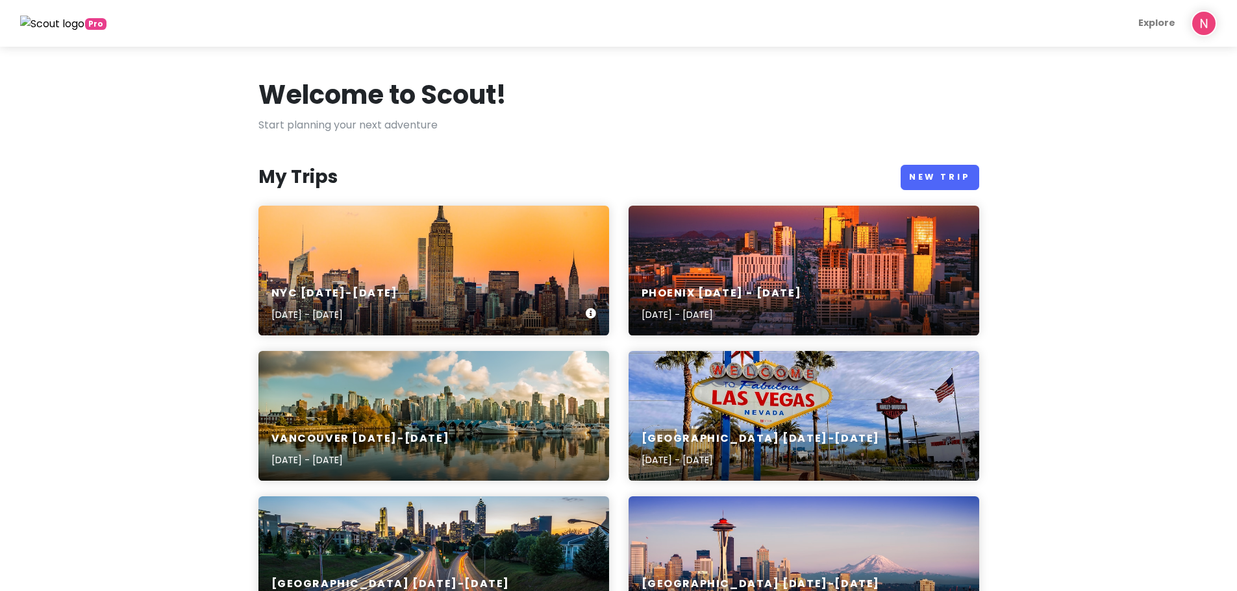
click at [356, 238] on div "NYC [DATE]-[DATE] [DATE] - [DATE]" at bounding box center [433, 271] width 351 height 130
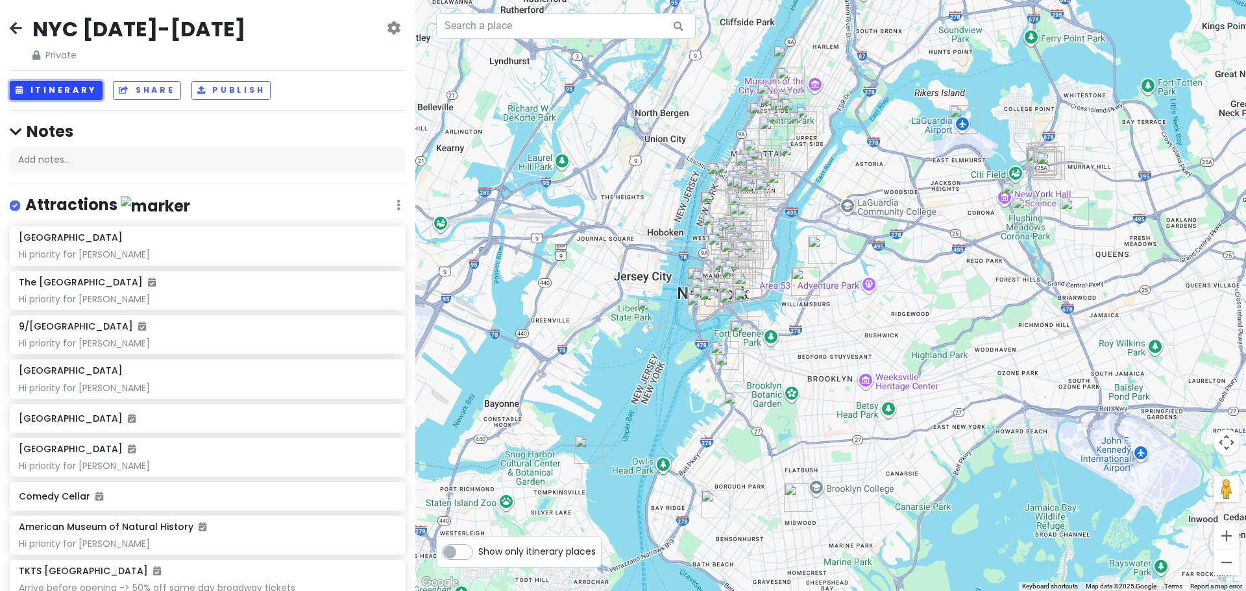
click at [55, 87] on button "Itinerary" at bounding box center [56, 90] width 93 height 19
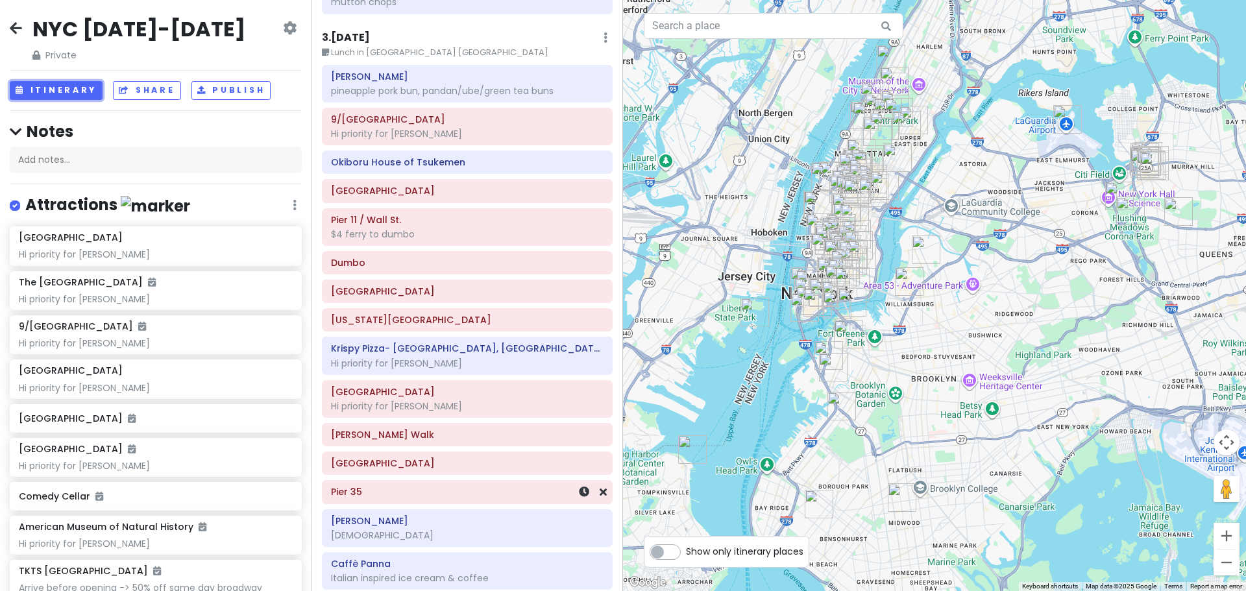
scroll to position [1039, 0]
click at [486, 166] on h6 "Okiboru House of Tsukemen" at bounding box center [467, 163] width 273 height 12
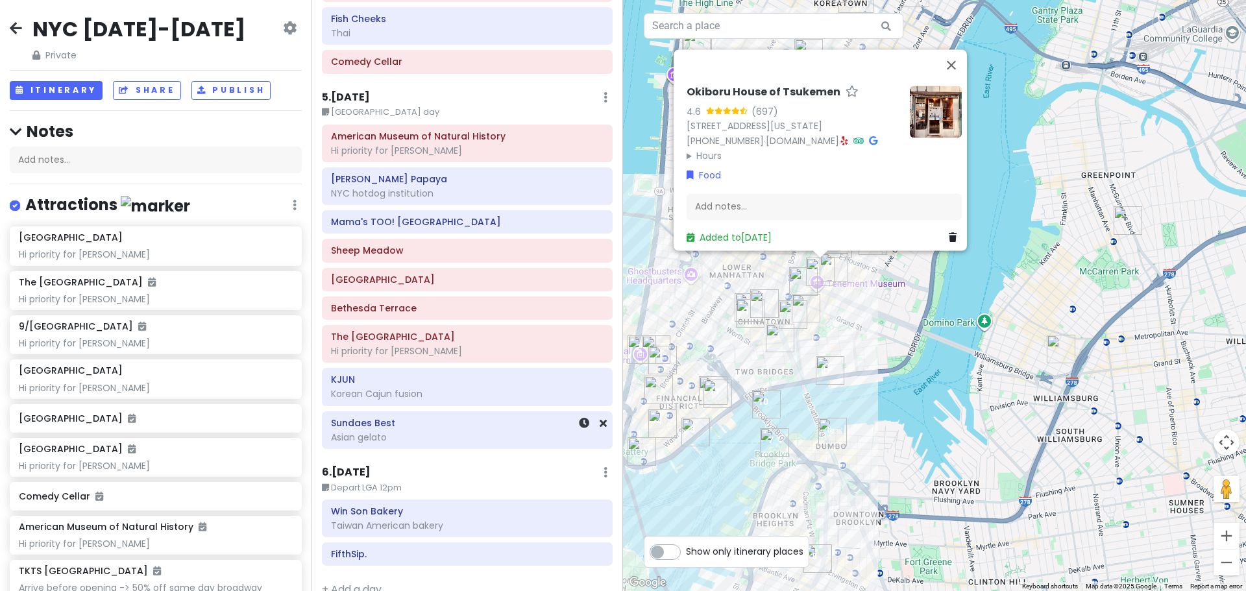
scroll to position [2138, 0]
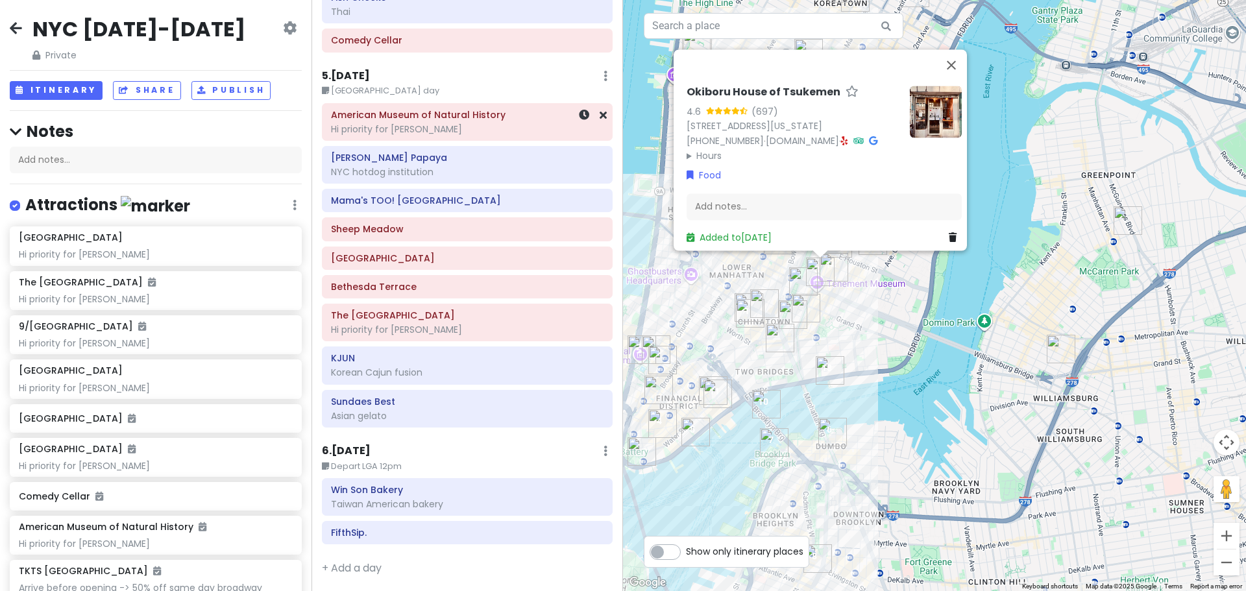
click at [471, 118] on h6 "American Museum of Natural History" at bounding box center [467, 115] width 273 height 12
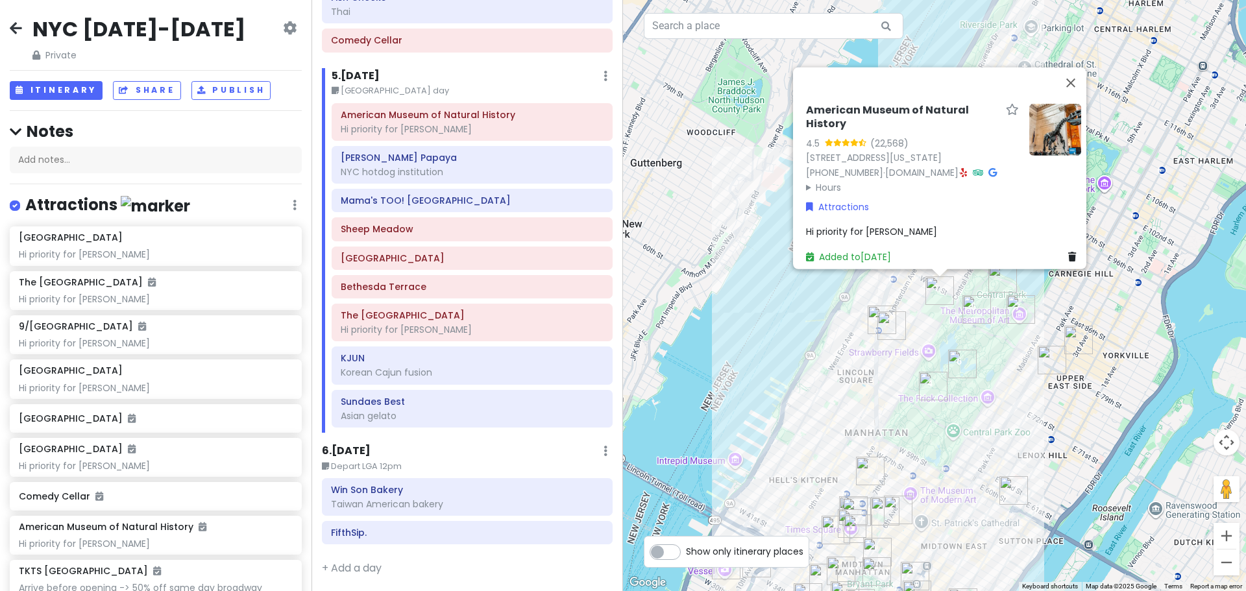
click at [784, 317] on div "American Museum of Natural History 4.5 (22,568) [STREET_ADDRESS][US_STATE] [PHO…" at bounding box center [934, 295] width 623 height 591
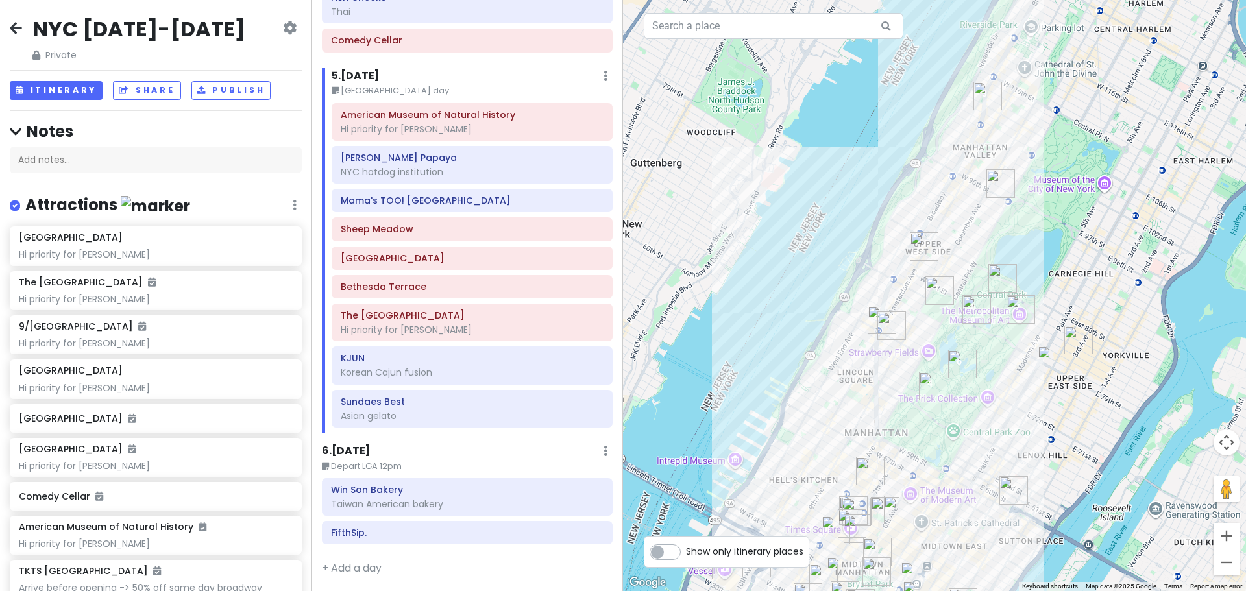
click at [1003, 189] on img "38 W 96th St" at bounding box center [1001, 183] width 29 height 29
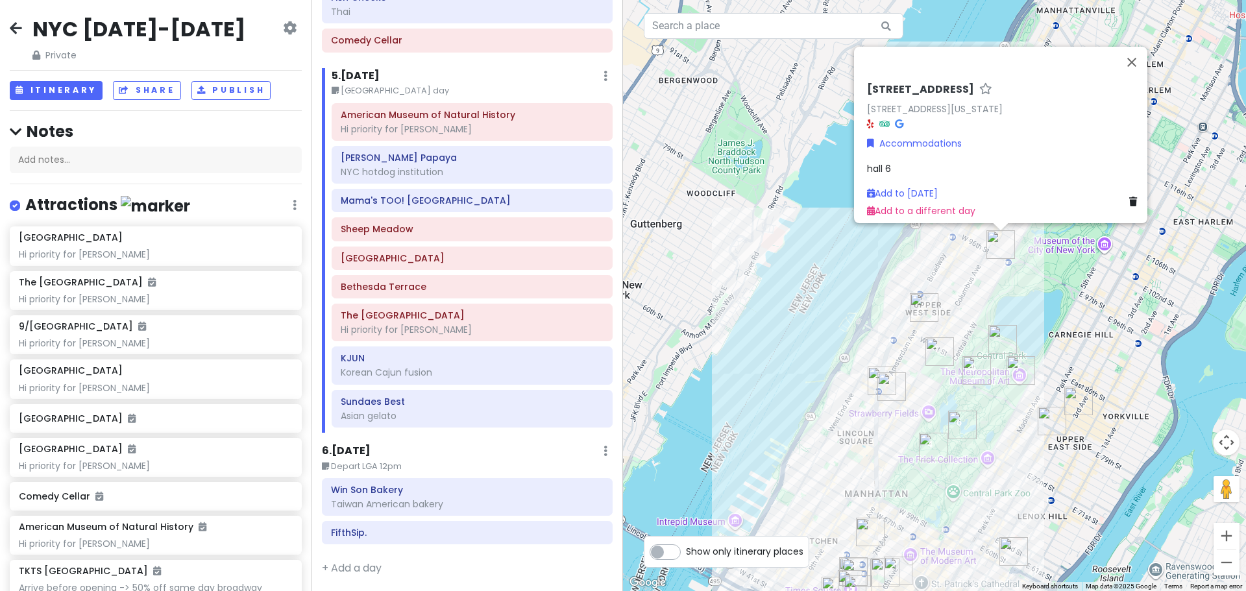
click at [874, 327] on div "[STREET_ADDRESS][US_STATE] Accommodations hall 6 Add to [DATE] Add to a differe…" at bounding box center [934, 295] width 623 height 591
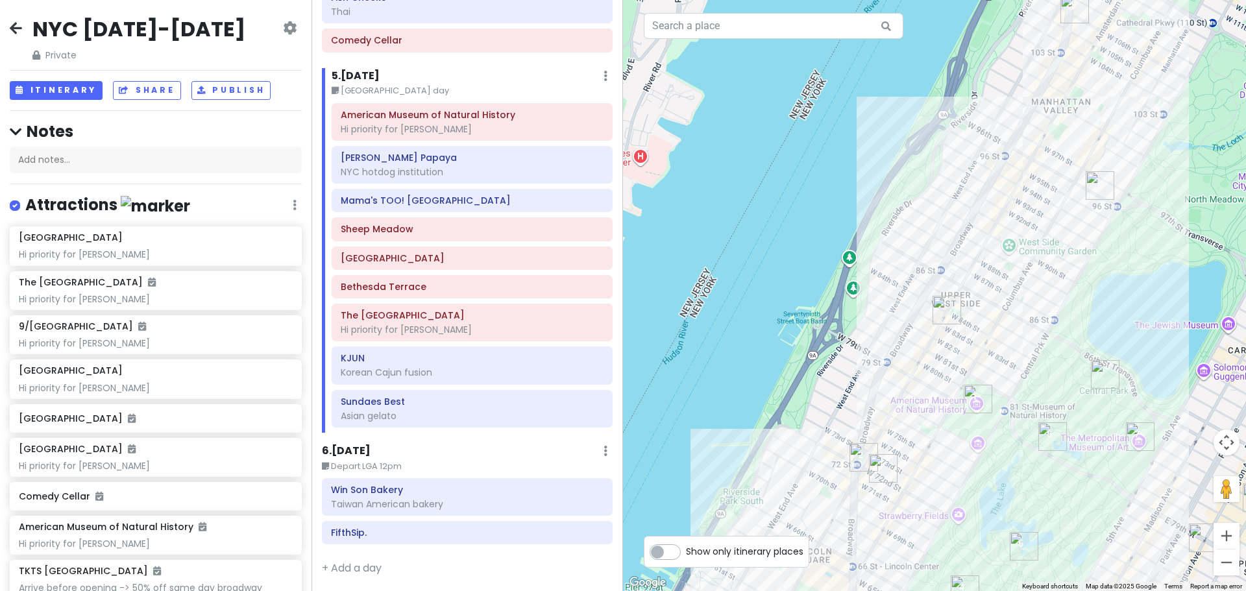
click at [949, 314] on img "Marinara Pizza Upper West" at bounding box center [947, 310] width 29 height 29
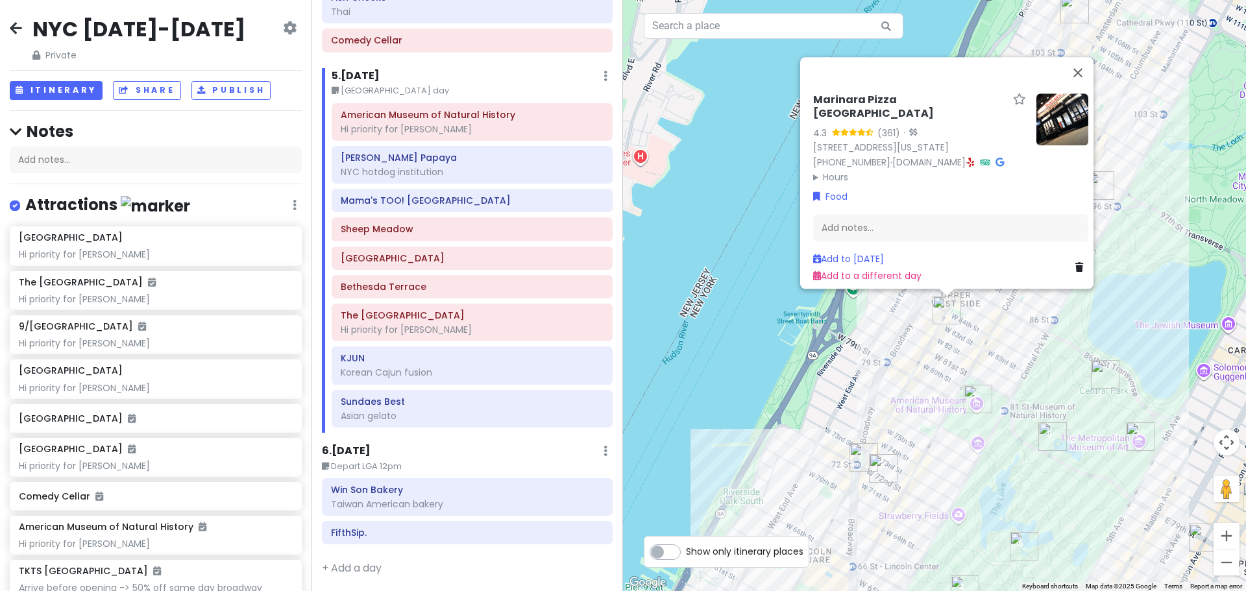
click at [959, 342] on div "Marinara Pizza Upper West 4.3 (361) · [STREET_ADDRESS][US_STATE] [PHONE_NUMBER]…" at bounding box center [934, 295] width 623 height 591
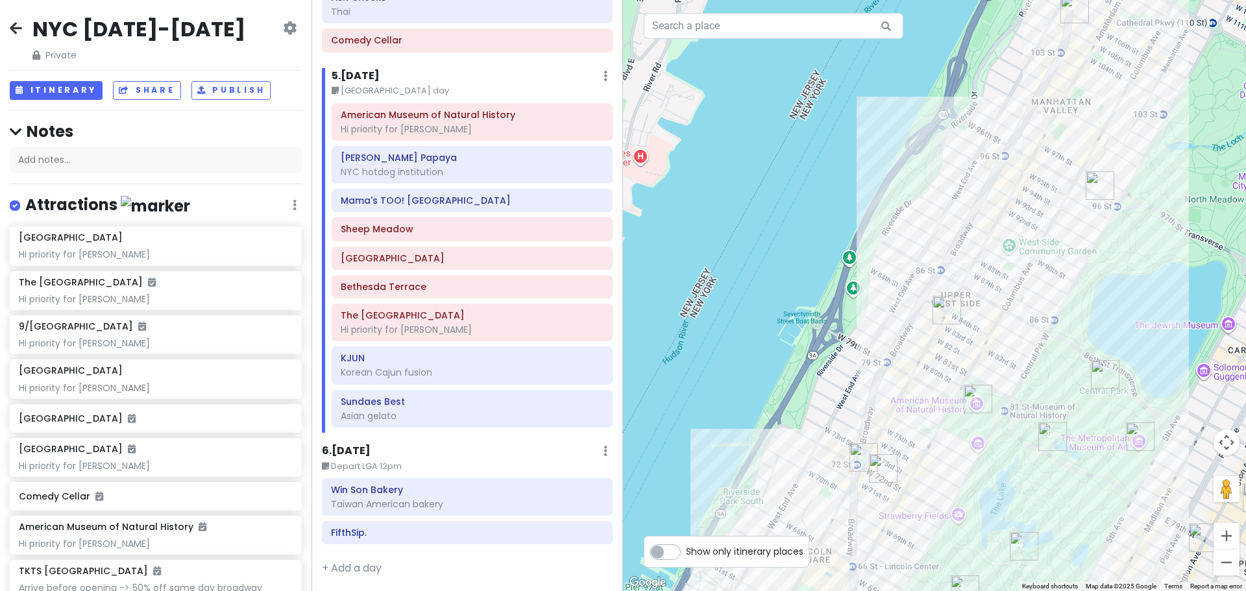
click at [952, 316] on img "Marinara Pizza Upper West" at bounding box center [947, 310] width 29 height 29
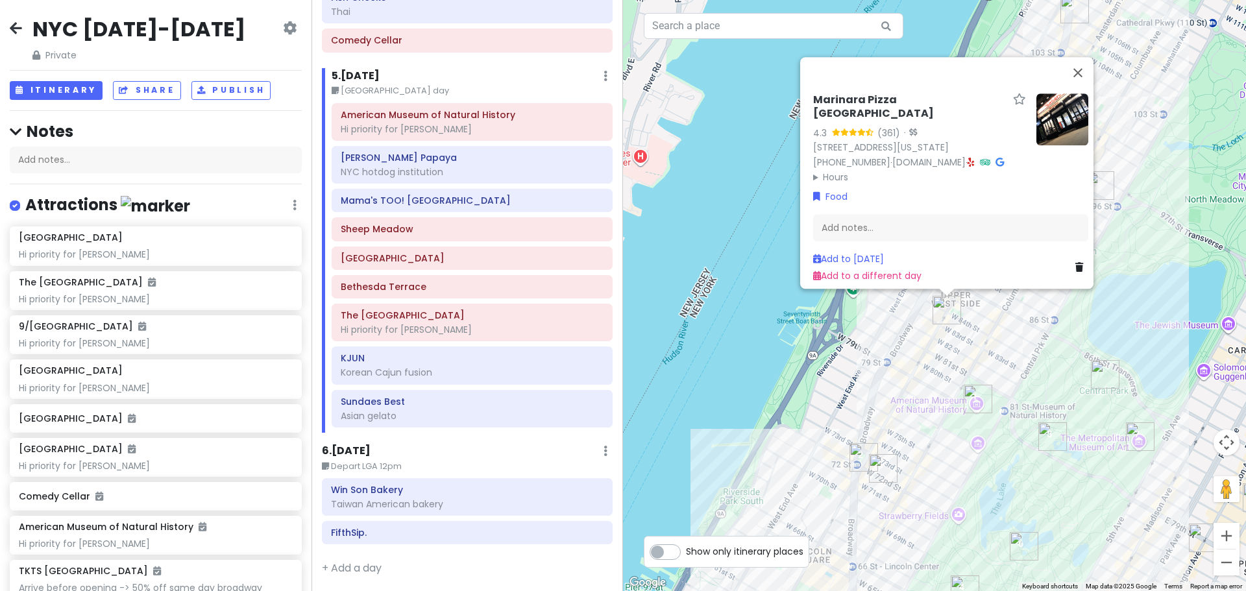
click at [1007, 364] on div "Marinara Pizza Upper West 4.3 (361) · [STREET_ADDRESS][US_STATE] [PHONE_NUMBER]…" at bounding box center [934, 295] width 623 height 591
click at [980, 391] on img "American Museum of Natural History" at bounding box center [978, 399] width 29 height 29
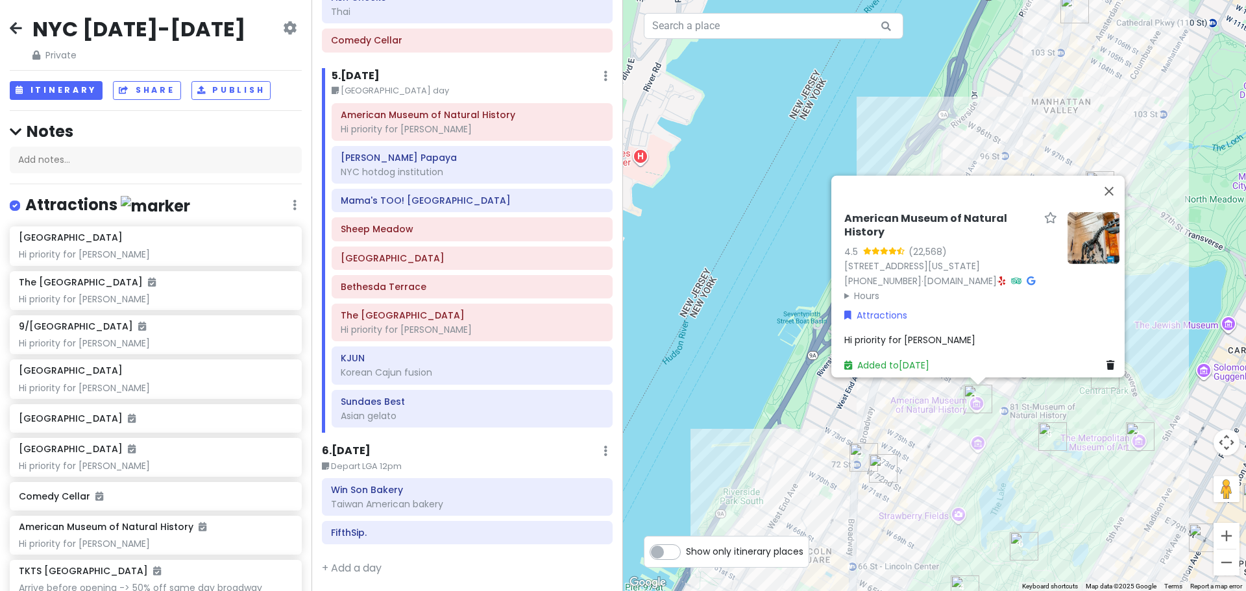
click at [878, 463] on img "Pastrami Queen" at bounding box center [883, 468] width 29 height 29
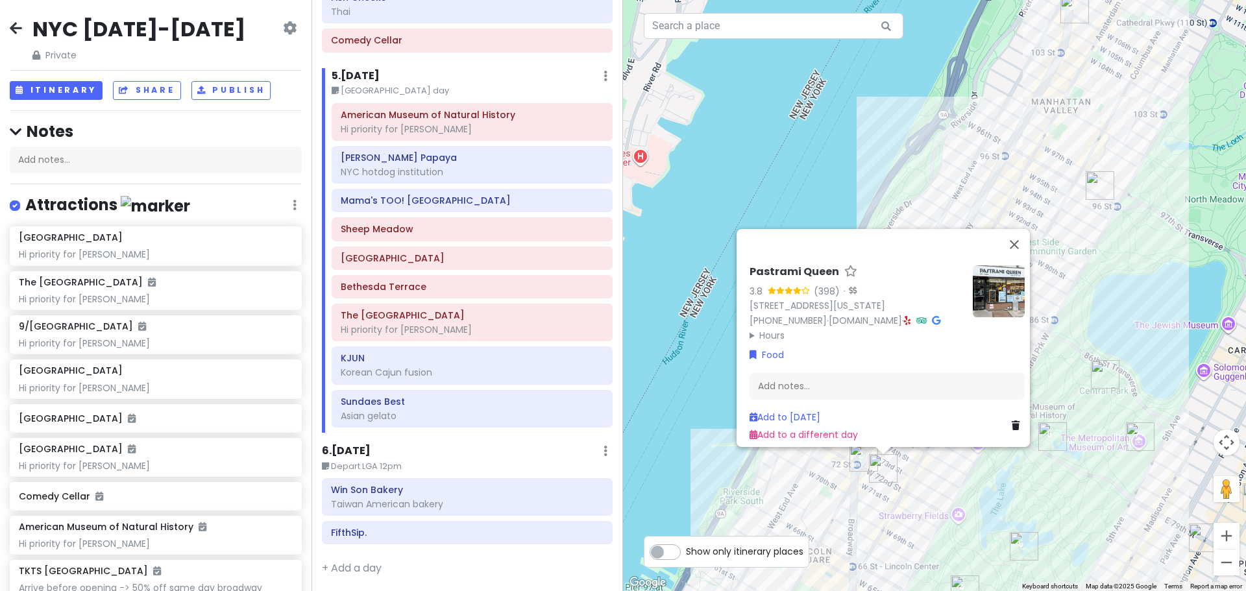
click at [751, 464] on div "Pastrami Queen 3.8 (398) · [STREET_ADDRESS][US_STATE] [PHONE_NUMBER] · [DOMAIN_…" at bounding box center [934, 295] width 623 height 591
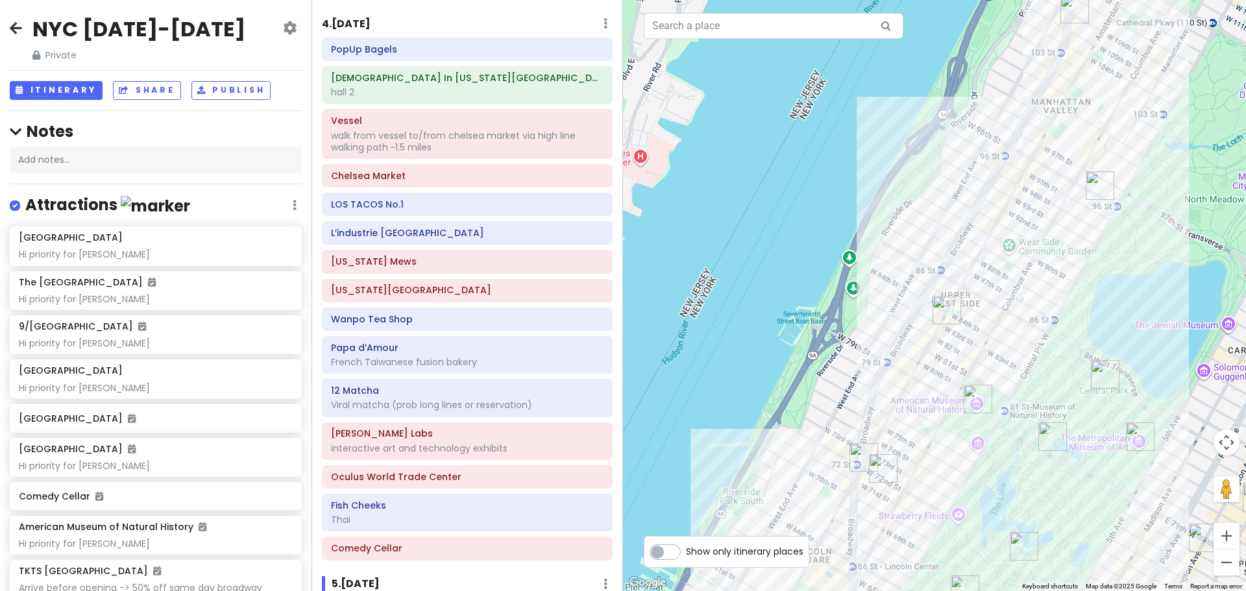
scroll to position [1618, 0]
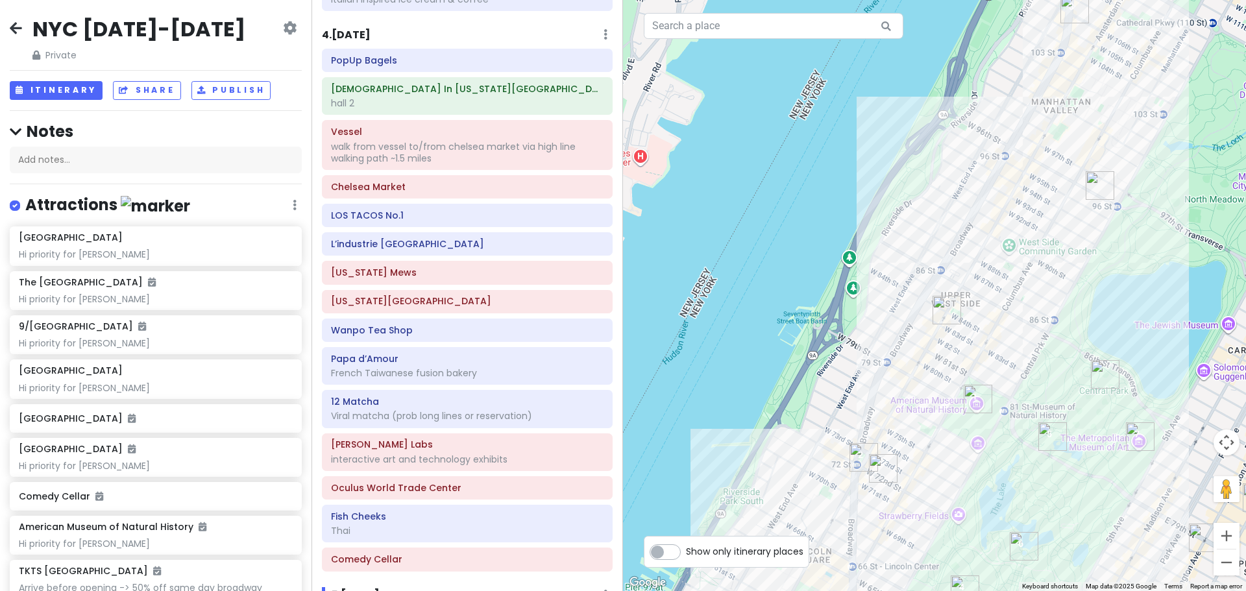
click at [876, 462] on img "Pastrami Queen" at bounding box center [883, 468] width 29 height 29
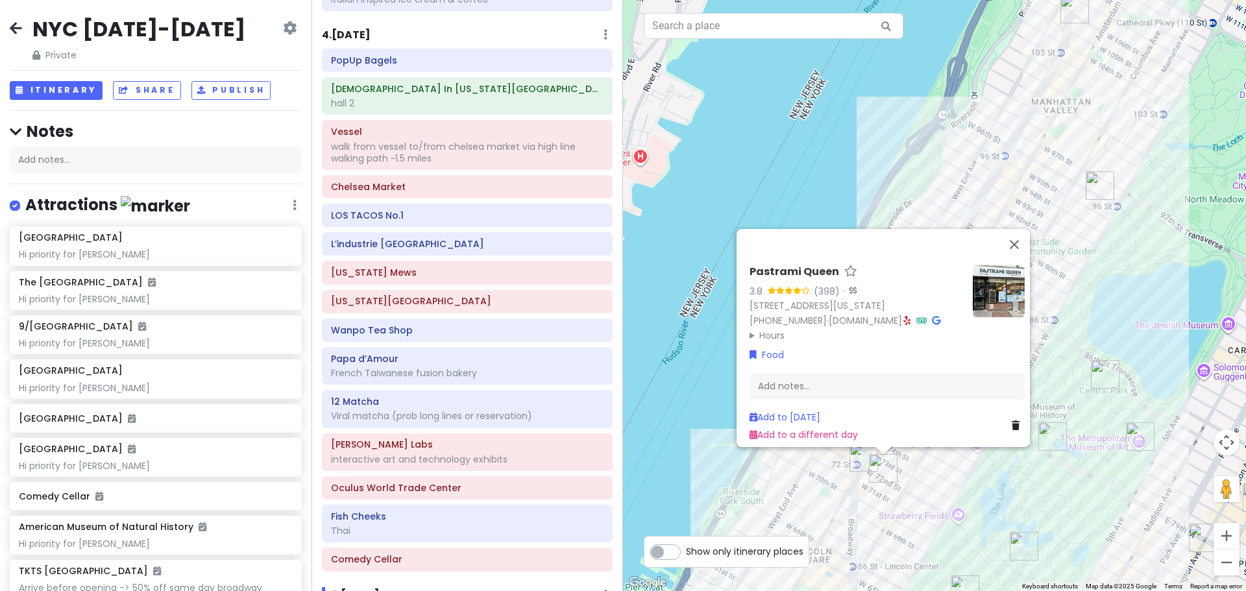
click at [867, 310] on div "Pastrami Queen 3.8 (398) · [STREET_ADDRESS][US_STATE] [PHONE_NUMBER] · [DOMAIN_…" at bounding box center [856, 304] width 213 height 77
click at [904, 316] on icon at bounding box center [907, 320] width 7 height 9
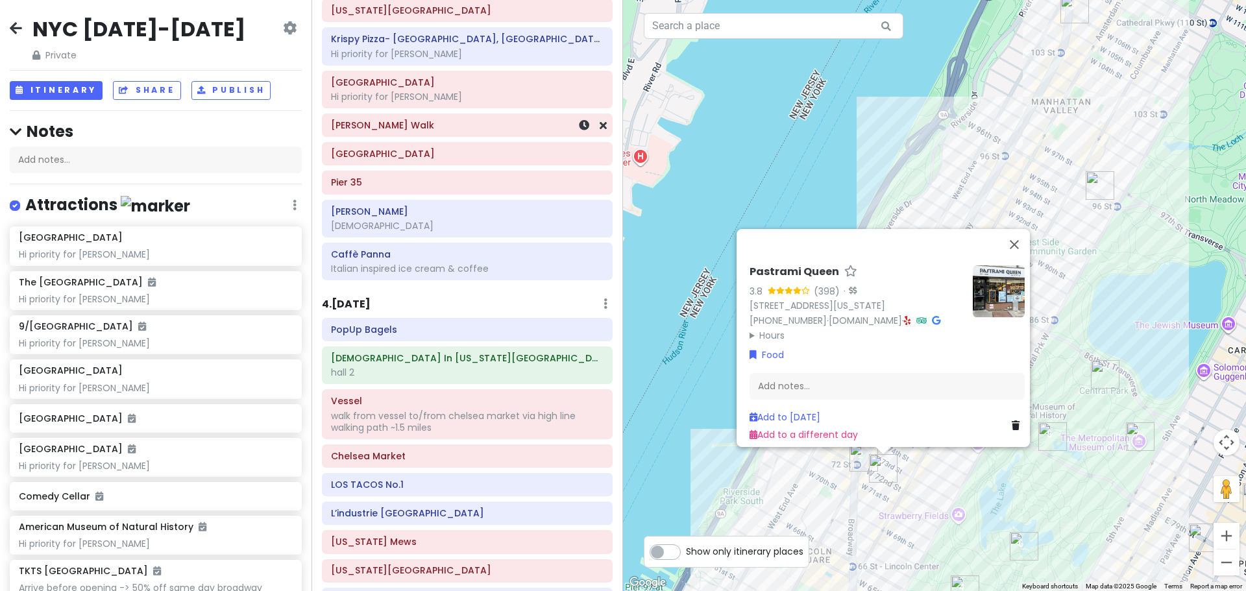
scroll to position [1554, 0]
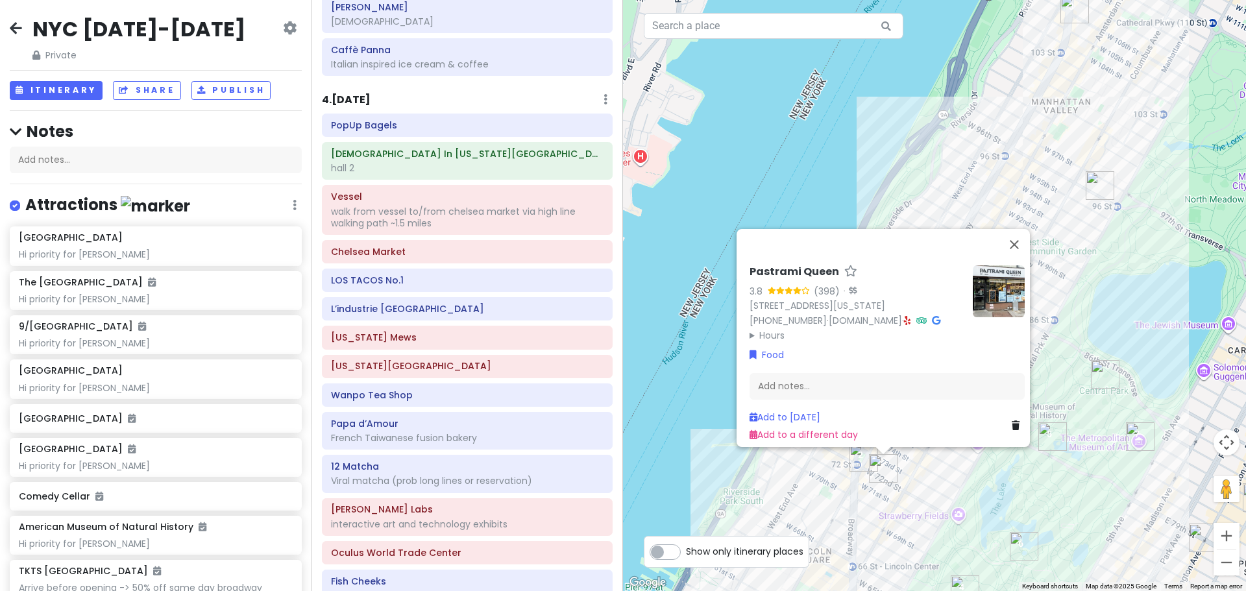
click at [804, 166] on div "Pastrami Queen 3.8 (398) · [STREET_ADDRESS][US_STATE] [PHONE_NUMBER] · [DOMAIN_…" at bounding box center [934, 295] width 623 height 591
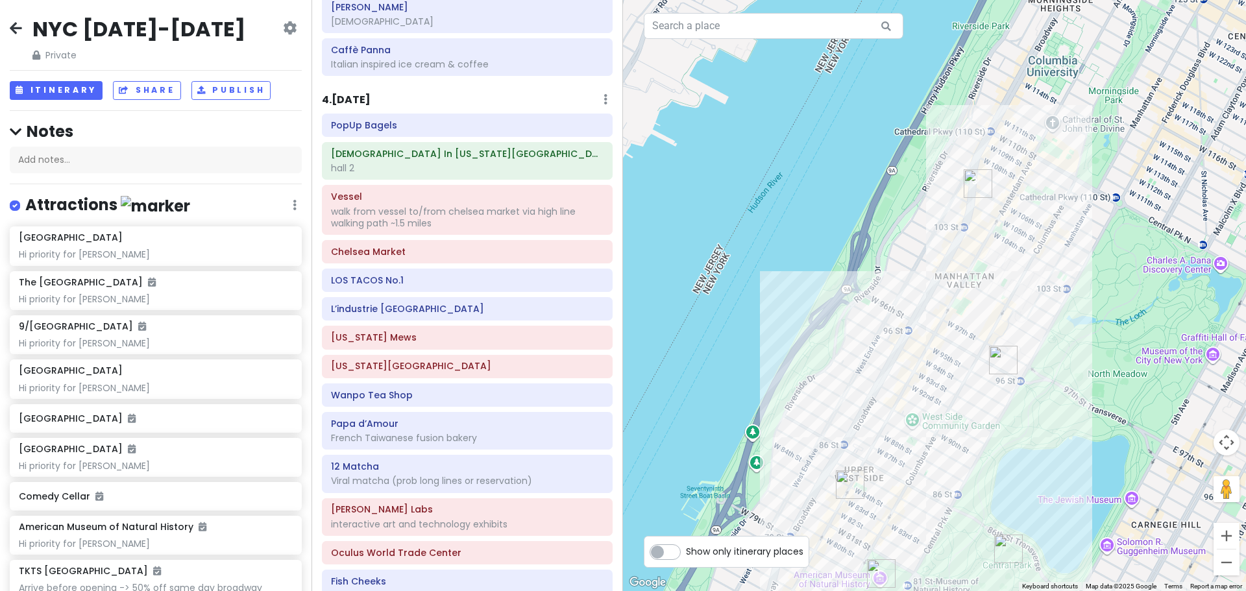
drag, startPoint x: 1059, startPoint y: 110, endPoint x: 952, endPoint y: 301, distance: 218.6
click at [952, 301] on div at bounding box center [934, 295] width 623 height 591
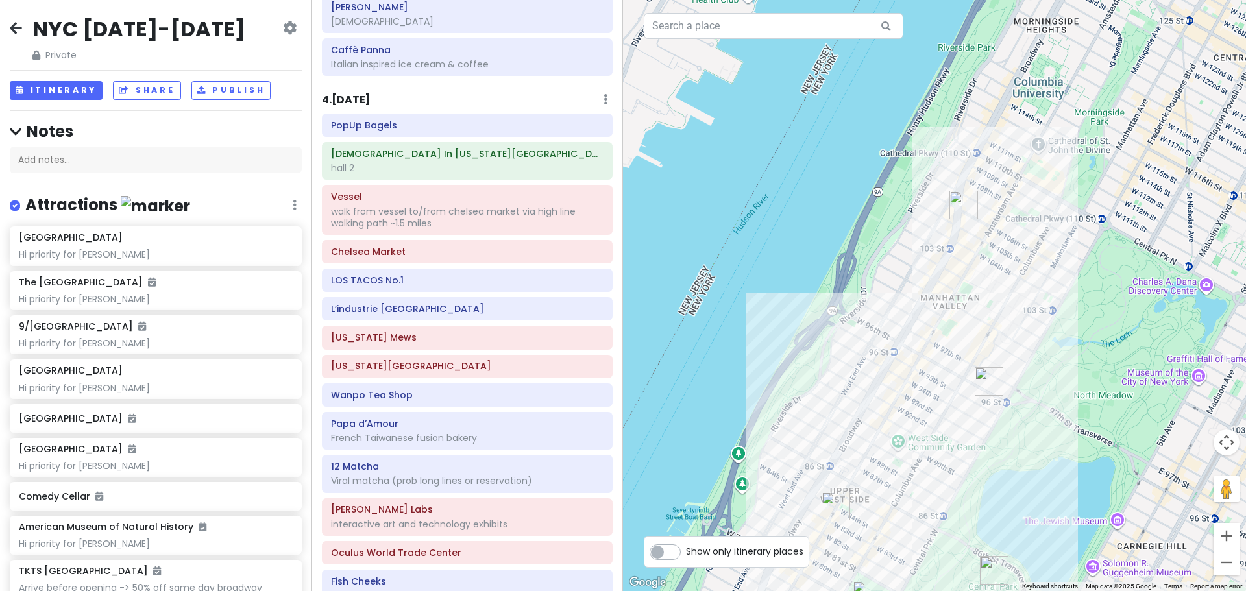
click at [962, 195] on img "Mama's TOO! Upper West Side" at bounding box center [964, 205] width 29 height 29
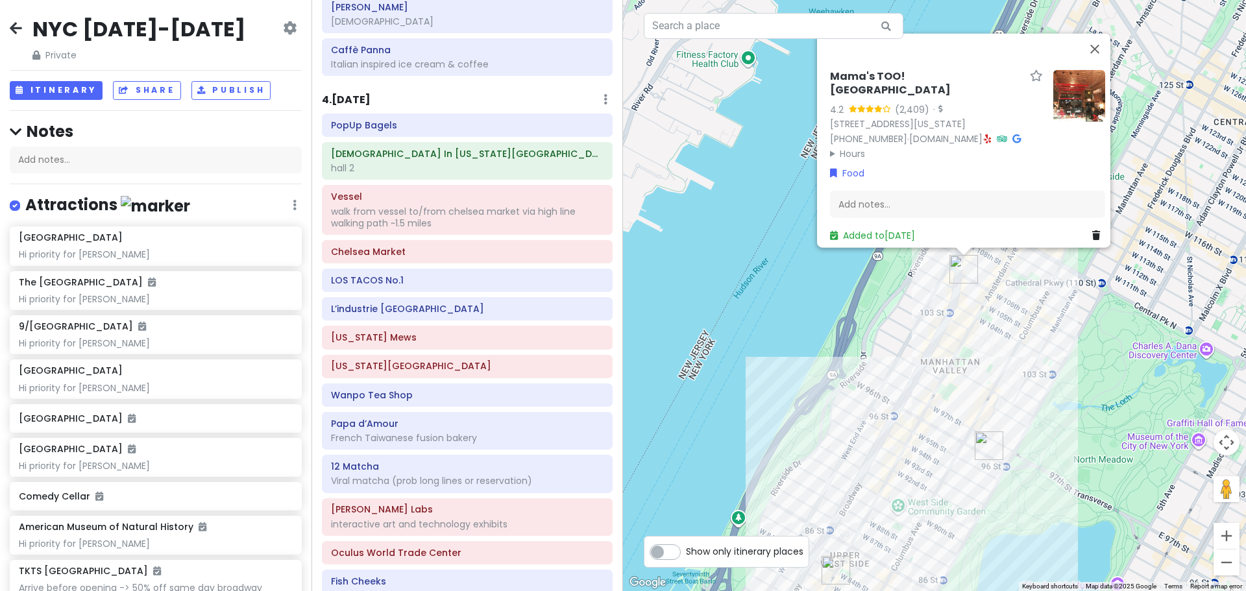
click at [778, 369] on div "Mama's TOO! [GEOGRAPHIC_DATA] 4.2 (2,409) · [STREET_ADDRESS][US_STATE] [PHONE_N…" at bounding box center [934, 295] width 623 height 591
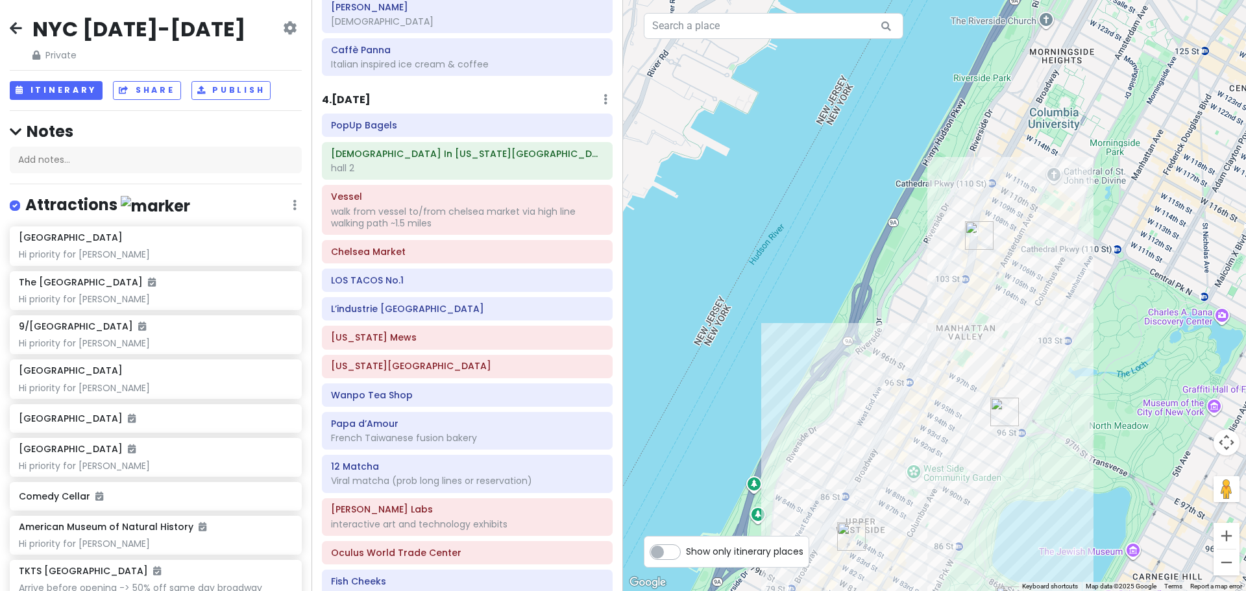
drag, startPoint x: 778, startPoint y: 369, endPoint x: 817, endPoint y: 218, distance: 155.4
click at [817, 218] on div at bounding box center [934, 295] width 623 height 591
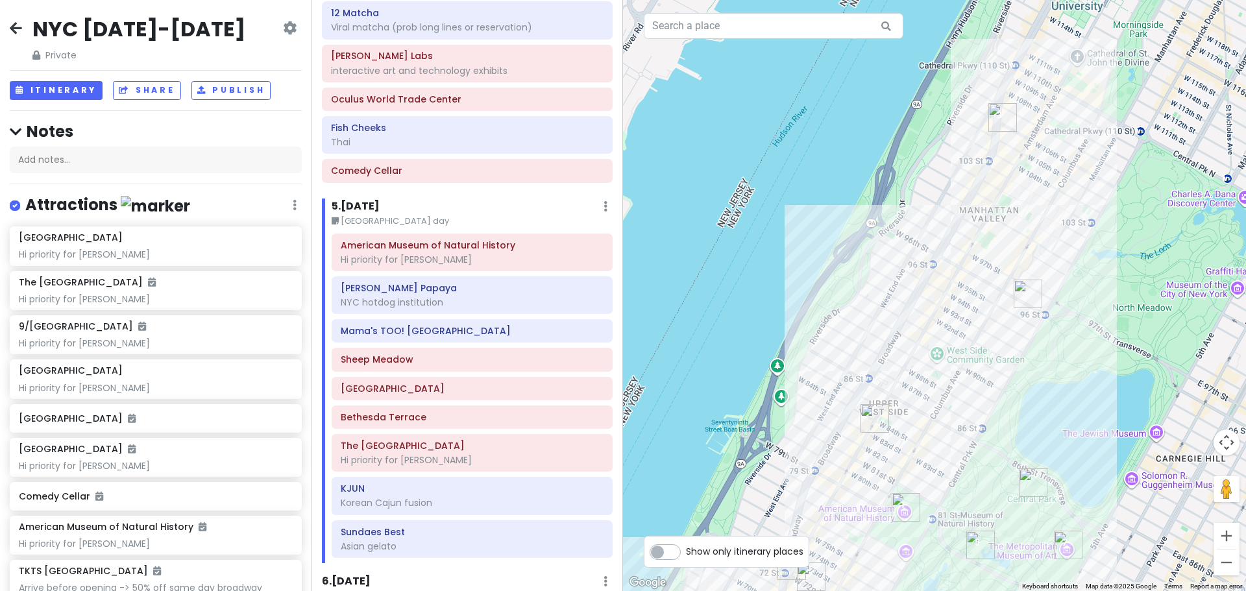
scroll to position [2008, 0]
click at [428, 334] on h6 "Mama's TOO! [GEOGRAPHIC_DATA]" at bounding box center [472, 331] width 263 height 12
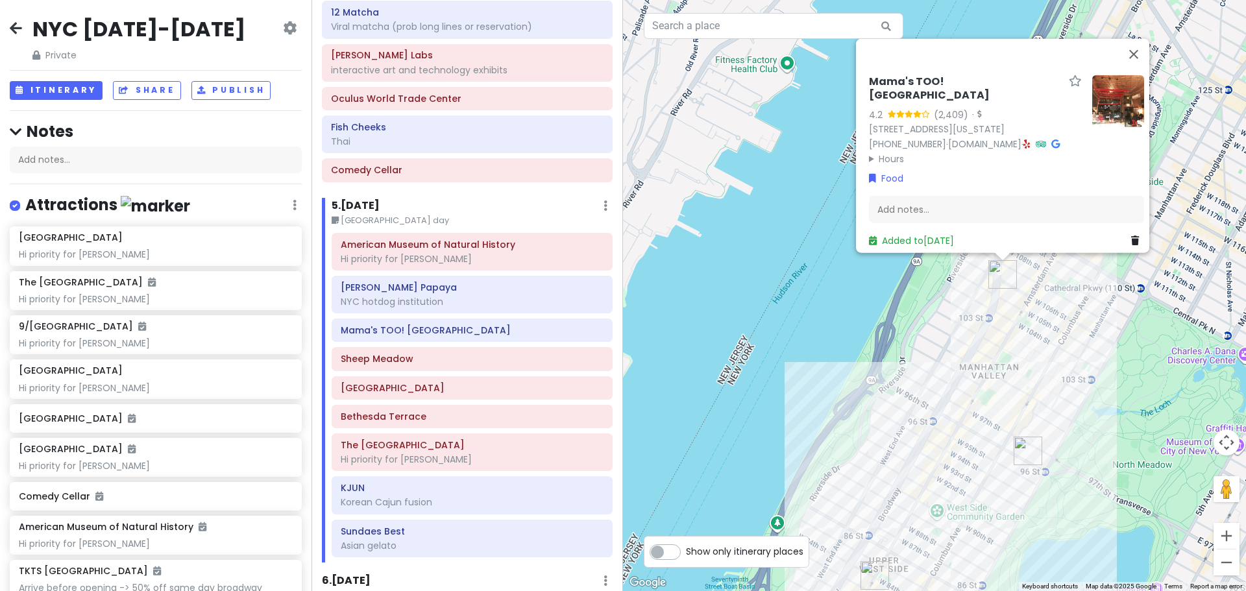
click at [941, 310] on div "Mama's TOO! [GEOGRAPHIC_DATA] 4.2 (2,409) · [STREET_ADDRESS][US_STATE] [PHONE_N…" at bounding box center [934, 295] width 623 height 591
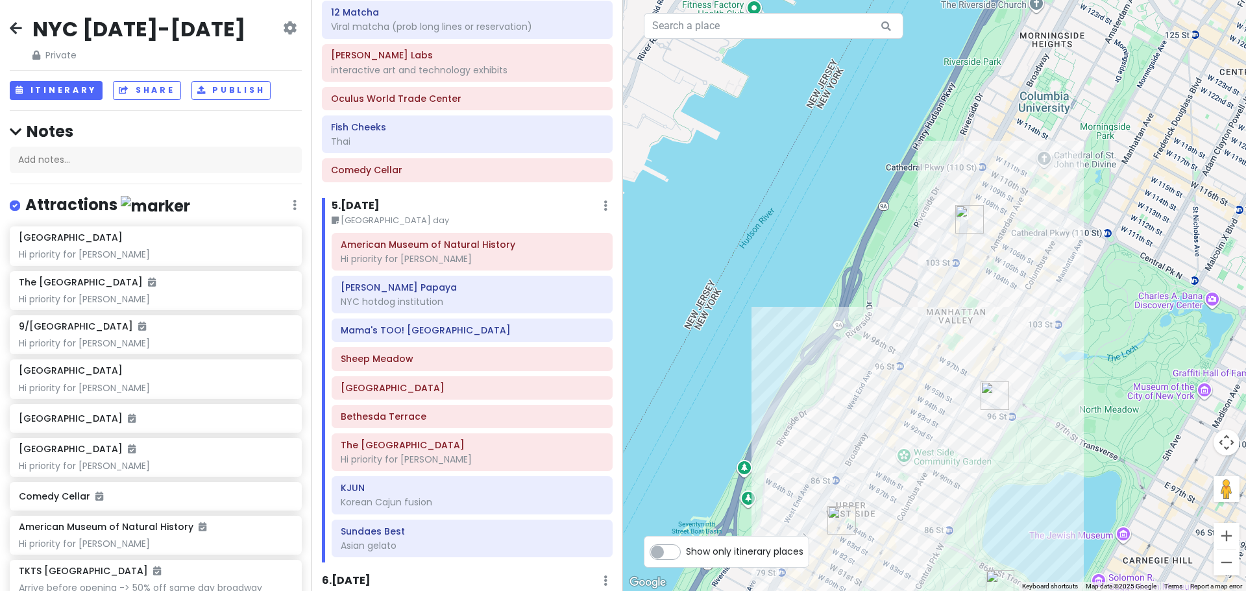
drag, startPoint x: 1002, startPoint y: 314, endPoint x: 987, endPoint y: 262, distance: 53.4
click at [987, 262] on div at bounding box center [934, 295] width 623 height 591
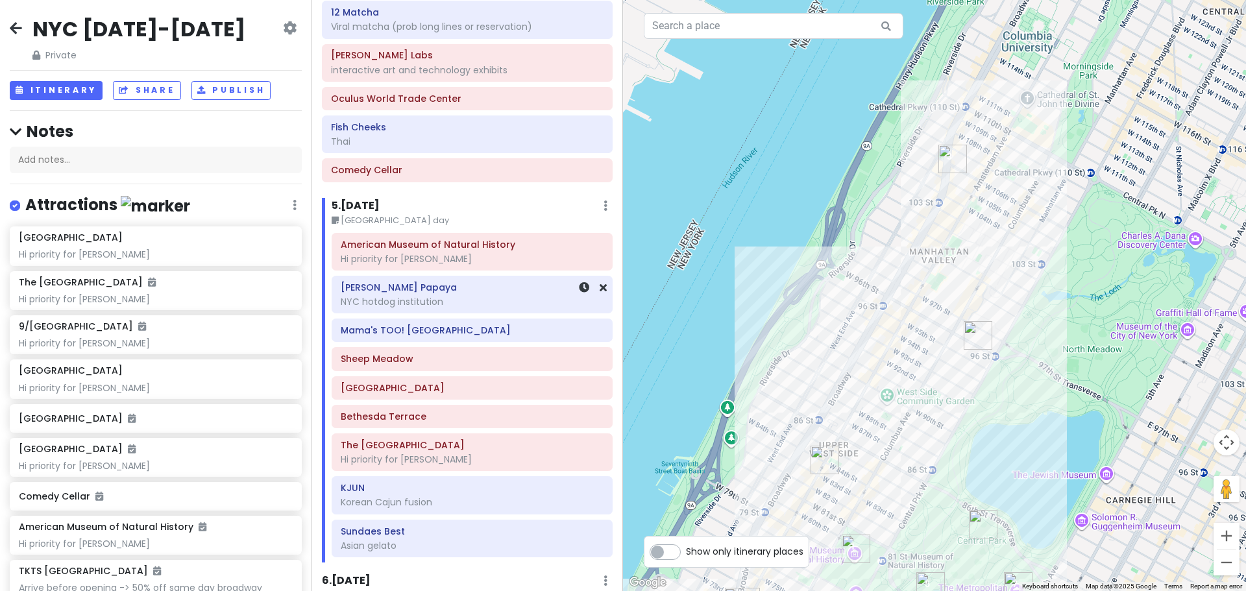
click at [471, 301] on div "NYC hotdog institution" at bounding box center [472, 302] width 263 height 12
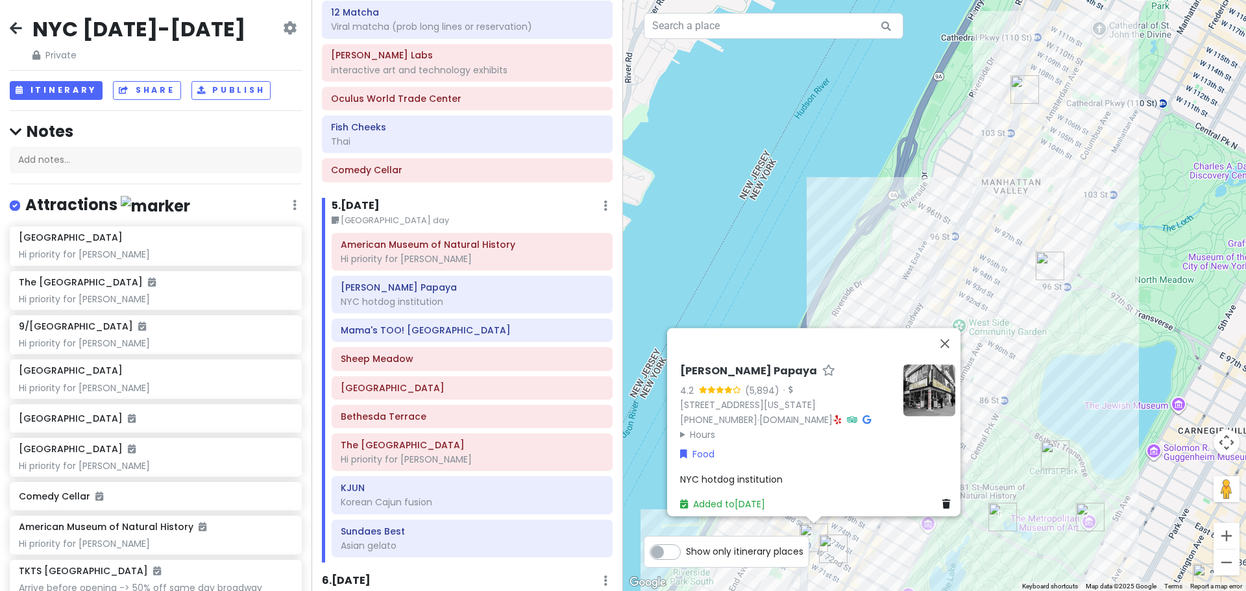
click at [871, 556] on div "[PERSON_NAME] Papaya 4.2 (5,894) · [STREET_ADDRESS][US_STATE] [PHONE_NUMBER] · …" at bounding box center [934, 295] width 623 height 591
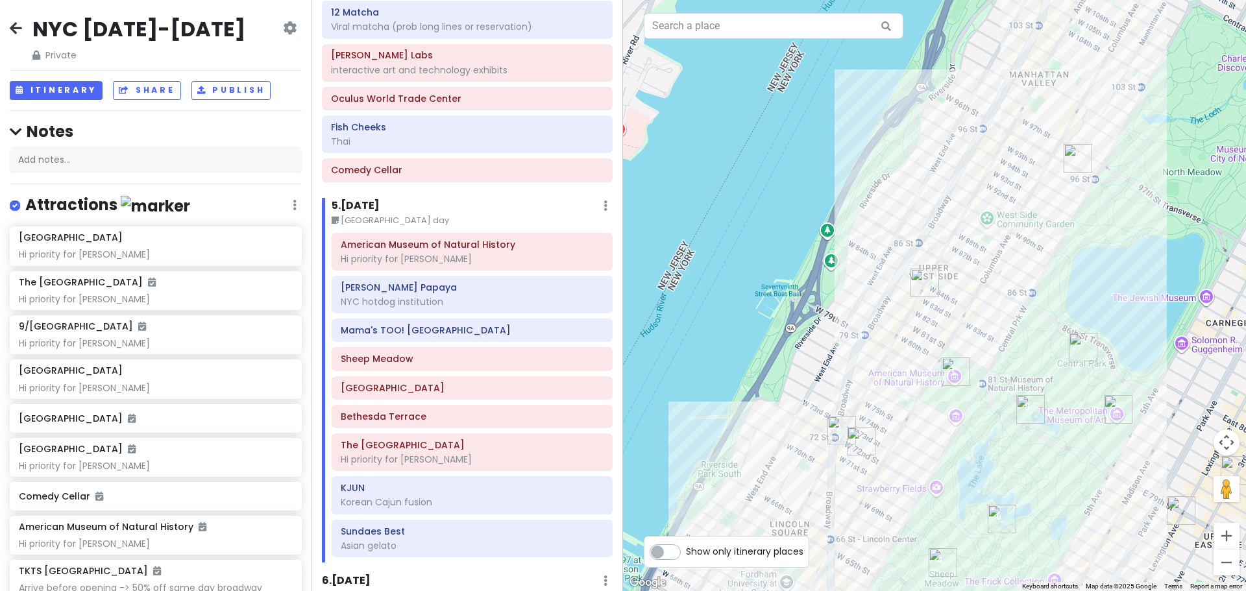
drag, startPoint x: 878, startPoint y: 551, endPoint x: 905, endPoint y: 414, distance: 139.0
click at [910, 415] on div at bounding box center [934, 295] width 623 height 591
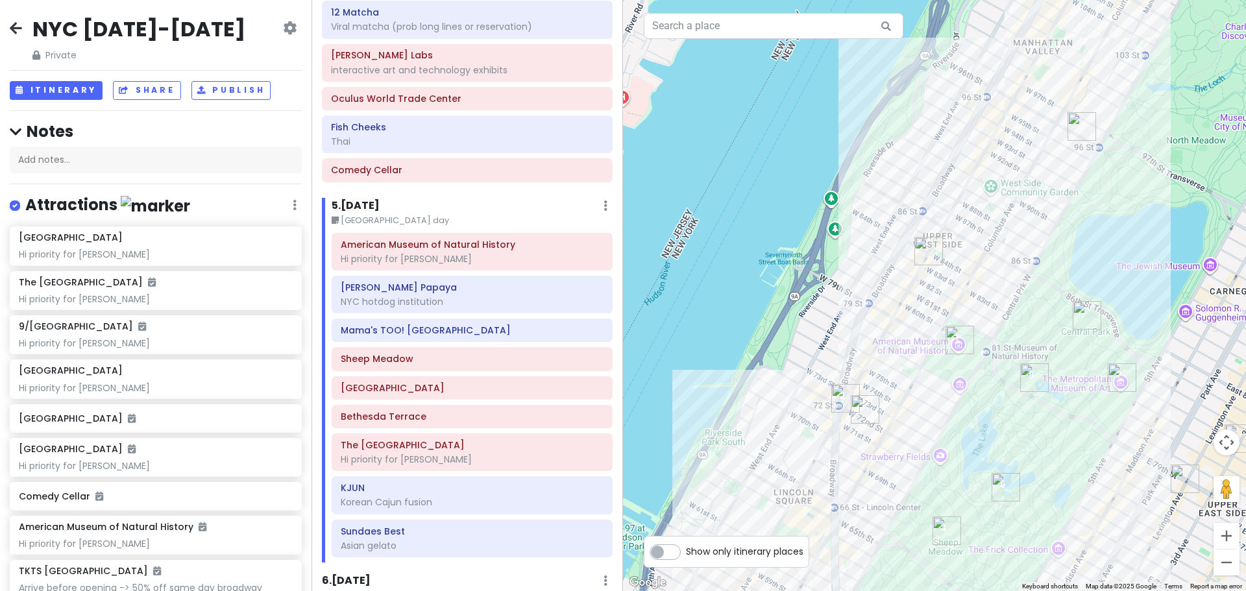
click at [858, 410] on img "Pastrami Queen" at bounding box center [865, 409] width 29 height 29
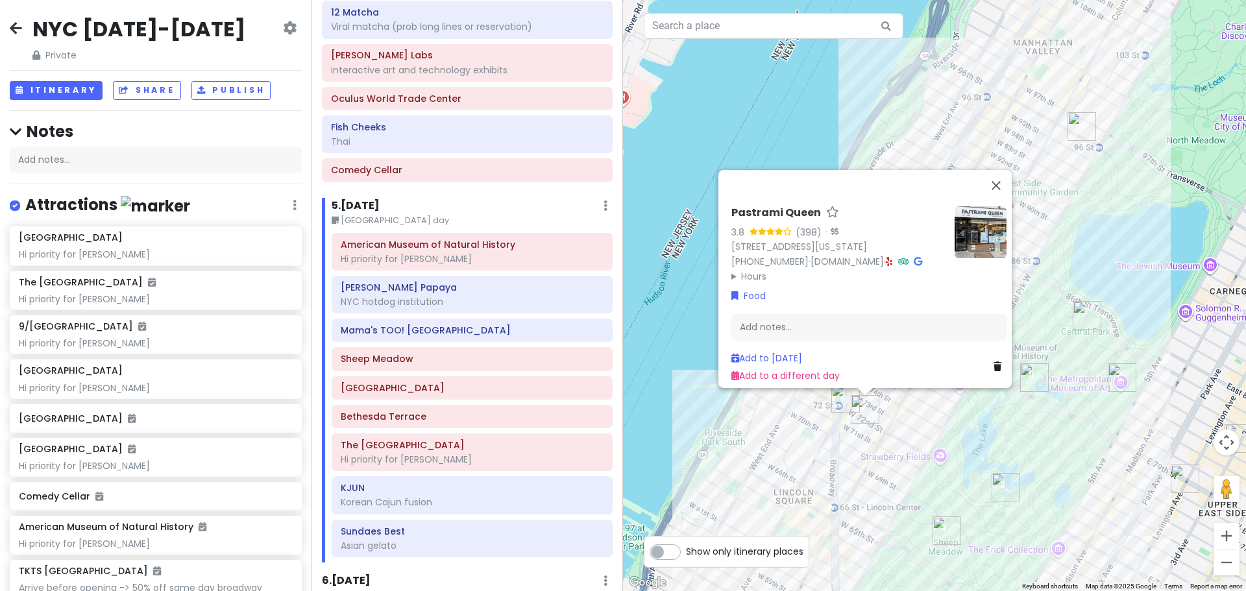
click at [947, 424] on div "Pastrami Queen 3.8 (398) · [STREET_ADDRESS][US_STATE] [PHONE_NUMBER] · [DOMAIN_…" at bounding box center [934, 295] width 623 height 591
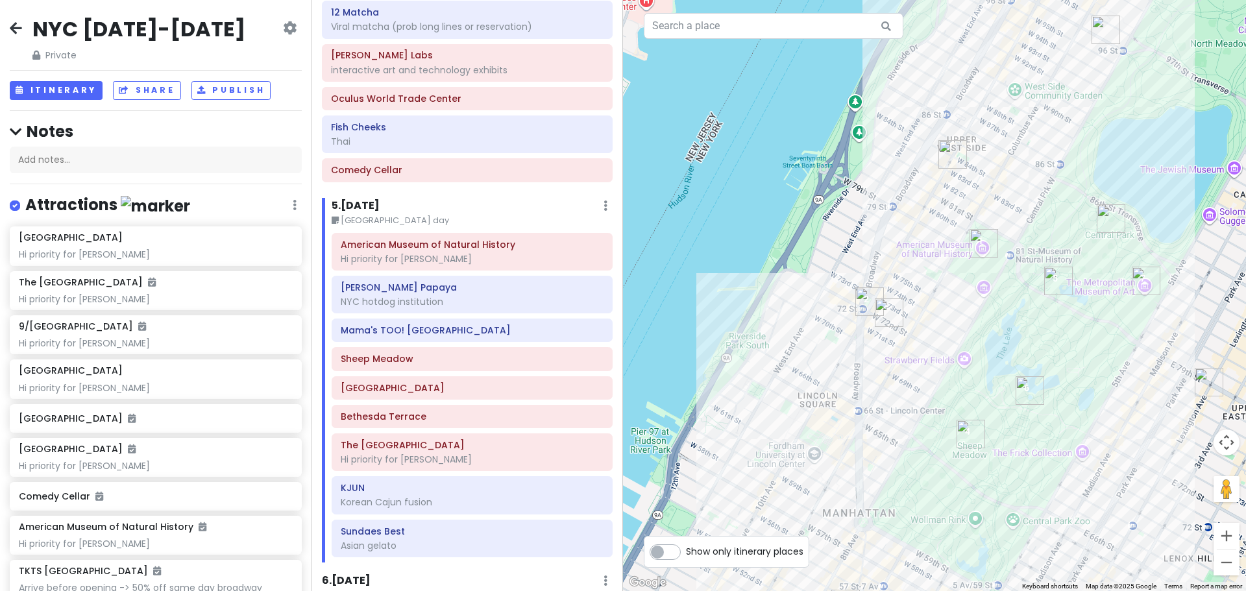
drag, startPoint x: 910, startPoint y: 329, endPoint x: 916, endPoint y: 299, distance: 30.4
click at [916, 299] on div at bounding box center [934, 295] width 623 height 591
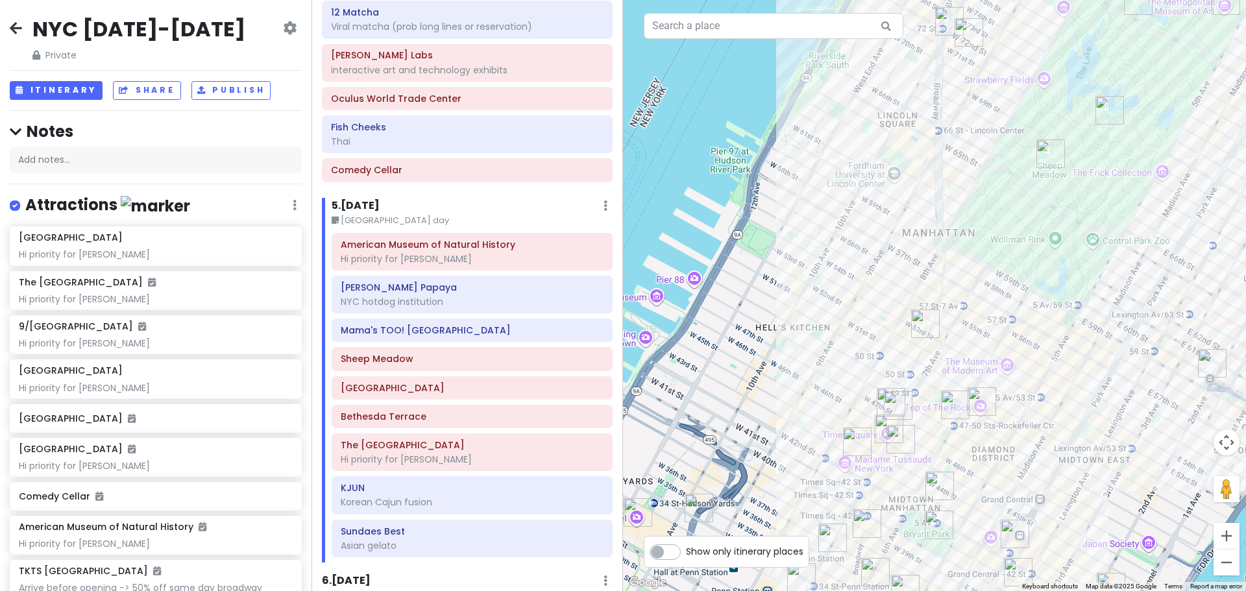
drag, startPoint x: 908, startPoint y: 373, endPoint x: 973, endPoint y: 132, distance: 249.4
click at [978, 128] on div at bounding box center [934, 295] width 623 height 591
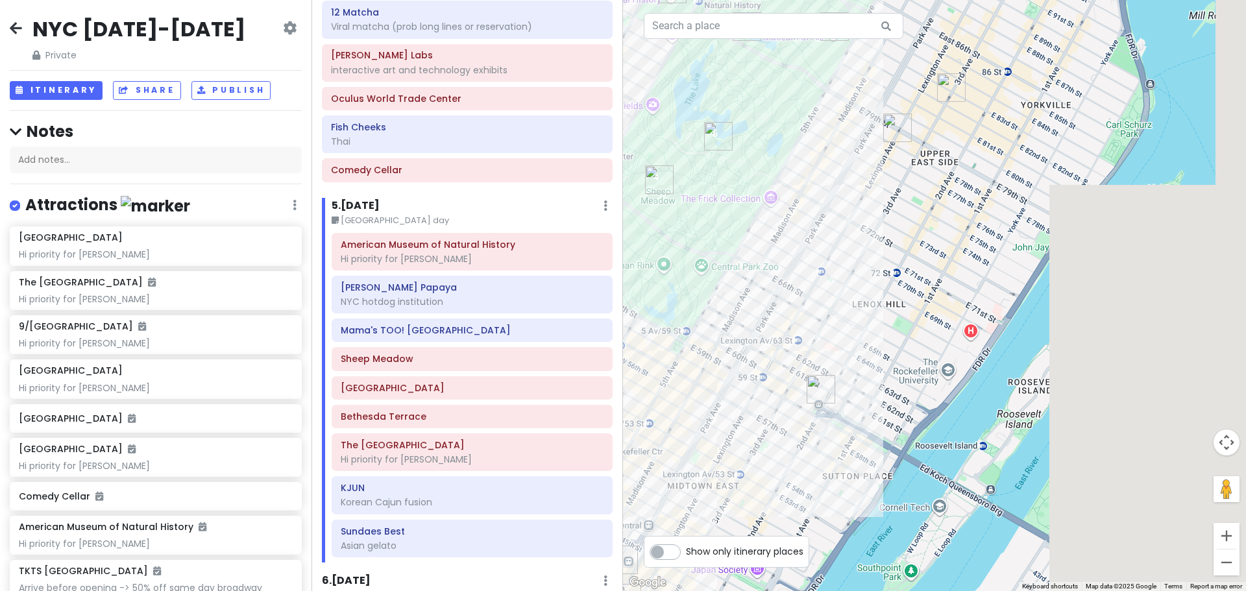
click at [565, 236] on div "NYC [DATE]-[DATE] Private Change Dates Make a Copy Delete Trip Give Feedback 💡 …" at bounding box center [623, 295] width 1246 height 591
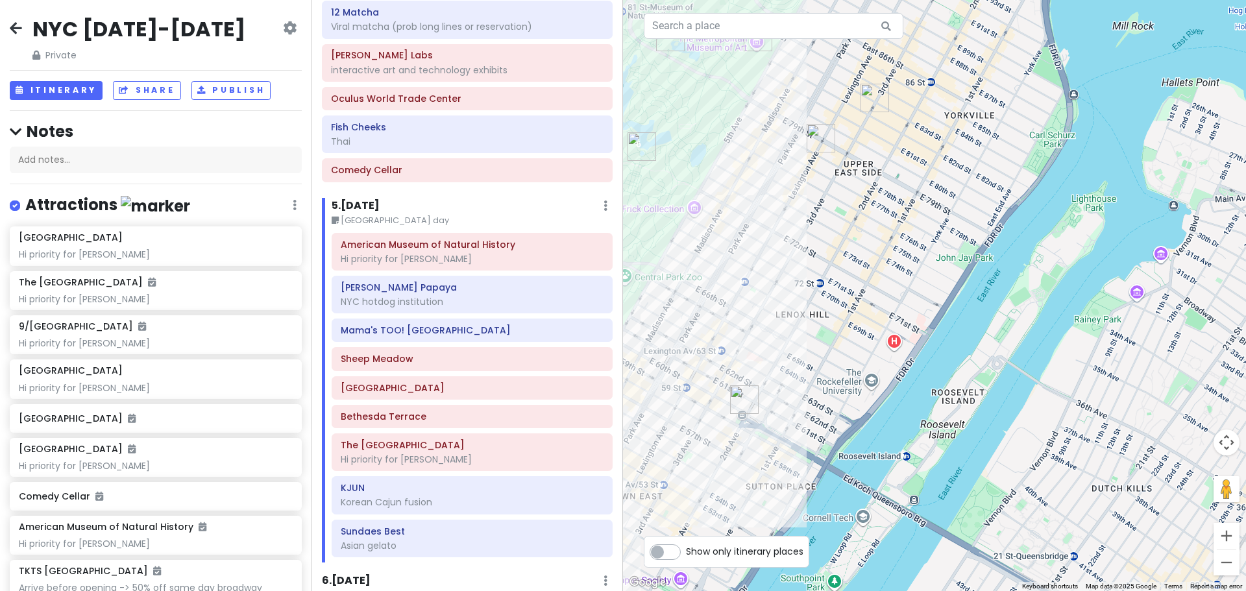
click at [743, 401] on img "Roosevelt Island Tramway" at bounding box center [744, 400] width 29 height 29
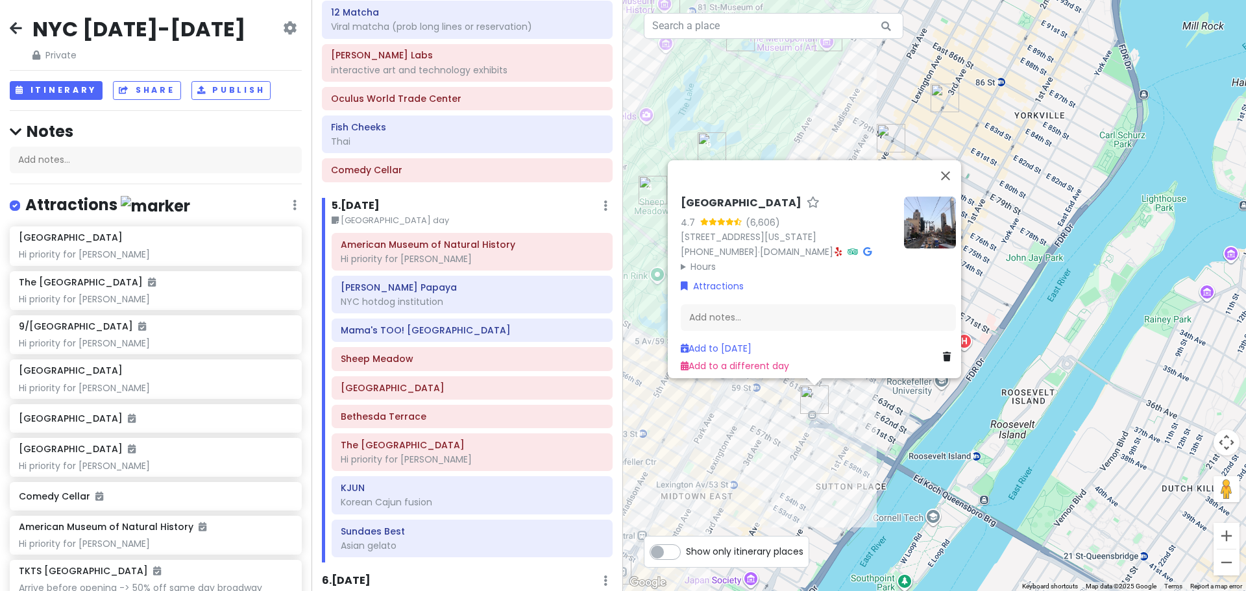
click at [752, 443] on div "[GEOGRAPHIC_DATA] 4.7 (6,606) [STREET_ADDRESS][US_STATE] [PHONE_NUMBER] · [DOMA…" at bounding box center [934, 295] width 623 height 591
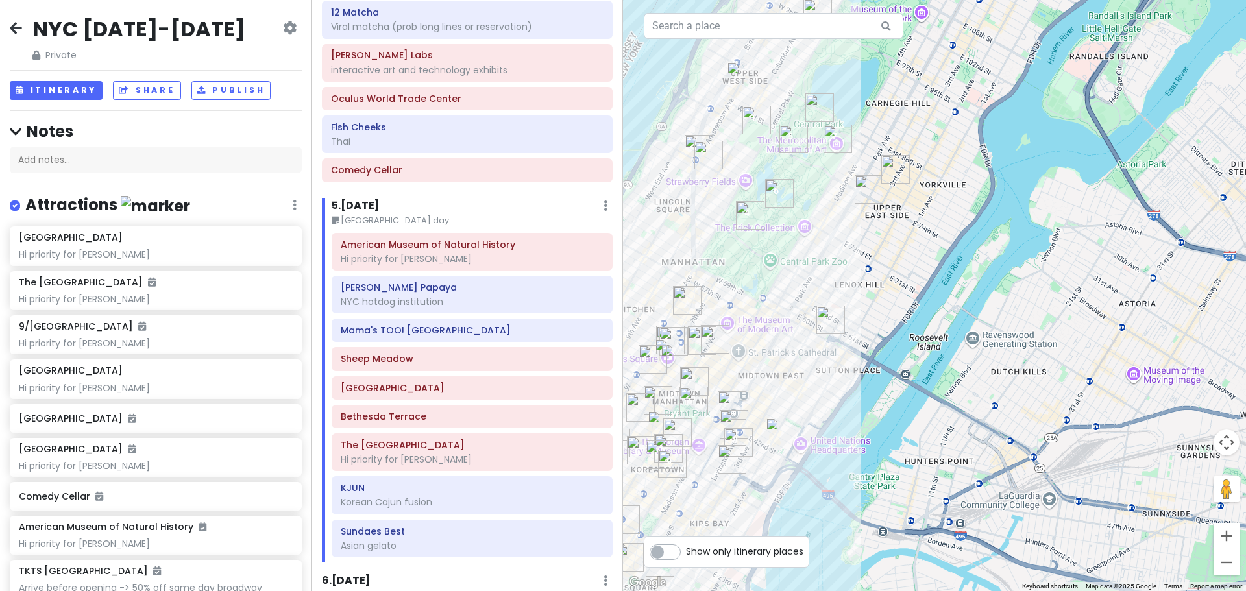
click at [865, 184] on img "Pastrami Queen" at bounding box center [869, 189] width 29 height 29
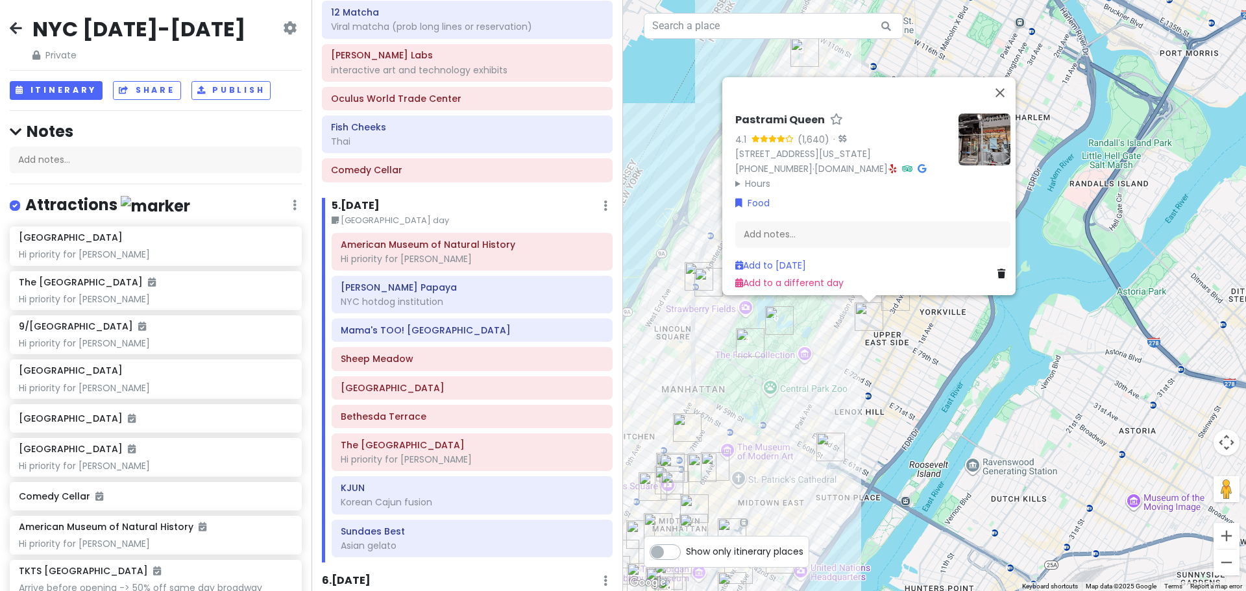
click at [861, 375] on div "Pastrami Queen 4.1 (1,640) · [STREET_ADDRESS][US_STATE] [PHONE_NUMBER] · [DOMAI…" at bounding box center [934, 295] width 623 height 591
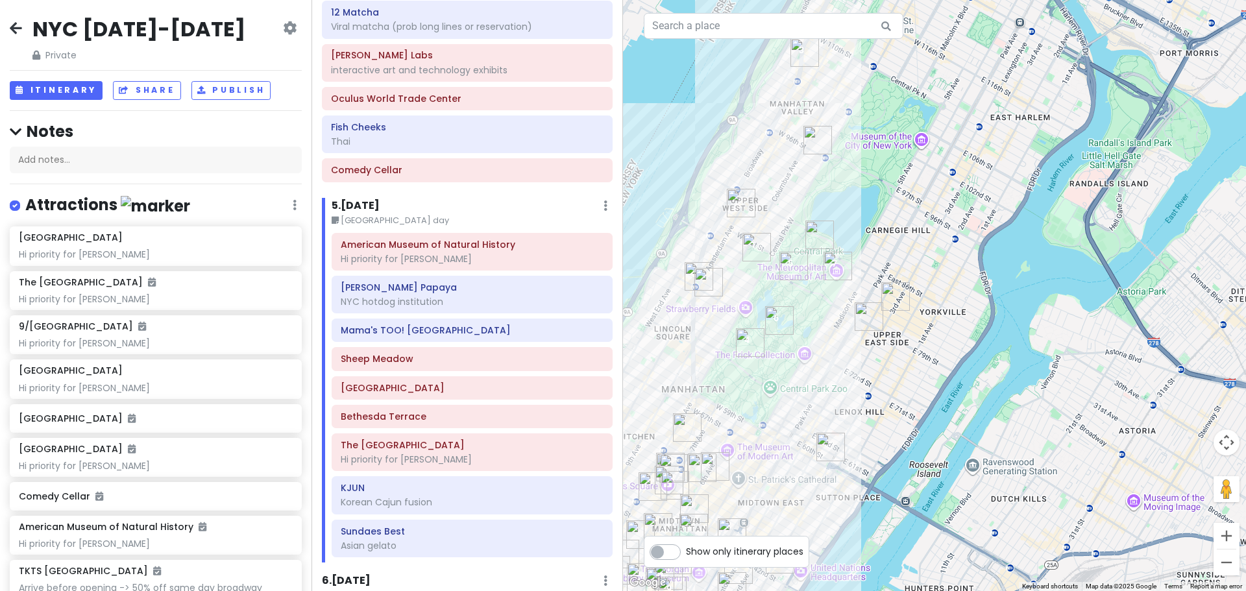
click at [894, 282] on img "PopUp Bagels" at bounding box center [896, 296] width 29 height 29
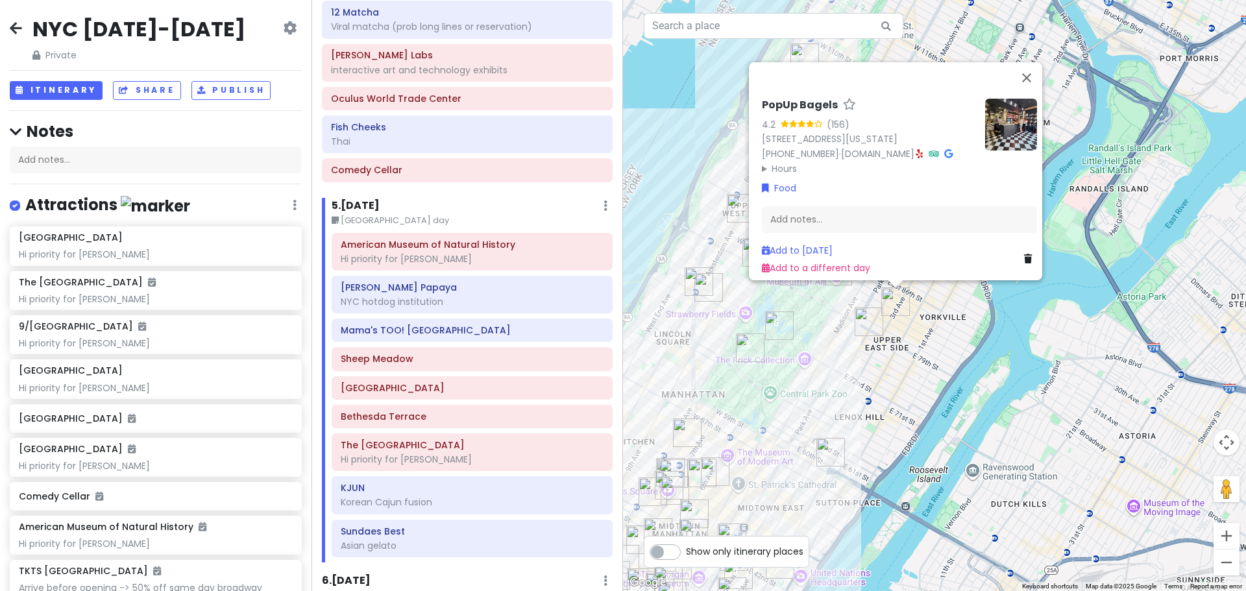
click at [899, 345] on div "PopUp Bagels 4.2 (156) [STREET_ADDRESS][US_STATE] [PHONE_NUMBER] · [DOMAIN_NAME…" at bounding box center [934, 295] width 623 height 591
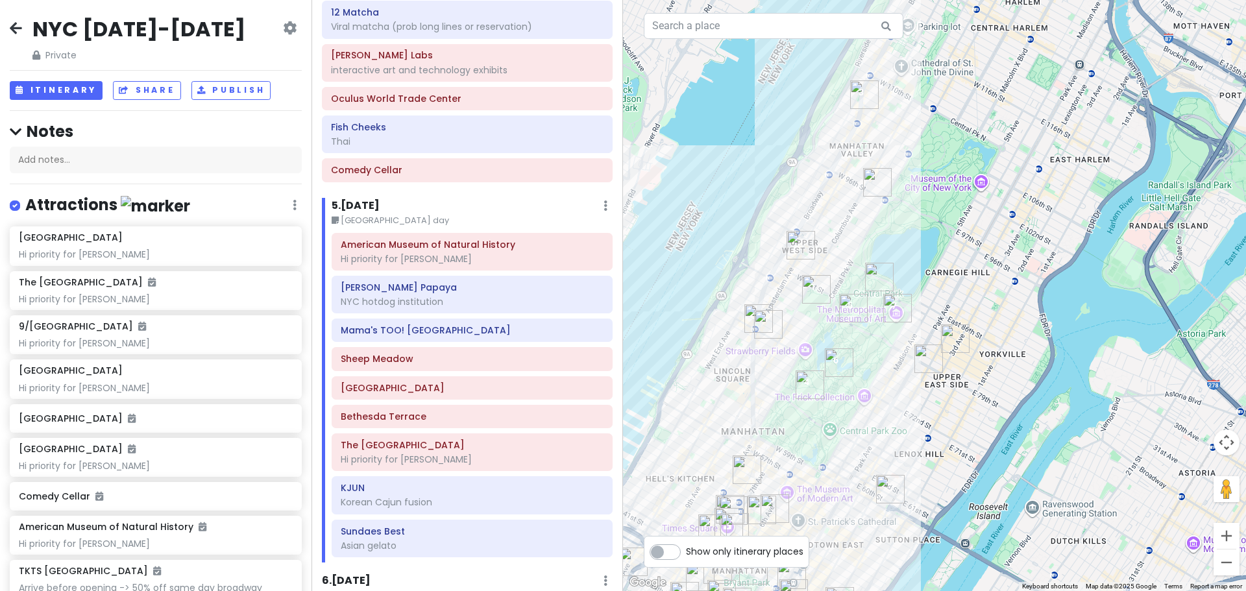
drag, startPoint x: 875, startPoint y: 273, endPoint x: 936, endPoint y: 312, distance: 72.4
click at [936, 312] on div at bounding box center [934, 295] width 623 height 591
click at [799, 247] on img "Marinara Pizza Upper West" at bounding box center [801, 243] width 29 height 29
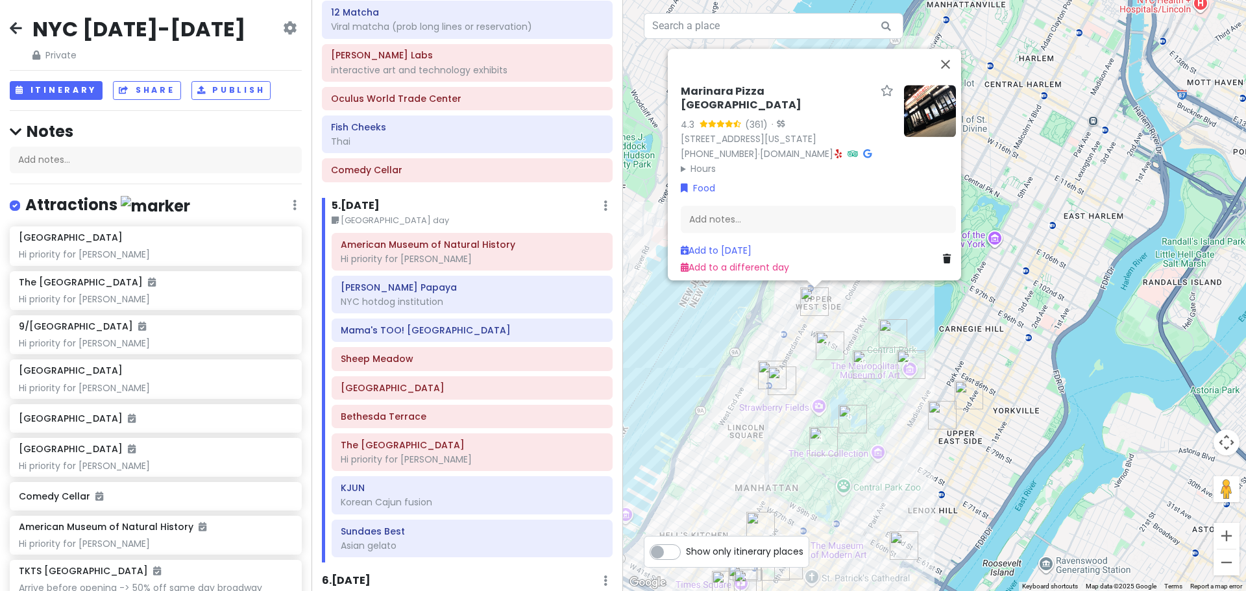
click at [835, 316] on div "Marinara Pizza Upper West 4.3 (361) · [STREET_ADDRESS][US_STATE] [PHONE_NUMBER]…" at bounding box center [934, 295] width 623 height 591
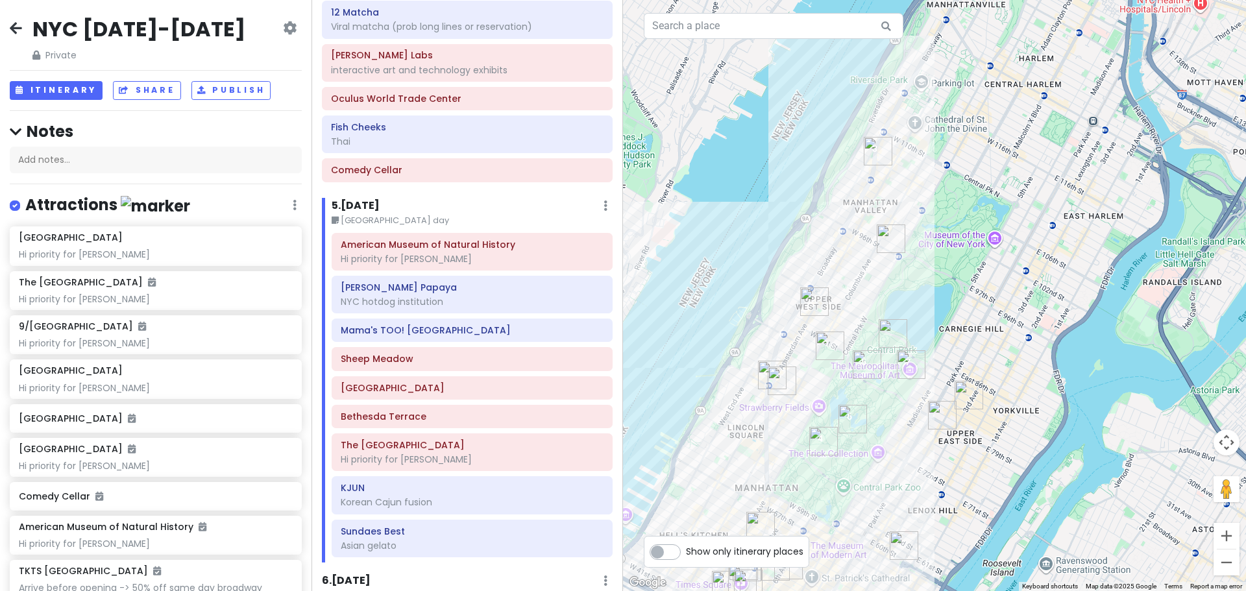
click at [876, 139] on img "Mama's TOO! Upper West Side" at bounding box center [878, 151] width 29 height 29
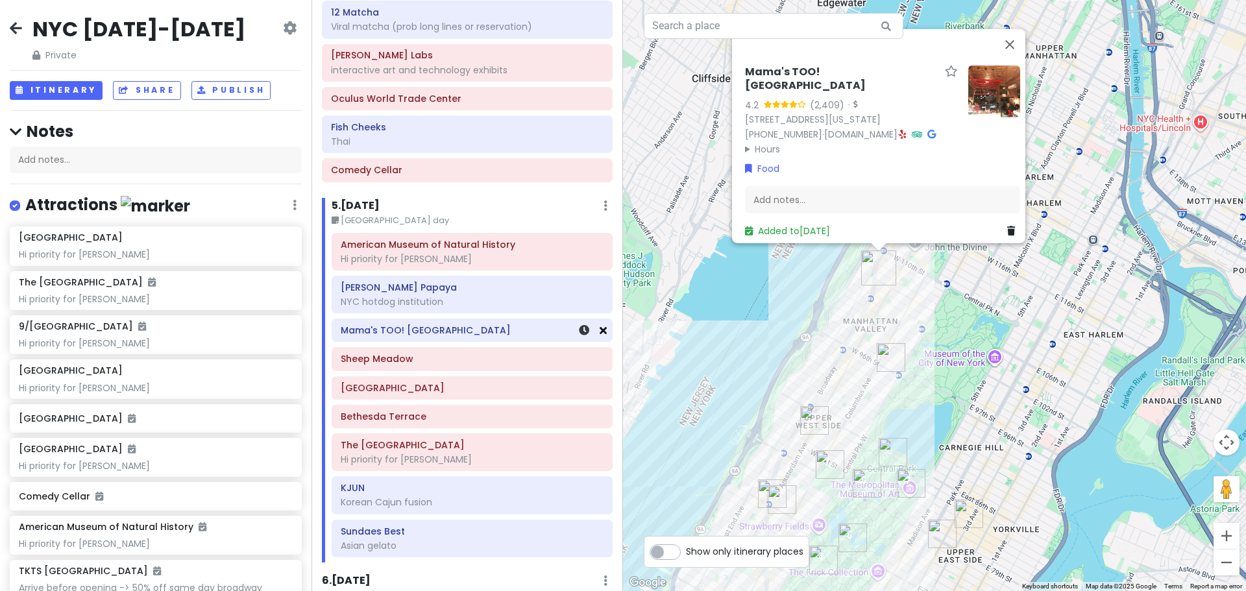
click at [600, 330] on icon at bounding box center [603, 330] width 7 height 10
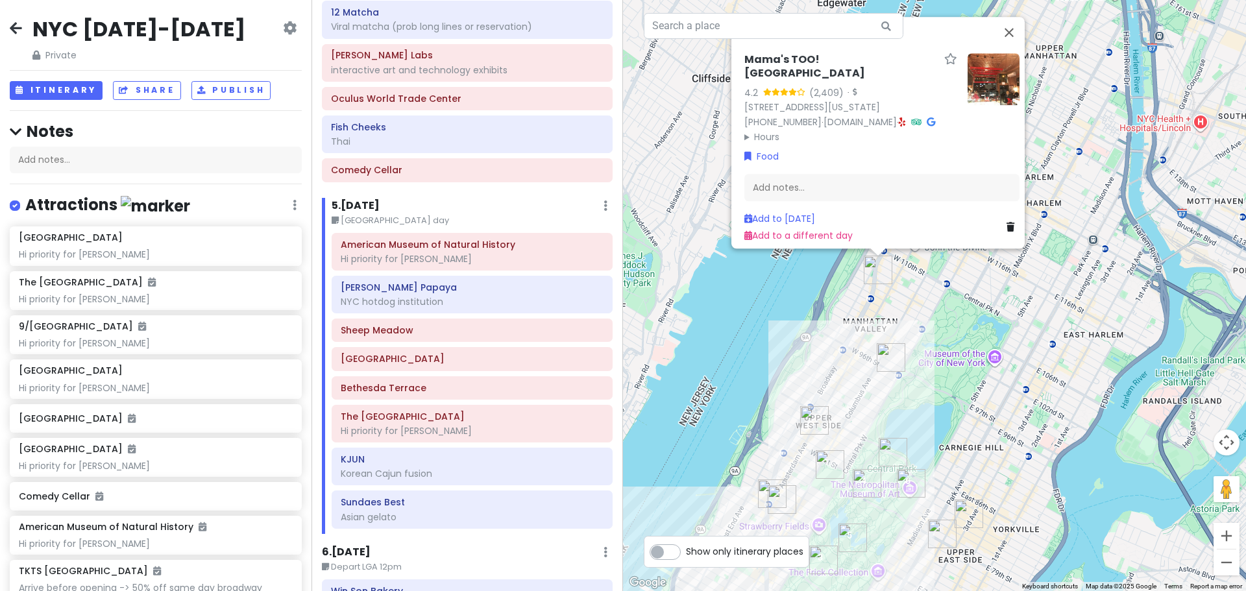
click at [818, 364] on div "Mama's TOO! [GEOGRAPHIC_DATA] 4.2 (2,409) · [STREET_ADDRESS][US_STATE] [PHONE_N…" at bounding box center [934, 295] width 623 height 591
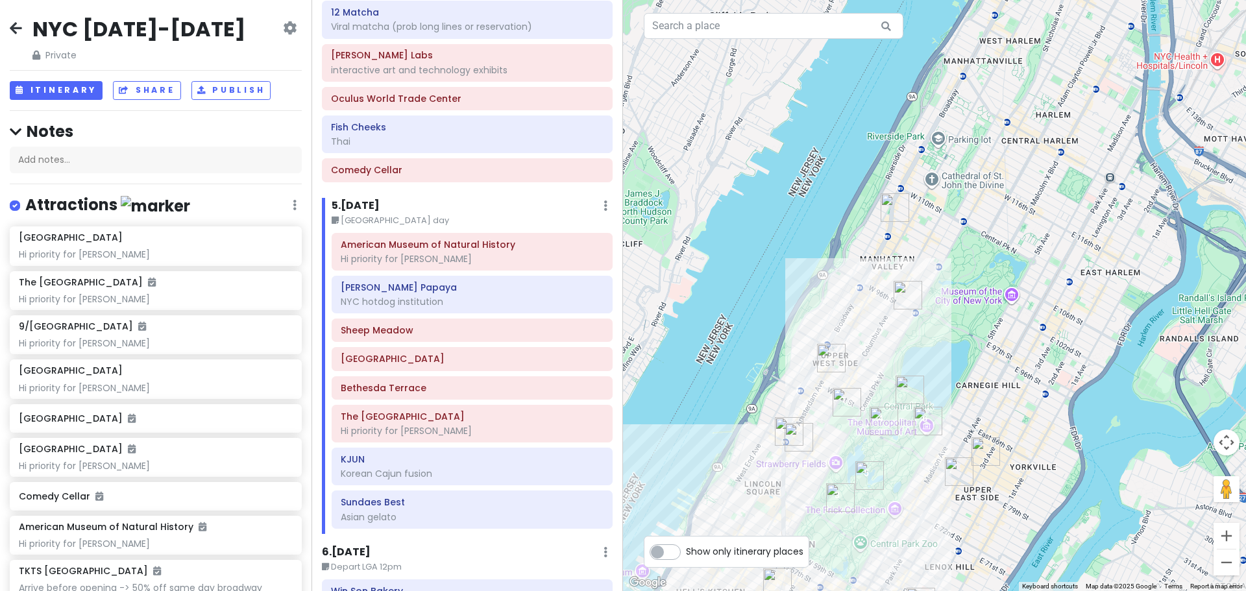
drag, startPoint x: 821, startPoint y: 467, endPoint x: 844, endPoint y: 360, distance: 109.0
click at [844, 388] on img "American Museum of Natural History" at bounding box center [847, 402] width 29 height 29
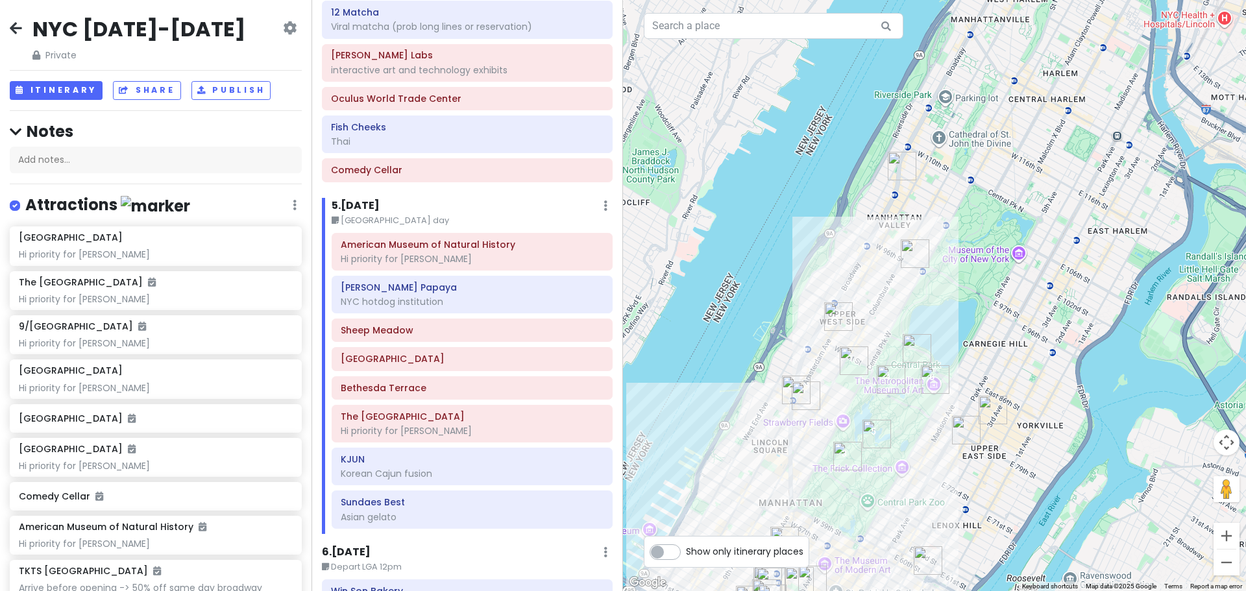
click at [795, 397] on img "Pastrami Queen" at bounding box center [806, 396] width 29 height 29
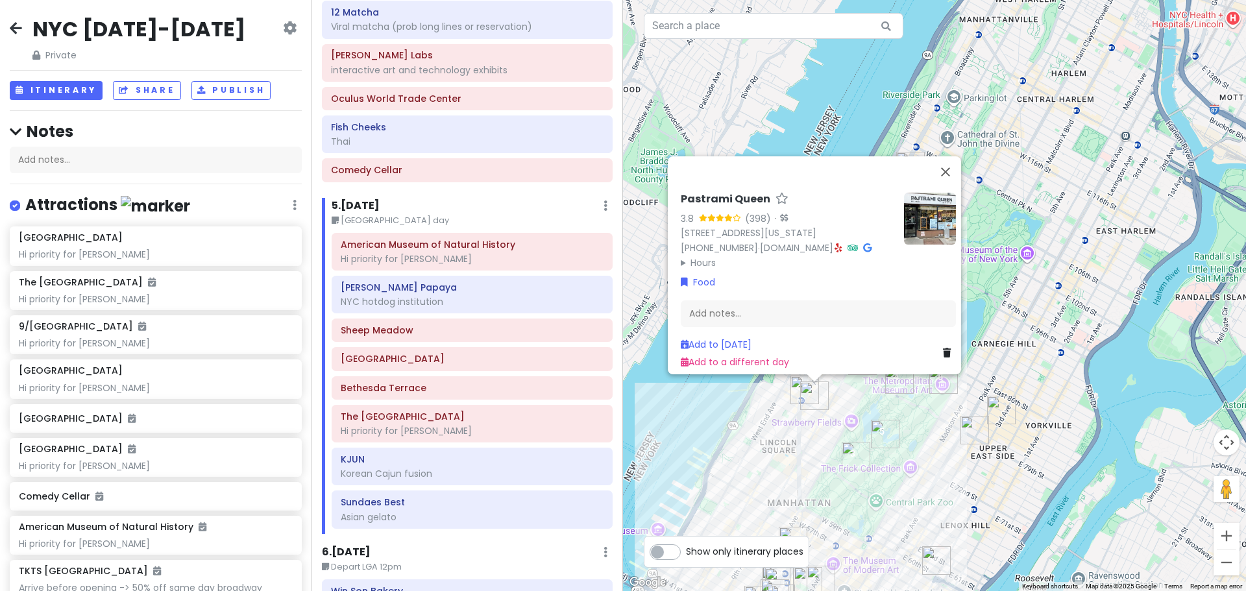
click at [844, 424] on div "Pastrami Queen 3.8 (398) · [STREET_ADDRESS][US_STATE] [PHONE_NUMBER] · [DOMAIN_…" at bounding box center [934, 295] width 623 height 591
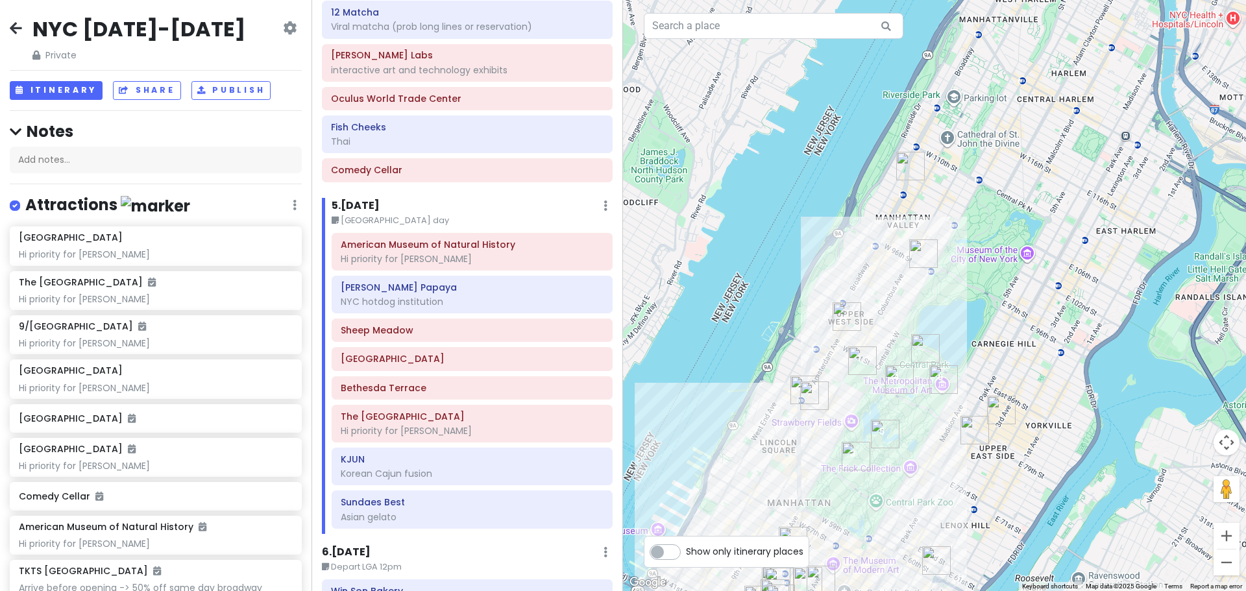
click at [858, 365] on img "American Museum of Natural History" at bounding box center [863, 361] width 29 height 29
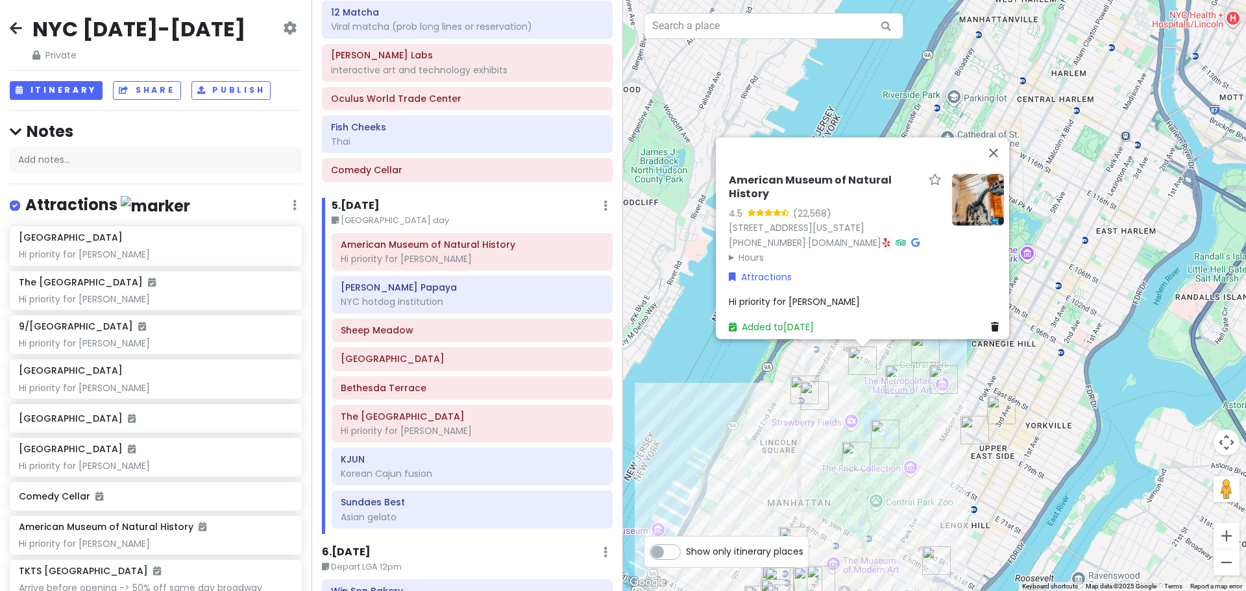
click at [152, 117] on div "NYC [DATE]-[DATE] Private Change Dates Make a Copy Delete Trip Give Feedback 💡 …" at bounding box center [156, 295] width 312 height 591
click at [817, 395] on img "Pastrami Queen" at bounding box center [814, 396] width 29 height 29
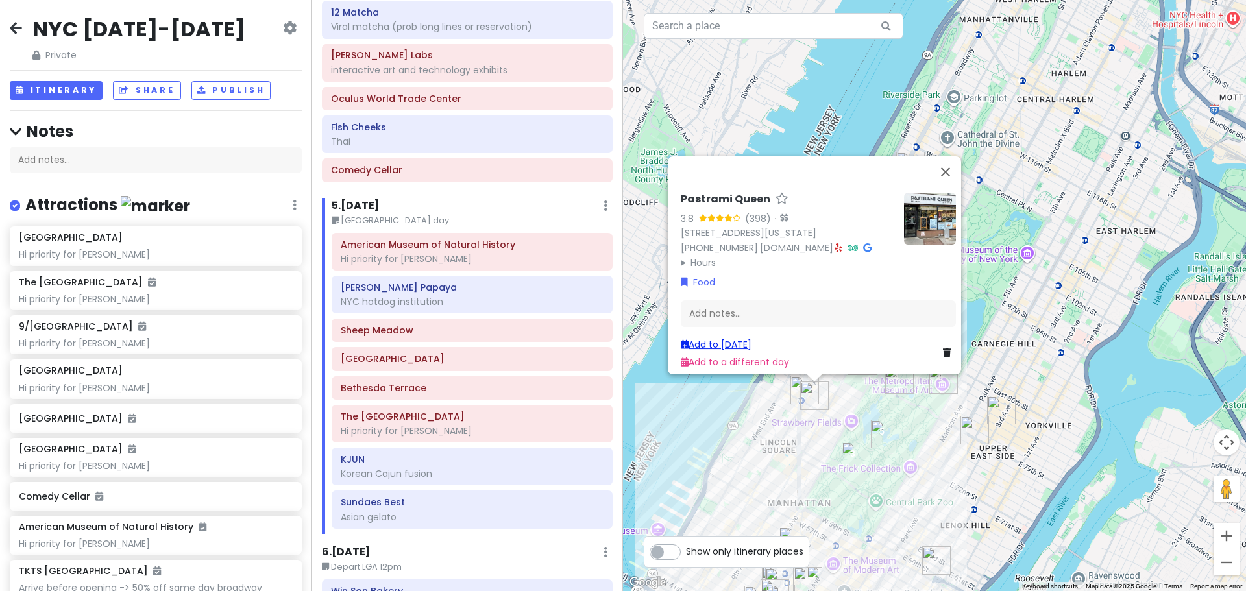
click at [724, 338] on link "Add to [DATE]" at bounding box center [716, 344] width 71 height 13
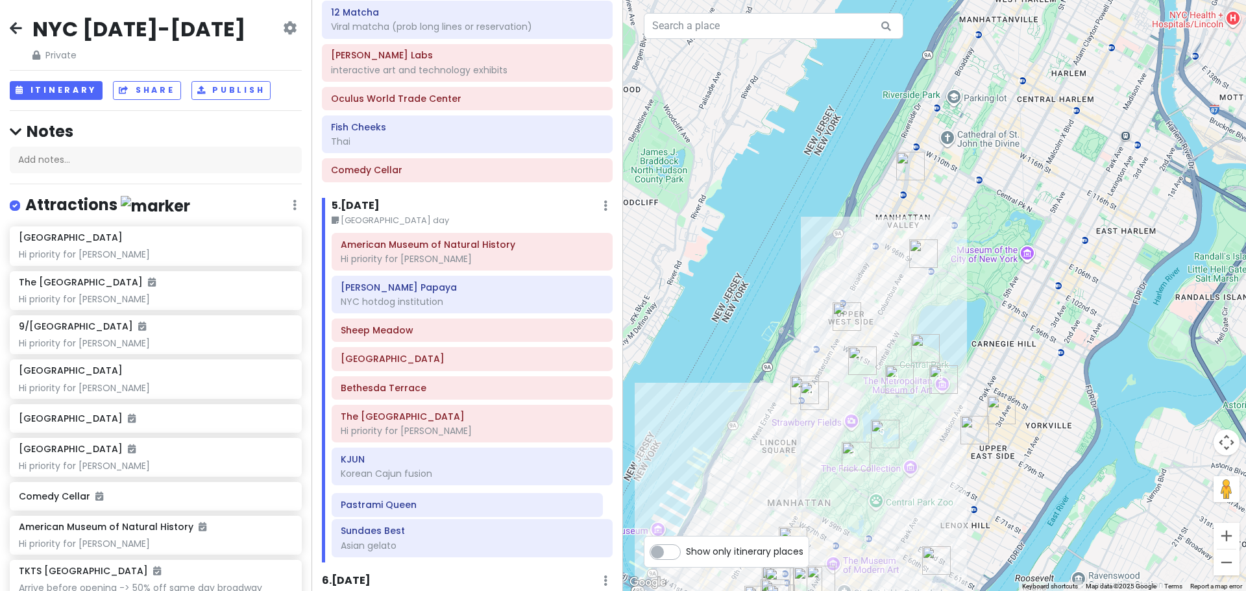
scroll to position [2013, 0]
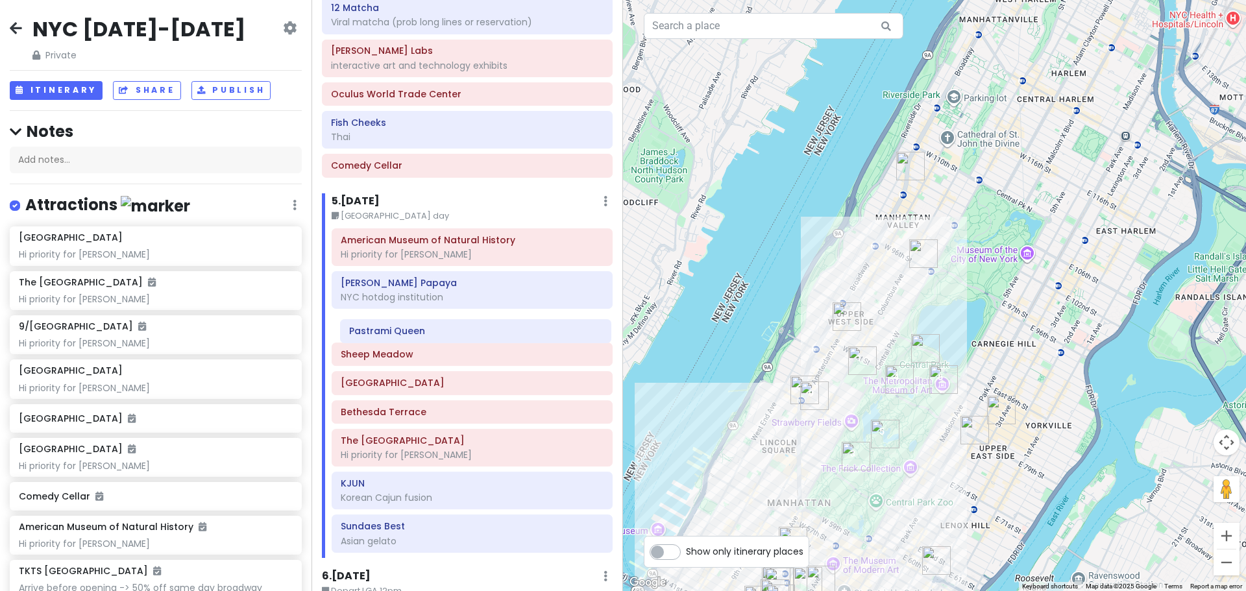
drag, startPoint x: 423, startPoint y: 551, endPoint x: 428, endPoint y: 336, distance: 214.9
click at [428, 336] on div "American Museum of Natural History Hi priority for [PERSON_NAME] Papaya NYC hot…" at bounding box center [472, 394] width 301 height 330
click at [796, 347] on div "To navigate, press the arrow keys." at bounding box center [934, 295] width 623 height 591
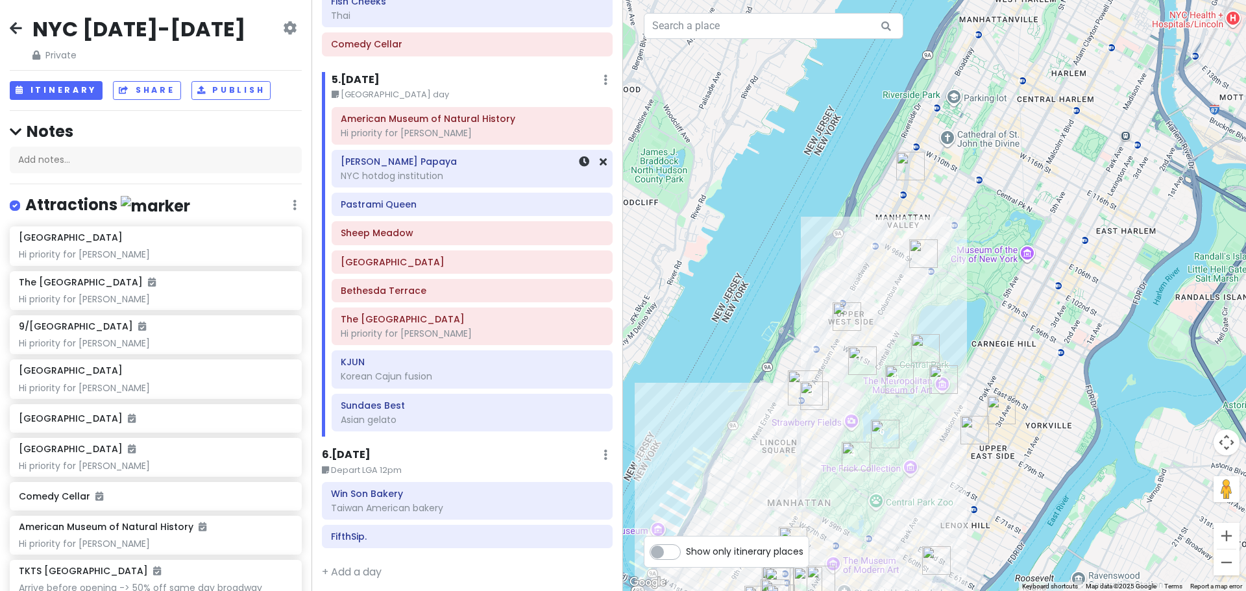
scroll to position [2138, 0]
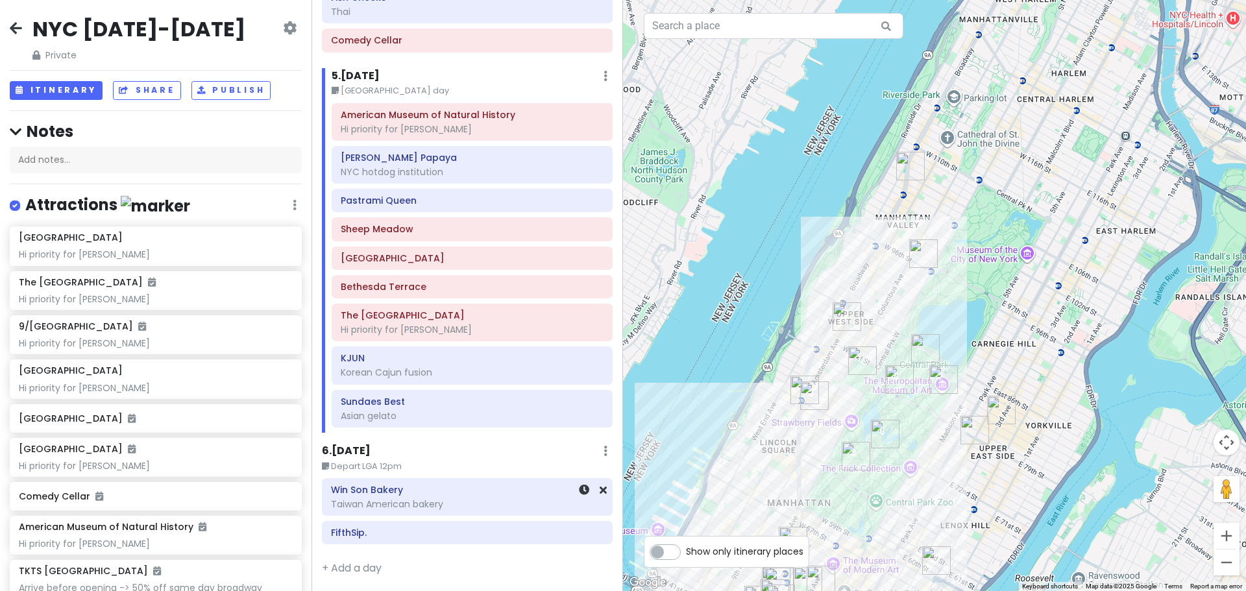
click at [454, 494] on h6 "Win Son Bakery" at bounding box center [467, 490] width 273 height 12
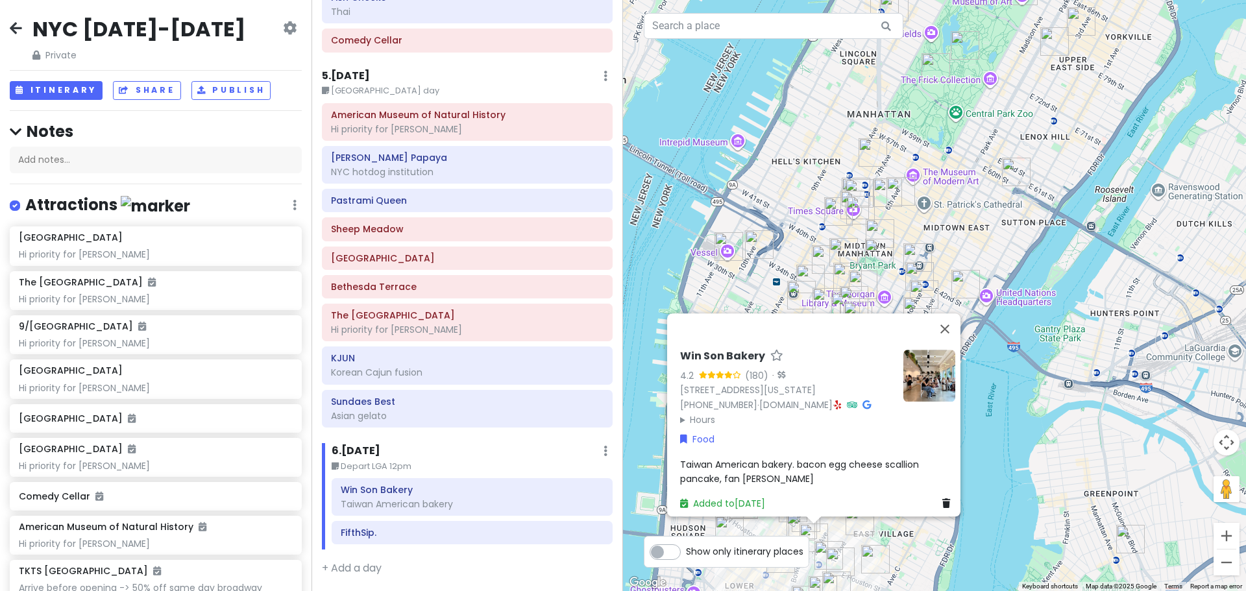
click at [842, 401] on icon at bounding box center [838, 405] width 7 height 9
click at [525, 460] on small "Depart LGA 12pm" at bounding box center [472, 466] width 281 height 13
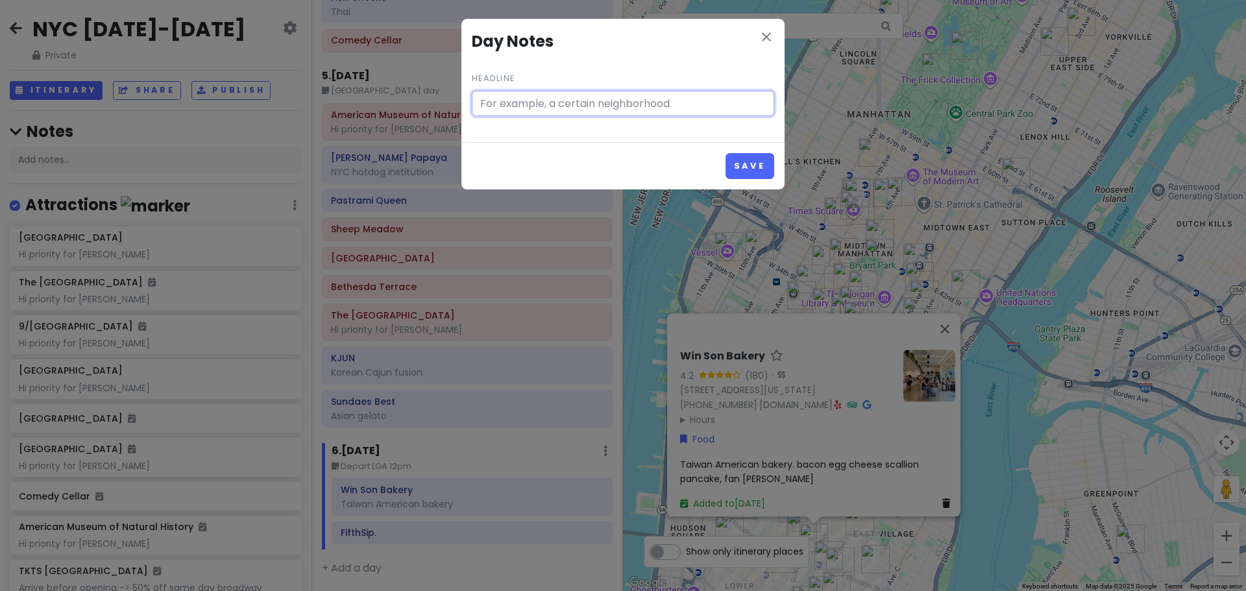
type input "Depart LGA 12pm"
click at [768, 32] on icon "close" at bounding box center [767, 37] width 16 height 16
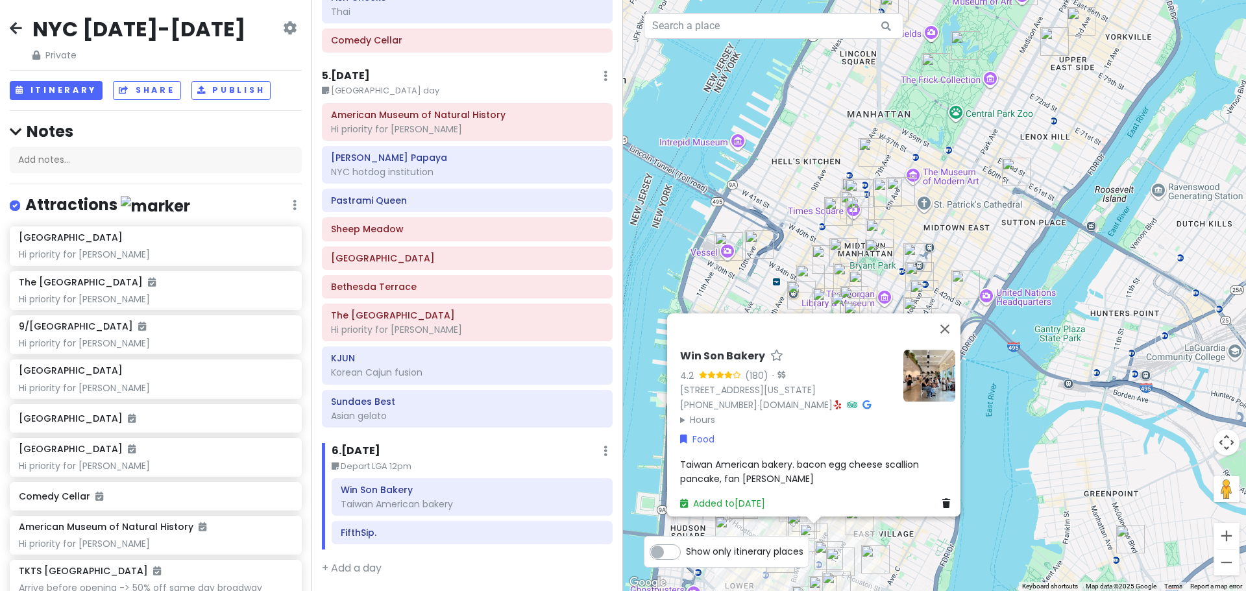
click at [675, 234] on div "Win Son Bakery 4.2 (180) · [STREET_ADDRESS][US_STATE] [PHONE_NUMBER] · [DOMAIN_…" at bounding box center [934, 295] width 623 height 591
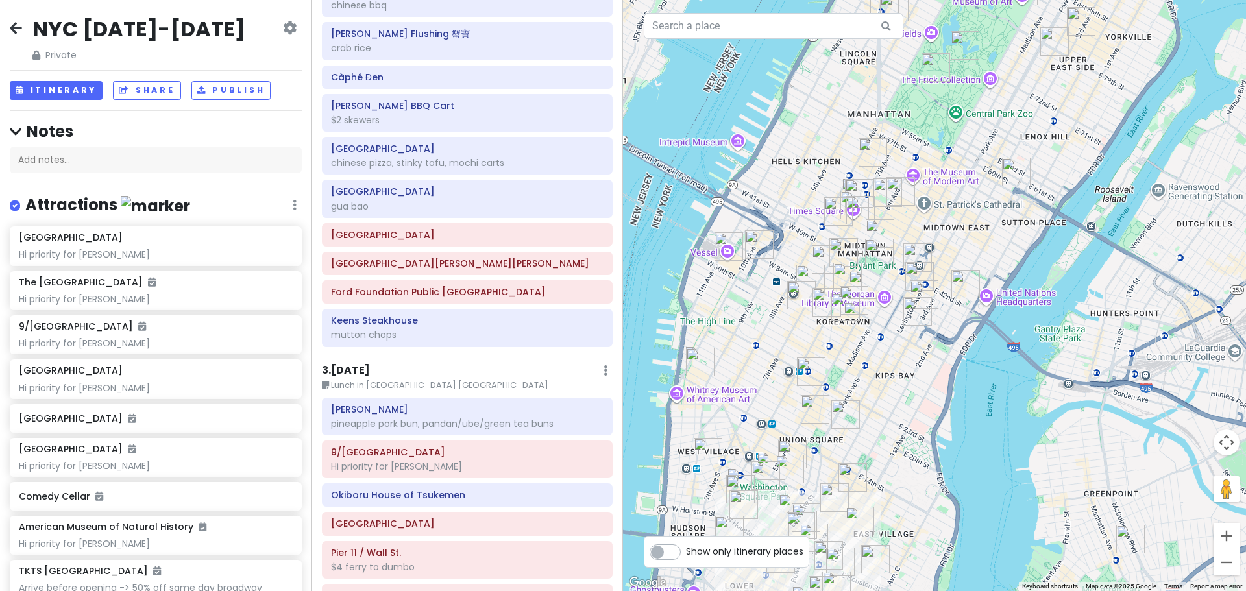
scroll to position [580, 0]
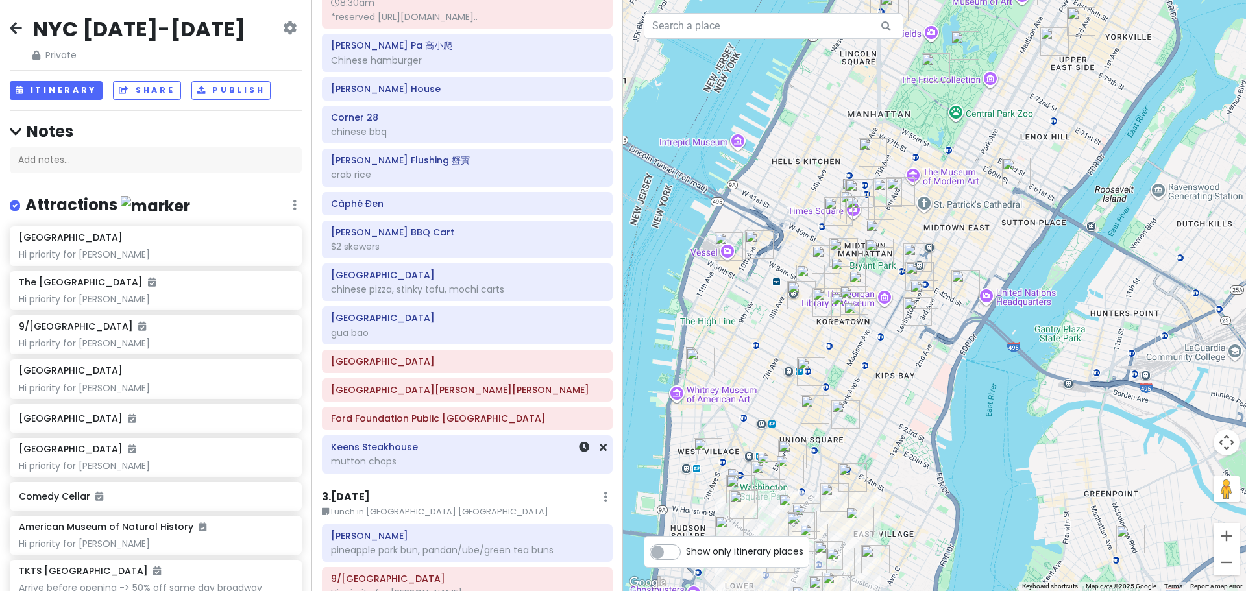
click at [489, 449] on h6 "Keens Steakhouse" at bounding box center [467, 447] width 273 height 12
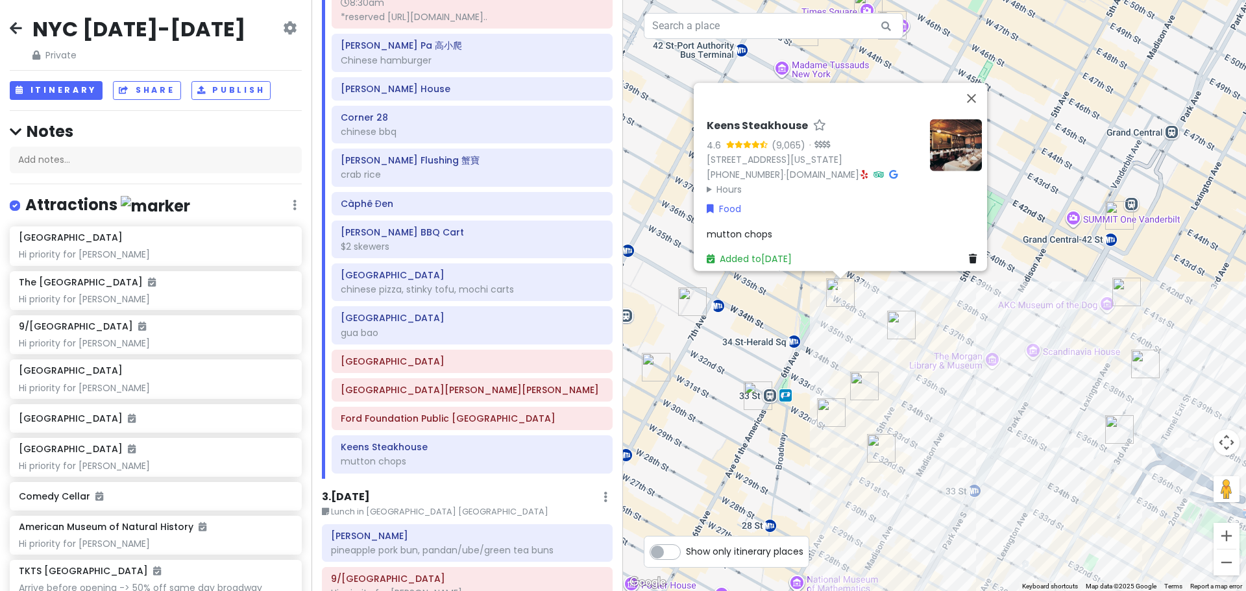
click at [898, 328] on img "Yoon Haeundae Galbi" at bounding box center [901, 325] width 29 height 29
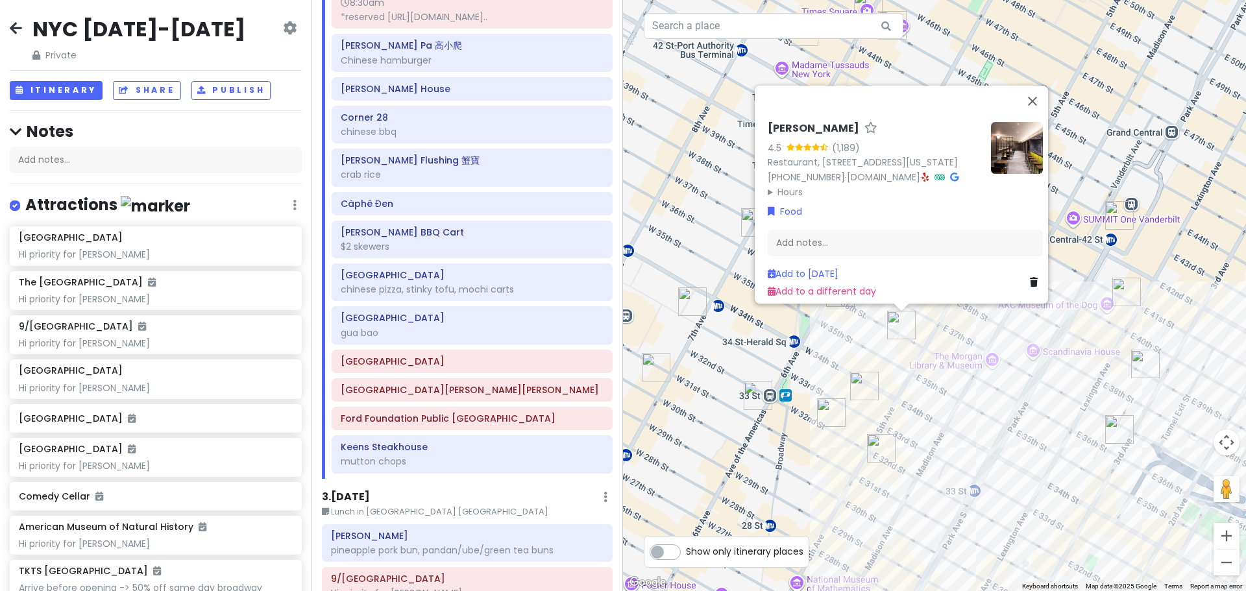
drag, startPoint x: 878, startPoint y: 447, endPoint x: 871, endPoint y: 440, distance: 9.7
click at [871, 440] on img "Sundaes Best" at bounding box center [881, 448] width 29 height 29
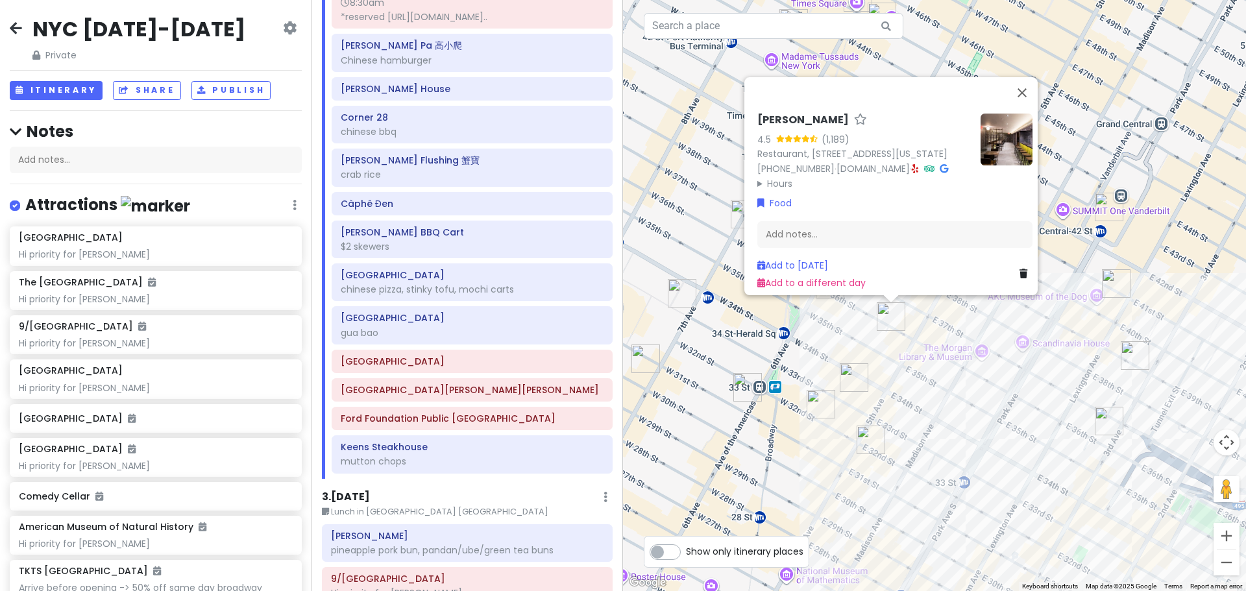
click at [871, 440] on img "Sundaes Best" at bounding box center [871, 440] width 29 height 29
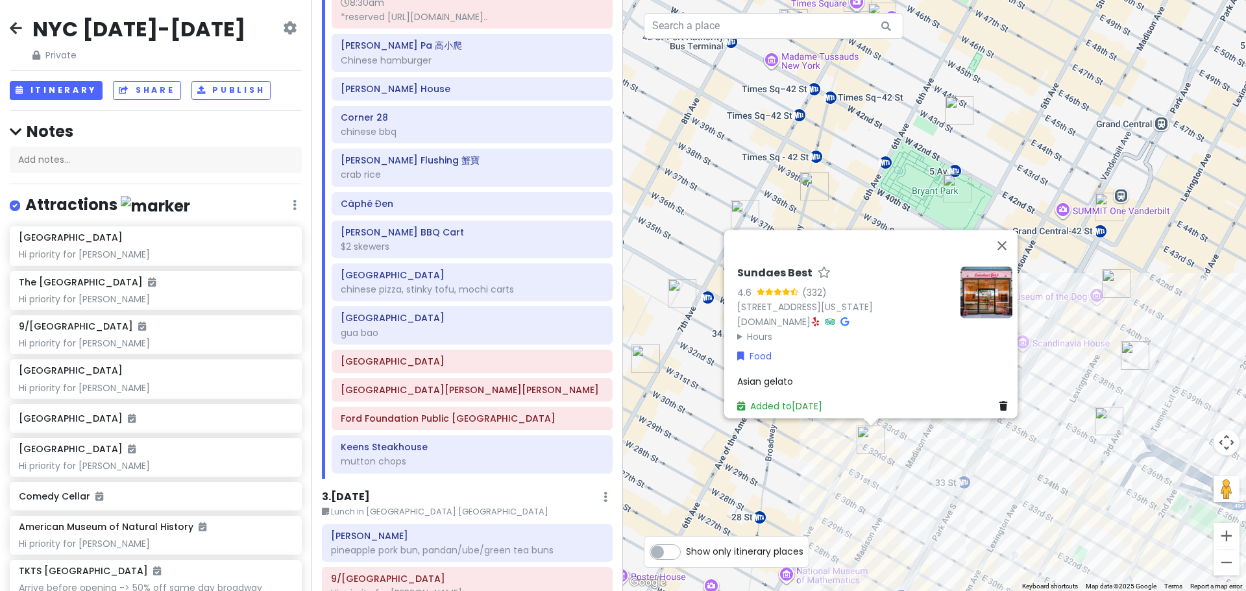
click at [789, 456] on div "Sundaes Best 4.6 (332) [STREET_ADDRESS][US_STATE] [DOMAIN_NAME] · Hours [DATE] …" at bounding box center [934, 295] width 623 height 591
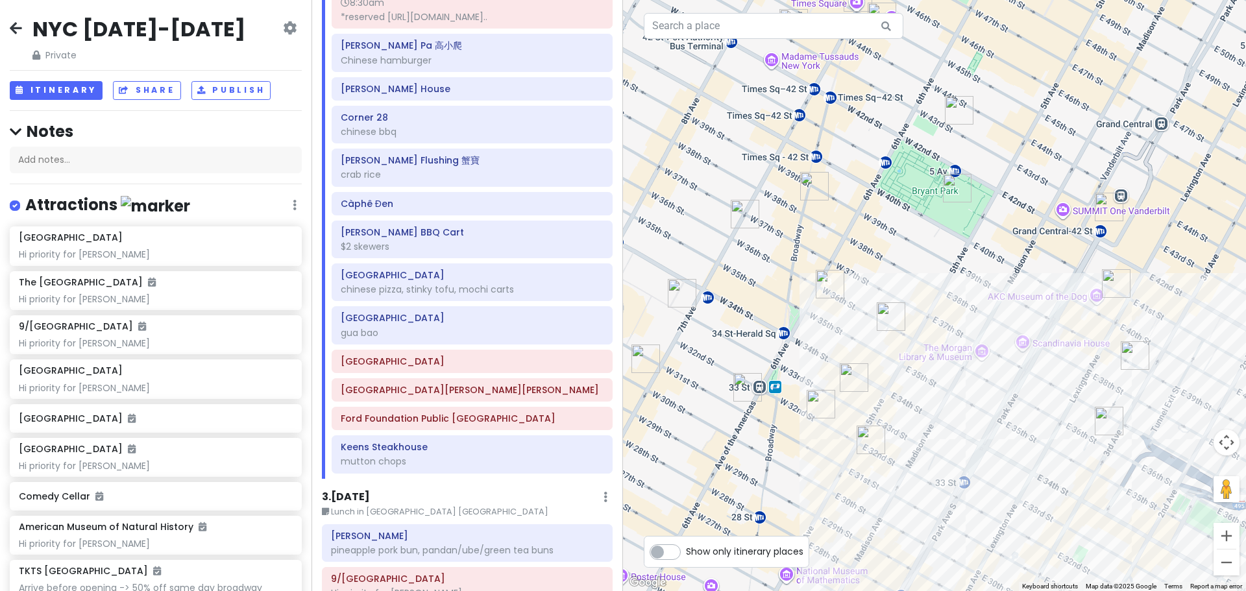
click at [823, 407] on img "New Wonjo" at bounding box center [821, 404] width 29 height 29
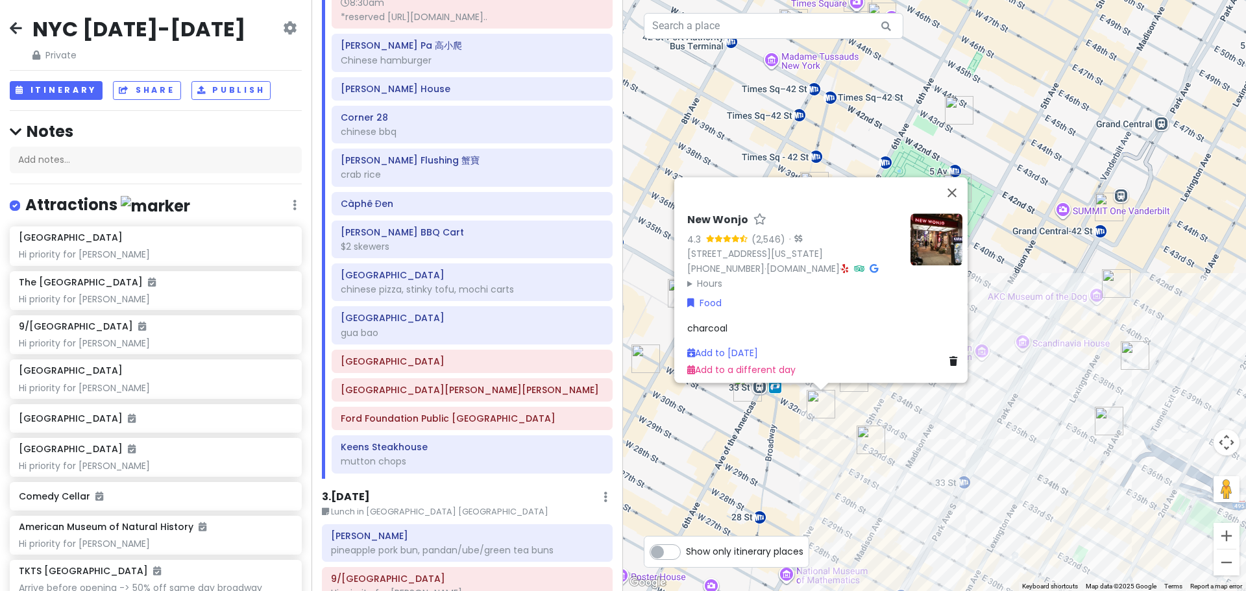
click at [685, 445] on div "New Wonjo 4.3 (2,546) · [STREET_ADDRESS][US_STATE] [PHONE_NUMBER] · [DOMAIN_NAM…" at bounding box center [934, 295] width 623 height 591
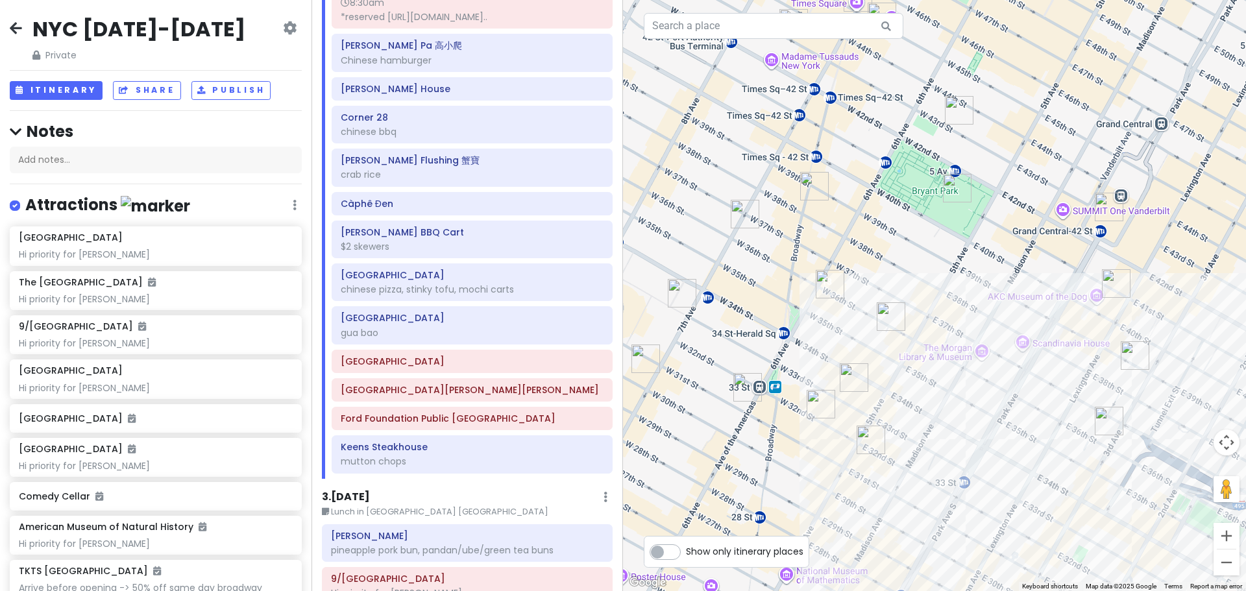
click at [746, 399] on img "FIFTYLAN KOREATOWN" at bounding box center [748, 387] width 29 height 29
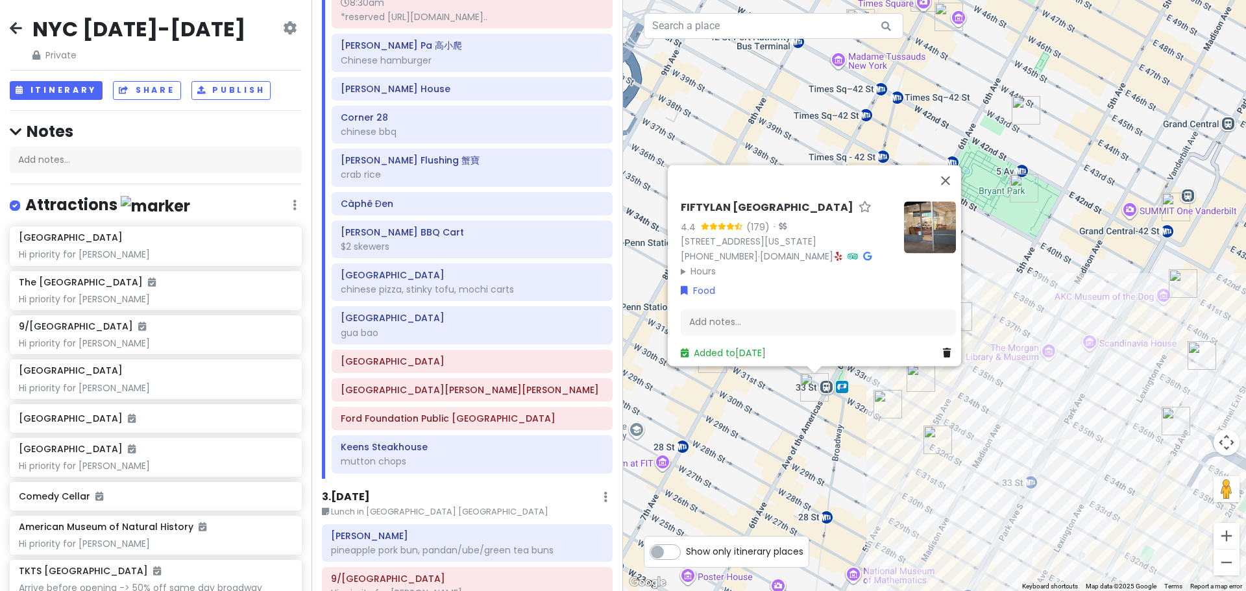
click at [726, 414] on div "FIFTYLAN KOREATOWN 4.4 (179) · [STREET_ADDRESS][US_STATE] [PHONE_NUMBER] · [DOM…" at bounding box center [934, 295] width 623 height 591
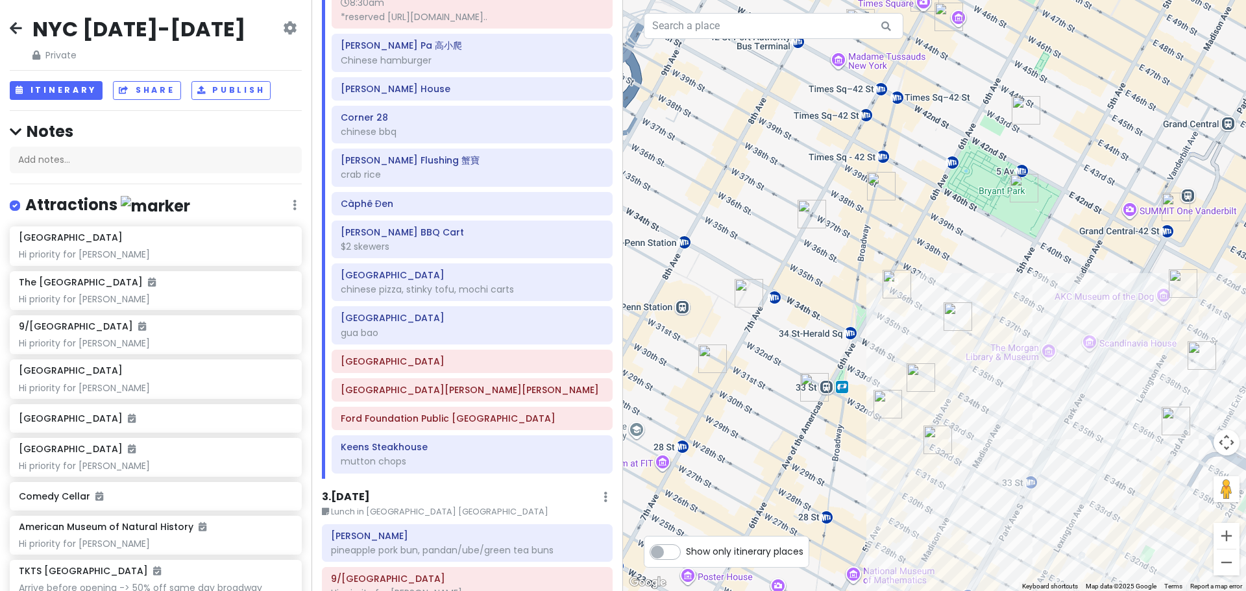
click at [708, 353] on img "PopUp Bagels" at bounding box center [713, 359] width 29 height 29
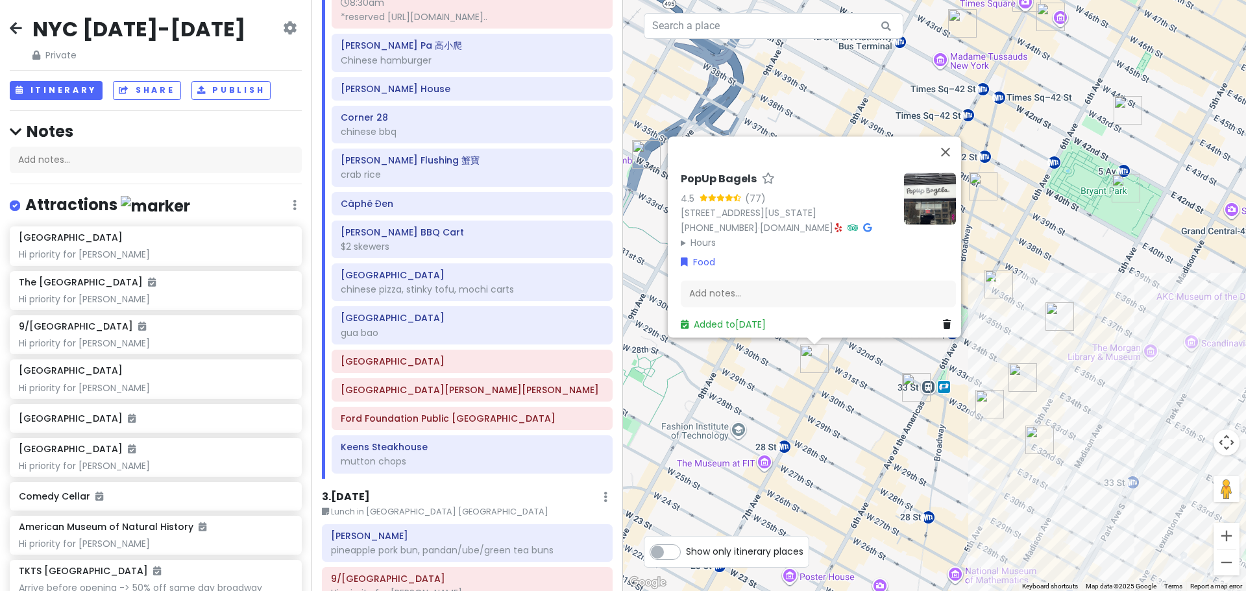
click at [841, 415] on div "PopUp Bagels 4.5 (77) [STREET_ADDRESS][US_STATE] [PHONE_NUMBER] · [DOMAIN_NAME]…" at bounding box center [934, 295] width 623 height 591
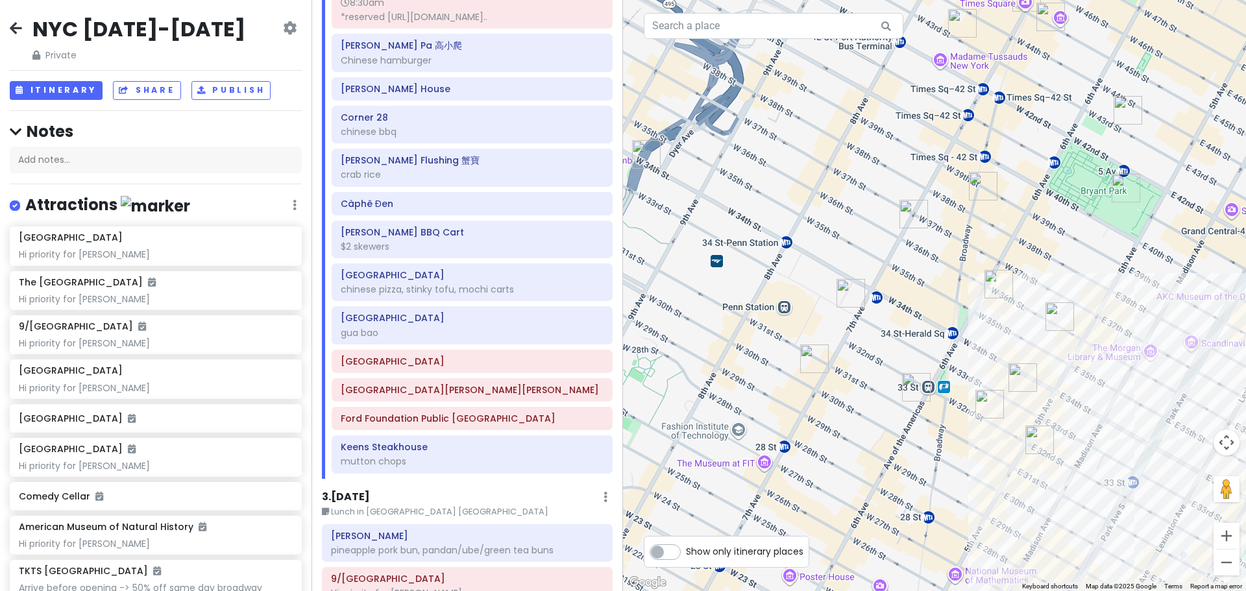
click at [847, 292] on img "LOS TACOS No.1" at bounding box center [851, 293] width 29 height 29
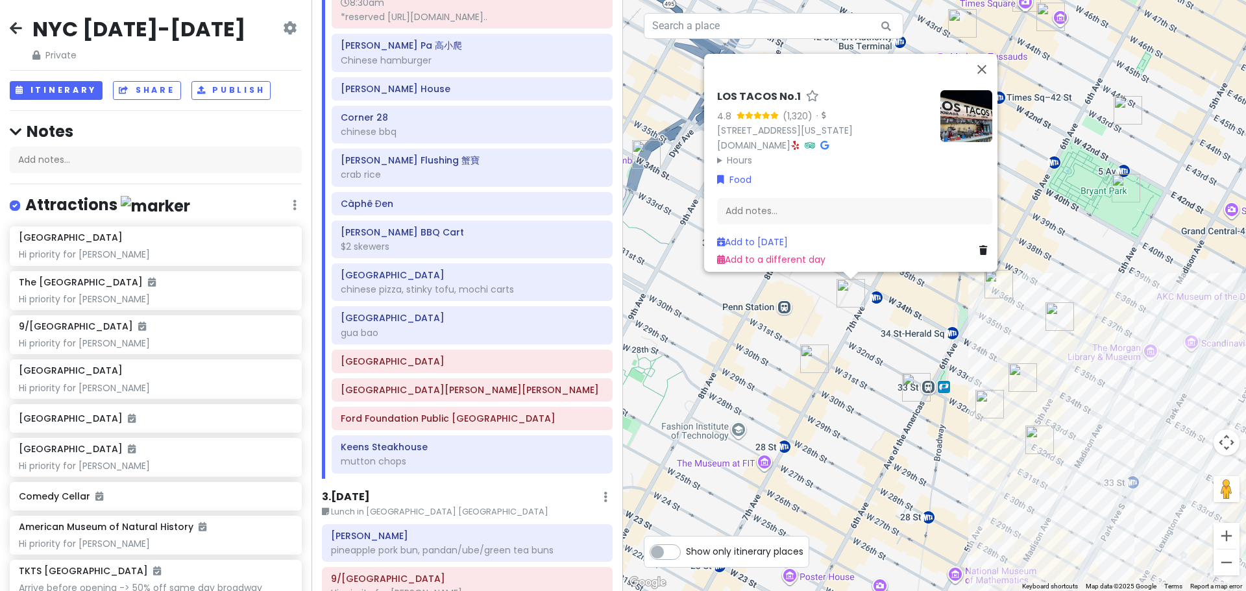
click at [889, 377] on div "LOS TACOS No.1 4.8 (1,320) · [STREET_ADDRESS][US_STATE] [DOMAIN_NAME] · Hours […" at bounding box center [934, 295] width 623 height 591
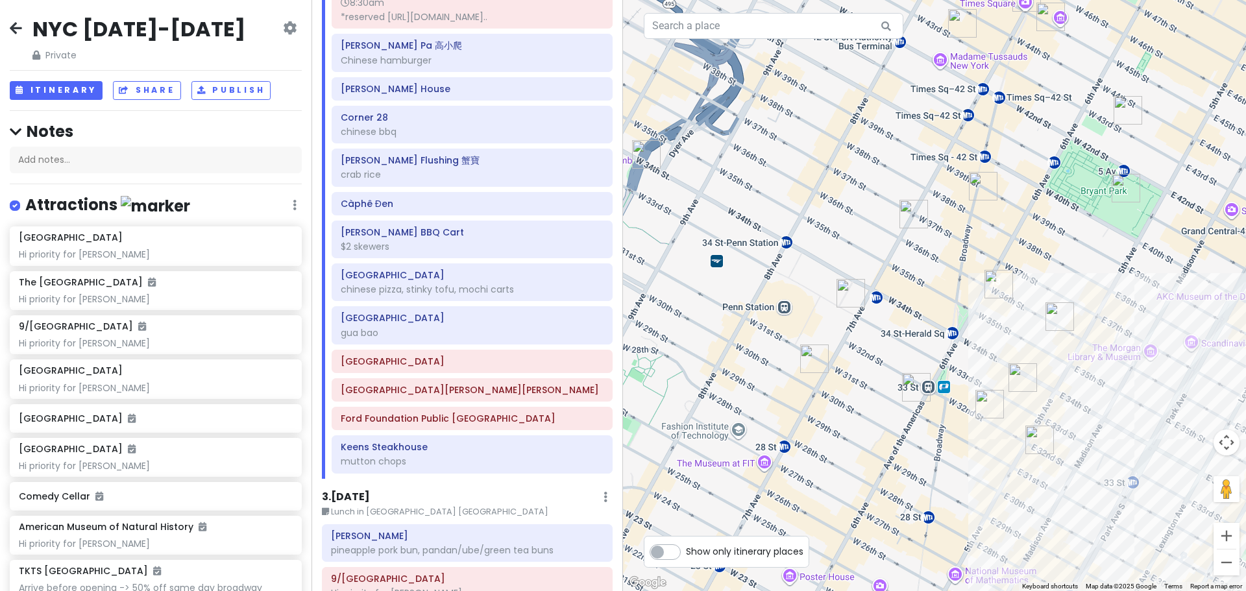
click at [916, 210] on img "7th Street Burger" at bounding box center [914, 214] width 29 height 29
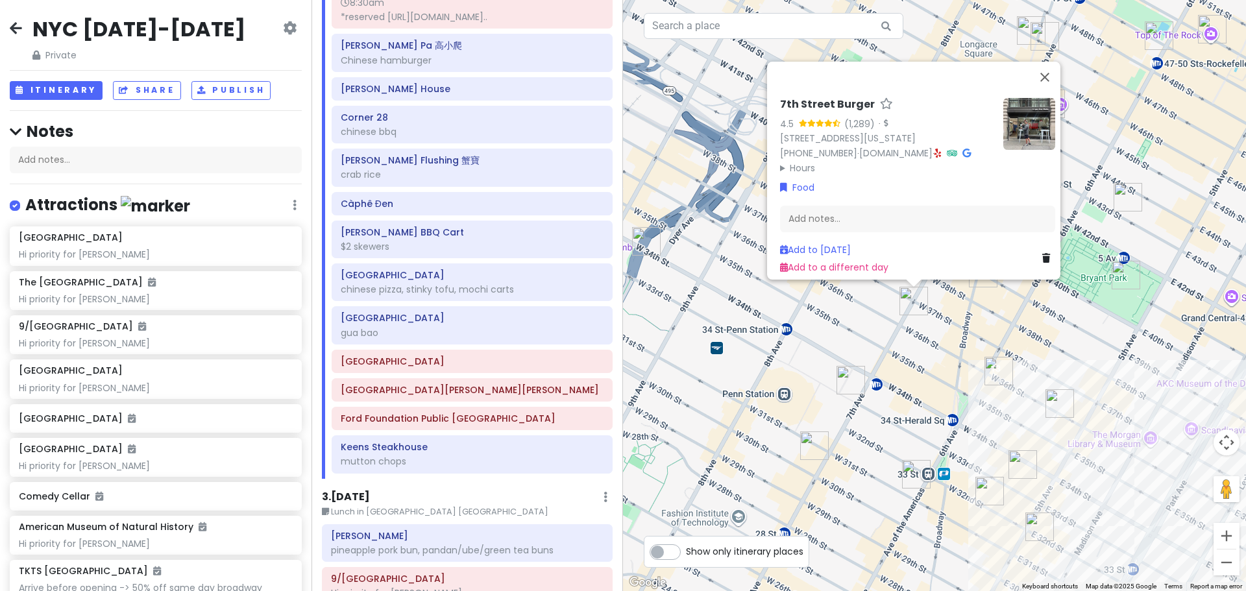
click at [976, 316] on div "7th Street Burger 4.5 (1,289) · [STREET_ADDRESS][US_STATE] [PHONE_NUMBER] · [DO…" at bounding box center [934, 295] width 623 height 591
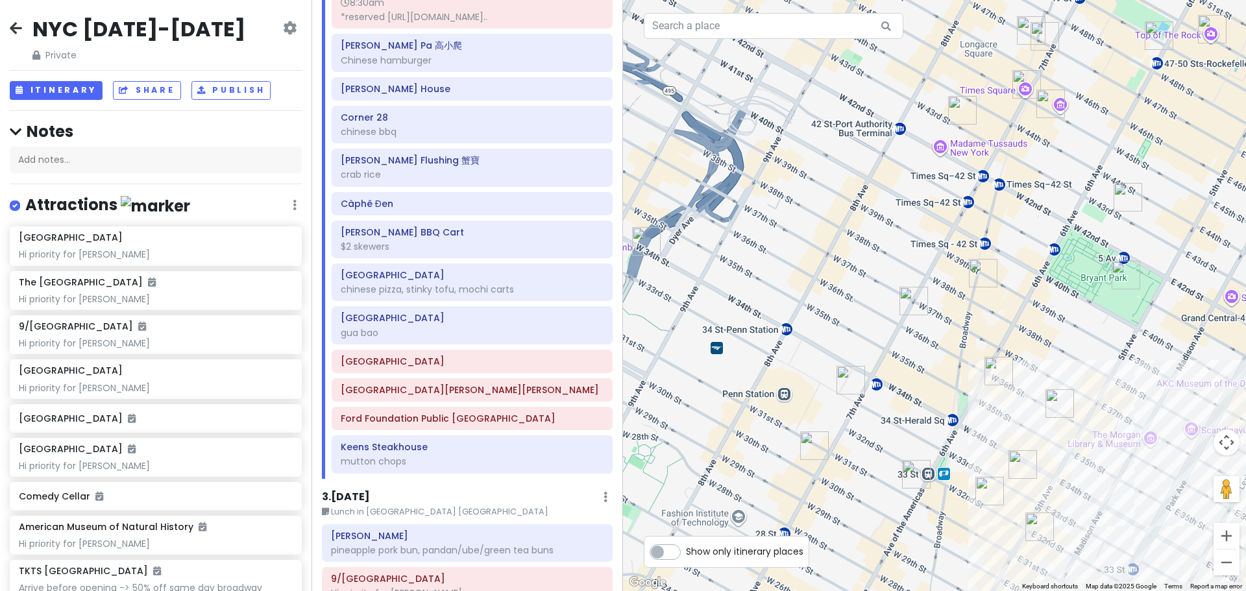
click at [978, 276] on img "Ten Thousand Coffee" at bounding box center [983, 273] width 29 height 29
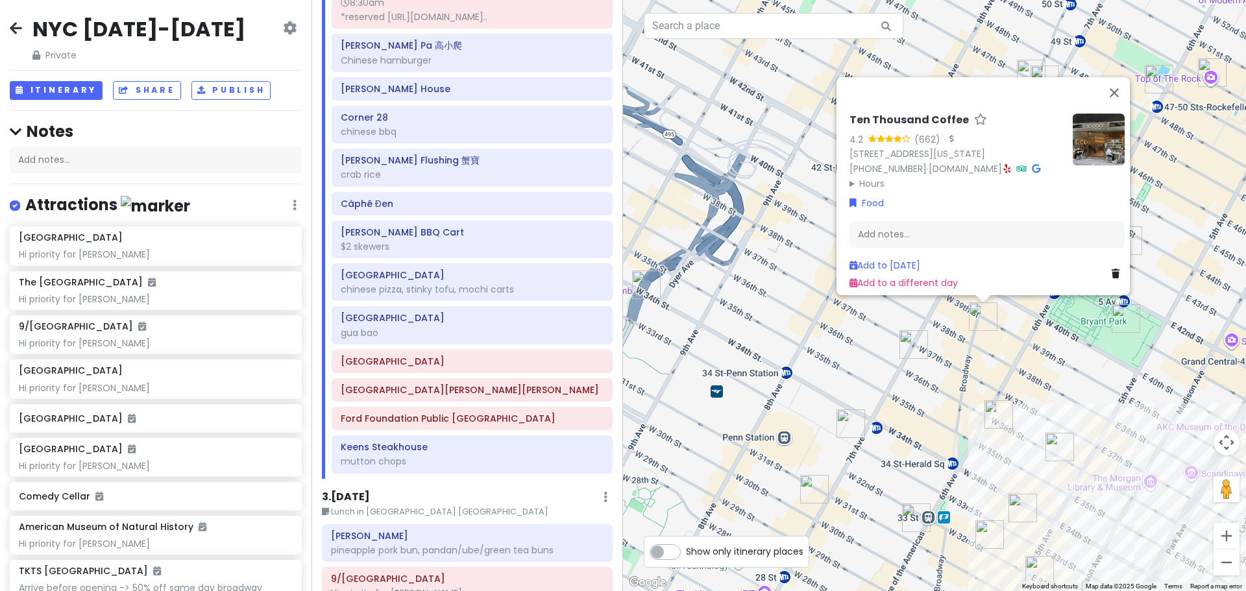
click at [1035, 372] on div "Ten Thousand Coffee 4.2 (662) · [STREET_ADDRESS][US_STATE] [PHONE_NUMBER] · [DO…" at bounding box center [934, 295] width 623 height 591
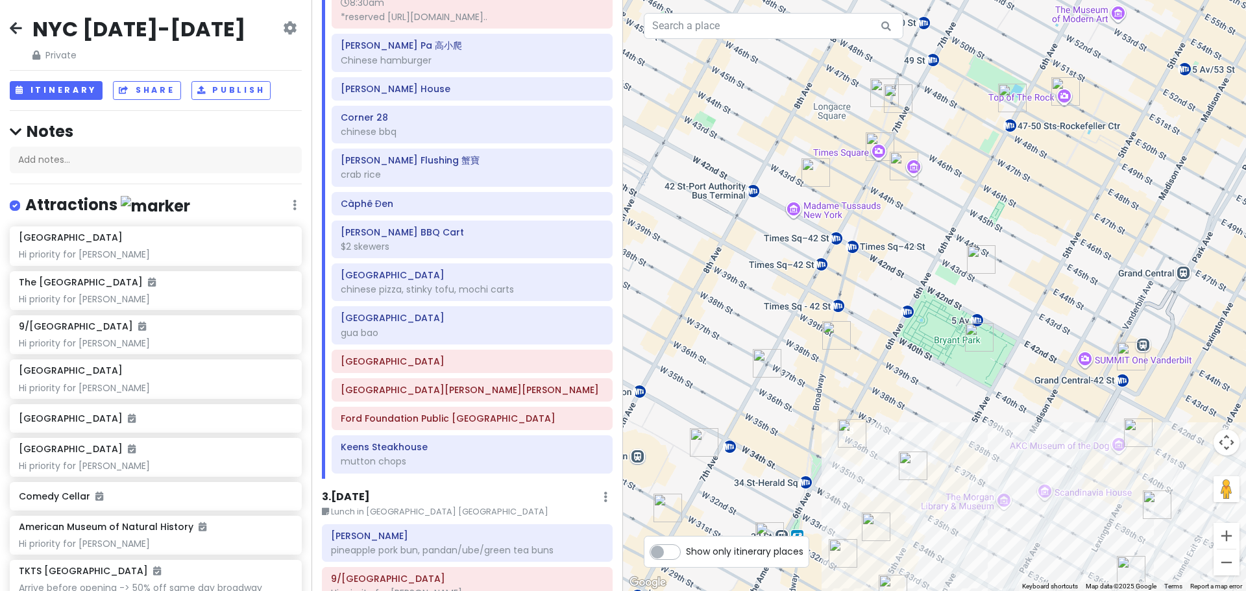
drag, startPoint x: 905, startPoint y: 367, endPoint x: 879, endPoint y: 375, distance: 27.1
click at [879, 375] on div at bounding box center [934, 295] width 623 height 591
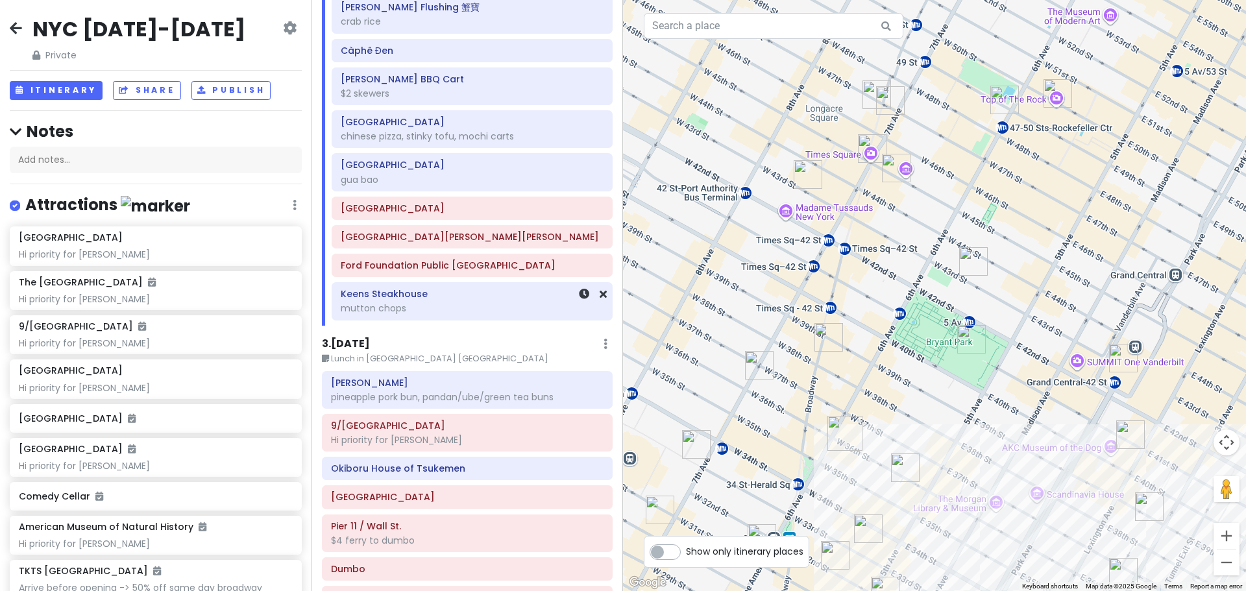
scroll to position [710, 0]
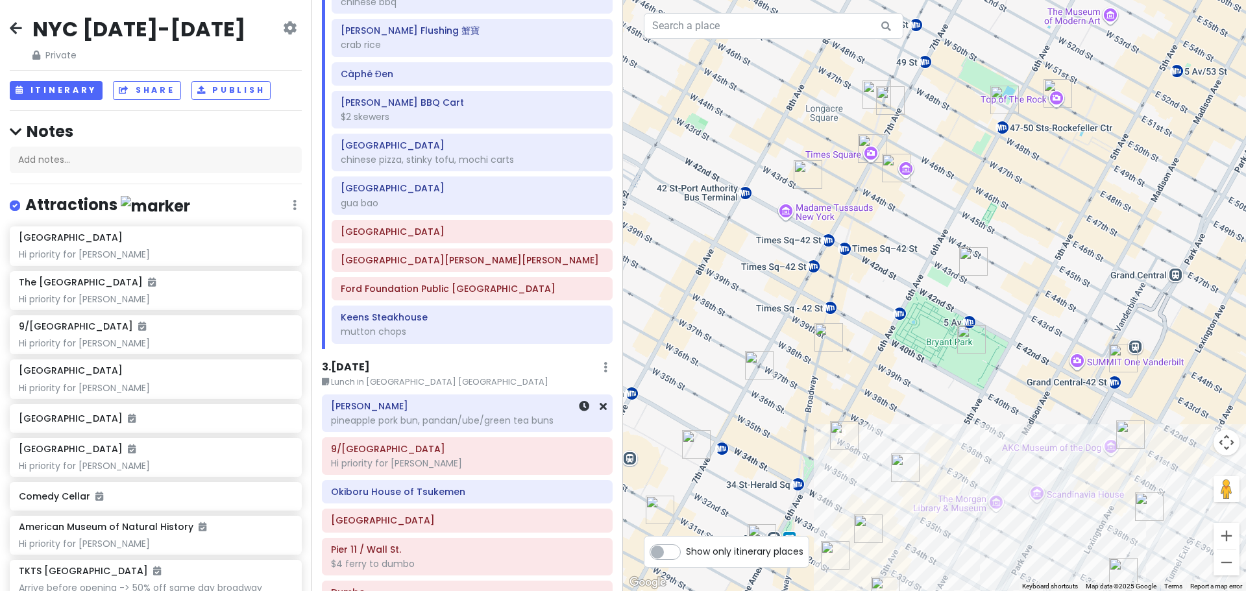
click at [430, 415] on div "pineapple pork bun, pandan/ube/green tea buns" at bounding box center [467, 421] width 273 height 12
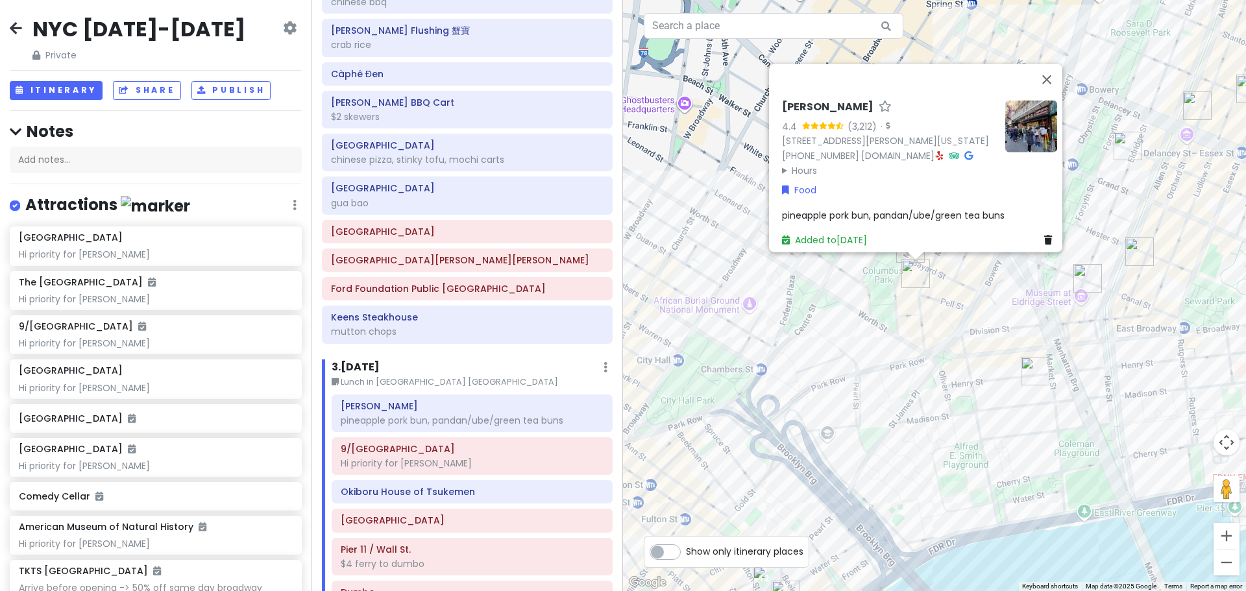
drag, startPoint x: 857, startPoint y: 541, endPoint x: 963, endPoint y: 271, distance: 290.1
click at [963, 271] on div "[PERSON_NAME] Wah 4.4 (3,212) · [STREET_ADDRESS][PERSON_NAME][US_STATE] [PHONE_…" at bounding box center [934, 295] width 623 height 591
click at [863, 351] on div "[PERSON_NAME] Wah 4.4 (3,212) · [STREET_ADDRESS][PERSON_NAME][US_STATE] [PHONE_…" at bounding box center [934, 295] width 623 height 591
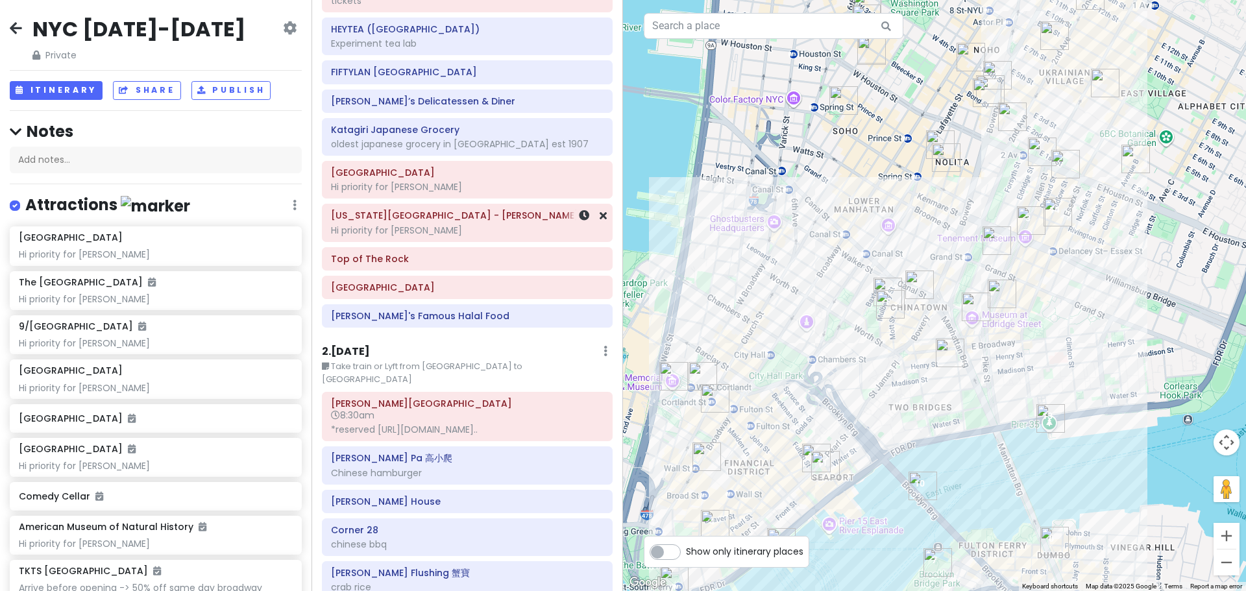
scroll to position [225, 0]
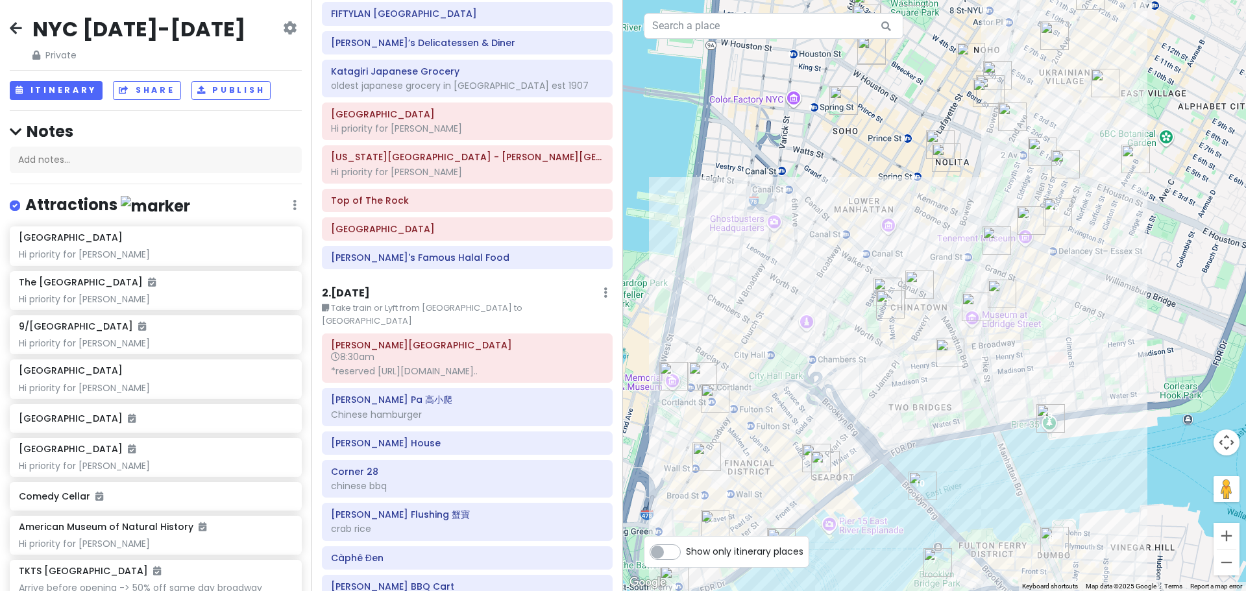
click at [459, 288] on div "2 . [DATE] Edit Day Notes Delete Day" at bounding box center [467, 296] width 291 height 22
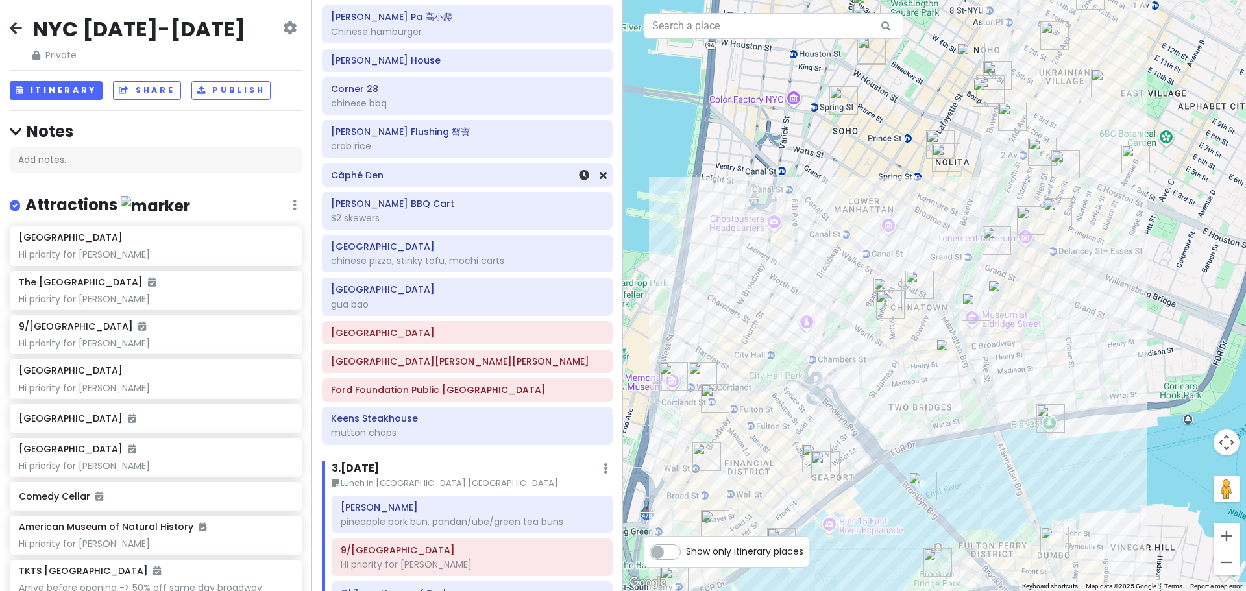
scroll to position [680, 0]
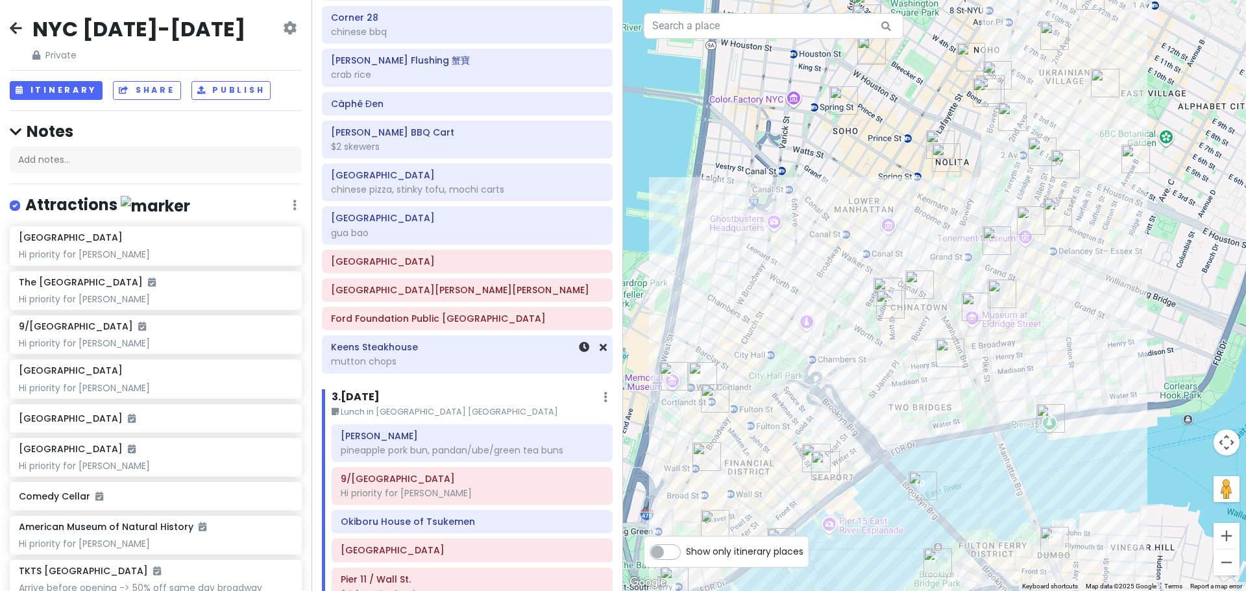
click at [406, 371] on div "Keens Steakhouse mutton chops" at bounding box center [468, 354] width 290 height 36
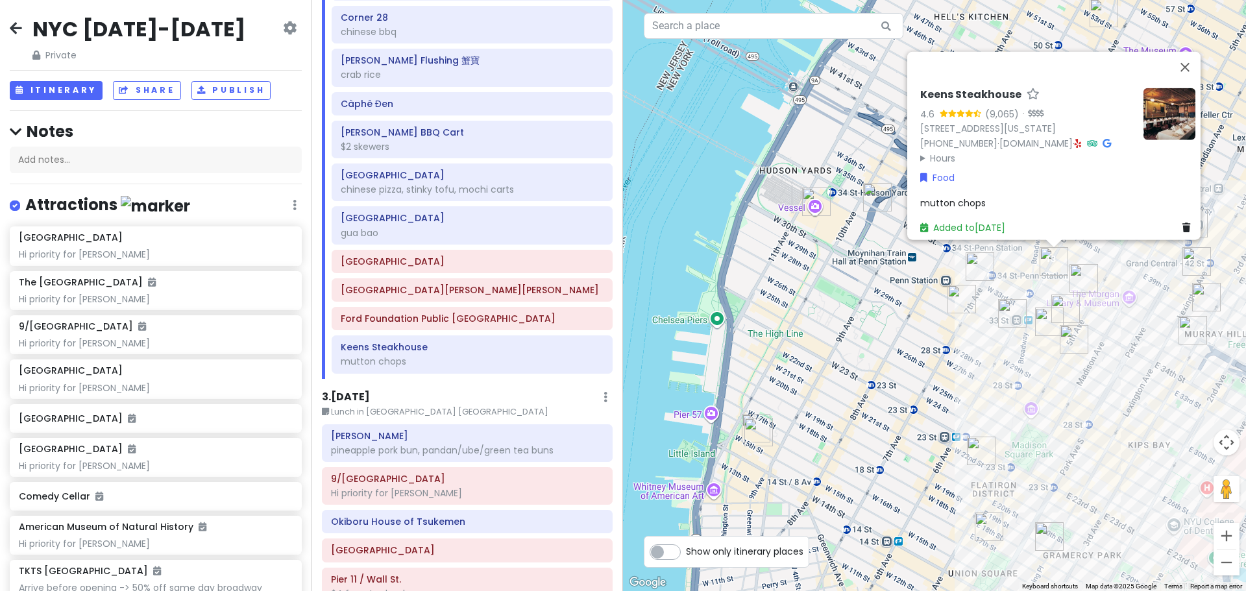
click at [1075, 138] on icon at bounding box center [1078, 142] width 7 height 9
click at [1022, 375] on div "Keens Steakhouse 4.6 (9,065) · [STREET_ADDRESS][US_STATE] [PHONE_NUMBER] · [DOM…" at bounding box center [934, 295] width 623 height 591
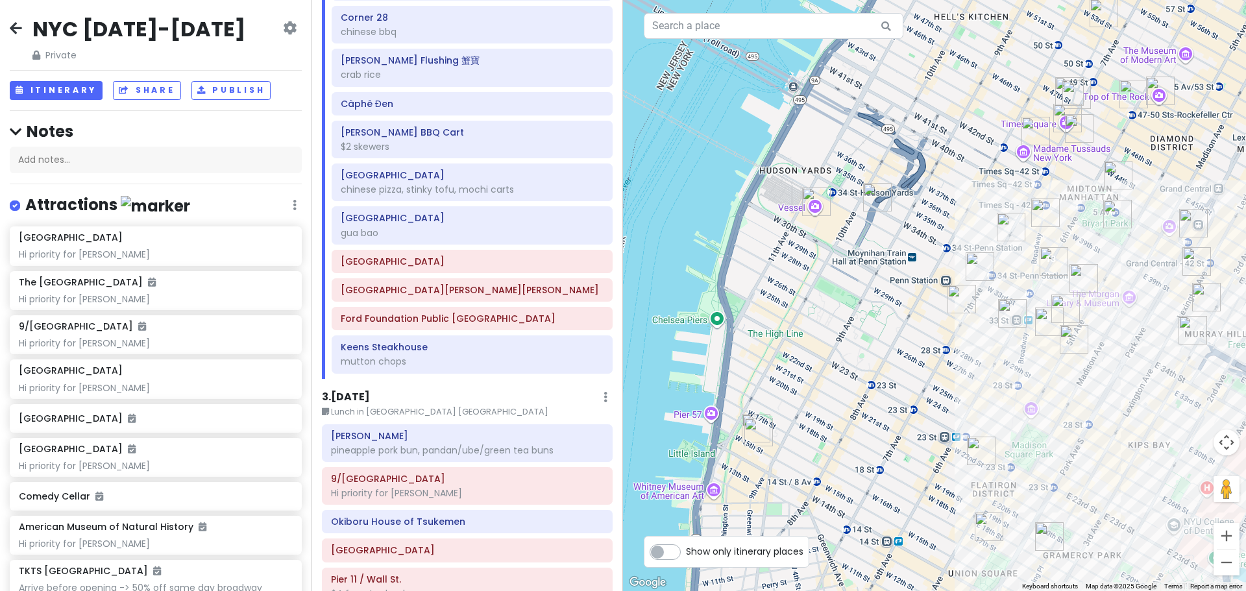
click at [1058, 308] on img "New Wonjo" at bounding box center [1049, 322] width 29 height 29
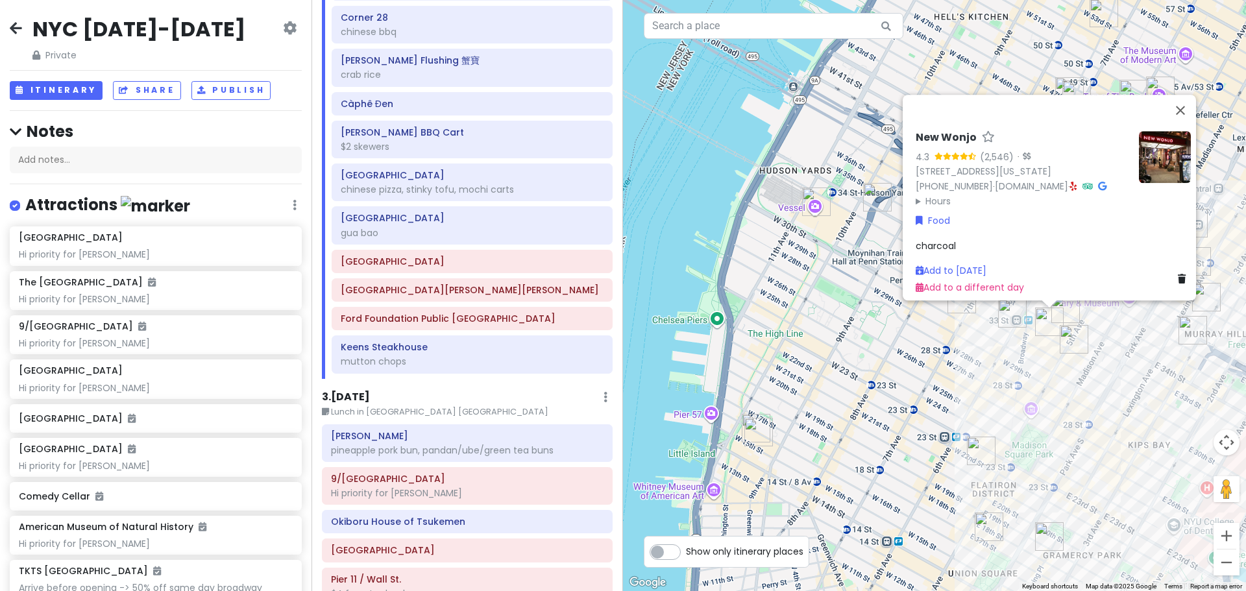
click at [1012, 314] on img "FIFTYLAN KOREATOWN" at bounding box center [1012, 313] width 29 height 29
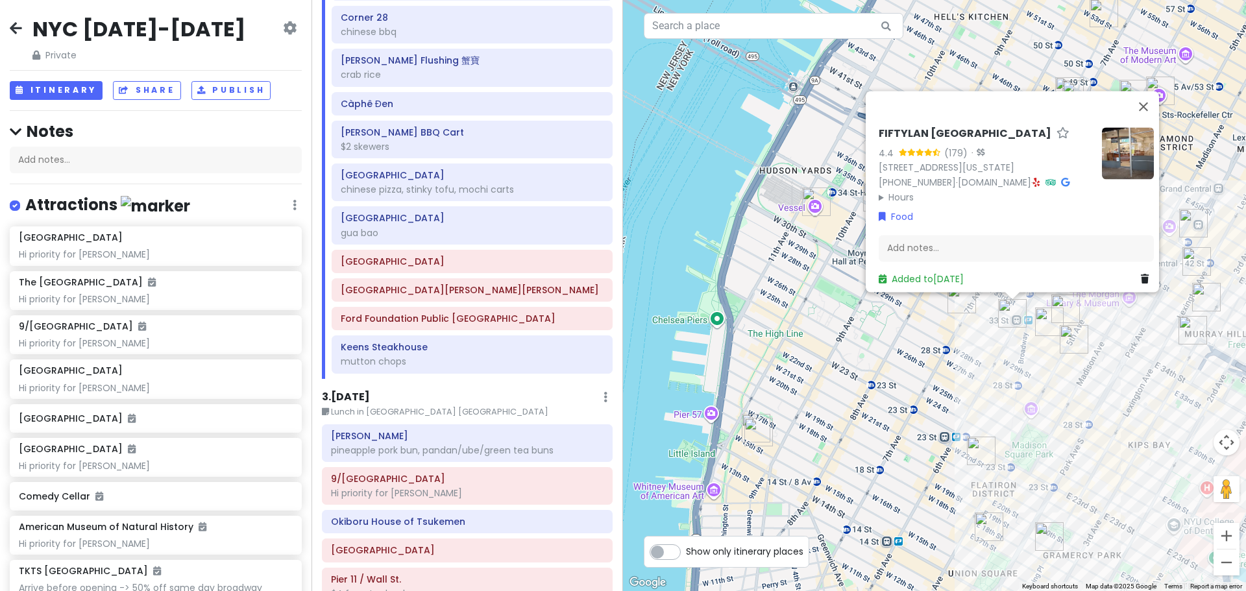
click at [939, 338] on div "FIFTYLAN KOREATOWN 4.4 (179) · [STREET_ADDRESS][US_STATE] [PHONE_NUMBER] · [DOM…" at bounding box center [934, 295] width 623 height 591
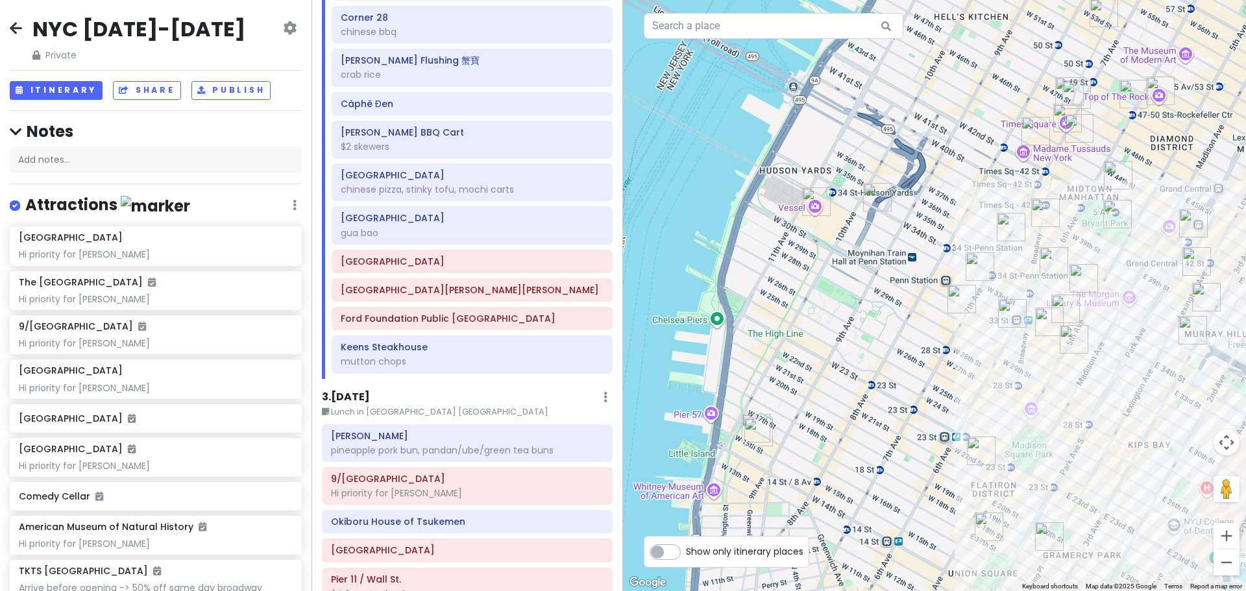
click at [972, 265] on img "LOS TACOS No.1" at bounding box center [980, 267] width 29 height 29
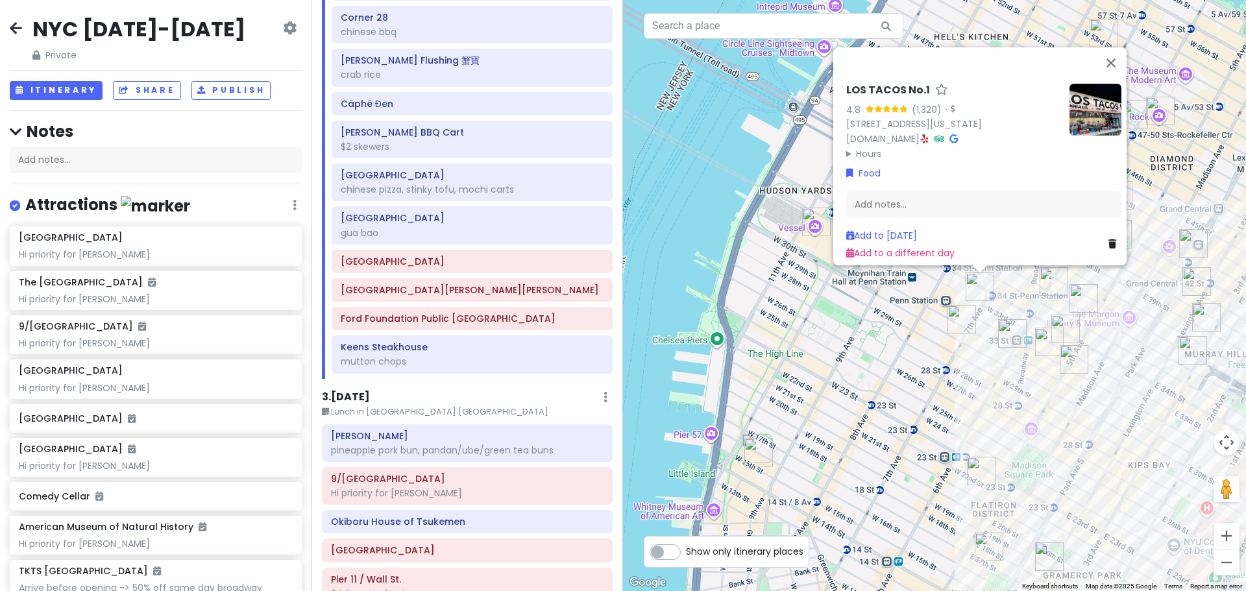
click at [903, 338] on div "LOS TACOS No.1 4.8 (1,320) · [STREET_ADDRESS][US_STATE] [DOMAIN_NAME] · Hours […" at bounding box center [934, 295] width 623 height 591
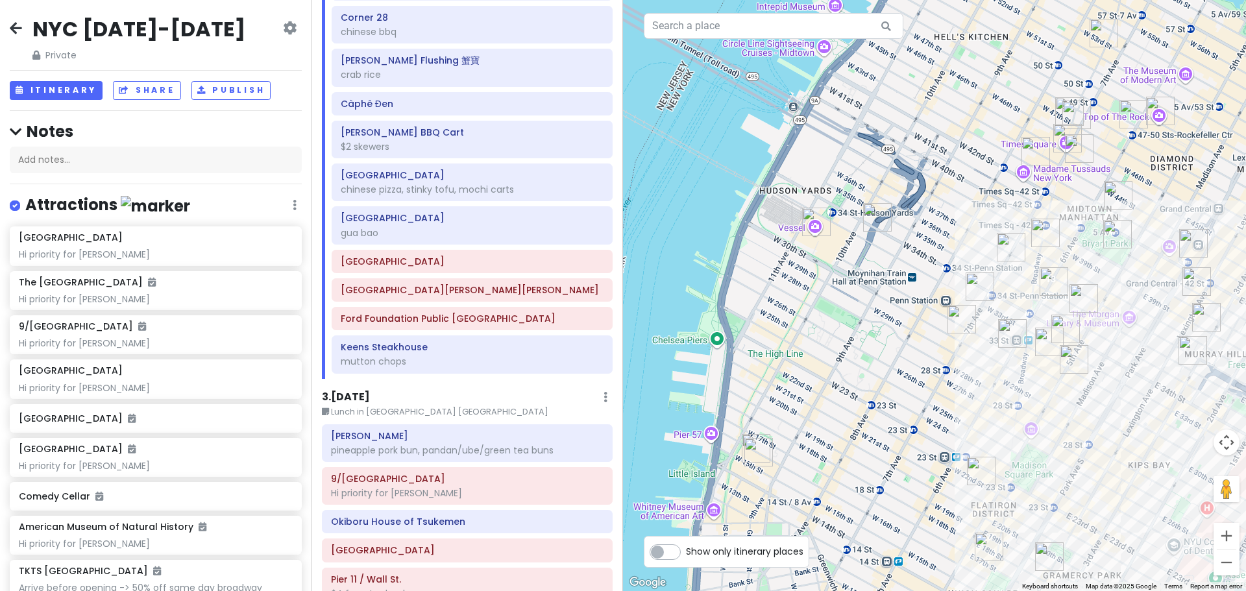
click at [1005, 253] on img "7th Street Burger" at bounding box center [1011, 247] width 29 height 29
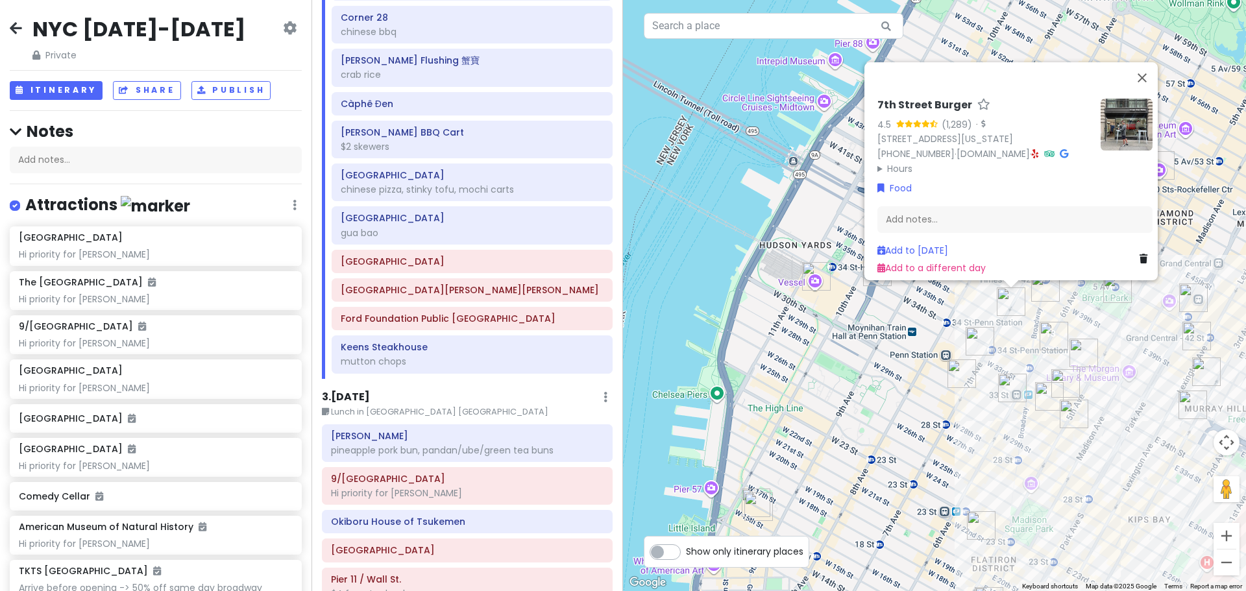
click at [887, 299] on div "7th Street Burger 4.5 (1,289) · [STREET_ADDRESS][US_STATE] [PHONE_NUMBER] · [DO…" at bounding box center [934, 295] width 623 height 591
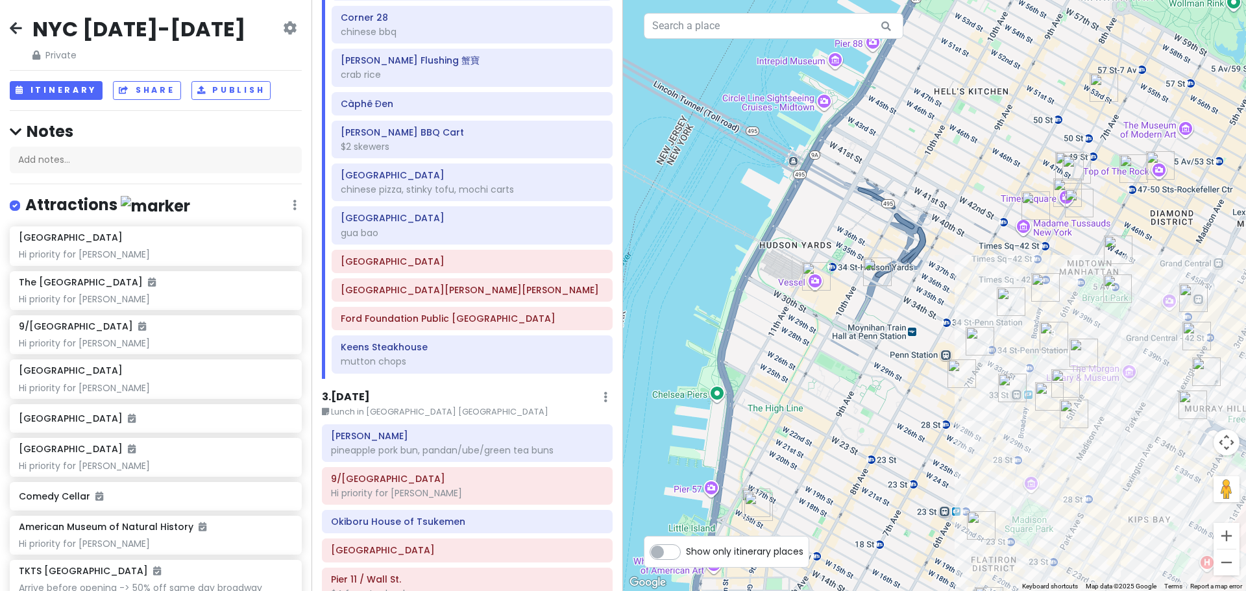
click at [1043, 280] on img "Ten Thousand Coffee" at bounding box center [1046, 287] width 29 height 29
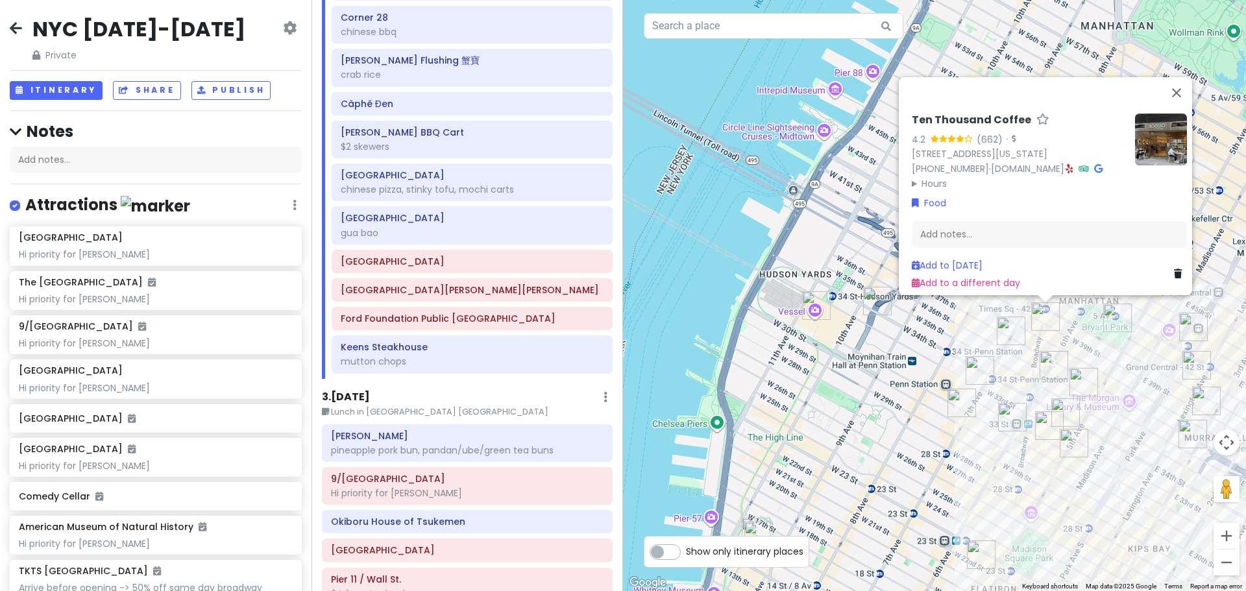
click at [1084, 375] on img "Yoon Haeundae Galbi" at bounding box center [1084, 382] width 29 height 29
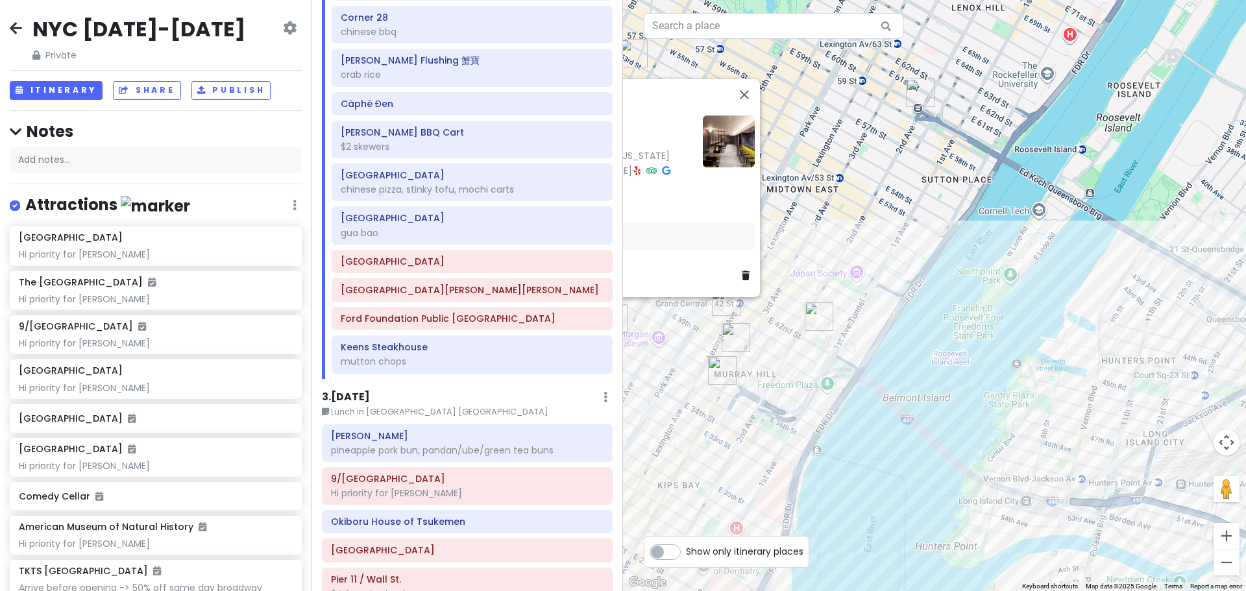
drag, startPoint x: 1115, startPoint y: 434, endPoint x: 677, endPoint y: 367, distance: 443.3
click at [673, 368] on div "[PERSON_NAME] Galbi 4.5 (1,189) Restaurant, [STREET_ADDRESS][US_STATE] [PHONE_N…" at bounding box center [934, 295] width 623 height 591
click at [721, 364] on img "Sarge’s Delicatessen & Diner" at bounding box center [722, 369] width 29 height 29
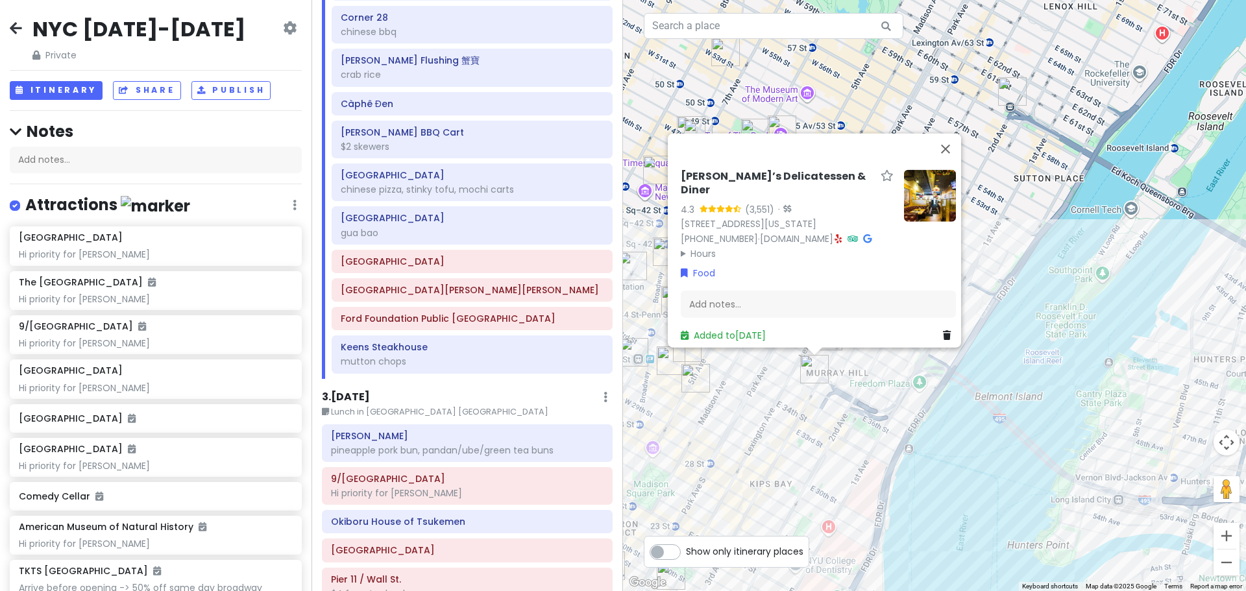
drag, startPoint x: 701, startPoint y: 397, endPoint x: 766, endPoint y: 388, distance: 65.6
click at [701, 397] on div "Sarge’s Delicatessen & Diner 4.3 (3,551) · [STREET_ADDRESS][US_STATE] [PHONE_NU…" at bounding box center [934, 295] width 623 height 591
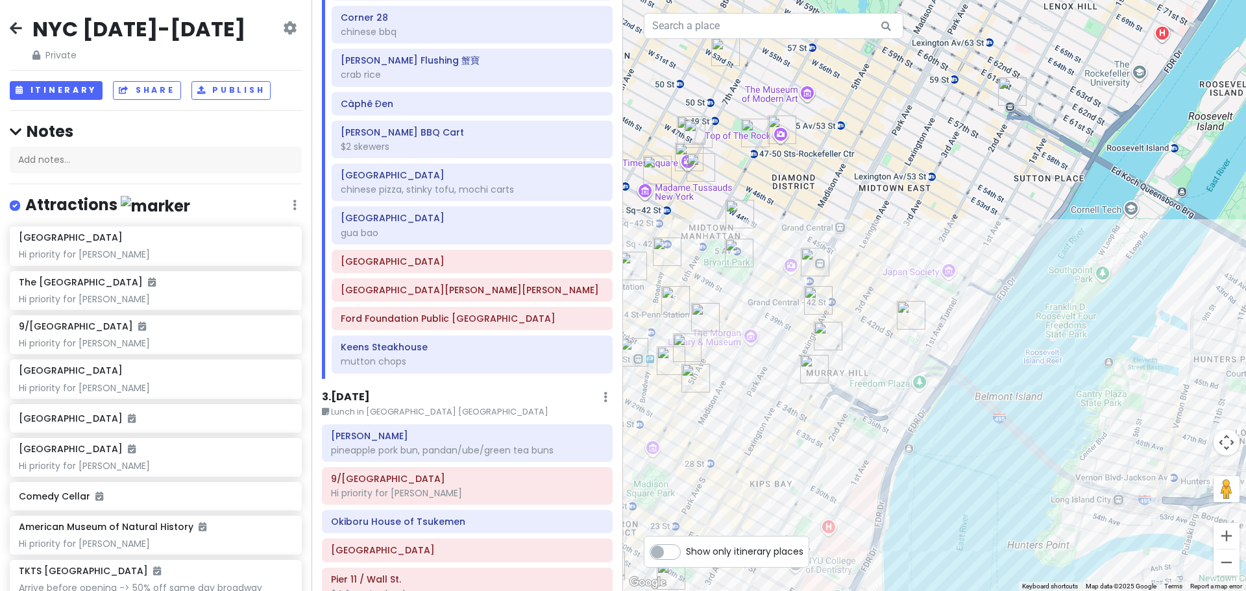
click at [833, 340] on img "KJUN" at bounding box center [828, 336] width 29 height 29
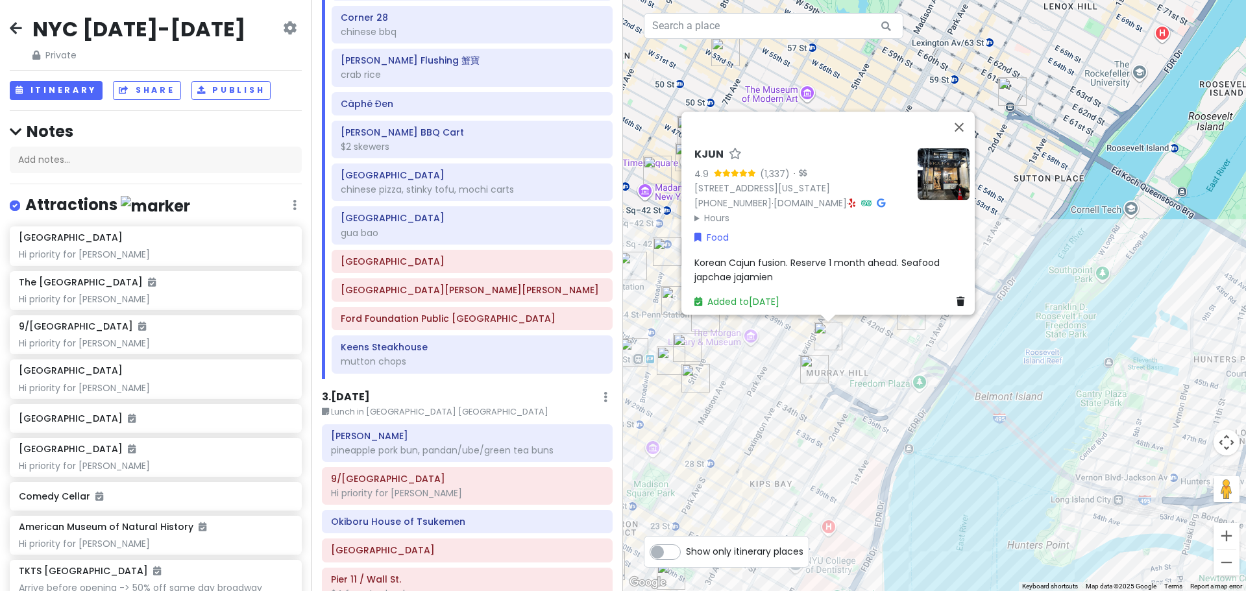
click at [747, 378] on div "KJUN 4.9 (1,337) · [STREET_ADDRESS][US_STATE] [PHONE_NUMBER] · [DOMAIN_NAME] · …" at bounding box center [934, 295] width 623 height 591
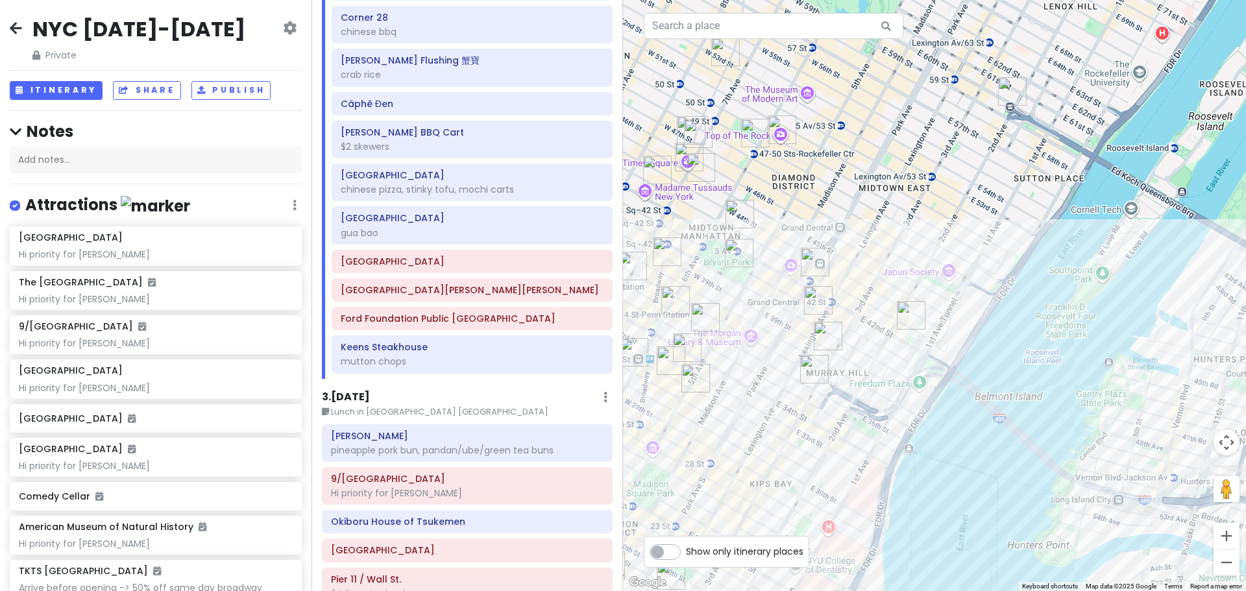
click at [821, 297] on img "Katagiri Japanese Grocery" at bounding box center [818, 300] width 29 height 29
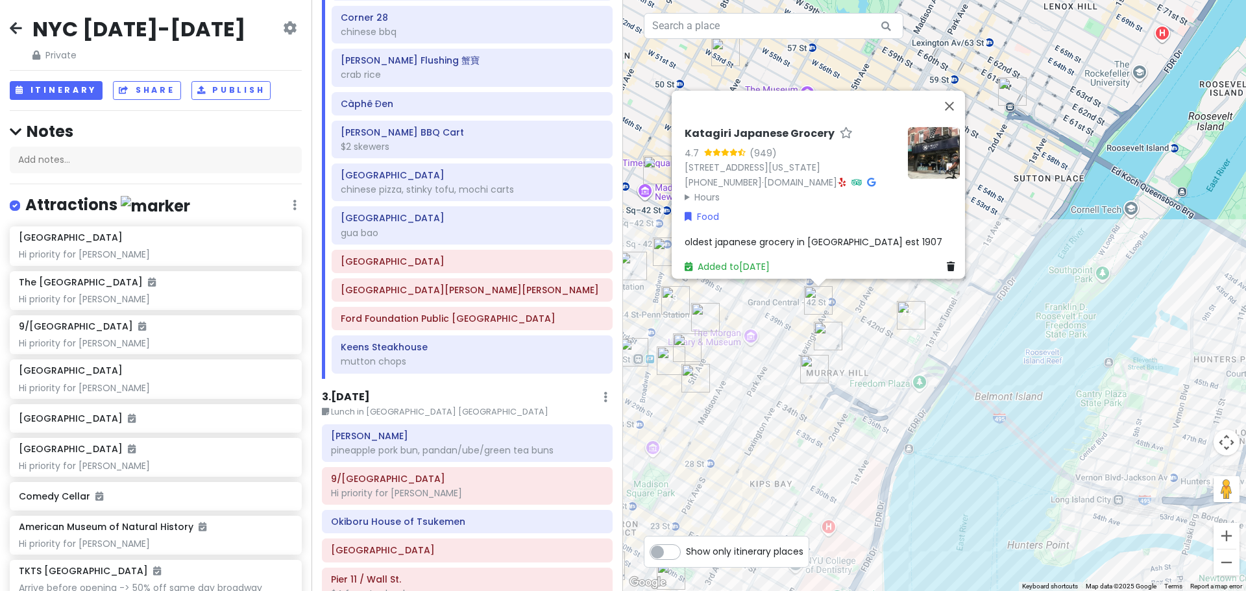
click at [691, 375] on img "Sundaes Best" at bounding box center [696, 378] width 29 height 29
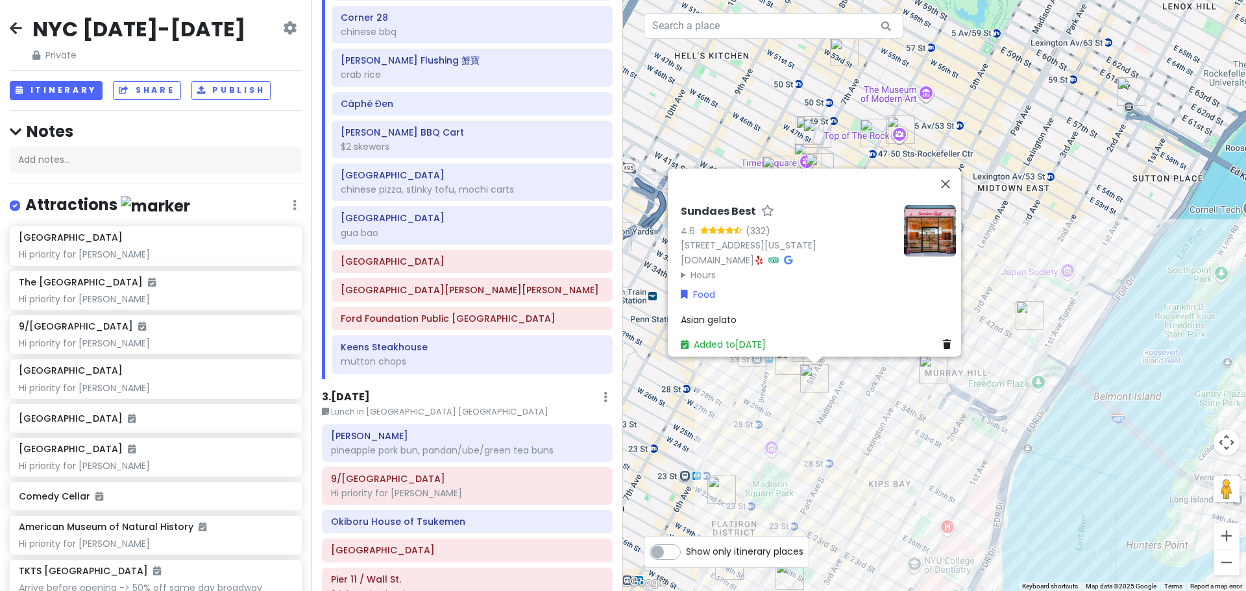
click at [745, 403] on div "Sundaes Best 4.6 (332) [STREET_ADDRESS][US_STATE] [DOMAIN_NAME] · Hours [DATE] …" at bounding box center [934, 295] width 623 height 591
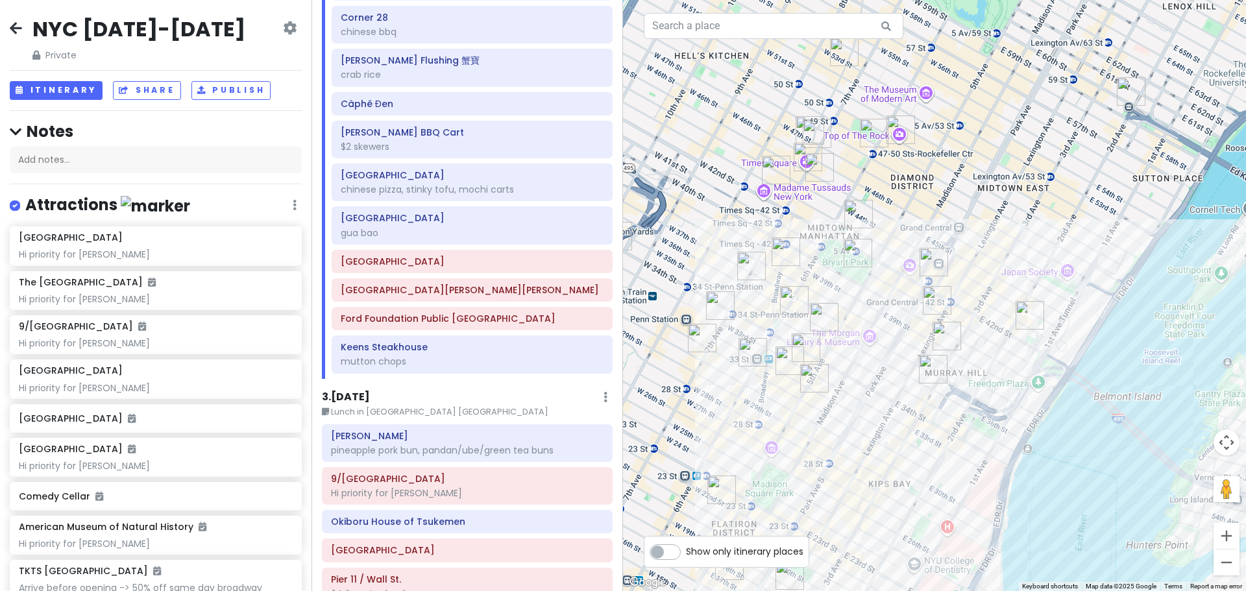
click at [787, 358] on img "New Wonjo" at bounding box center [790, 361] width 29 height 29
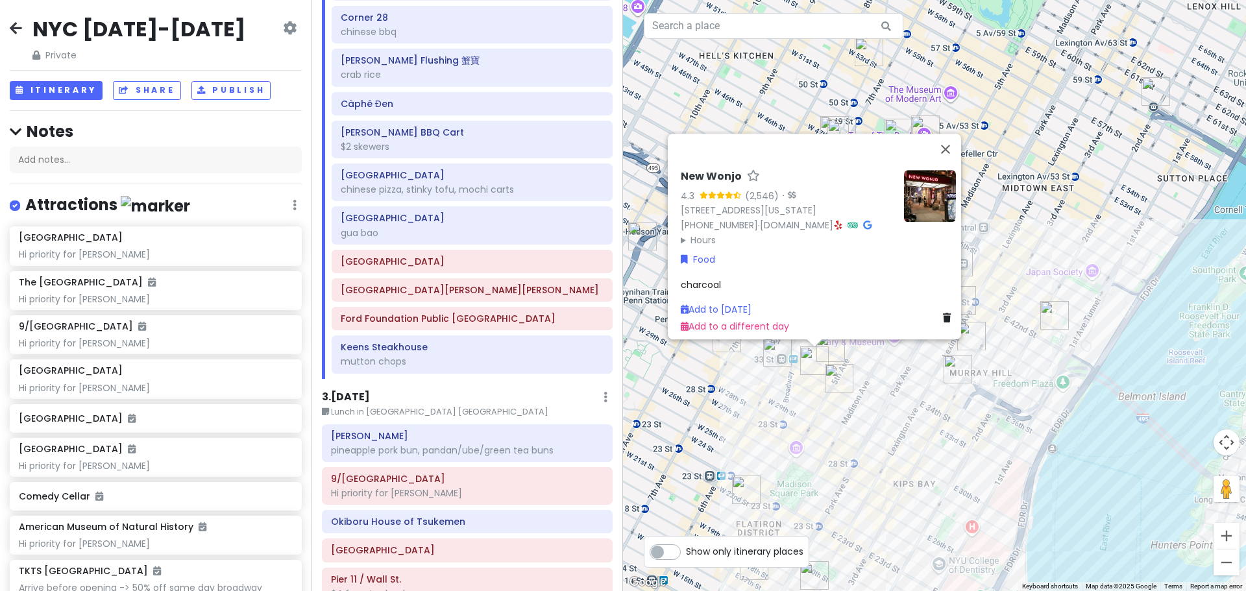
click at [811, 377] on div "New Wonjo 4.3 (2,546) · [STREET_ADDRESS][US_STATE] [PHONE_NUMBER] · [DOMAIN_NAM…" at bounding box center [934, 295] width 623 height 591
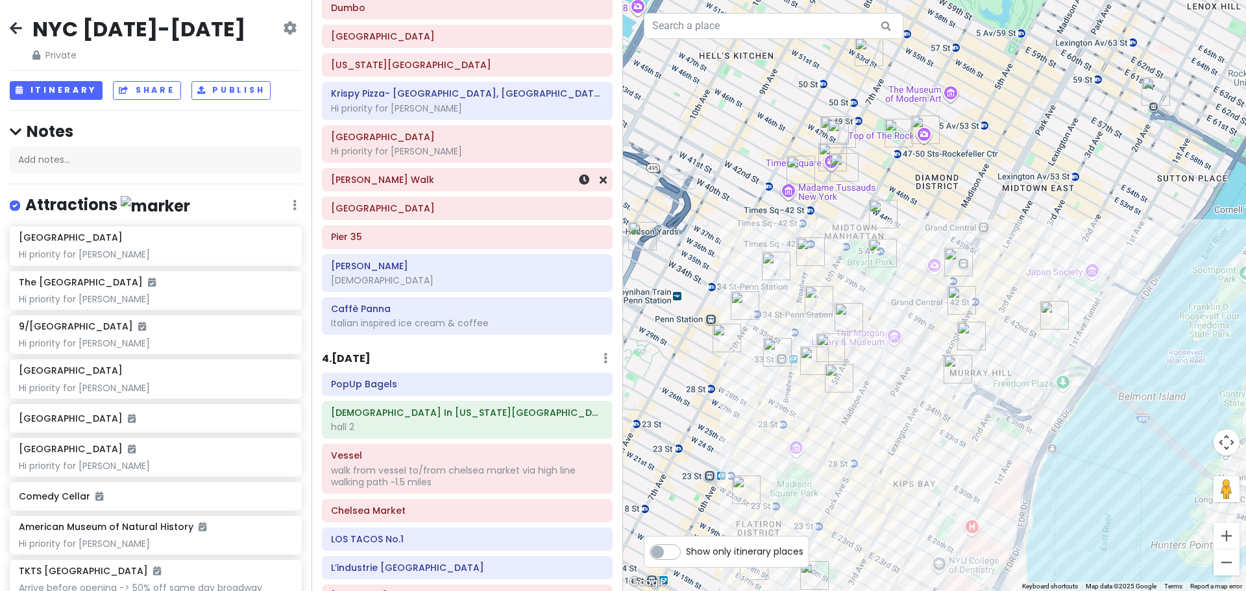
scroll to position [1199, 0]
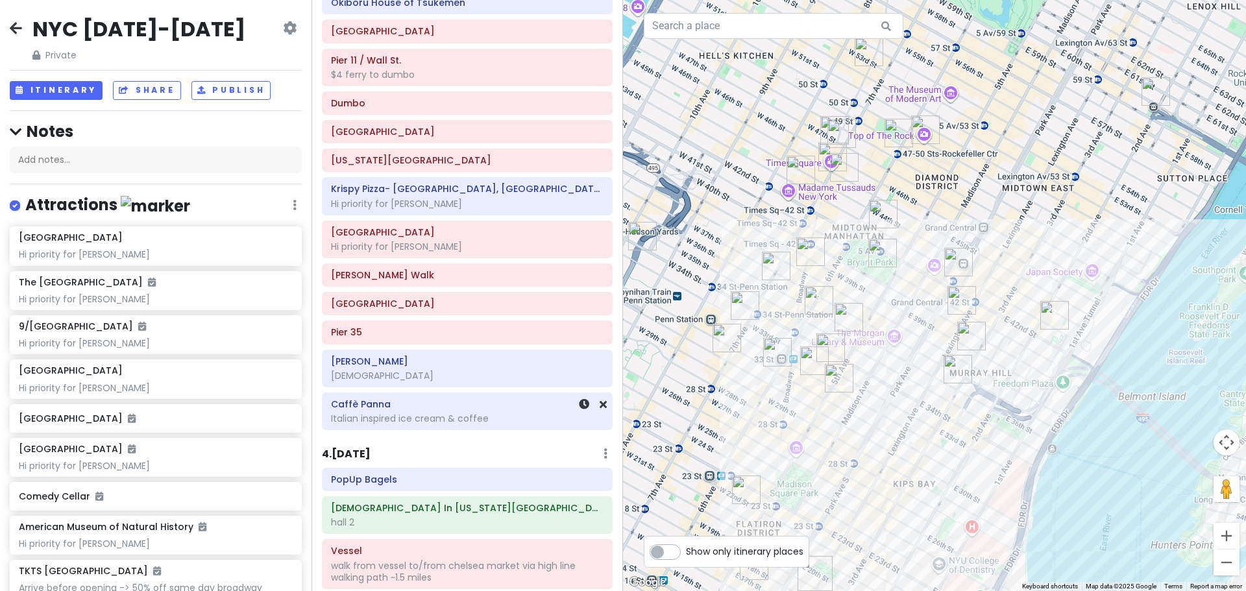
click at [428, 414] on div "Italian inspired ice cream & coffee" at bounding box center [467, 419] width 273 height 12
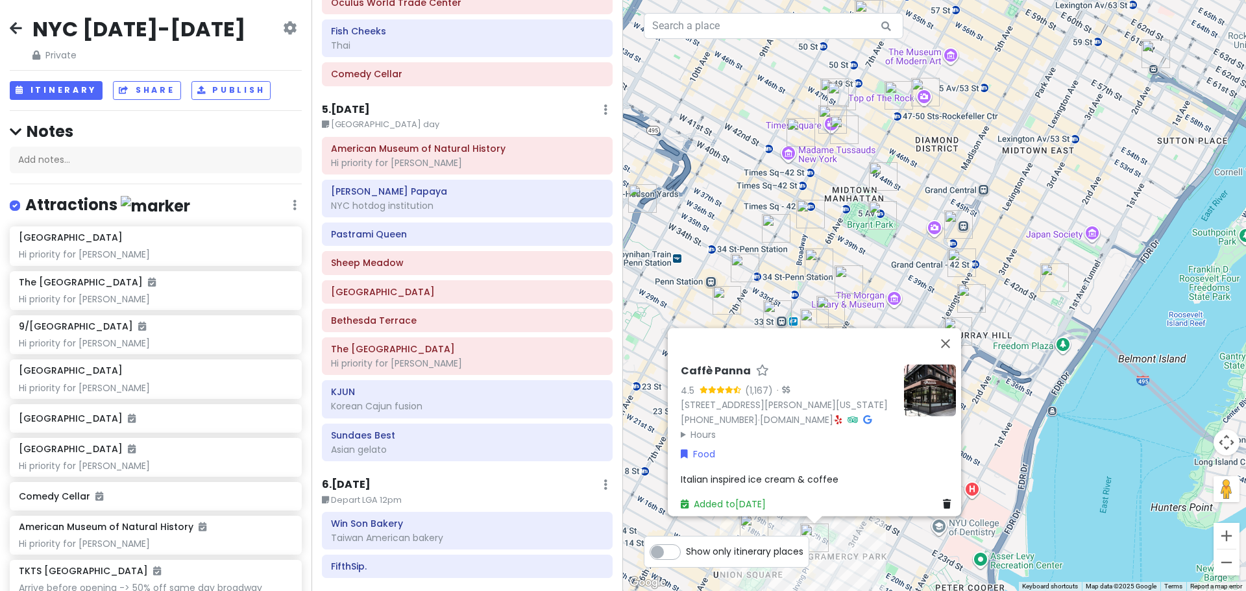
scroll to position [2108, 0]
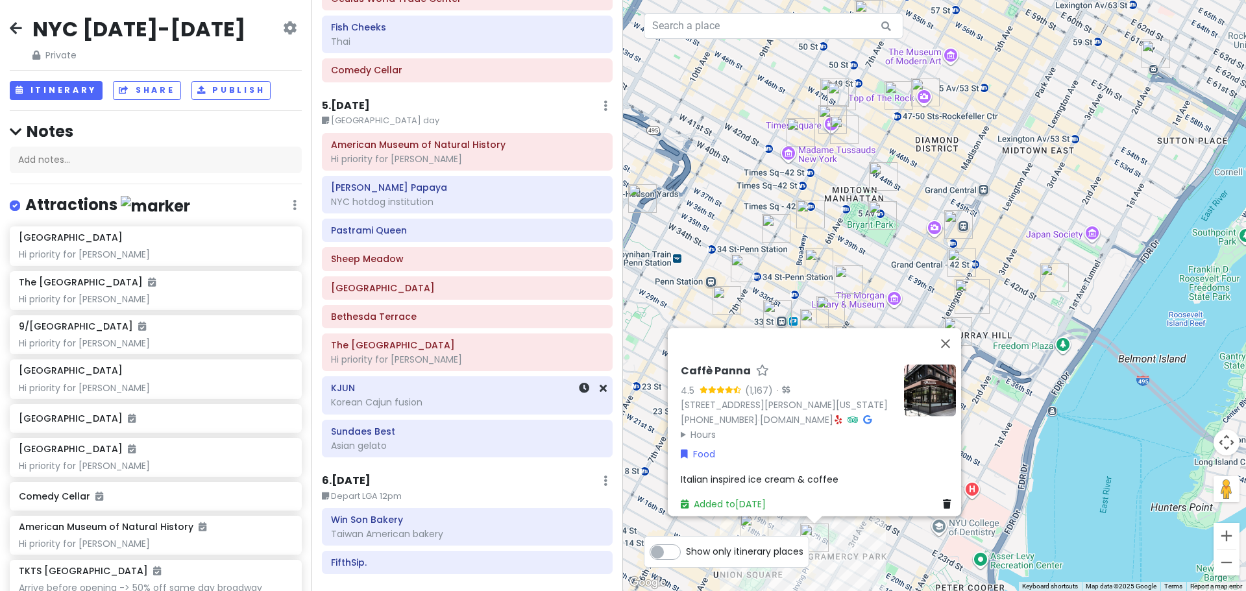
click at [440, 399] on div "Korean Cajun fusion" at bounding box center [467, 403] width 273 height 12
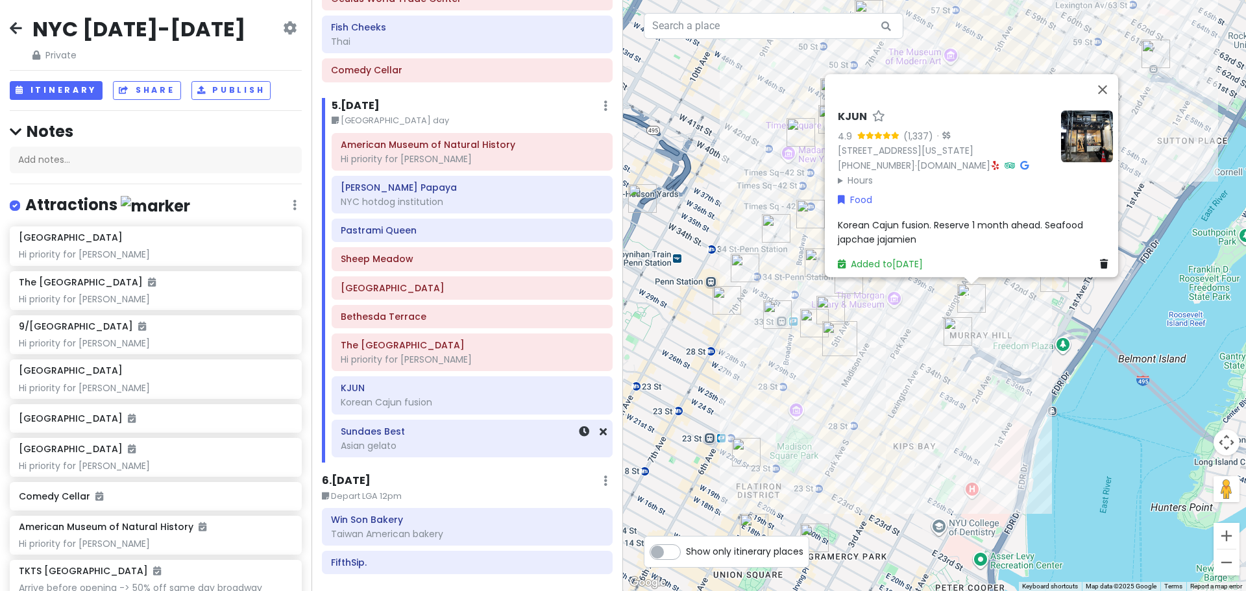
click at [420, 441] on div "Asian gelato" at bounding box center [472, 446] width 263 height 12
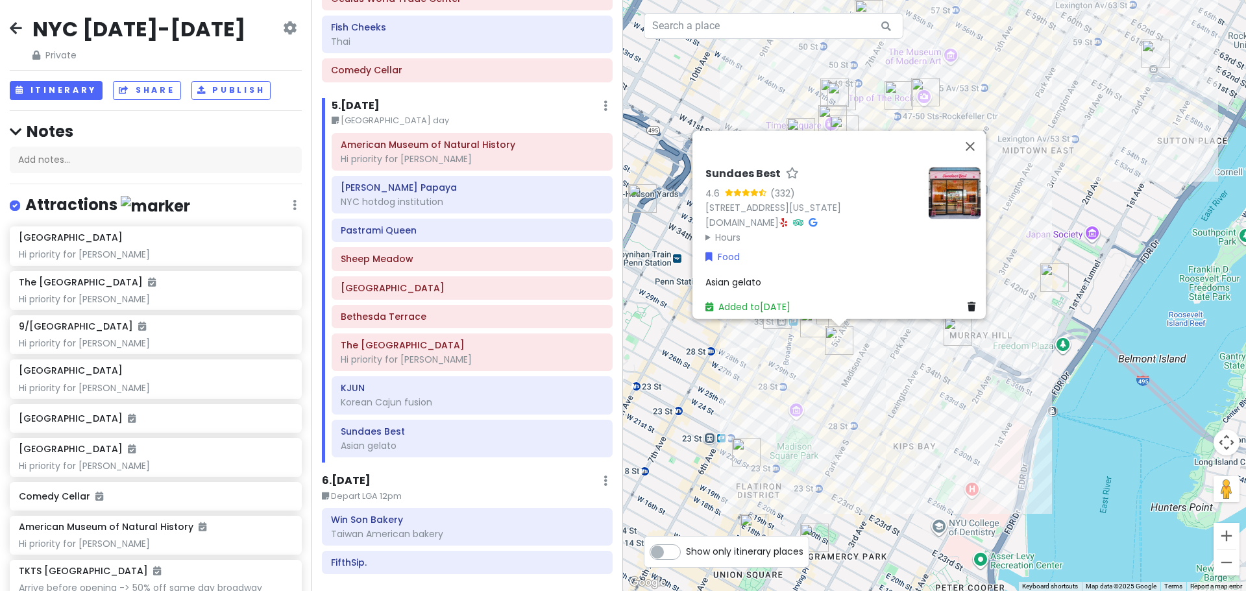
click at [818, 358] on div "Sundaes Best 4.6 (332) [STREET_ADDRESS][US_STATE] [DOMAIN_NAME] · Hours [DATE] …" at bounding box center [934, 295] width 623 height 591
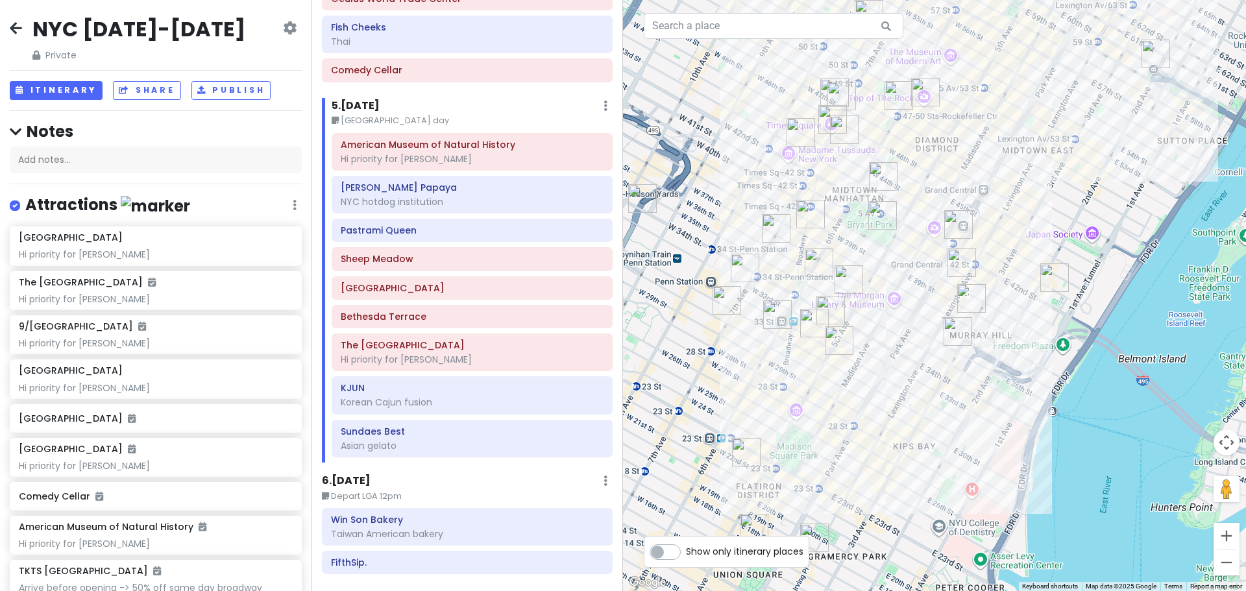
click at [813, 323] on img "New Wonjo" at bounding box center [814, 323] width 29 height 29
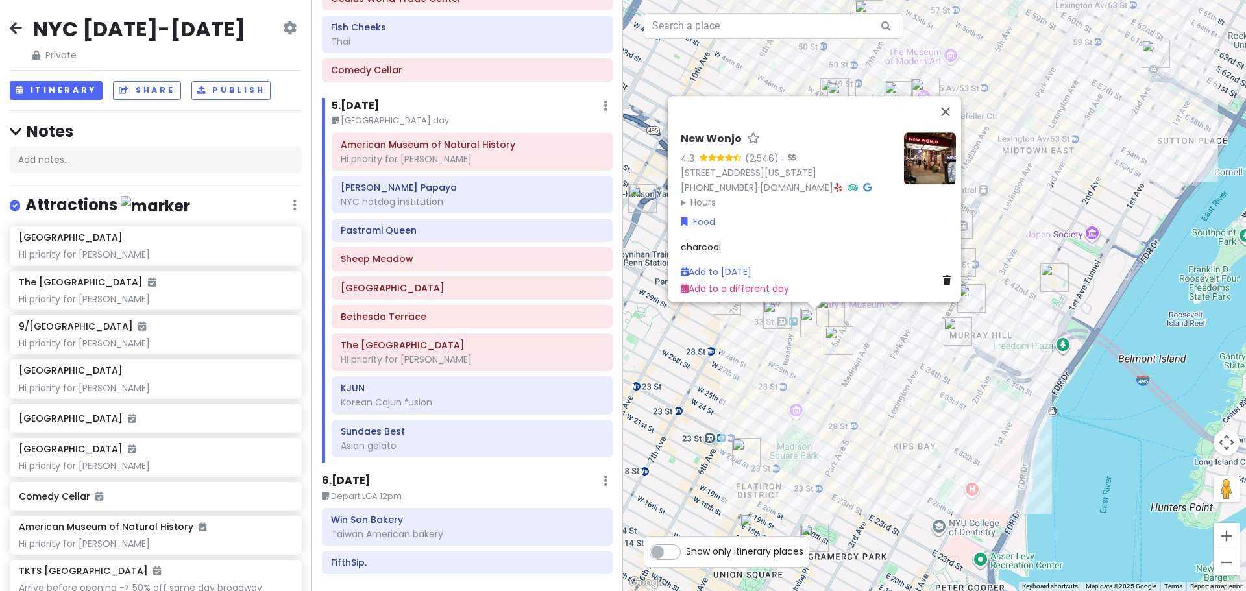
drag, startPoint x: 802, startPoint y: 364, endPoint x: 799, endPoint y: 335, distance: 29.3
click at [801, 364] on div "New Wonjo 4.3 (2,546) · [STREET_ADDRESS][US_STATE] [PHONE_NUMBER] · [DOMAIN_NAM…" at bounding box center [934, 295] width 623 height 591
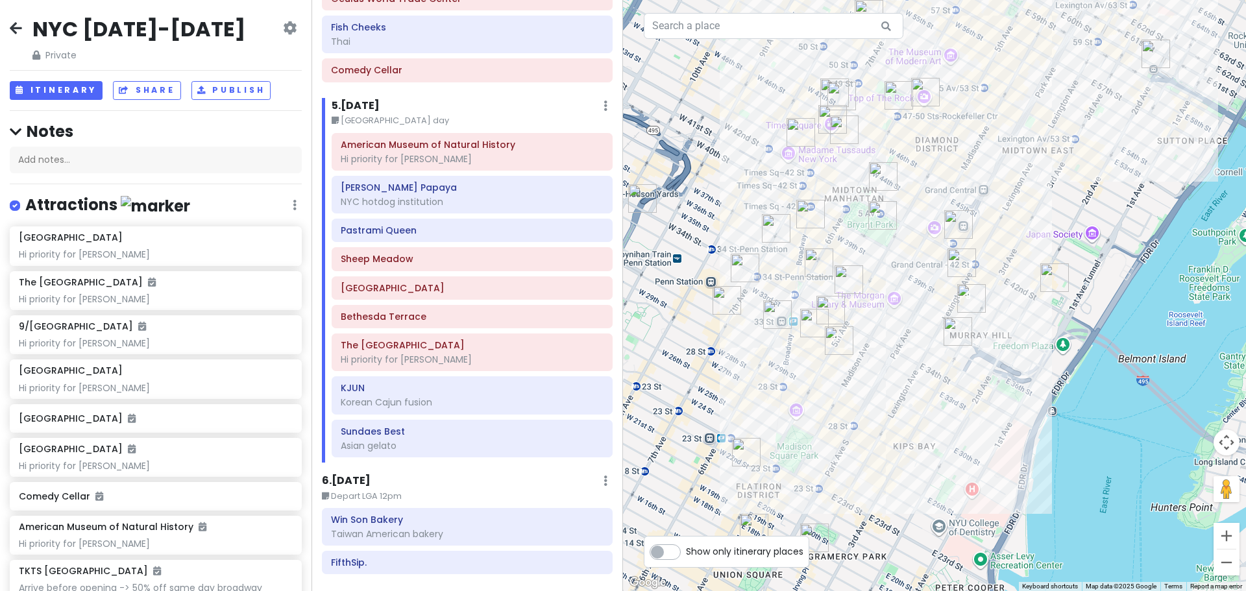
click at [773, 316] on img "FIFTYLAN KOREATOWN" at bounding box center [777, 315] width 29 height 29
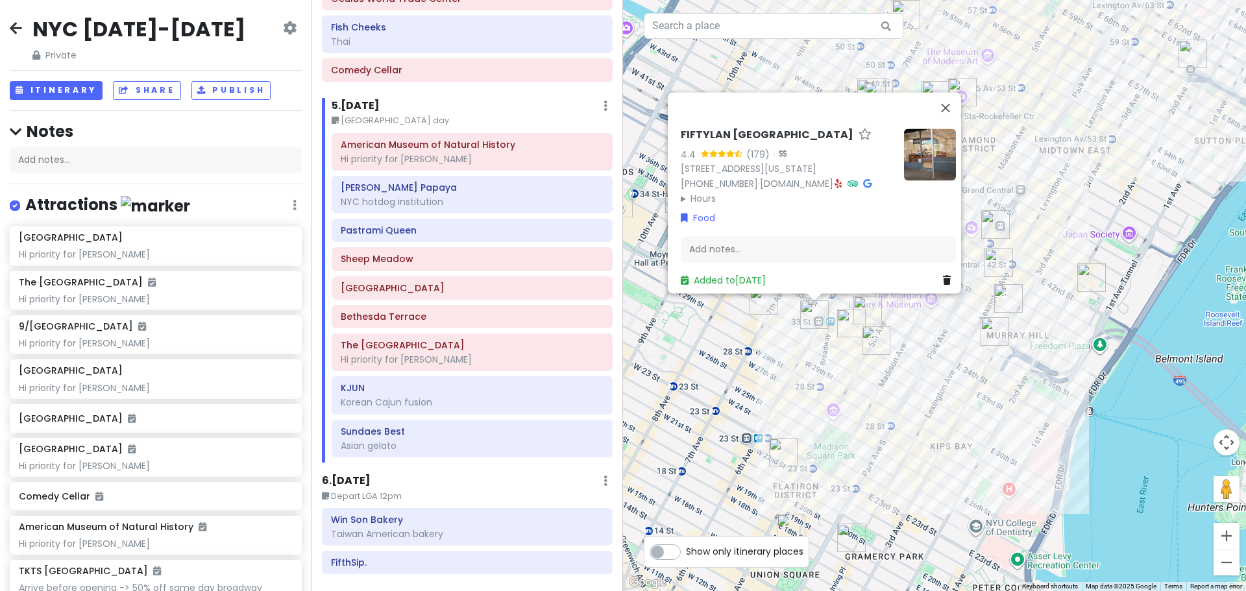
drag, startPoint x: 793, startPoint y: 371, endPoint x: 844, endPoint y: 327, distance: 68.1
click at [795, 371] on div "FIFTYLAN KOREATOWN 4.4 (179) · [STREET_ADDRESS][US_STATE] [PHONE_NUMBER] · [DOM…" at bounding box center [934, 295] width 623 height 591
click at [856, 369] on div "FIFTYLAN KOREATOWN 4.4 (179) · [STREET_ADDRESS][US_STATE] [PHONE_NUMBER] · [DOM…" at bounding box center [934, 295] width 623 height 591
click at [858, 365] on div "FIFTYLAN KOREATOWN 4.4 (179) · [STREET_ADDRESS][US_STATE] [PHONE_NUMBER] · [DOM…" at bounding box center [934, 295] width 623 height 591
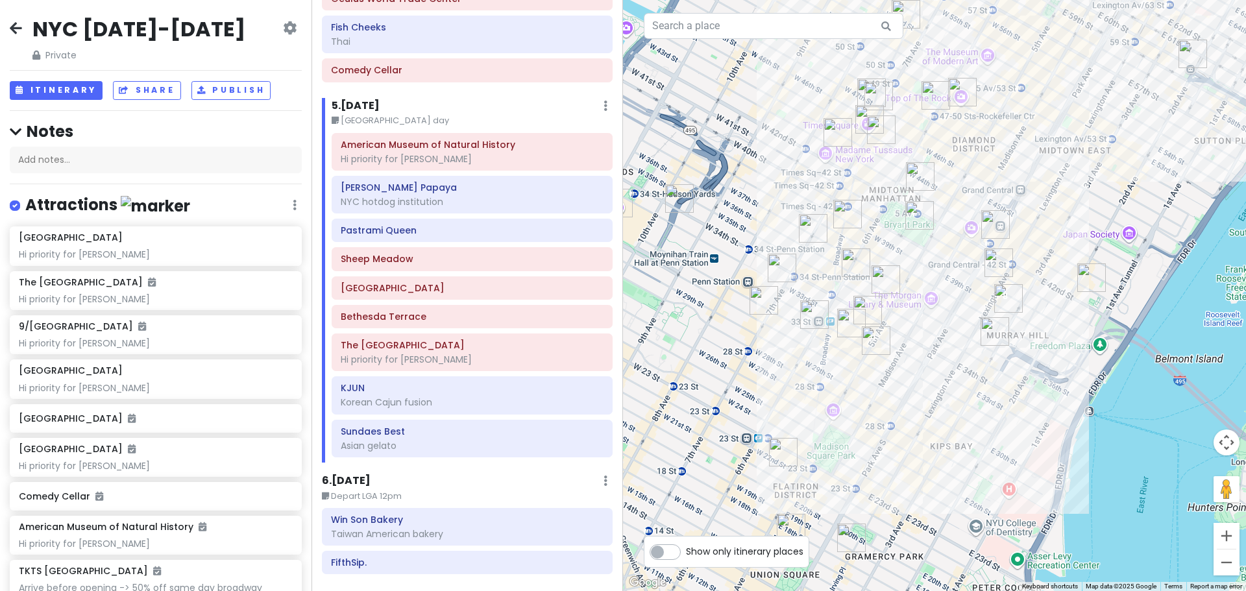
click at [882, 273] on img "Yoon Haeundae Galbi" at bounding box center [886, 280] width 29 height 29
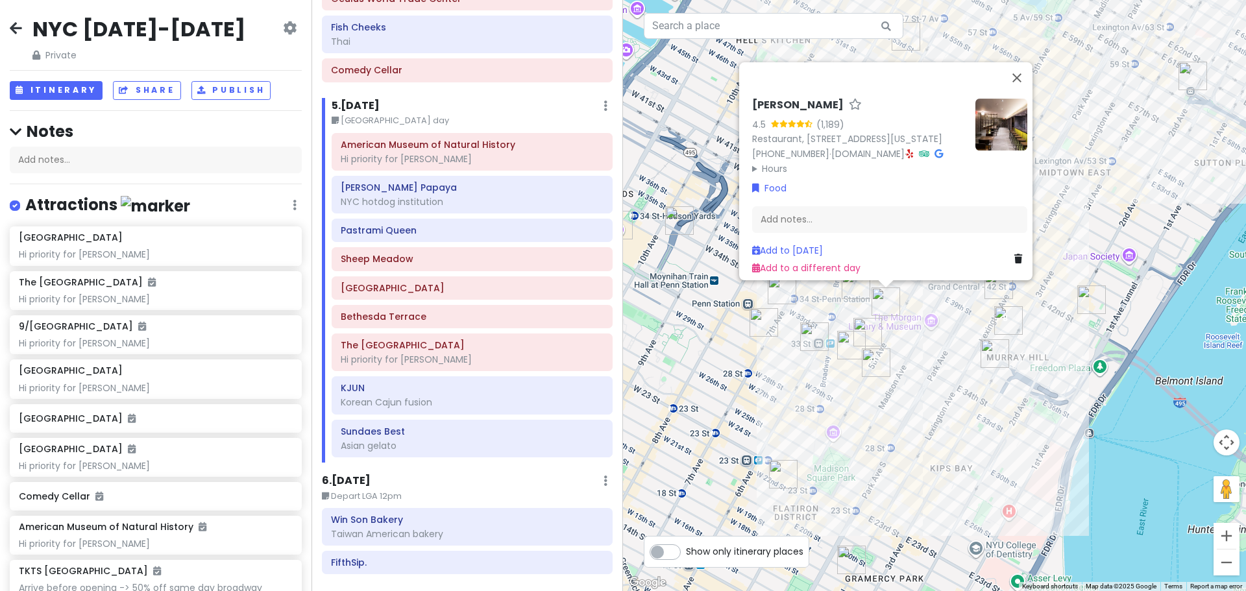
click at [791, 344] on div "[PERSON_NAME] Galbi 4.5 (1,189) Restaurant, [STREET_ADDRESS][US_STATE] [PHONE_N…" at bounding box center [934, 295] width 623 height 591
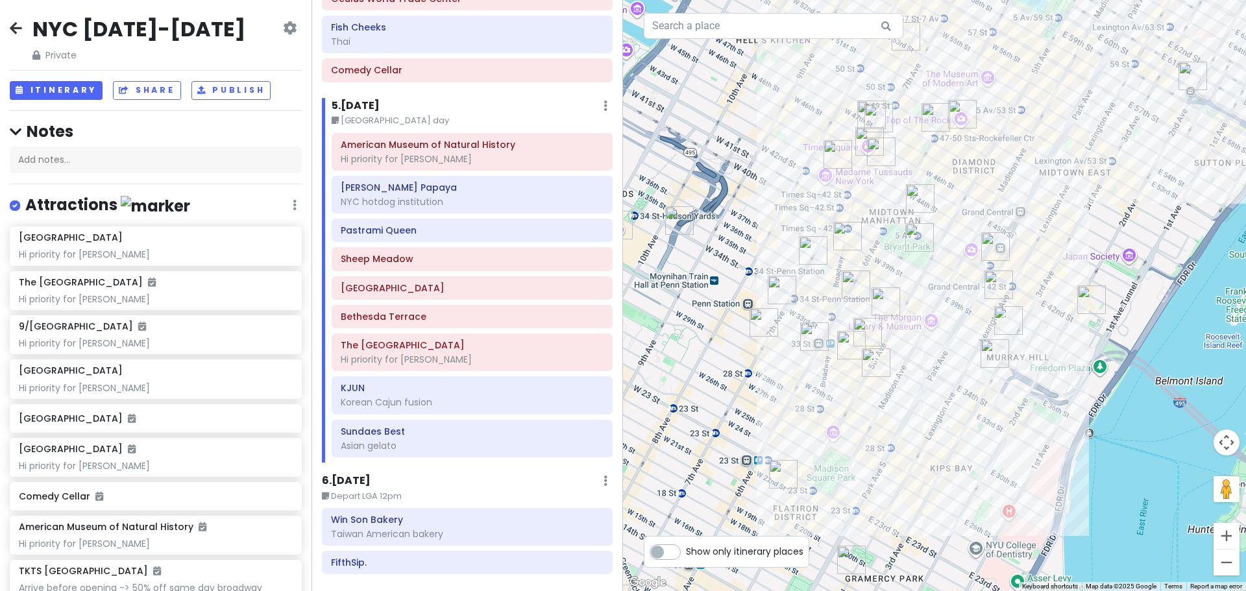
click at [852, 285] on img "Keens Steakhouse" at bounding box center [856, 285] width 29 height 29
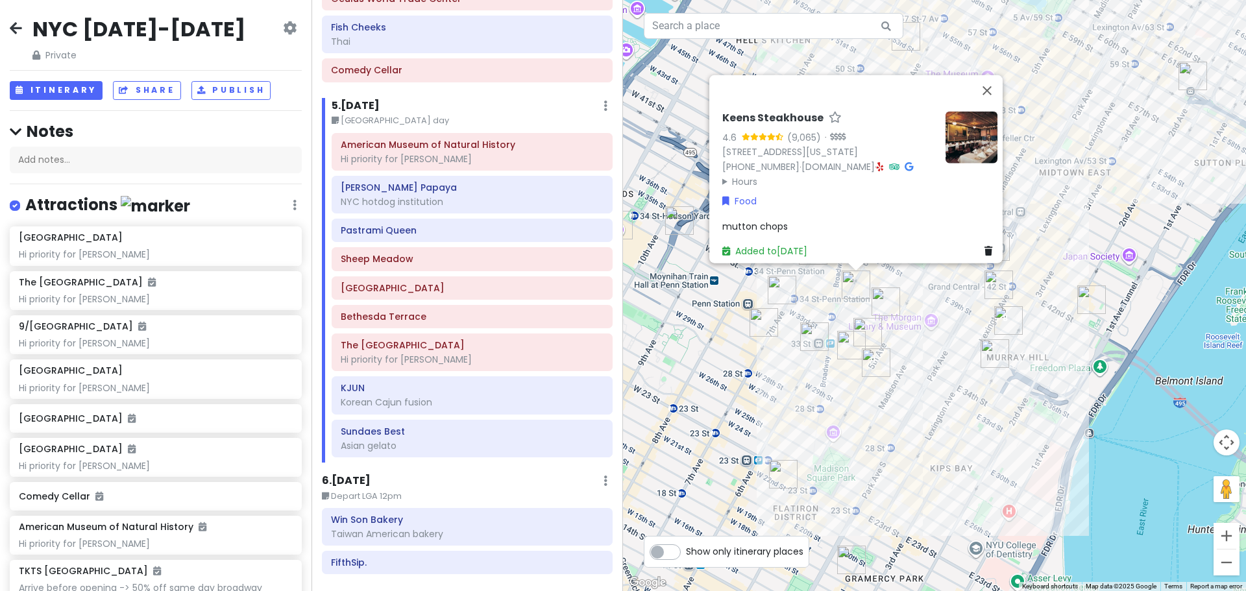
click at [875, 360] on img "Sundaes Best" at bounding box center [876, 363] width 29 height 29
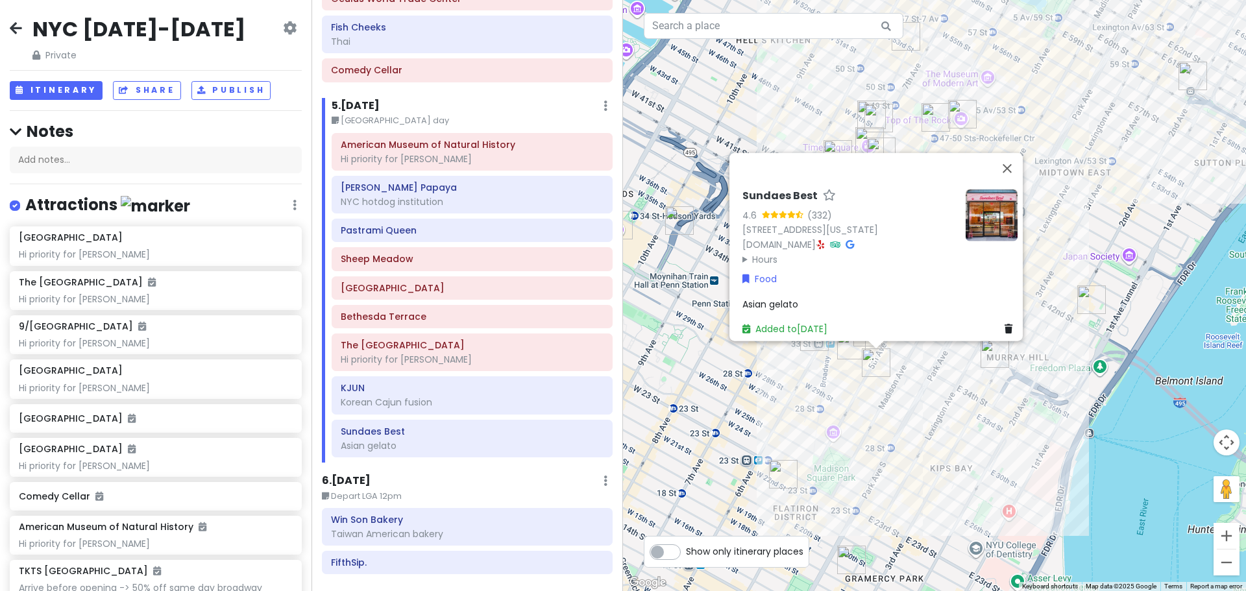
click at [895, 420] on div "Sundaes Best 4.6 (332) [STREET_ADDRESS][US_STATE] [DOMAIN_NAME] · Hours [DATE] …" at bounding box center [934, 295] width 623 height 591
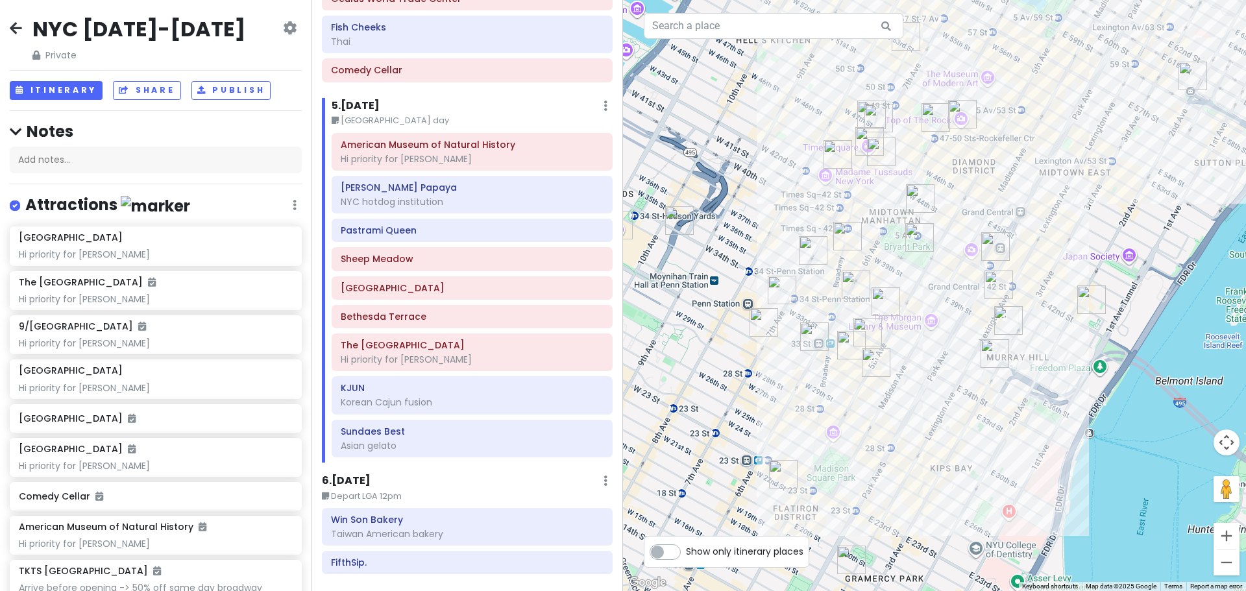
click at [991, 349] on img "Sarge’s Delicatessen & Diner" at bounding box center [995, 354] width 29 height 29
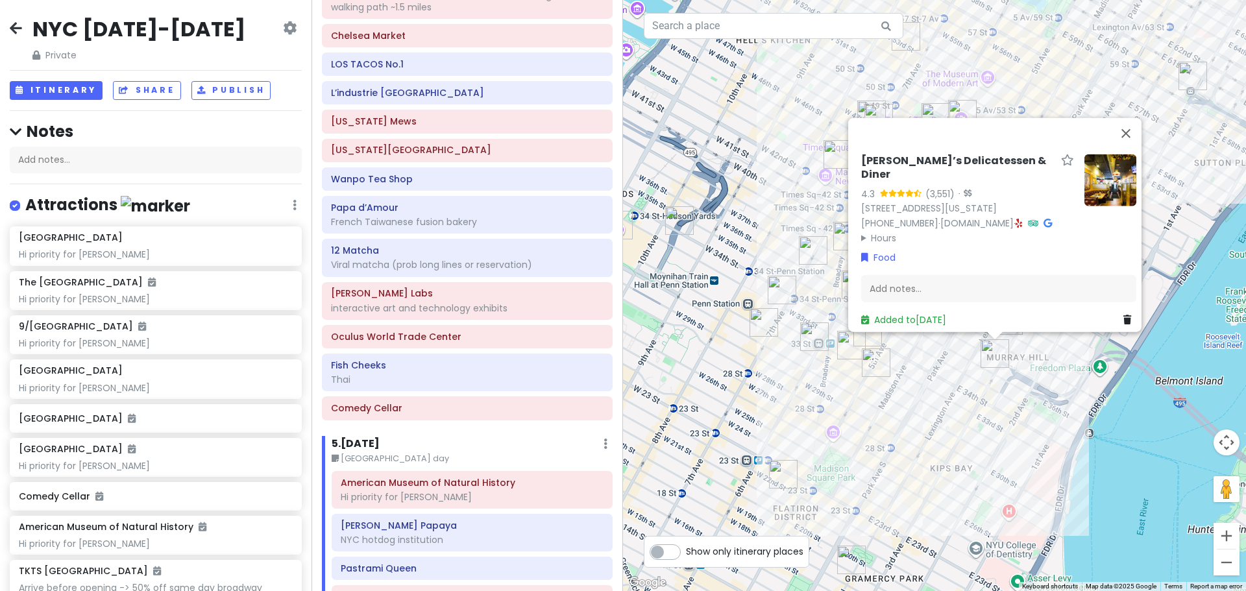
scroll to position [2073, 0]
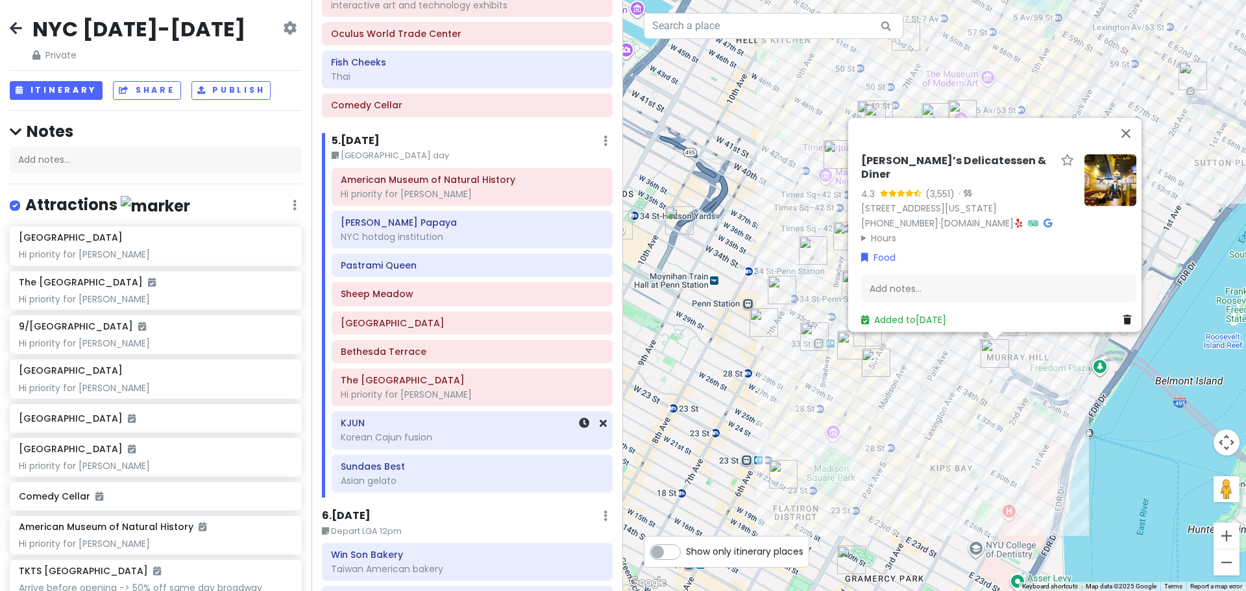
click at [421, 440] on div "Korean Cajun fusion" at bounding box center [472, 438] width 263 height 12
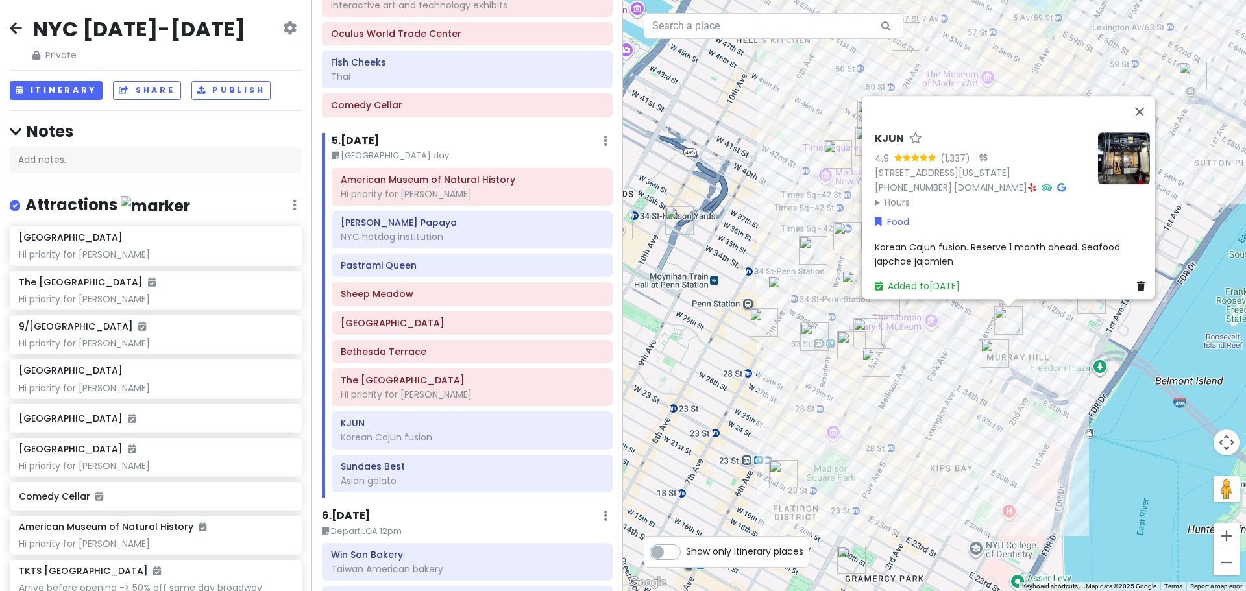
click at [1039, 161] on div "KJUN 4.9 (1,337) · [STREET_ADDRESS][US_STATE] [PHONE_NUMBER] · [DOMAIN_NAME] · …" at bounding box center [981, 170] width 213 height 77
click at [1037, 183] on icon at bounding box center [1033, 187] width 7 height 9
click at [952, 250] on div "Korean Cajun fusion. Reserve 1 month ahead. Seafood japchae jajamien" at bounding box center [1012, 254] width 275 height 29
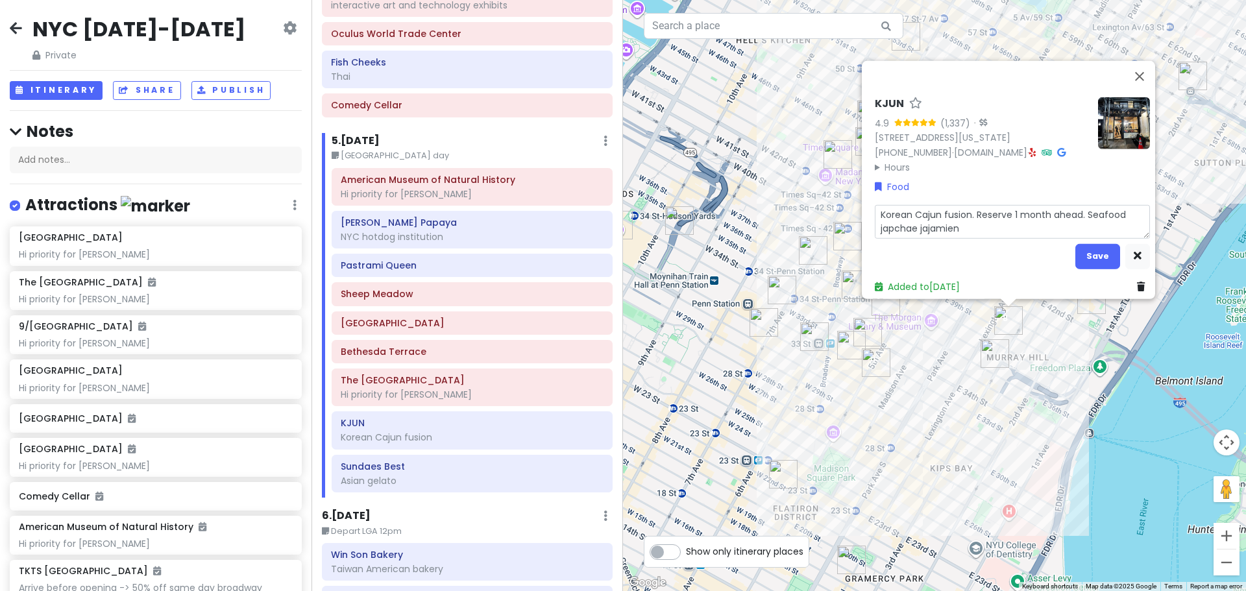
click at [971, 227] on textarea "Korean Cajun fusion. Reserve 1 month ahead. Seafood japchae jajamien" at bounding box center [1012, 221] width 275 height 34
type textarea "x"
type textarea "Korean Cajun fusion. Reserve 1 month ahead. Seafood japchae jajamien,"
type textarea "x"
type textarea "Korean Cajun fusion. Reserve 1 month ahead. Seafood japchae jajamien,"
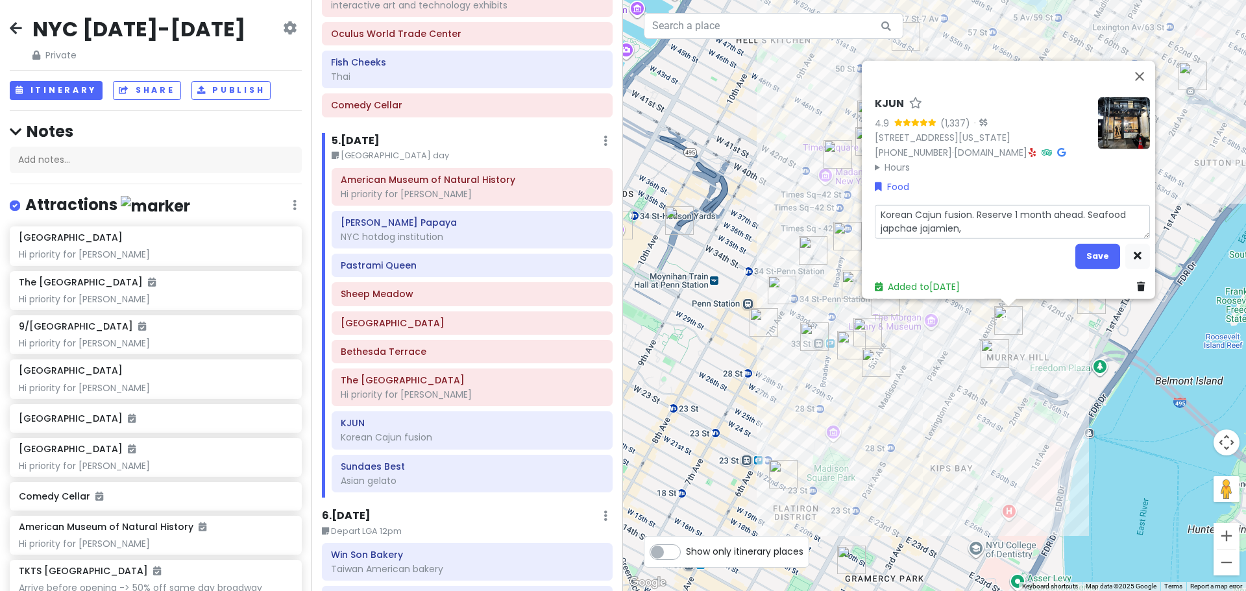
type textarea "x"
type textarea "Korean Cajun fusion. Reserve 1 month ahead. Seafood japchae jajamien, c"
type textarea "x"
type textarea "Korean Cajun fusion. Reserve 1 month ahead. Seafood japchae jajamien, cr"
type textarea "x"
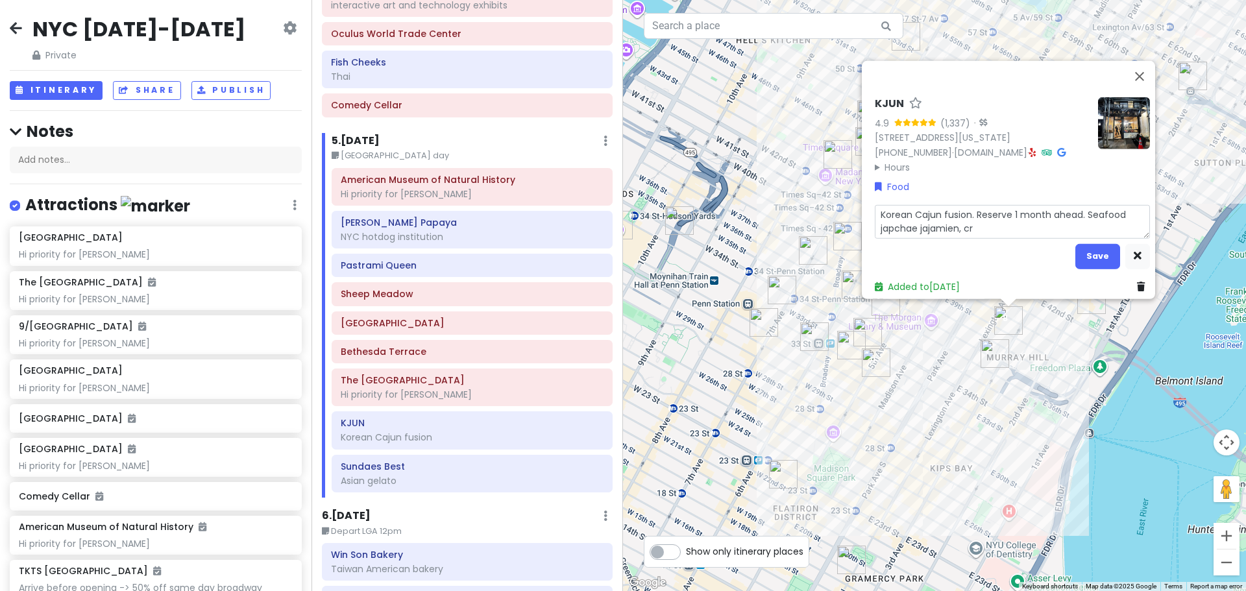
type textarea "Korean Cajun fusion. Reserve 1 month ahead. Seafood japchae jajamien, cra"
type textarea "x"
type textarea "Korean Cajun fusion. Reserve 1 month ahead. Seafood japchae jajamien, craw"
type textarea "x"
type textarea "Korean Cajun fusion. Reserve 1 month ahead. Seafood japchae jajamien, crawe"
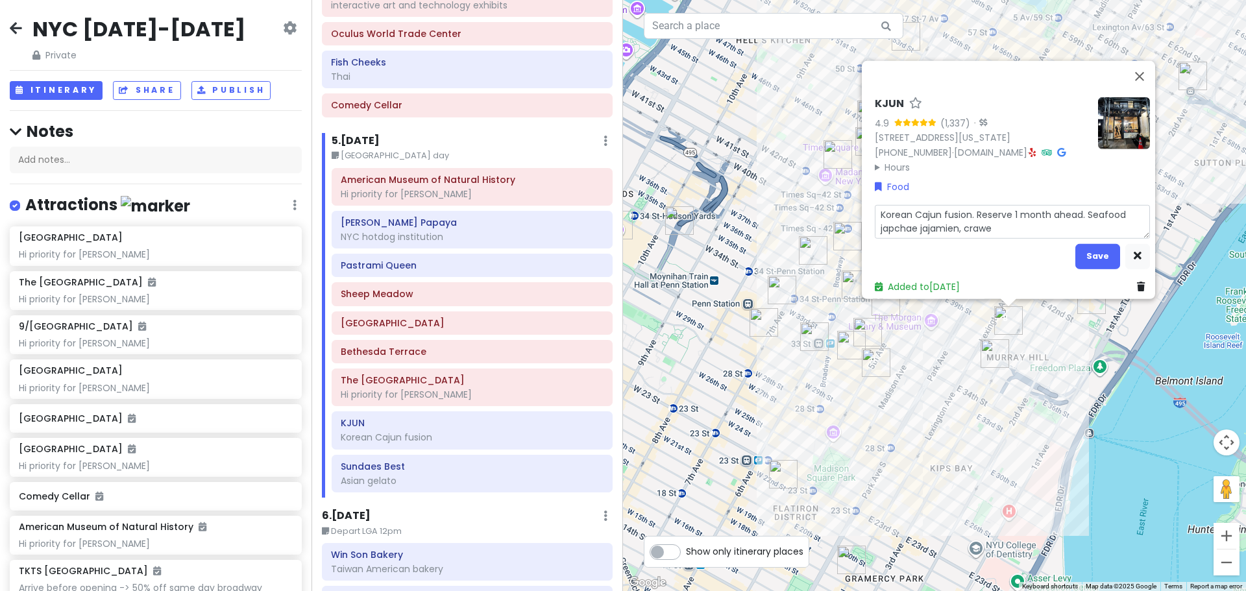
type textarea "x"
type textarea "Korean Cajun fusion. Reserve 1 month ahead. Seafood japchae jajamien, craw"
type textarea "x"
type textarea "Korean Cajun fusion. Reserve 1 month ahead. Seafood japchae jajamien, cra"
type textarea "x"
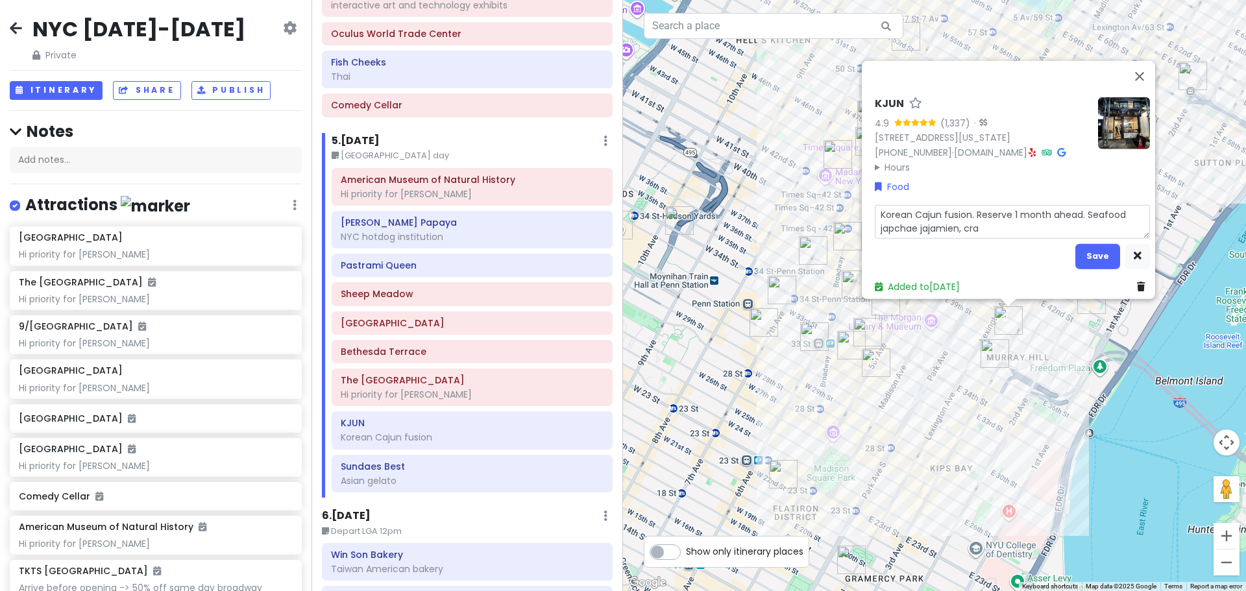
type textarea "Korean Cajun fusion. Reserve 1 month ahead. Seafood japchae jajamien, cr"
type textarea "x"
type textarea "Korean Cajun fusion. Reserve 1 month ahead. Seafood japchae jajamien, cra"
type textarea "x"
type textarea "Korean Cajun fusion. Reserve 1 month ahead. Seafood japchae jajamien, craw"
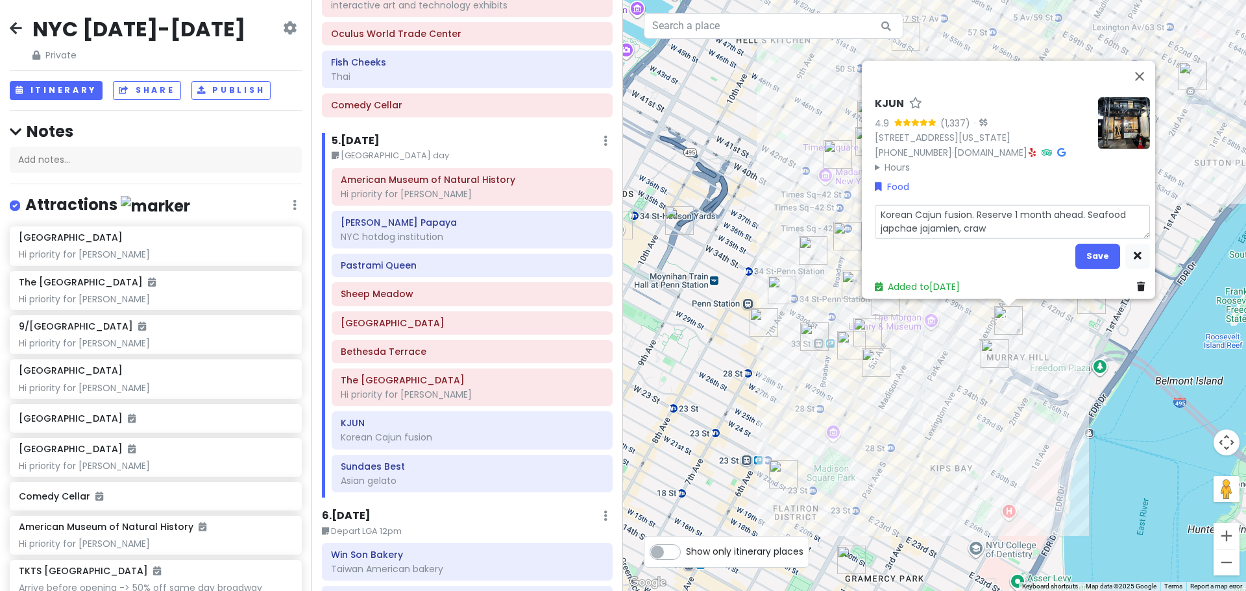
type textarea "x"
type textarea "Korean Cajun fusion. Reserve 1 month ahead. Seafood japchae jajamien, crawf"
type textarea "x"
type textarea "Korean Cajun fusion. Reserve 1 month ahead. Seafood japchae jajamien, crawfi"
type textarea "x"
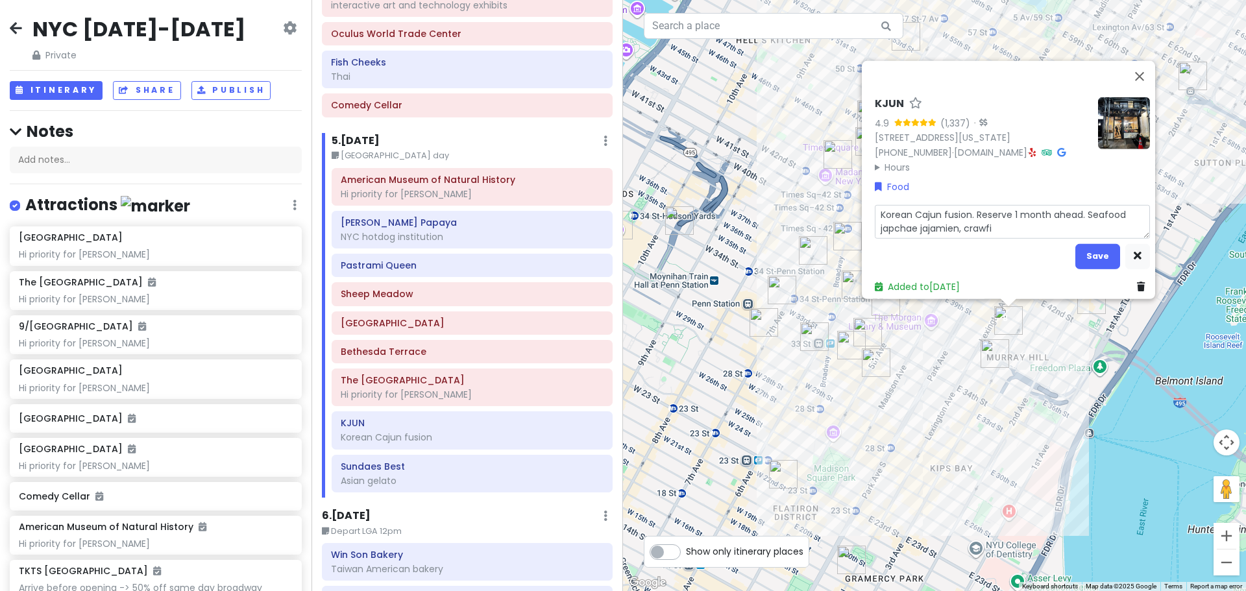
type textarea "Korean Cajun fusion. Reserve 1 month ahead. Seafood japchae jajamien, [PERSON_N…"
type textarea "x"
type textarea "Korean Cajun fusion. Reserve 1 month ahead. Seafood japchae jajamien, crawfish"
type textarea "x"
type textarea "Korean Cajun fusion. Reserve 1 month ahead. Seafood japchae jajamien, crawfish"
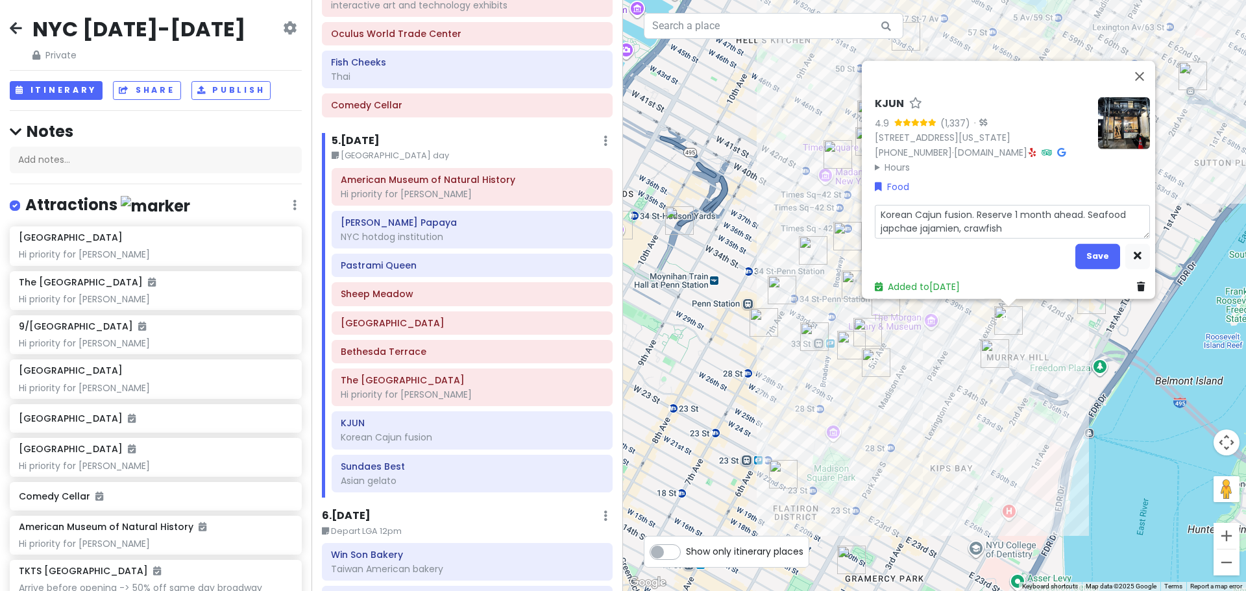
type textarea "x"
type textarea "Korean Cajun fusion. Reserve 1 month ahead. Seafood japchae jajamien, crawfish g"
type textarea "x"
type textarea "Korean Cajun fusion. Reserve 1 month ahead. Seafood japchae jajamien, crawfish …"
type textarea "x"
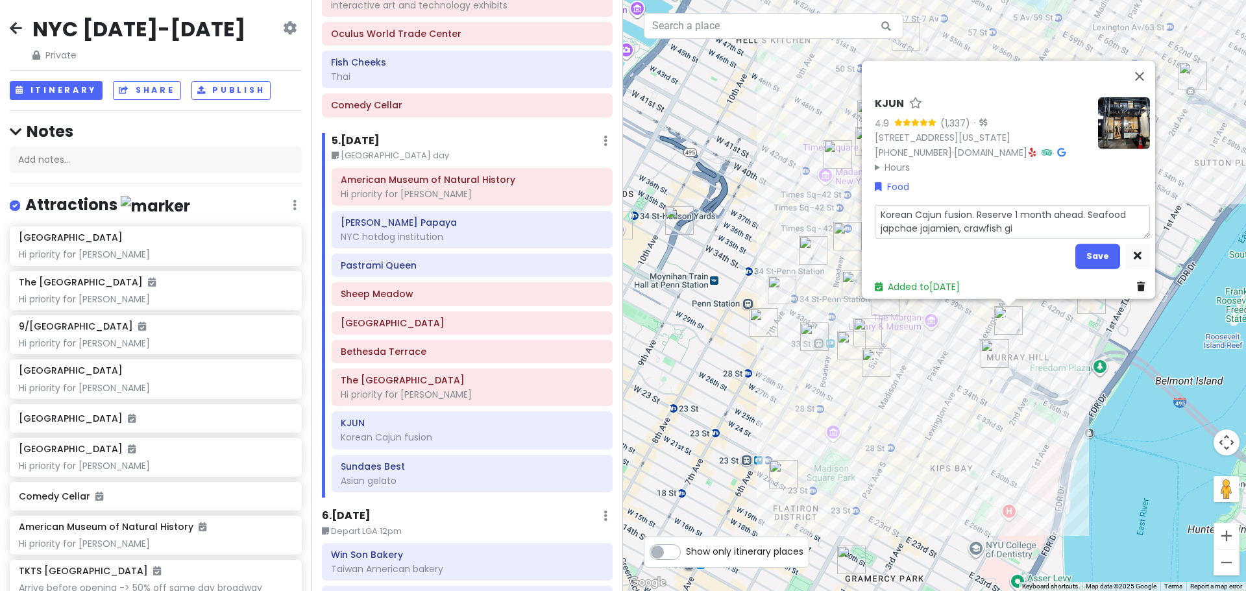
type textarea "Korean Cajun fusion. Reserve 1 month ahead. Seafood japchae jajamien, crawfish …"
type textarea "x"
type textarea "Korean Cajun fusion. Reserve 1 month ahead. Seafood japchae jajamien, crawfish …"
type textarea "x"
type textarea "Korean Cajun fusion. Reserve 1 month ahead. Seafood japchae jajamien, crawfish …"
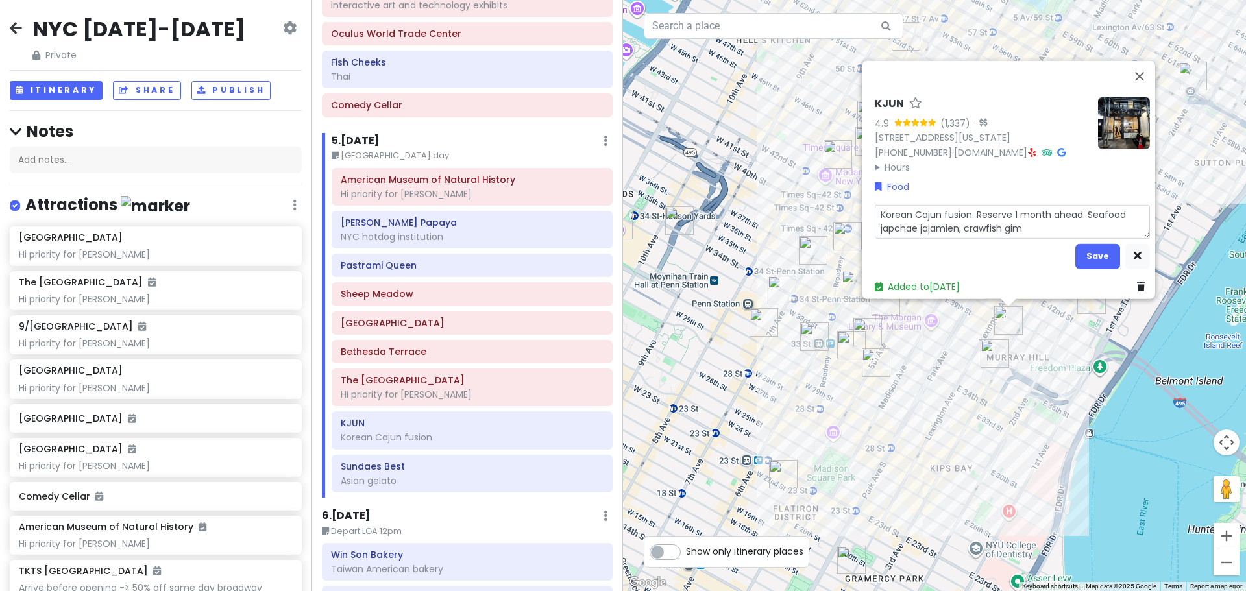
type textarea "x"
type textarea "Korean Cajun fusion. Reserve 1 month ahead. Seafood japchae jajamien, crawfish …"
type textarea "x"
type textarea "Korean Cajun fusion. Reserve 1 month ahead. Seafood japchae jajamien, crawfish …"
type textarea "x"
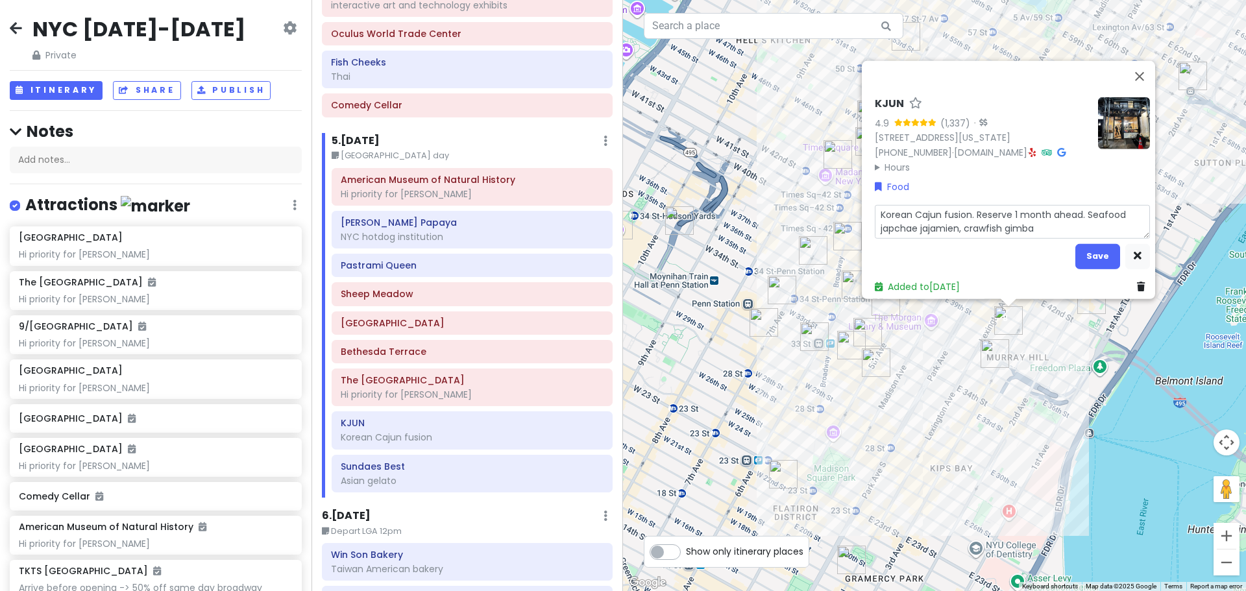
type textarea "Korean Cajun fusion. Reserve 1 month ahead. Seafood japchae jajamien, crawfish …"
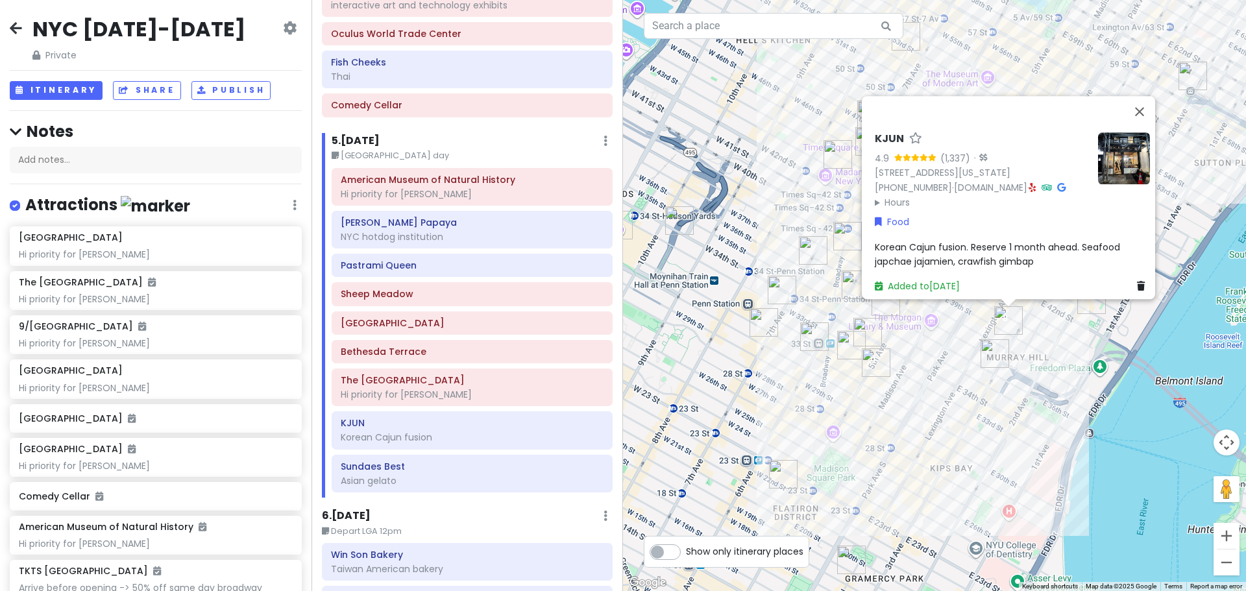
click at [1051, 253] on div "Korean Cajun fusion. Reserve 1 month ahead. Seafood japchae jajamien, crawfish …" at bounding box center [1012, 254] width 275 height 29
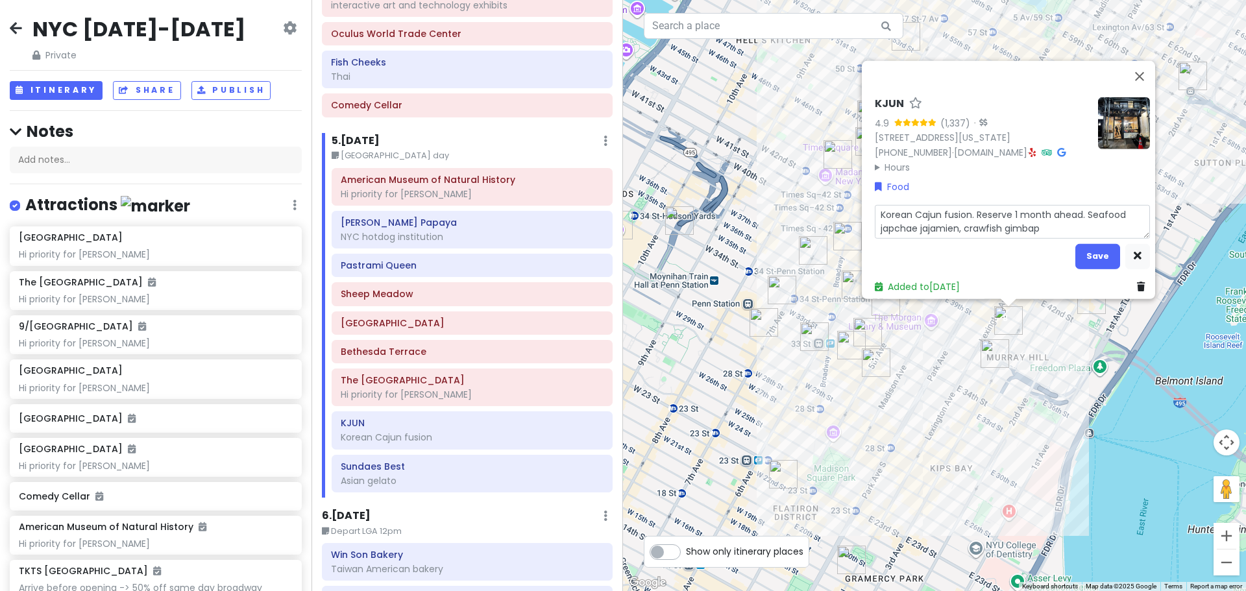
click at [1054, 223] on textarea "Korean Cajun fusion. Reserve 1 month ahead. Seafood japchae jajamien, crawfish …" at bounding box center [1012, 221] width 275 height 34
type textarea "x"
type textarea "Korean Cajun fusion. Reserve 1 month ahead. Seafood japchae jajamien, crawfish …"
type textarea "x"
type textarea "Korean Cajun fusion. Reserve 1 month ahead. Seafood japchae jajamien, crawfish …"
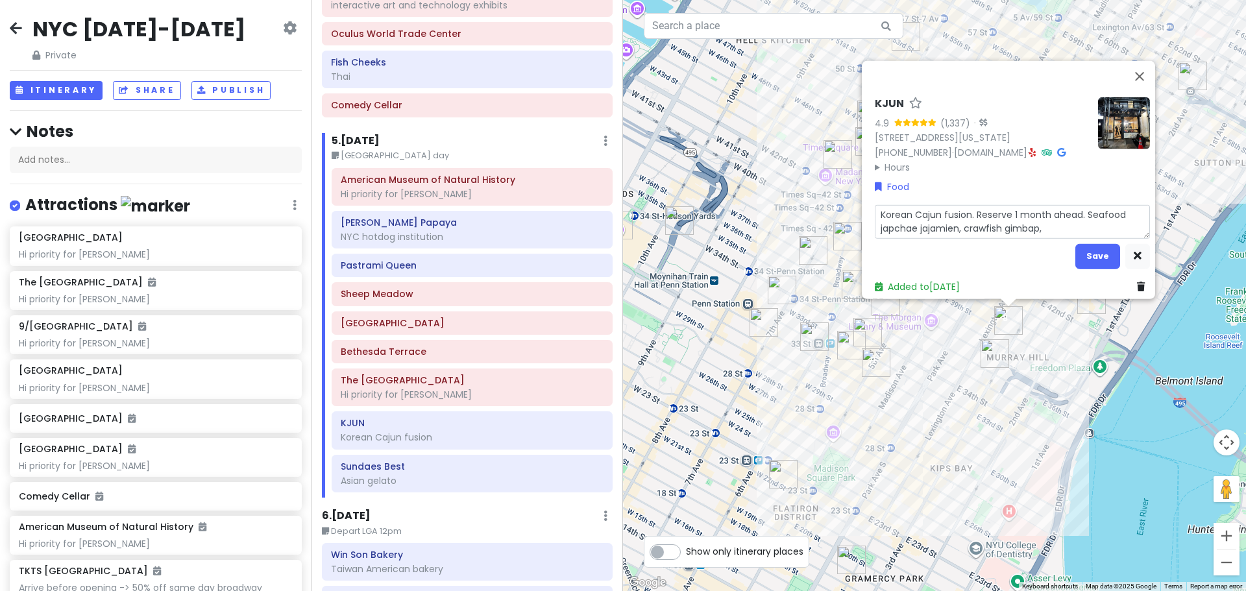
type textarea "x"
type textarea "Korean Cajun fusion. Reserve 1 month ahead. Seafood japchae jajamien, crawfish …"
type textarea "x"
type textarea "Korean Cajun fusion. Reserve 1 month ahead. Seafood japchae jajamien, crawfish …"
type textarea "x"
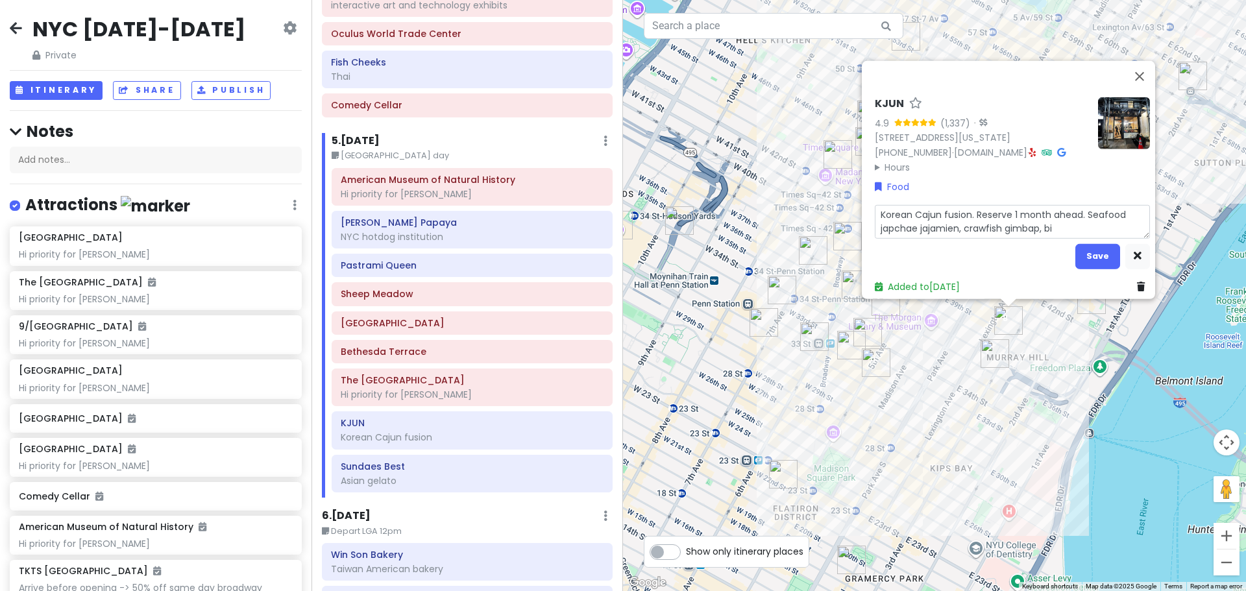
type textarea "Korean Cajun fusion. Reserve 1 month ahead. Seafood japchae jajamien, crawfish …"
type textarea "x"
type textarea "Korean Cajun fusion. Reserve 1 month ahead. Seafood japchae jajamien, crawfish …"
type textarea "x"
type textarea "Korean Cajun fusion. Reserve 1 month ahead. Seafood japchae jajamien, crawfish …"
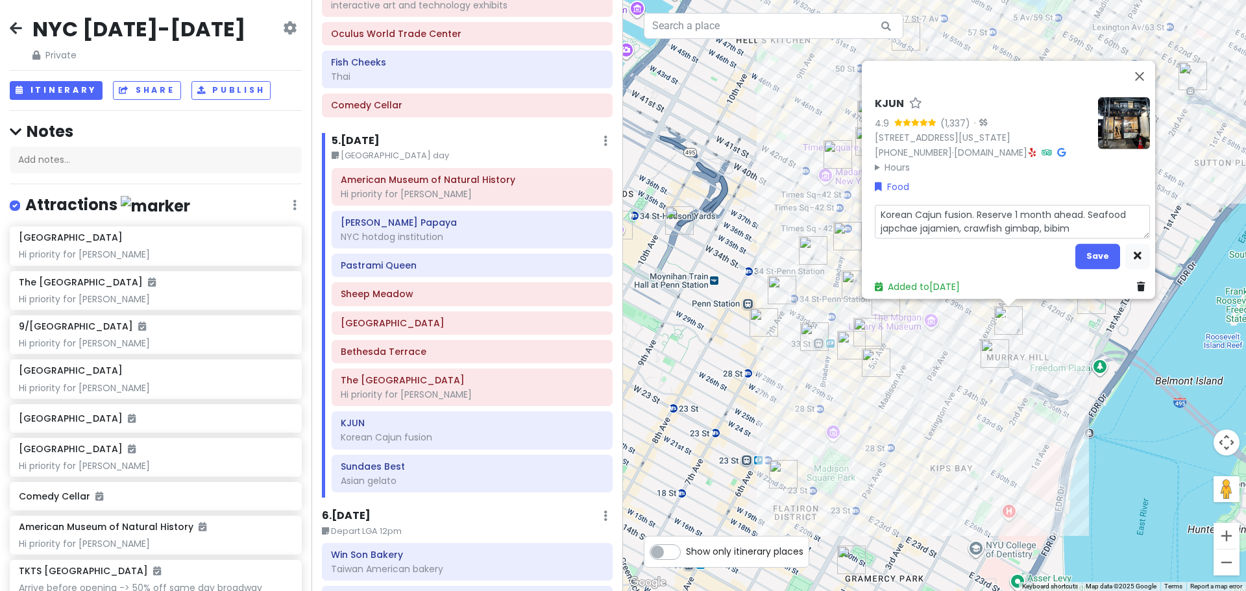
type textarea "x"
type textarea "Korean Cajun fusion. Reserve 1 month ahead. Seafood japchae jajamien, crawfish …"
type textarea "x"
type textarea "Korean Cajun fusion. Reserve 1 month ahead. Seafood japchae jajamien, crawfish …"
type textarea "x"
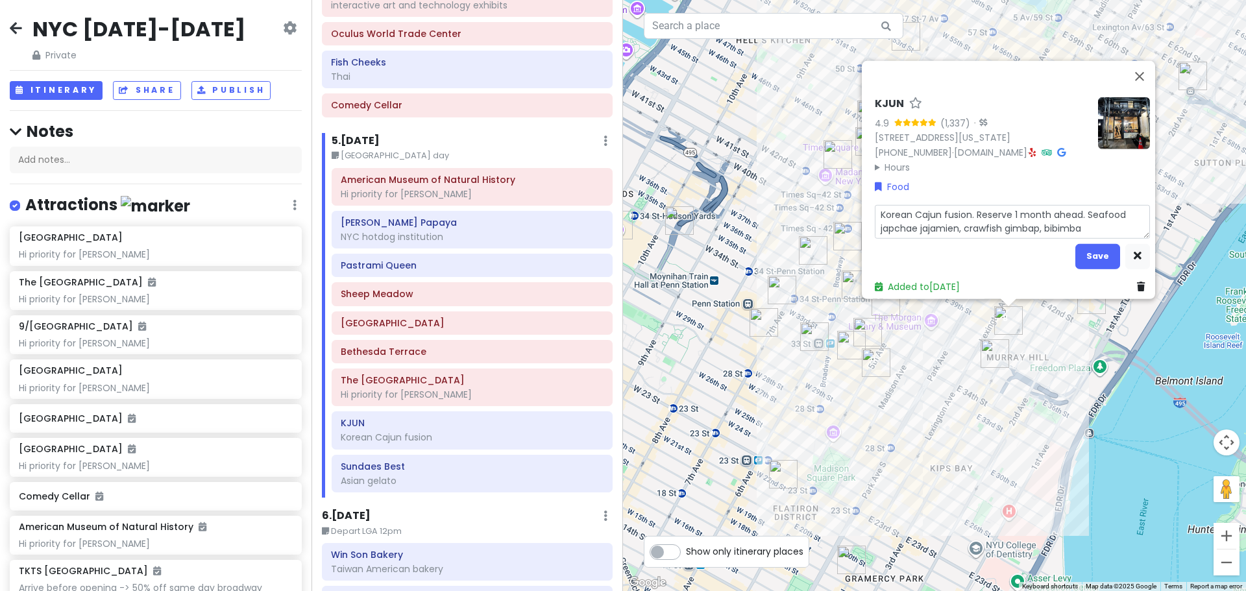
type textarea "Korean Cajun fusion. Reserve 1 month ahead. Seafood japchae jajamien, crawfish …"
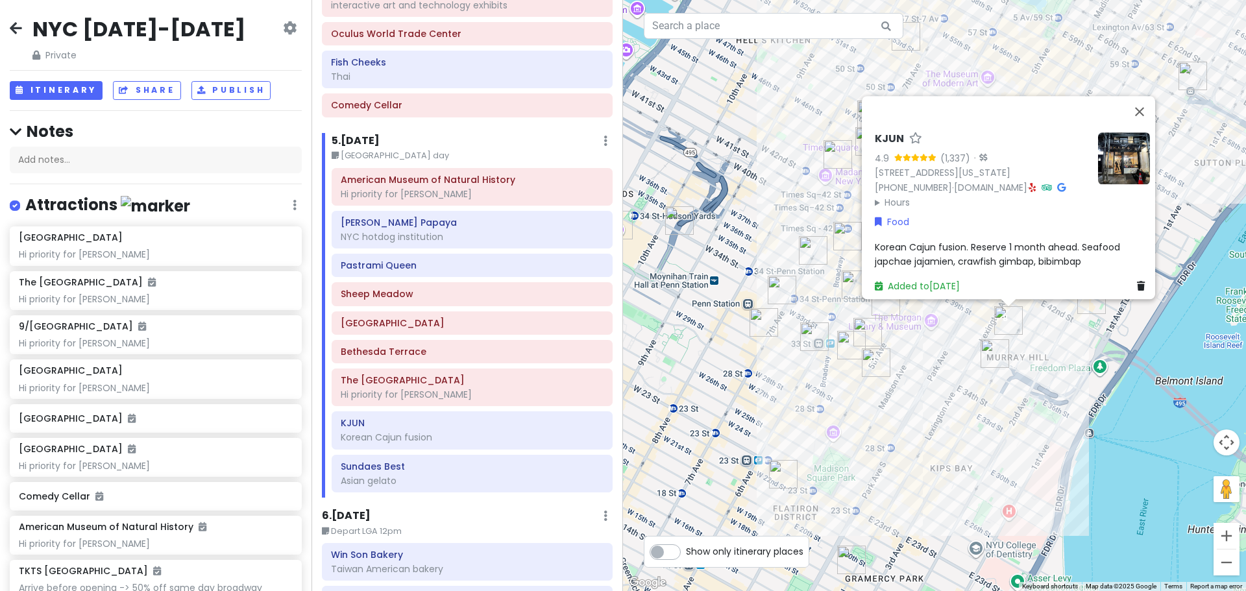
click at [1093, 250] on div "Korean Cajun fusion. Reserve 1 month ahead. Seafood japchae jajamien, crawfish …" at bounding box center [1012, 254] width 275 height 29
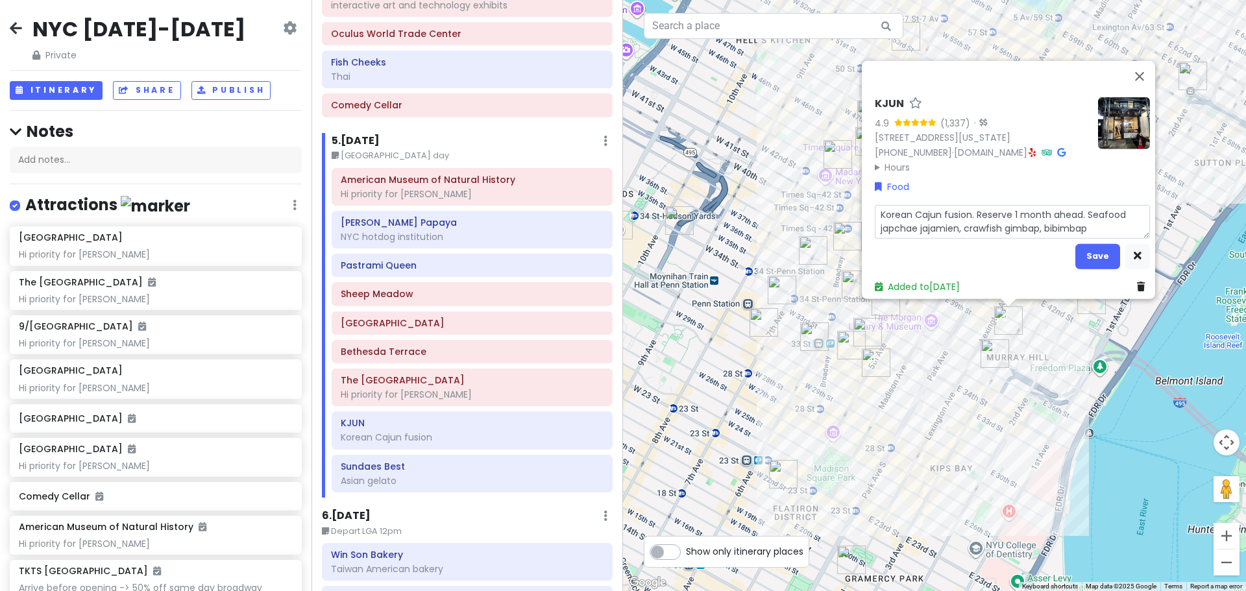
click at [1103, 222] on textarea "Korean Cajun fusion. Reserve 1 month ahead. Seafood japchae jajamien, crawfish …" at bounding box center [1012, 221] width 275 height 34
type textarea "x"
type textarea "Korean Cajun fusion. Reserve 1 month ahead. Seafood japchae jajamien, crawfish …"
type textarea "x"
type textarea "Korean Cajun fusion. Reserve 1 month ahead. Seafood japchae jajamien, crawfish …"
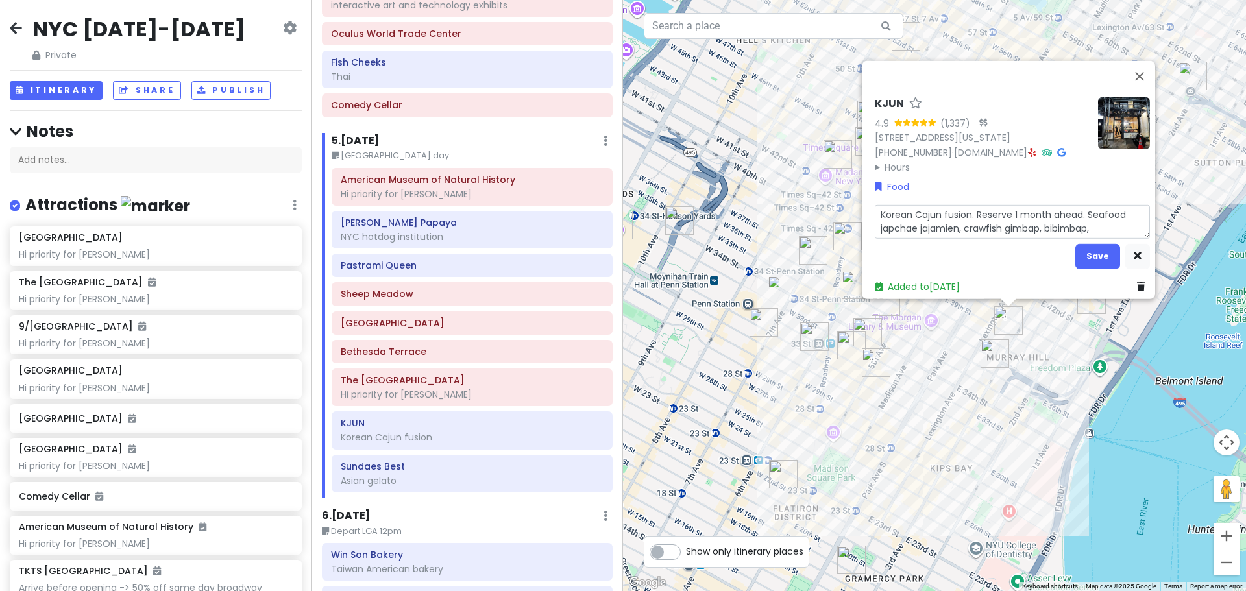
type textarea "x"
type textarea "Korean Cajun fusion. Reserve 1 month ahead. Seafood japchae jajamien, crawfish …"
type textarea "x"
type textarea "Korean Cajun fusion. Reserve 1 month ahead. Seafood japchae jajamien, crawfish …"
type textarea "x"
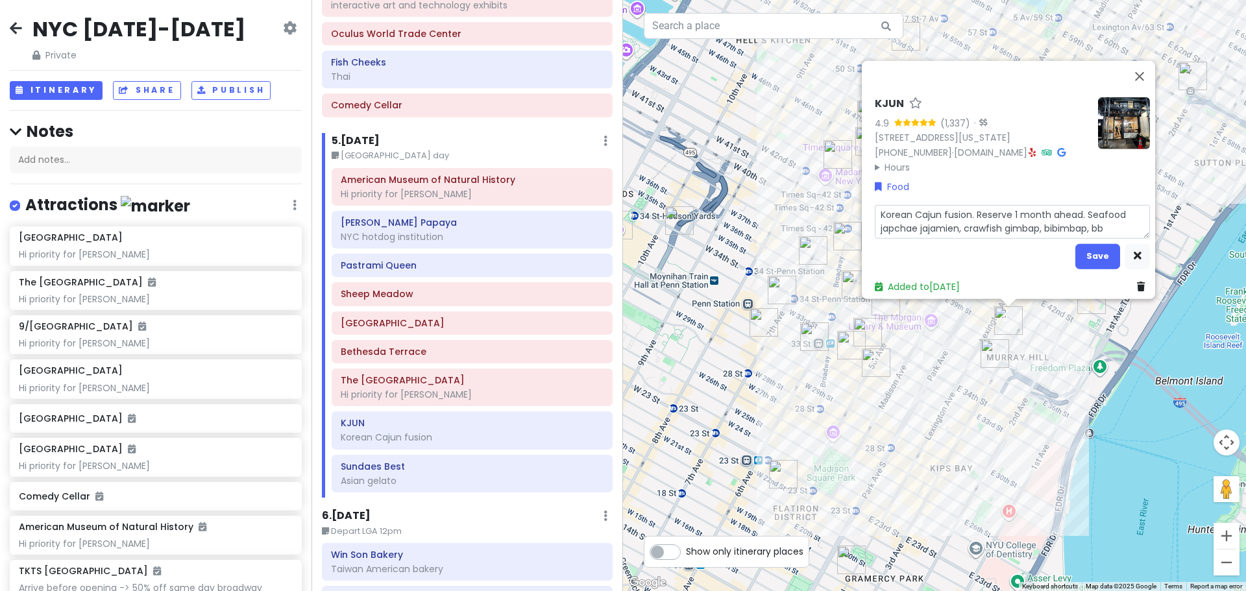
type textarea "Korean Cajun fusion. Reserve 1 month ahead. Seafood japchae jajamien, crawfish …"
type textarea "x"
type textarea "Korean Cajun fusion. Reserve 1 month ahead. Seafood japchae jajamien, crawfish …"
type textarea "x"
type textarea "Korean Cajun fusion. Reserve 1 month ahead. Seafood japchae jajamien, crawfish …"
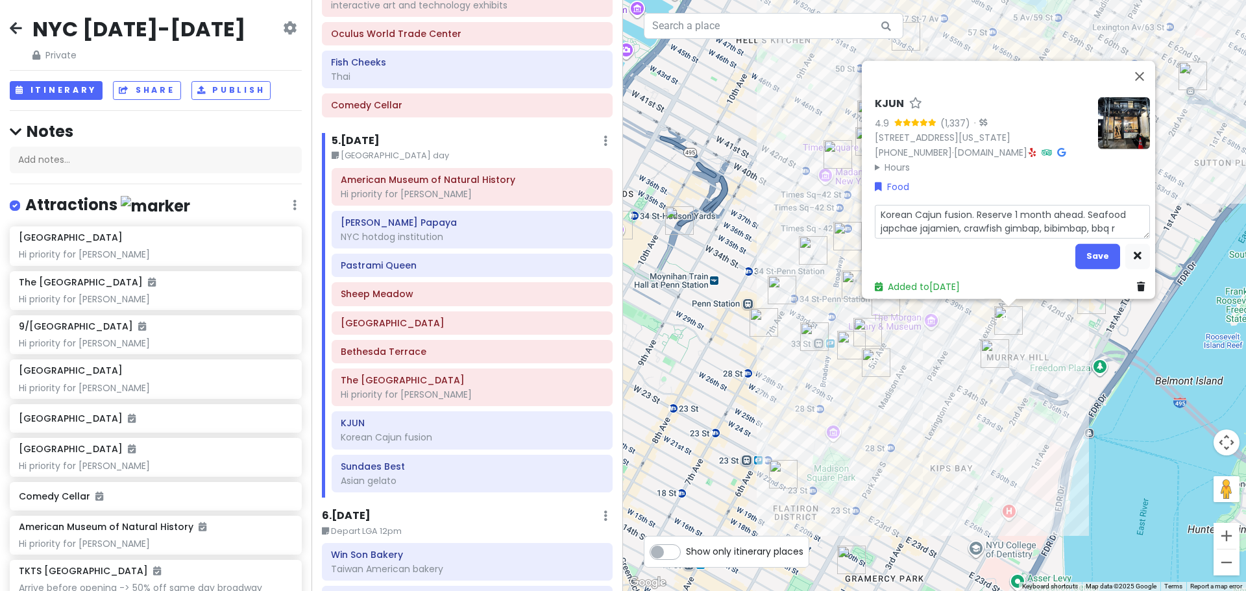
type textarea "x"
type textarea "Korean Cajun fusion. Reserve 1 month ahead. Seafood japchae jajamien, crawfish …"
type textarea "x"
type textarea "Korean Cajun fusion. Reserve 1 month ahead. Seafood japchae jajamien, crawfish …"
type textarea "x"
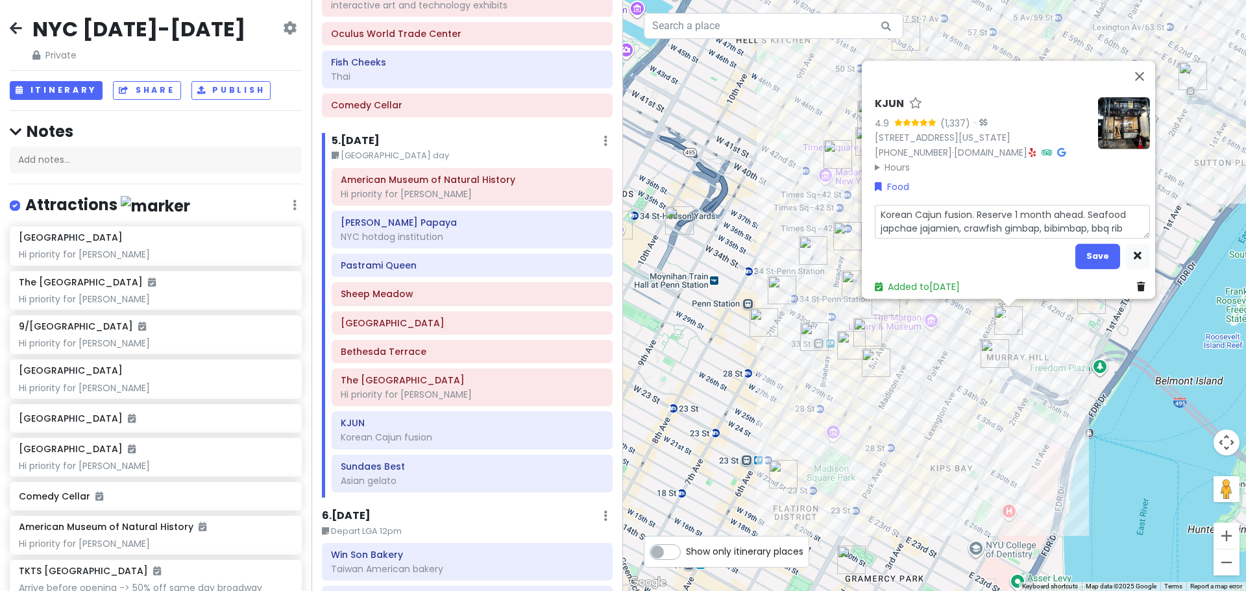
type textarea "Korean Cajun fusion. Reserve 1 month ahead. Seafood japchae jajamien, crawfish …"
type textarea "x"
type textarea "Korean Cajun fusion. Reserve 1 month ahead. Seafood japchae jajamien, crawfish …"
type textarea "x"
type textarea "Korean Cajun fusion. Reserve 1 month ahead. Seafood japchae jajamien, crawfish …"
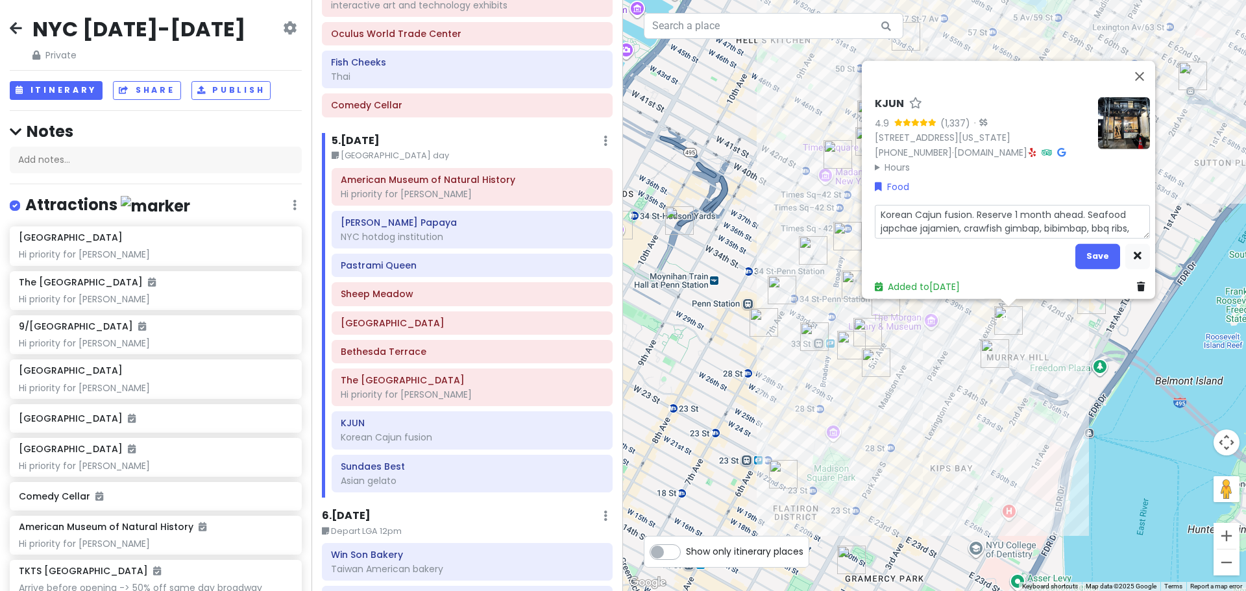
type textarea "x"
type textarea "Korean Cajun fusion. Reserve 1 month ahead. Seafood japchae jajamien, crawfish …"
type textarea "x"
type textarea "Korean Cajun fusion. Reserve 1 month ahead. Seafood japchae jajamien, crawfish …"
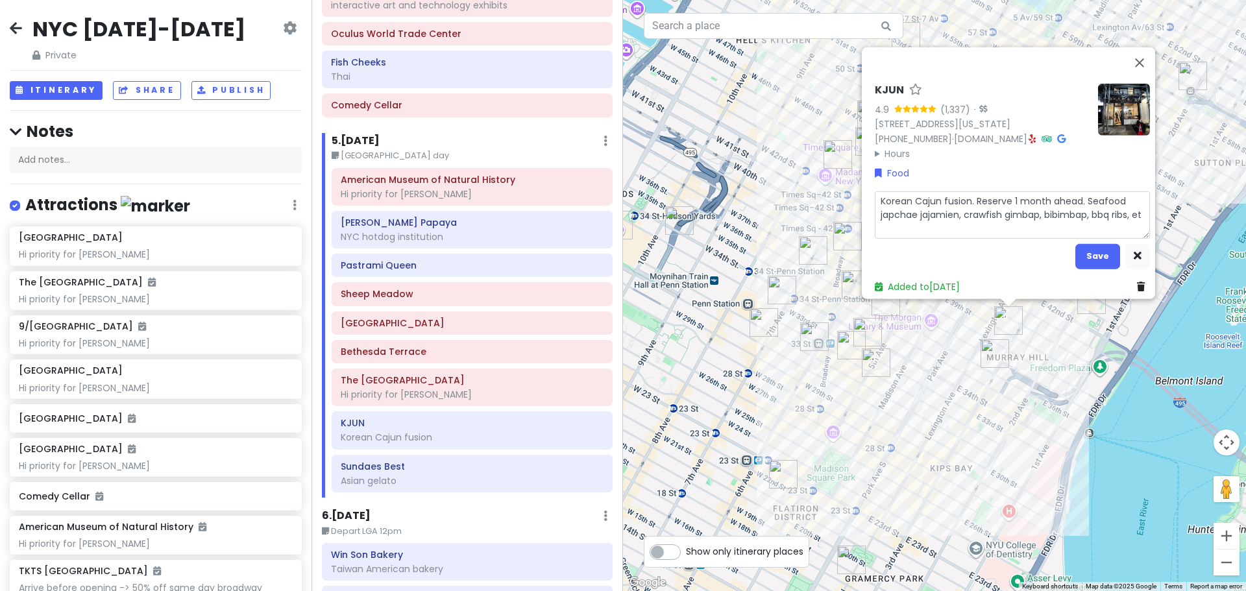
type textarea "x"
type textarea "Korean Cajun fusion. Reserve 1 month ahead. Seafood japchae jajamien, crawfish …"
type textarea "x"
type textarea "Korean Cajun fusion. Reserve 1 month ahead. Seafood japchae jajamien, crawfish …"
type textarea "x"
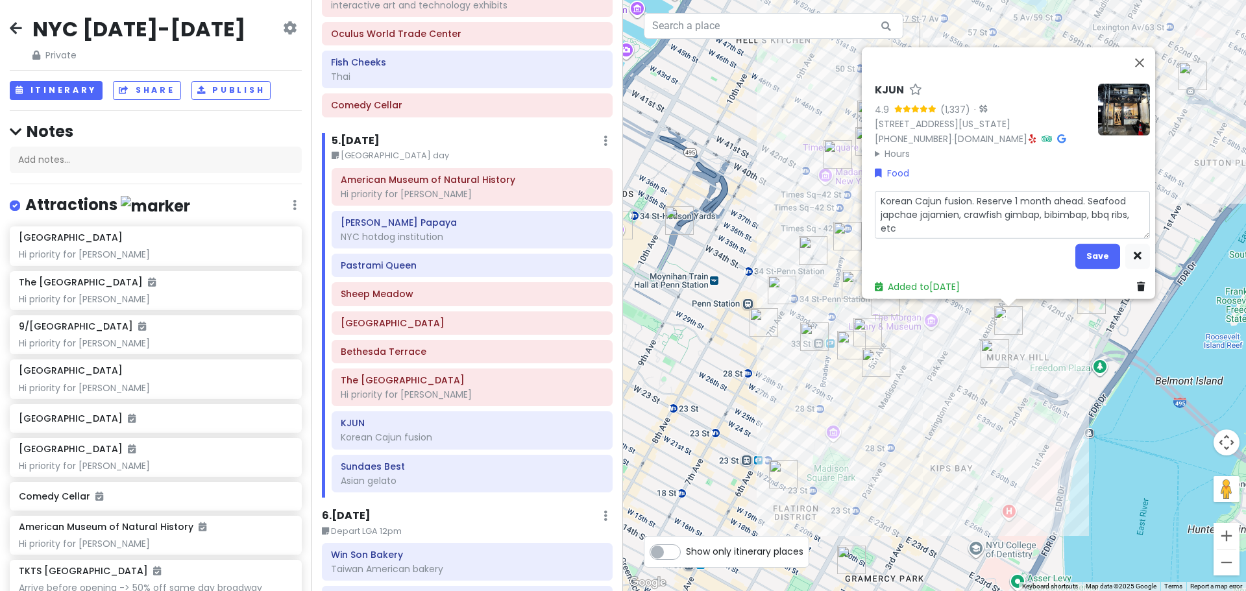
type textarea "Korean Cajun fusion. Reserve 1 month ahead. Seafood japchae jajamien, crawfish …"
type textarea "x"
type textarea "Korean Cajun fusion. Reserve 1 month ahead. Seafood japchae jajamien, crawfish …"
type textarea "x"
type textarea "Korean Cajun fusion. Reserve 1 month ahead. Seafood japchae jajamien, crawfish …"
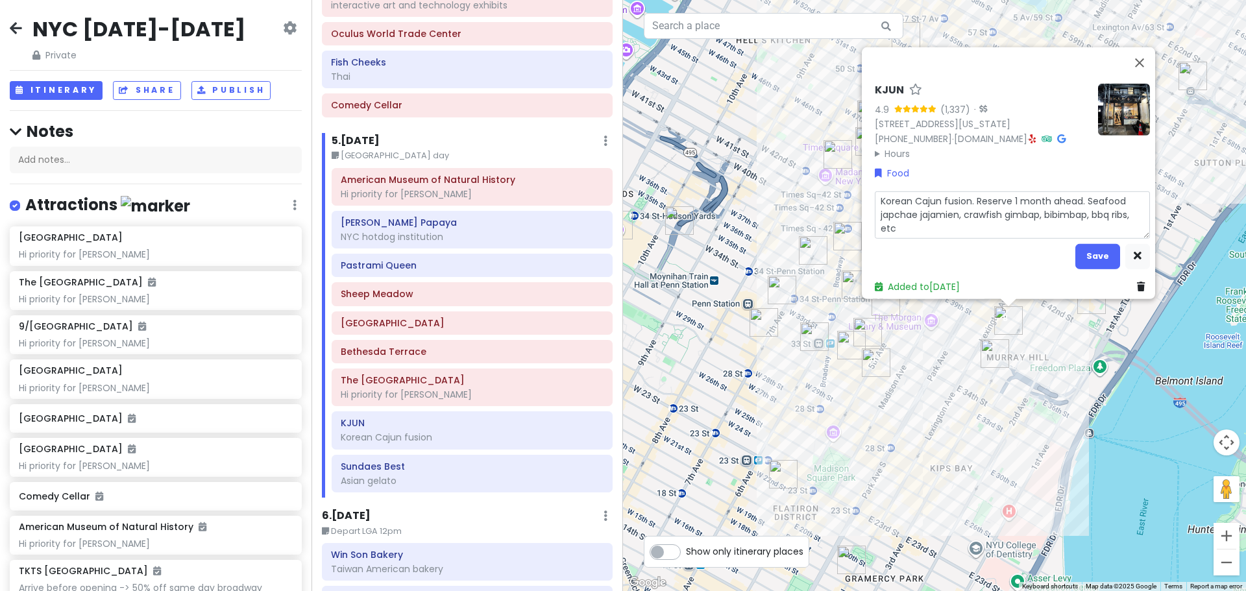
type textarea "x"
type textarea "Korean Cajun fusion. Reserve 1 month ahead. Seafood japchae jajamien, crawfish …"
type textarea "x"
type textarea "Korean Cajun fusion. Reserve 1 month ahead. Seafood japchae jajamien, crawfish …"
type textarea "x"
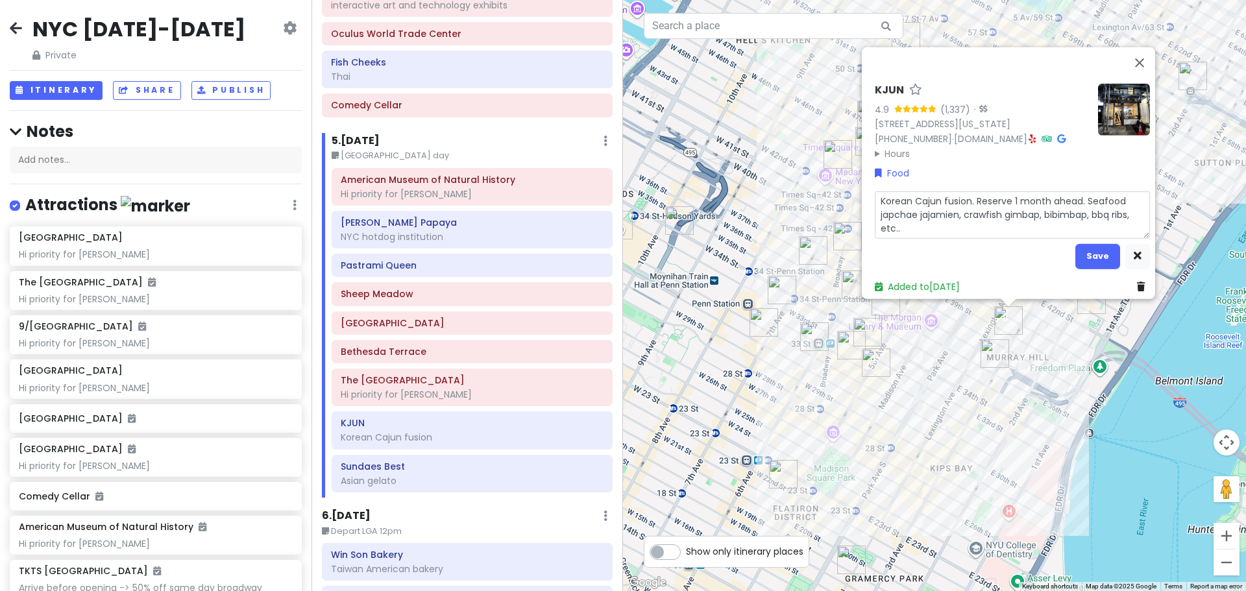
type textarea "Korean Cajun fusion. Reserve 1 month ahead. Seafood japchae jajamien, crawfish …"
click at [1093, 243] on button "Save" at bounding box center [1098, 255] width 45 height 25
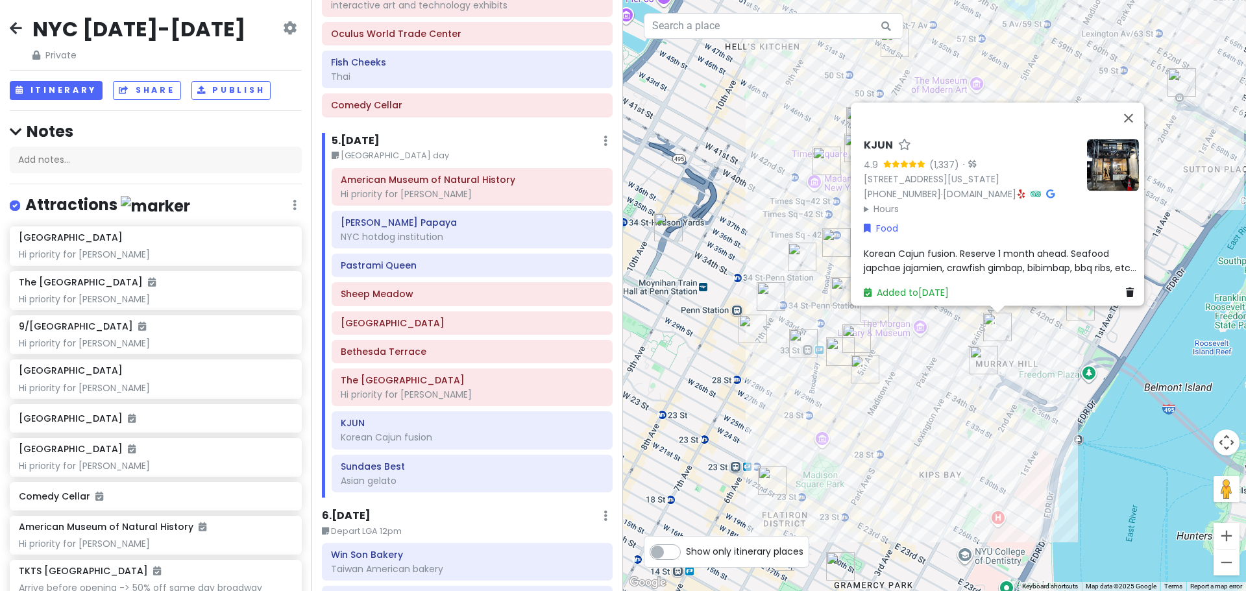
click at [1042, 343] on div "KJUN 4.9 (1,337) · [STREET_ADDRESS][US_STATE] [PHONE_NUMBER] · [DOMAIN_NAME] · …" at bounding box center [934, 295] width 623 height 591
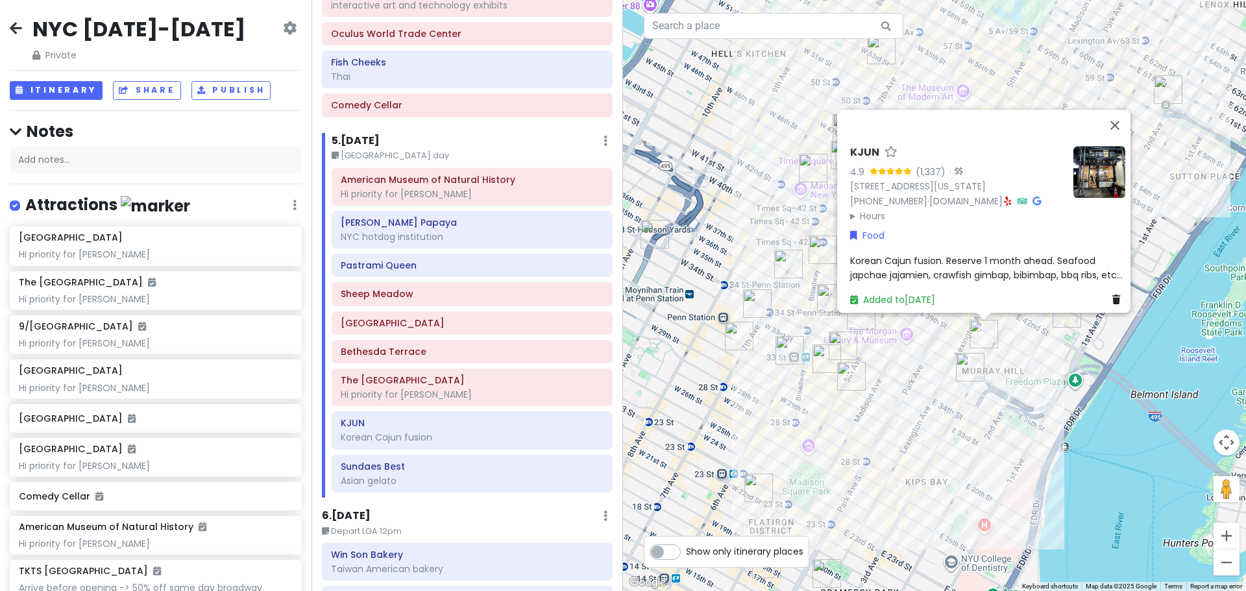
click at [1042, 343] on div "KJUN 4.9 (1,337) · [STREET_ADDRESS][US_STATE] [PHONE_NUMBER] · [DOMAIN_NAME] · …" at bounding box center [934, 295] width 623 height 591
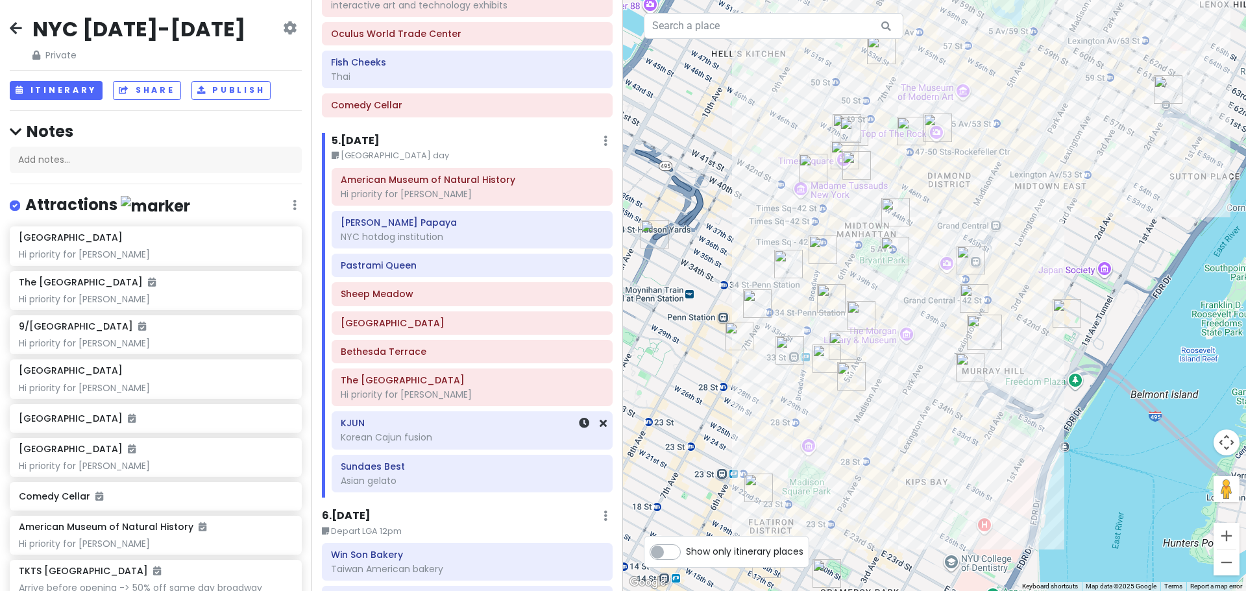
click at [455, 436] on div "Korean Cajun fusion" at bounding box center [472, 438] width 263 height 12
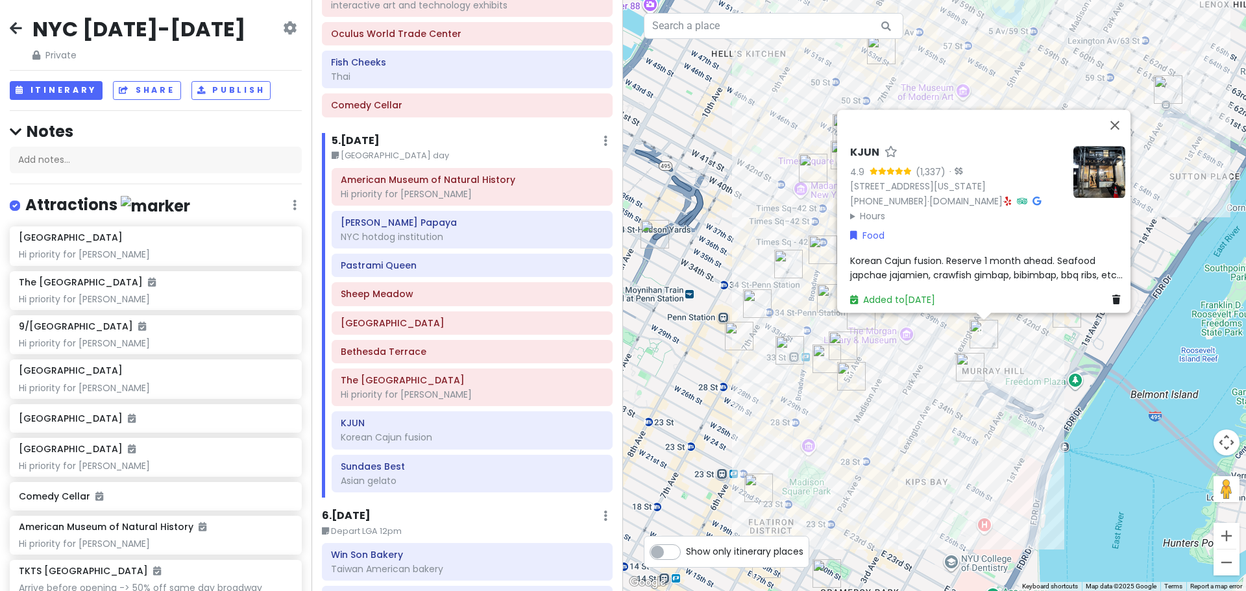
click at [1033, 267] on div "Korean Cajun fusion. Reserve 1 month ahead. Seafood japchae jajamien, crawfish …" at bounding box center [987, 267] width 275 height 29
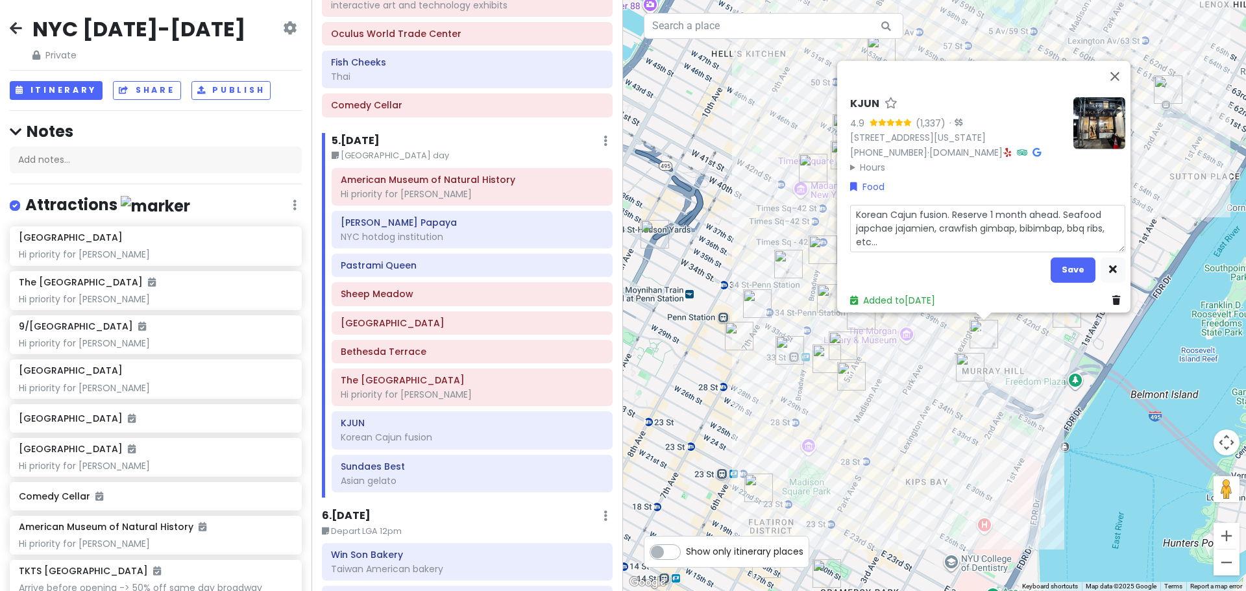
click at [1015, 222] on textarea "Korean Cajun fusion. Reserve 1 month ahead. Seafood japchae jajamien, crawfish …" at bounding box center [987, 227] width 275 height 47
type textarea "x"
type textarea "Korean Cajun fusion. Reserve 1 month ahead. Seafood japchae jajamien, crawfish …"
type textarea "x"
type textarea "Korean Cajun fusion. Reserve 1 month ahead. Seafood japchae jajamien, crawfish …"
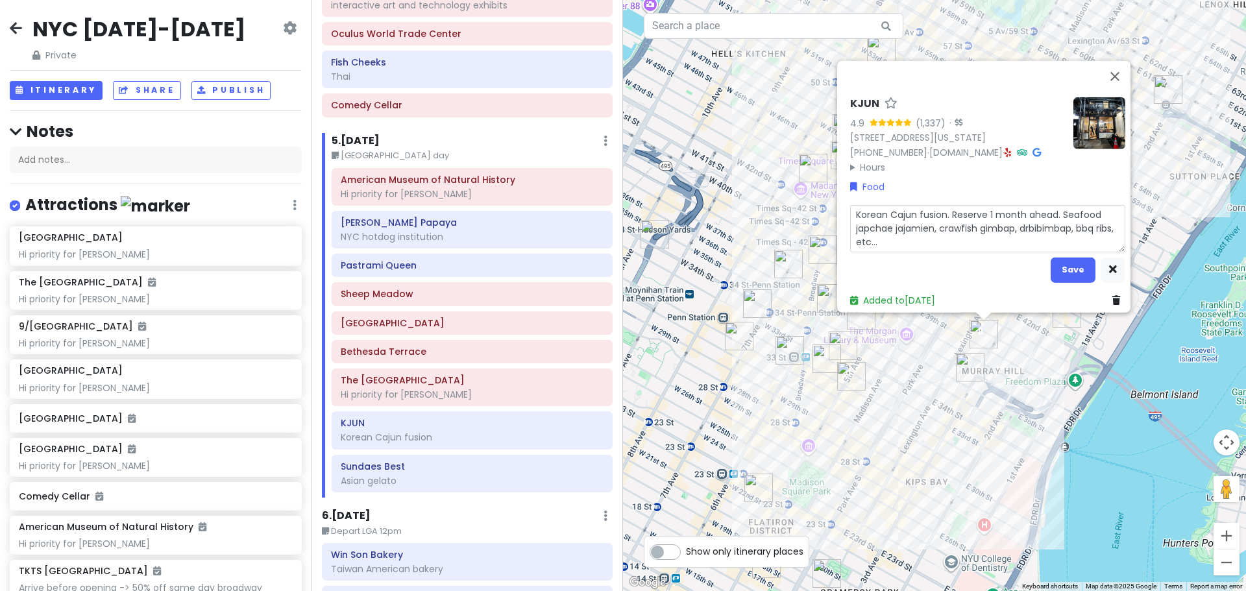
type textarea "x"
type textarea "Korean Cajun fusion. Reserve 1 month ahead. Seafood japchae jajamien, crawfish …"
type textarea "x"
type textarea "Korean Cajun fusion. Reserve 1 month ahead. Seafood japchae jajamien, crawfish …"
type textarea "x"
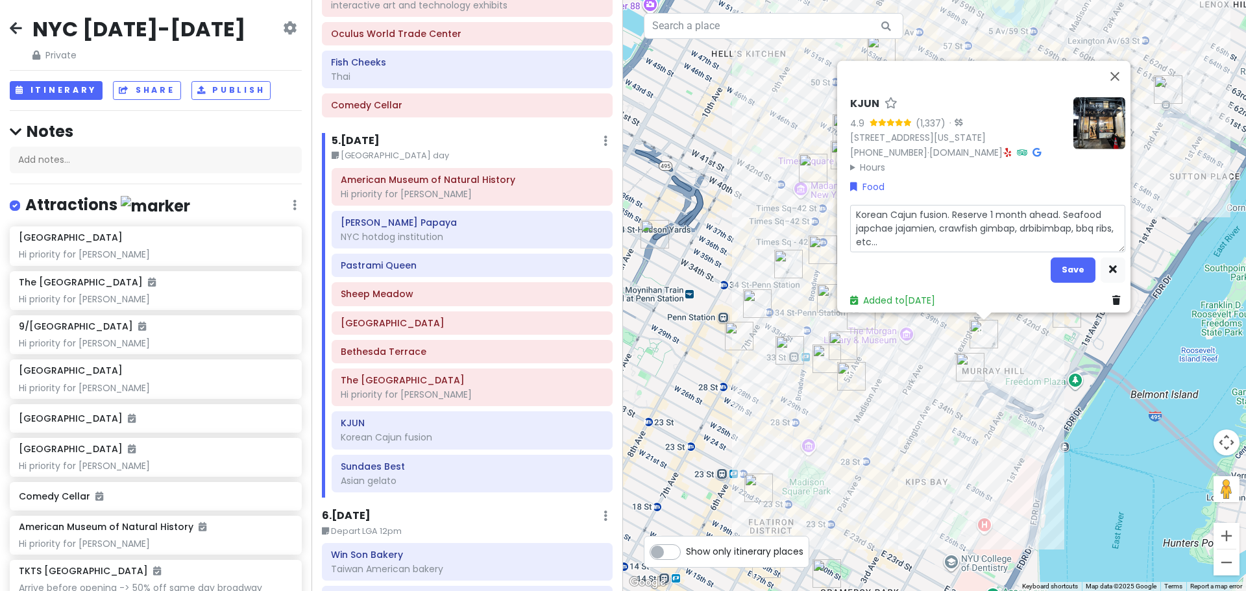
type textarea "Korean Cajun fusion. Reserve 1 month ahead. Seafood japchae jajamien, crawfish …"
type textarea "x"
type textarea "Korean Cajun fusion. Reserve 1 month ahead. Seafood japchae jajamien, crawfish …"
type textarea "x"
type textarea "Korean Cajun fusion. Reserve 1 month ahead. Seafood japchae jajamien, crawfish …"
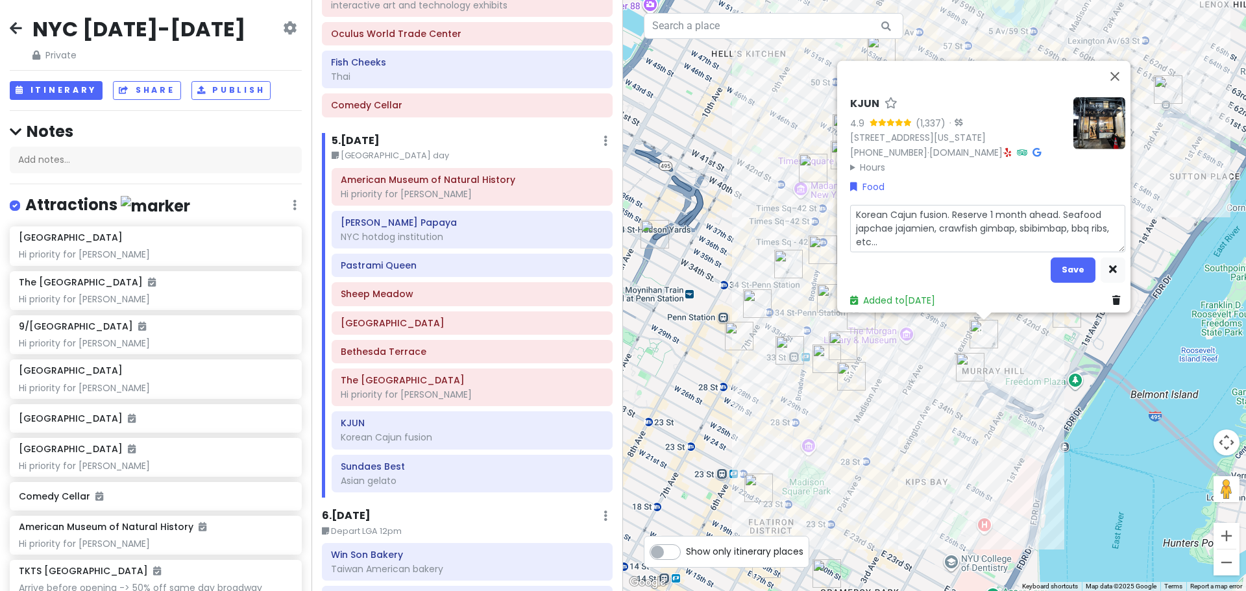
type textarea "x"
type textarea "Korean Cajun fusion. Reserve 1 month ahead. Seafood japchae jajamien, crawfish …"
type textarea "x"
type textarea "Korean Cajun fusion. Reserve 1 month ahead. Seafood japchae jajamien, crawfish …"
type textarea "x"
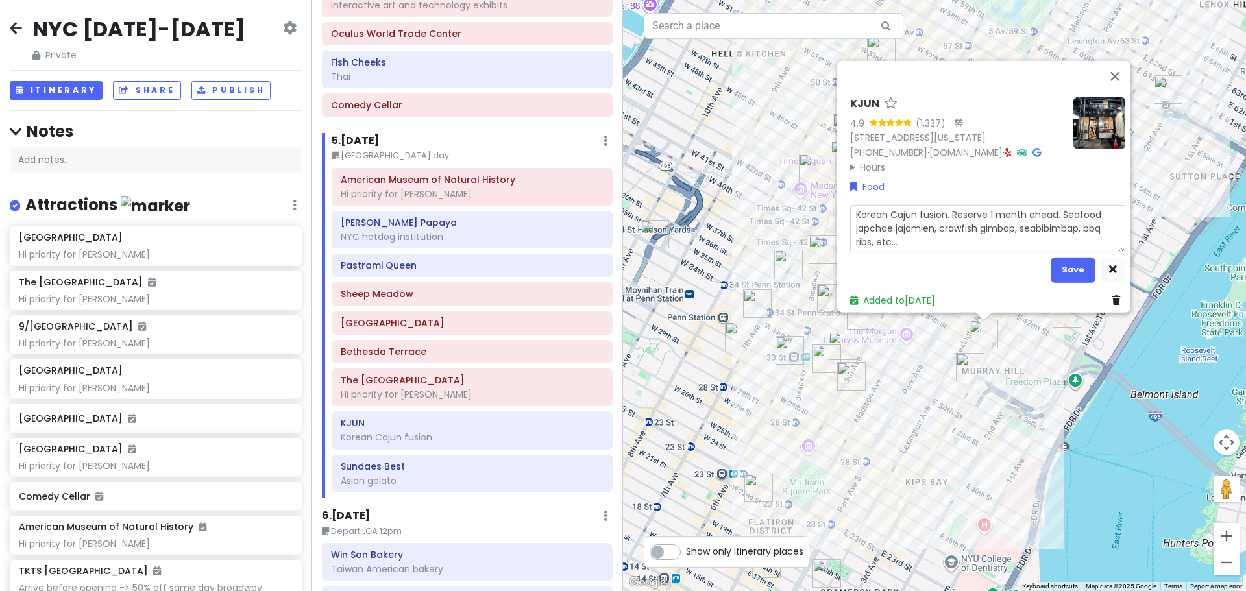
type textarea "Korean Cajun fusion. Reserve 1 month ahead. Seafood japchae jajamien, crawfish …"
type textarea "x"
type textarea "Korean Cajun fusion. Reserve 1 month ahead. Seafood japchae jajamien, crawfish …"
type textarea "x"
type textarea "Korean Cajun fusion. Reserve 1 month ahead. Seafood japchae jajamien, crawfish …"
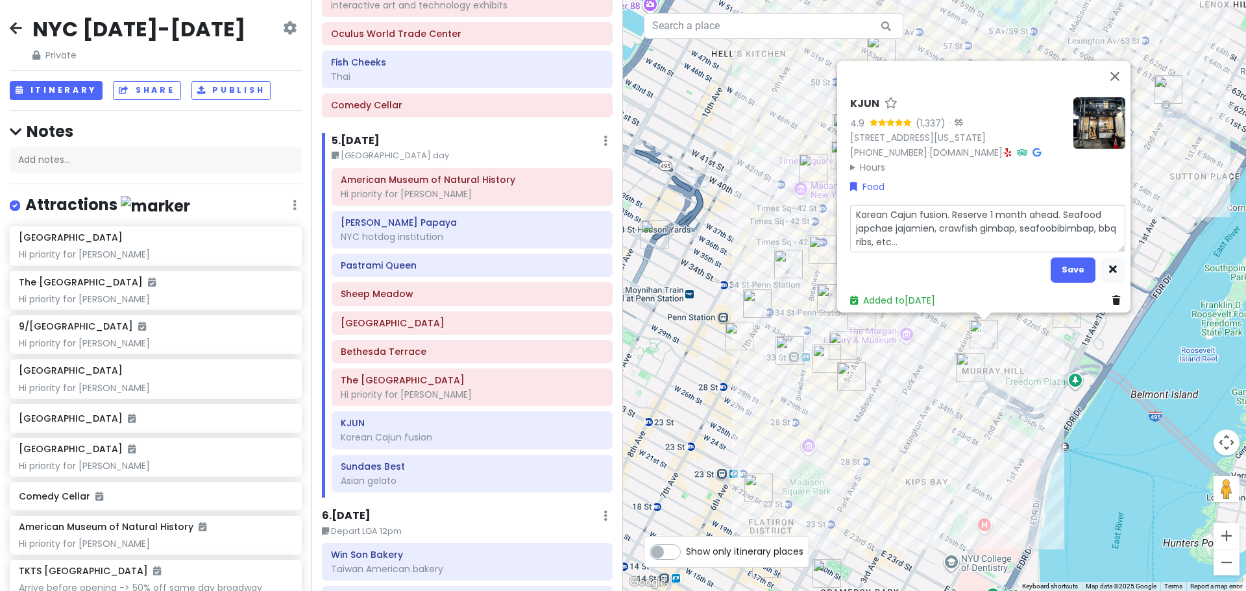
type textarea "x"
type textarea "Korean Cajun fusion. Reserve 1 month ahead. Seafood japchae jajamien, crawfish …"
type textarea "x"
type textarea "Korean Cajun fusion. Reserve 1 month ahead. Seafood japchae jajamien, crawfish …"
click at [936, 235] on textarea "Korean Cajun fusion. Reserve 1 month ahead. Seafood japchae jajamien, crawfish …" at bounding box center [987, 227] width 275 height 47
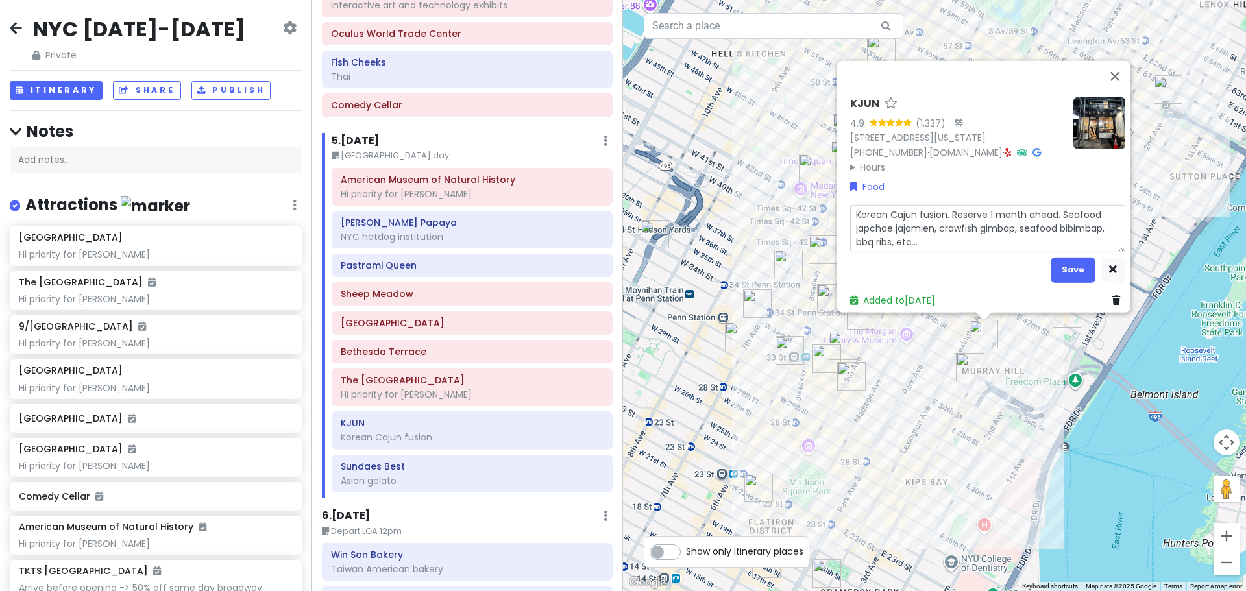
type textarea "x"
type textarea "Korean Cajun fusion. Reserve 1 month ahead. Seafood japchae jajamien, crawfish …"
type textarea "x"
type textarea "Korean Cajun fusion. Reserve 1 month ahead. Seafood japchae jajamien, crawfish …"
type textarea "x"
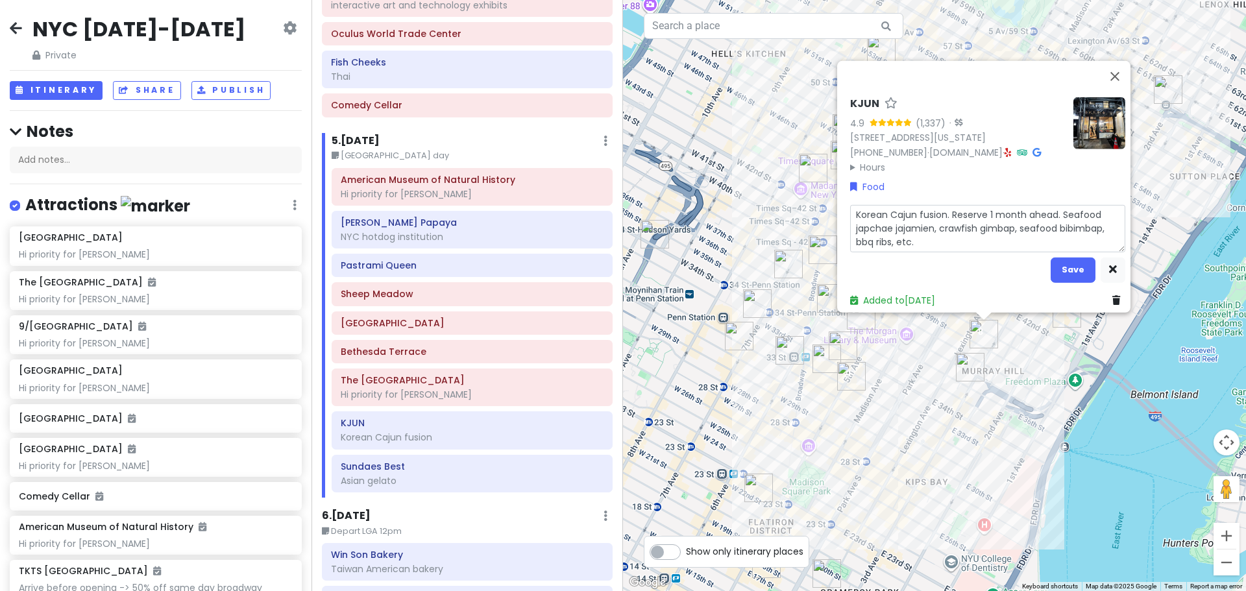
type textarea "Korean Cajun fusion. Reserve 1 month ahead. Seafood japchae jajamien, crawfish …"
type textarea "x"
type textarea "Korean Cajun fusion. Reserve 1 month ahead. Seafood japchae jajamien, crawfish …"
type textarea "x"
type textarea "Korean Cajun fusion. Reserve 1 month ahead. Seafood japchae jajamien, crawfish …"
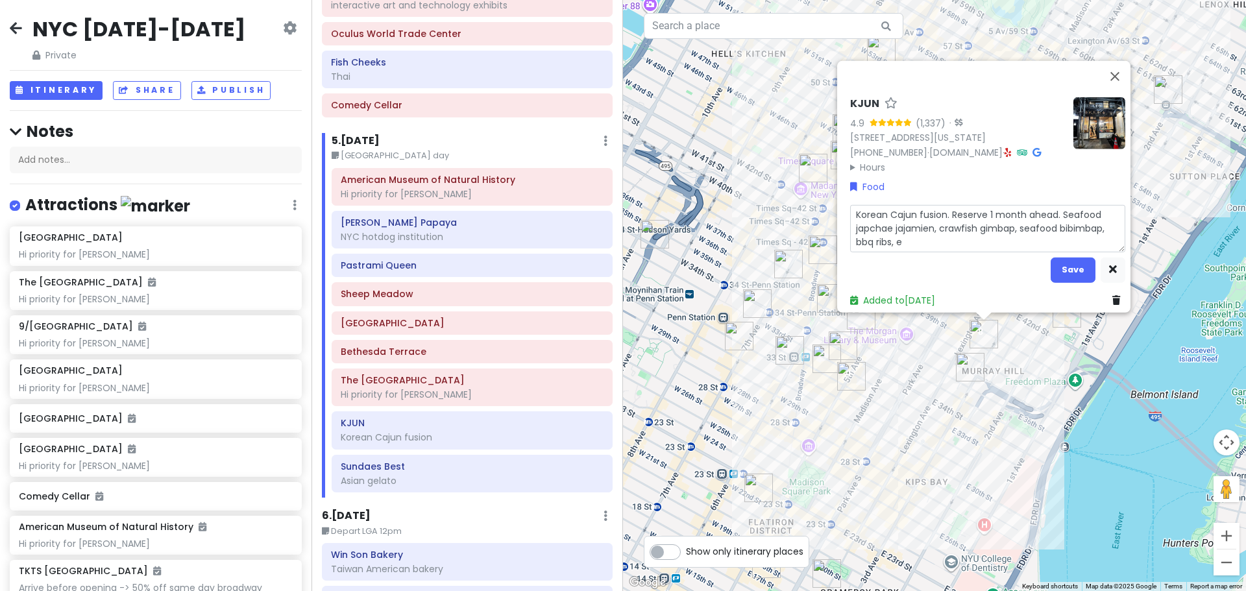
type textarea "x"
type textarea "Korean Cajun fusion. Reserve 1 month ahead. Seafood japchae jajamien, crawfish …"
type textarea "x"
type textarea "Korean Cajun fusion. Reserve 1 month ahead. Seafood japchae jajamien, crawfish …"
type textarea "x"
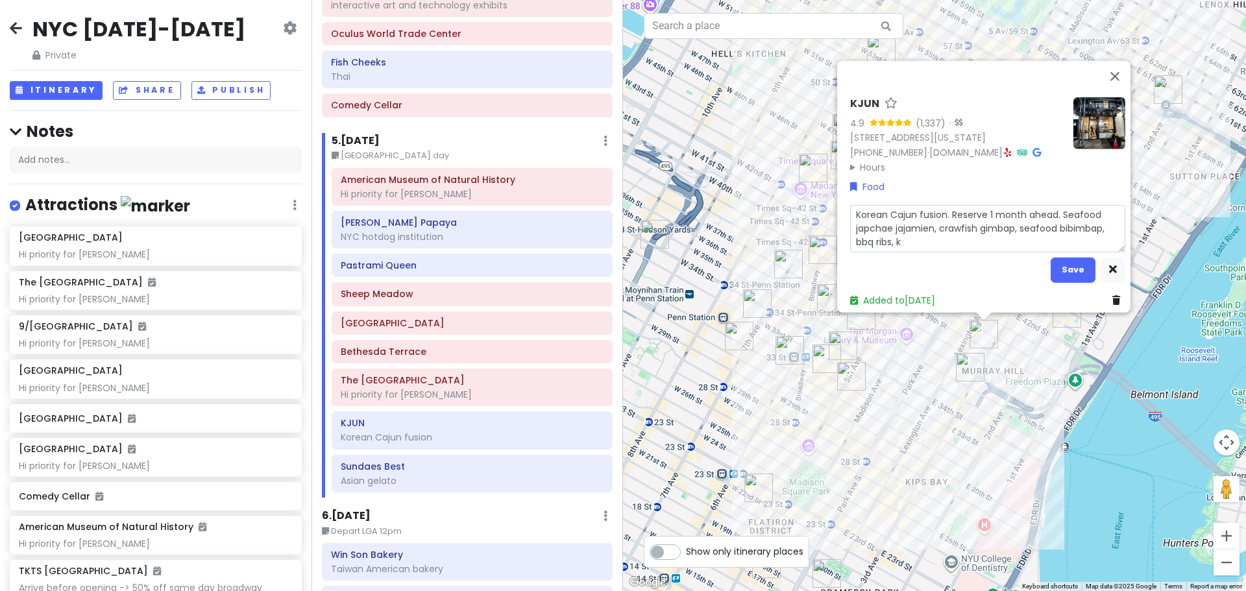
type textarea "Korean Cajun fusion. Reserve 1 month ahead. Seafood japchae jajamien, crawfish …"
type textarea "x"
type textarea "Korean Cajun fusion. Reserve 1 month ahead. Seafood japchae jajamien, crawfish …"
type textarea "x"
type textarea "Korean Cajun fusion. Reserve 1 month ahead. Seafood japchae jajamien, crawfish …"
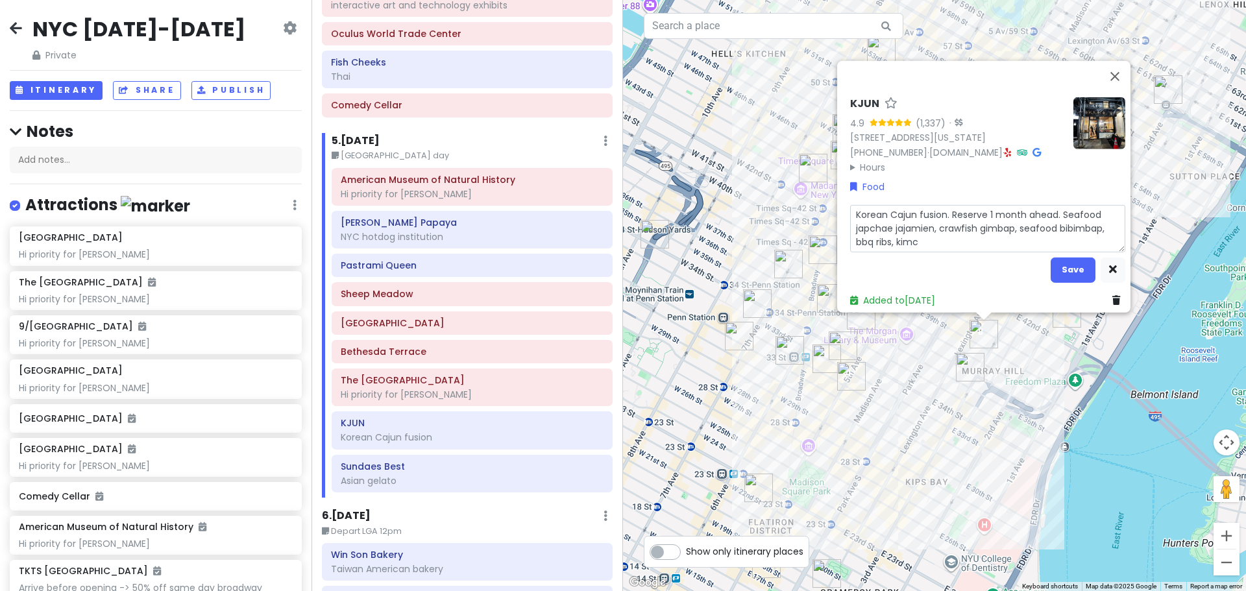
type textarea "x"
type textarea "Korean Cajun fusion. Reserve 1 month ahead. Seafood japchae jajamien, crawfish …"
type textarea "x"
type textarea "Korean Cajun fusion. Reserve 1 month ahead. Seafood japchae jajamien, crawfish …"
type textarea "x"
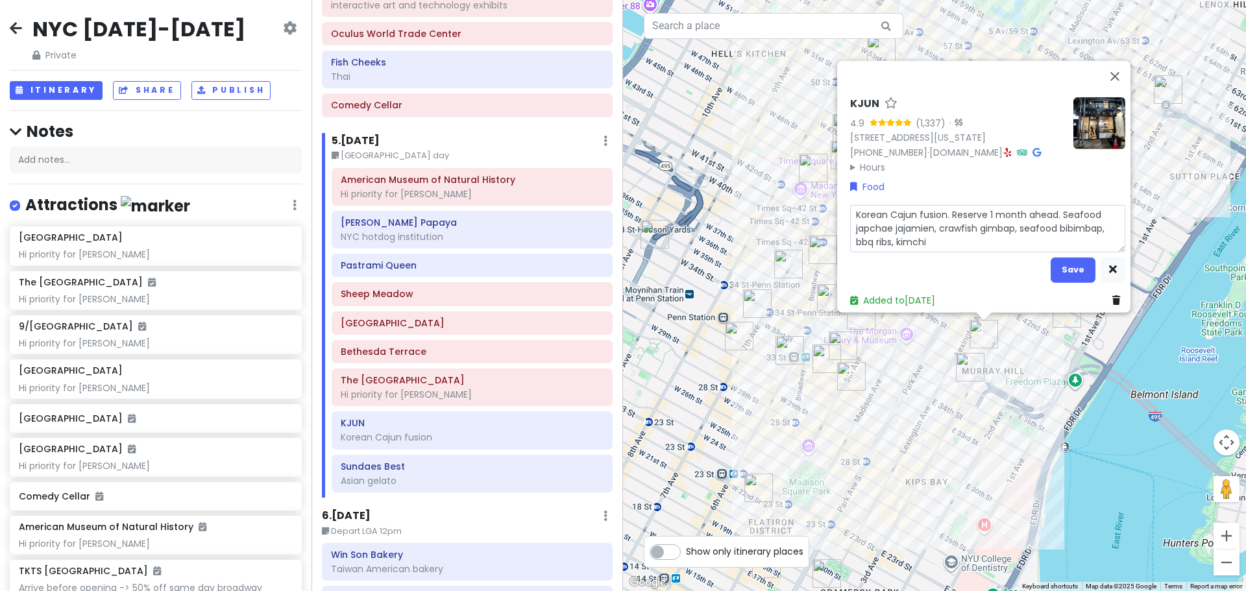
type textarea "Korean Cajun fusion. Reserve 1 month ahead. Seafood japchae jajamien, crawfish …"
type textarea "x"
type textarea "Korean Cajun fusion. Reserve 1 month ahead. Seafood japchae jajamien, crawfish …"
type textarea "x"
type textarea "Korean Cajun fusion. Reserve 1 month ahead. Seafood japchae jajamien, crawfish …"
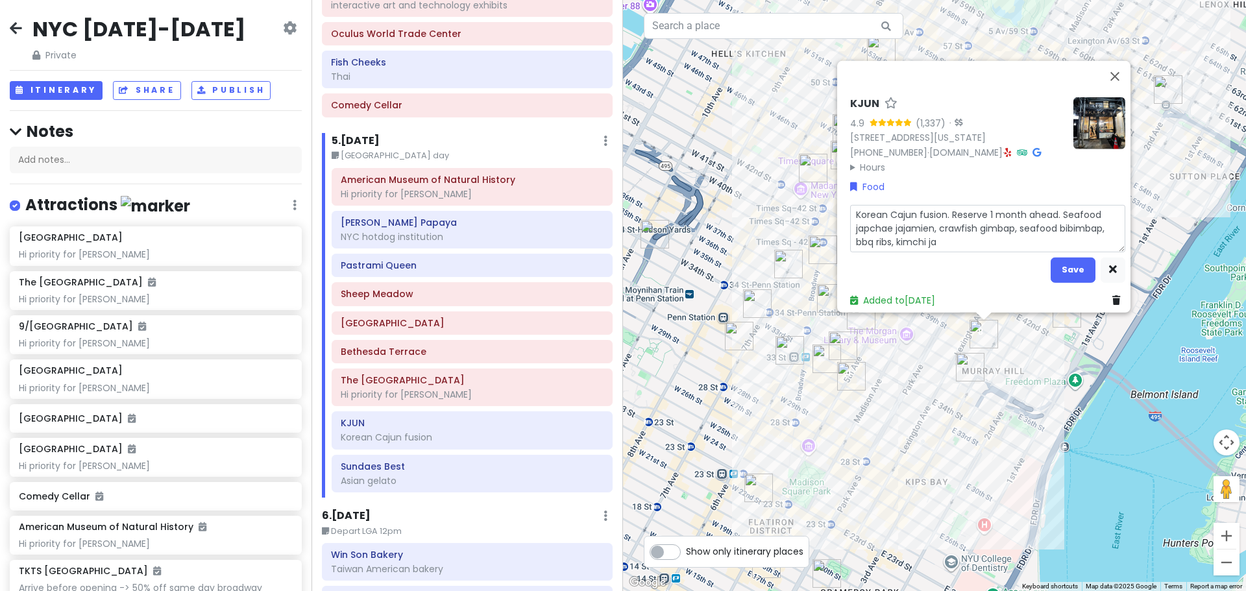
type textarea "x"
type textarea "Korean Cajun fusion. Reserve 1 month ahead. Seafood japchae jajamien, crawfish …"
type textarea "x"
type textarea "Korean Cajun fusion. Reserve 1 month ahead. Seafood japchae jajamien, crawfish …"
type textarea "x"
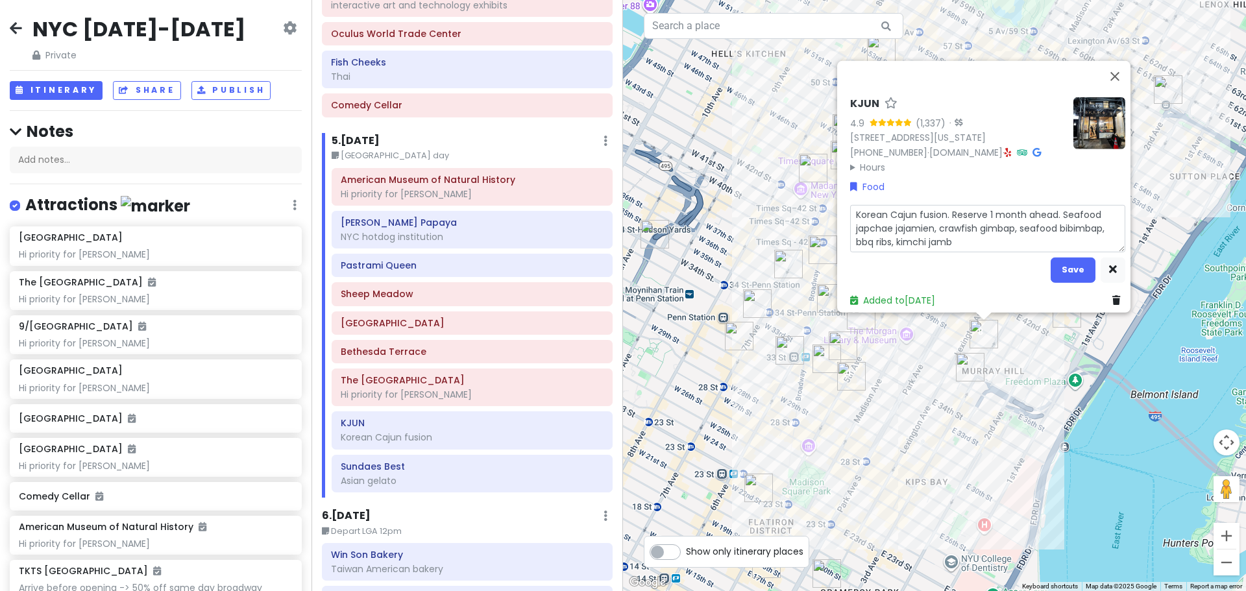
type textarea "Korean Cajun fusion. Reserve 1 month ahead. Seafood japchae jajamien, crawfish …"
type textarea "x"
type textarea "Korean Cajun fusion. Reserve 1 month ahead. Seafood japchae jajamien, crawfish …"
type textarea "x"
type textarea "Korean Cajun fusion. Reserve 1 month ahead. Seafood japchae jajamien, crawfish …"
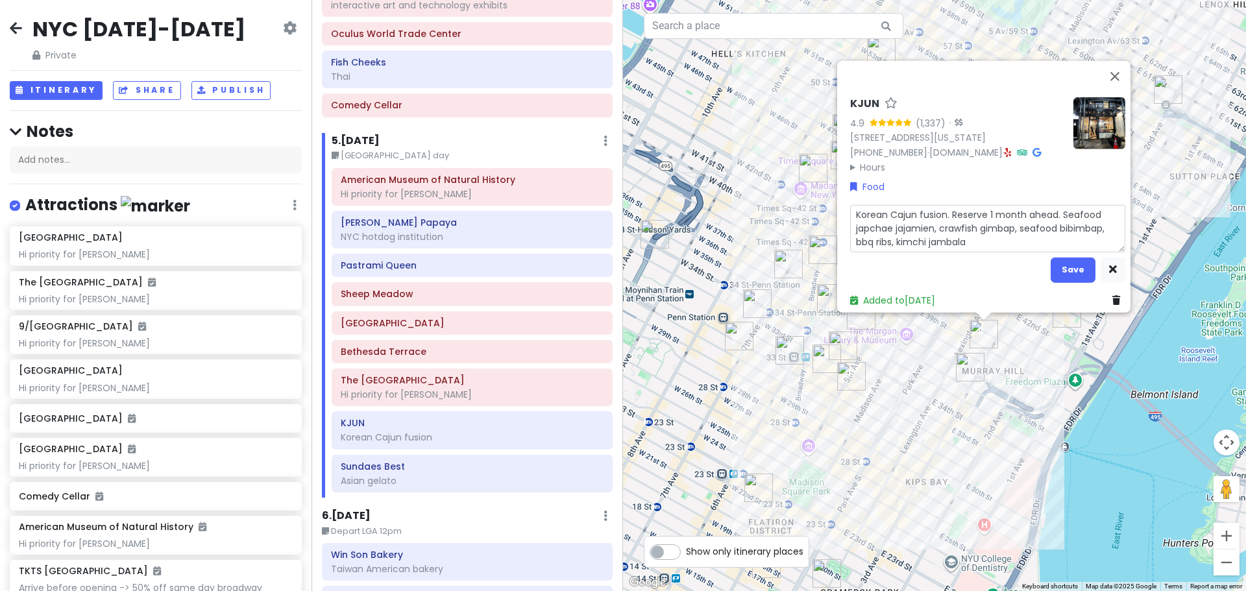
type textarea "x"
type textarea "Korean Cajun fusion. Reserve 1 month ahead. Seafood japchae jajamien, crawfish …"
type textarea "x"
type textarea "Korean Cajun fusion. Reserve 1 month ahead. Seafood japchae jajamien, crawfish …"
click at [1062, 264] on button "Save" at bounding box center [1073, 269] width 45 height 25
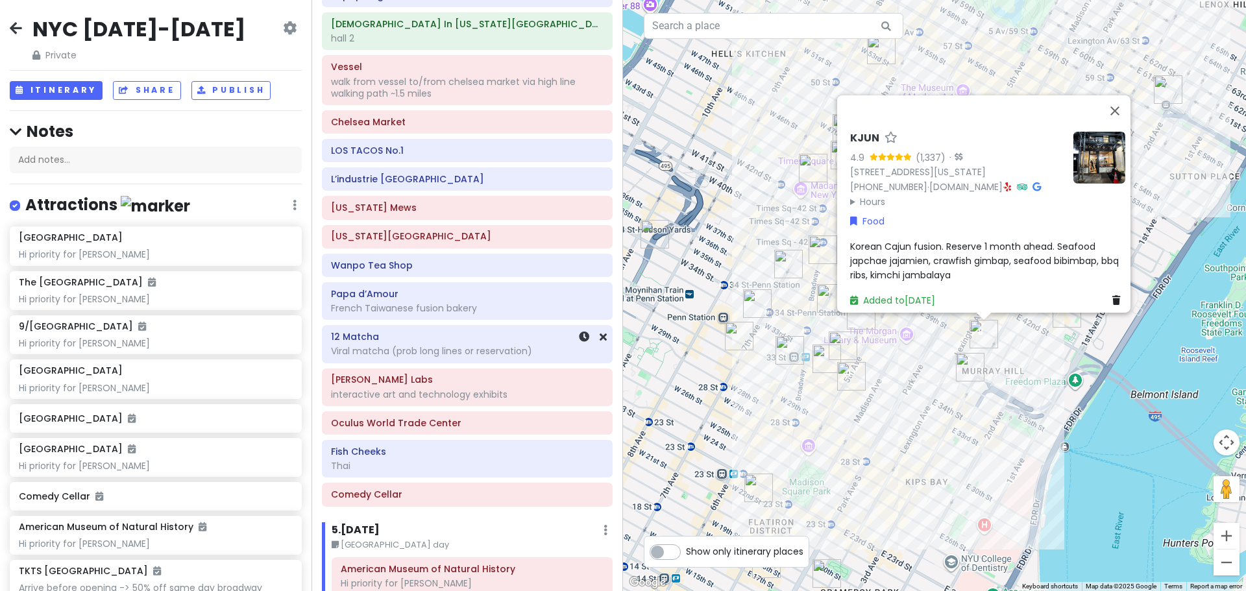
scroll to position [1294, 0]
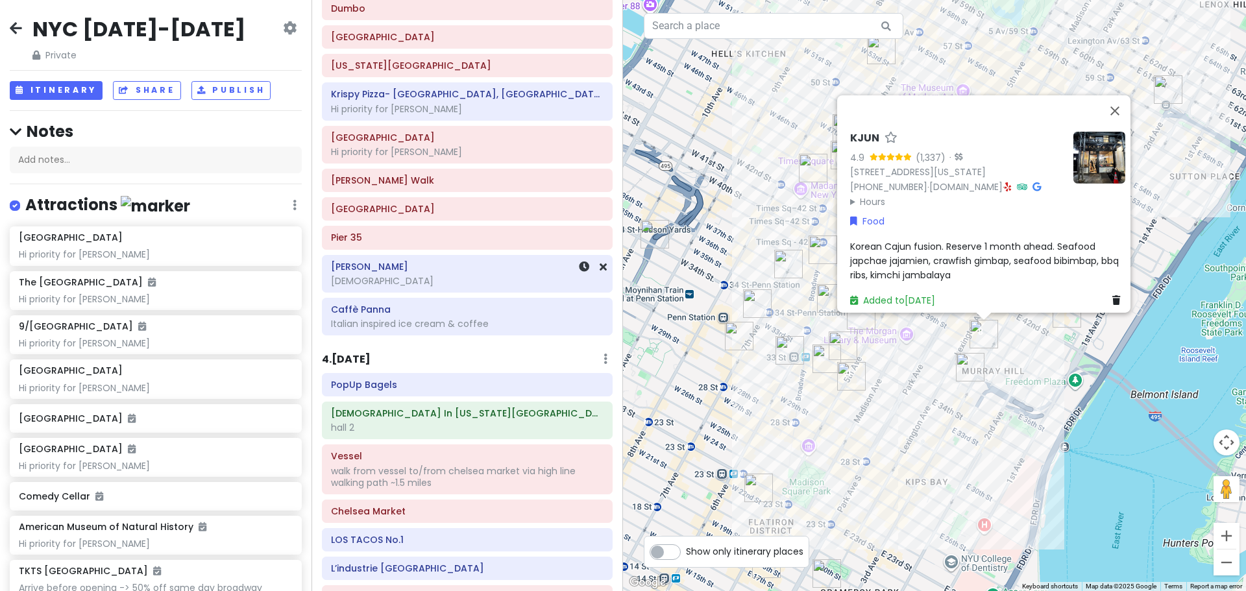
click at [458, 280] on div "[DEMOGRAPHIC_DATA]" at bounding box center [467, 281] width 273 height 12
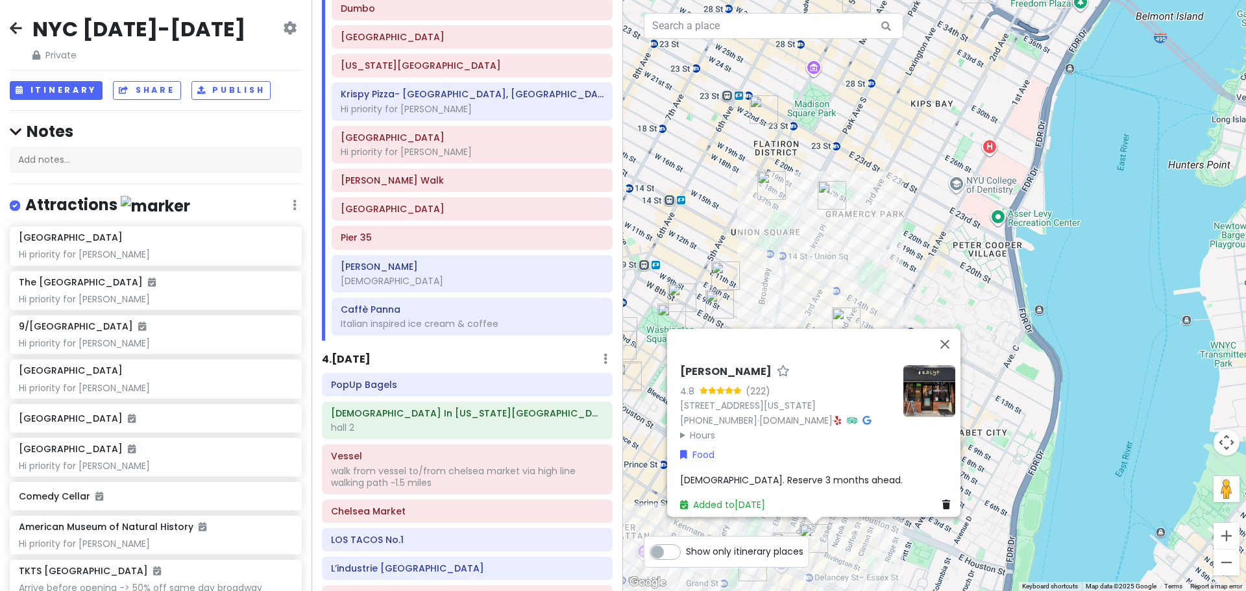
click at [932, 207] on div "Kalye Rivington 4.8 (222) [STREET_ADDRESS][US_STATE] [PHONE_NUMBER] · [DOMAIN_N…" at bounding box center [934, 295] width 623 height 591
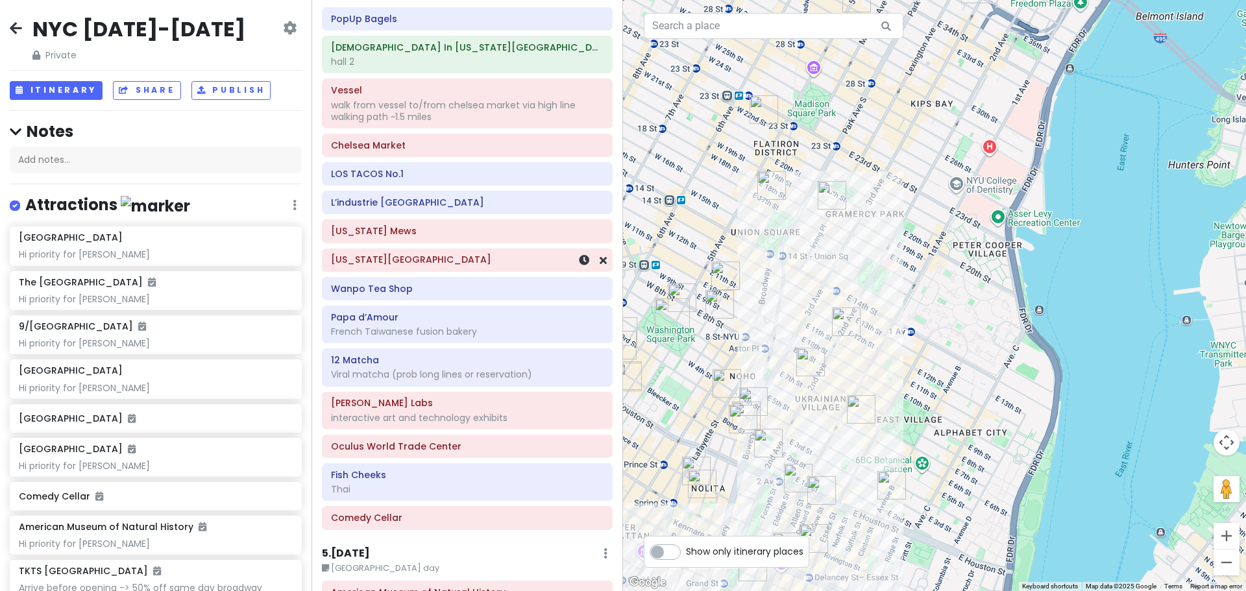
scroll to position [1683, 0]
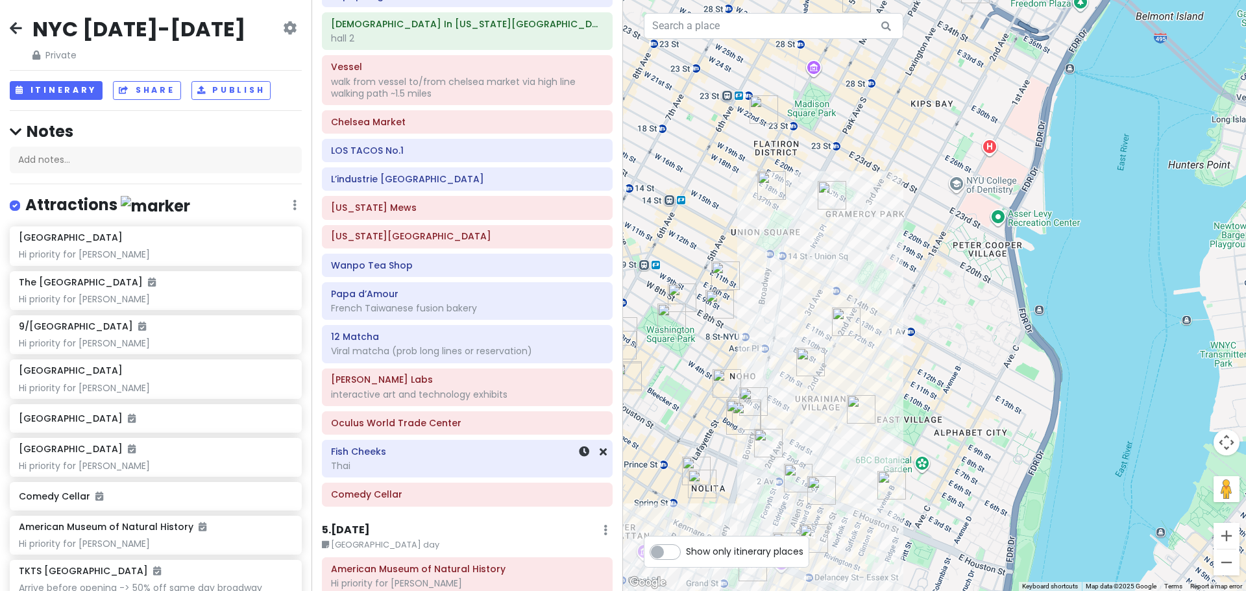
click at [405, 462] on div "Thai" at bounding box center [467, 466] width 273 height 12
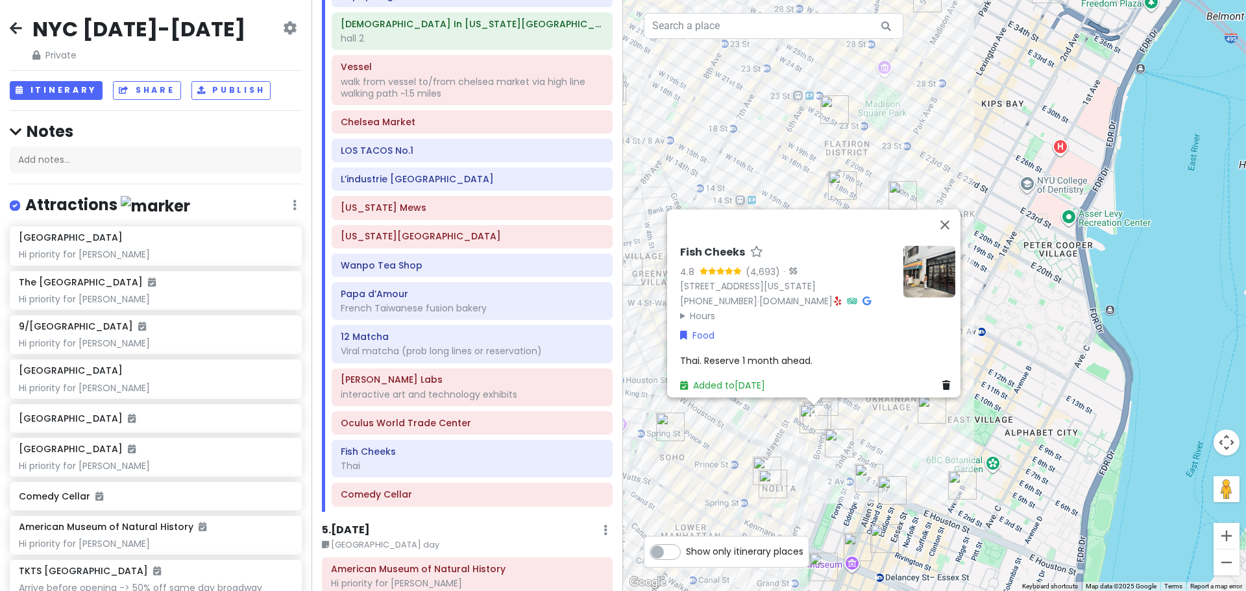
click at [908, 426] on div "Fish Cheeks 4.8 (4,693) · [STREET_ADDRESS][US_STATE] [PHONE_NUMBER] · [DOMAIN_N…" at bounding box center [934, 295] width 623 height 591
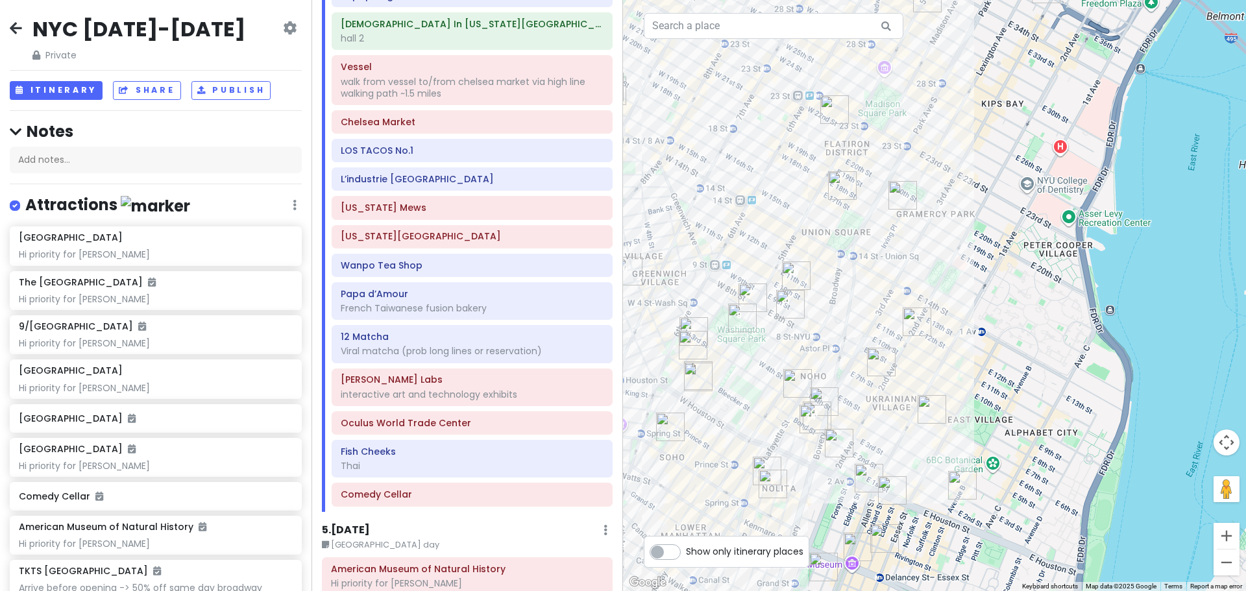
click at [909, 203] on img "Caffè Panna" at bounding box center [903, 195] width 29 height 29
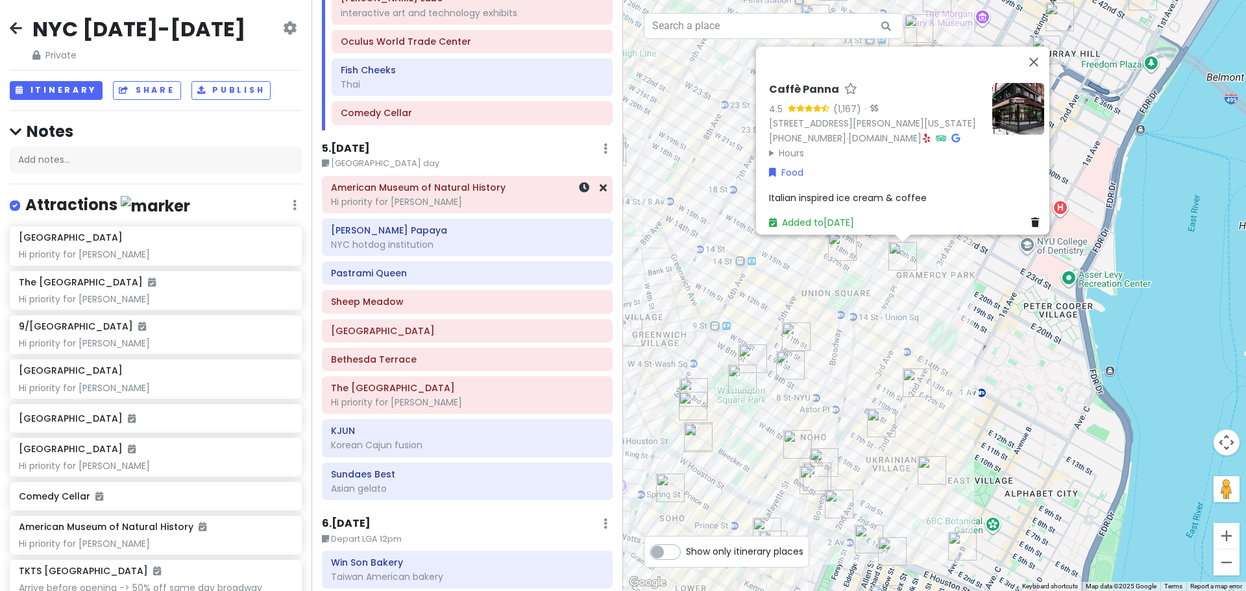
scroll to position [2073, 0]
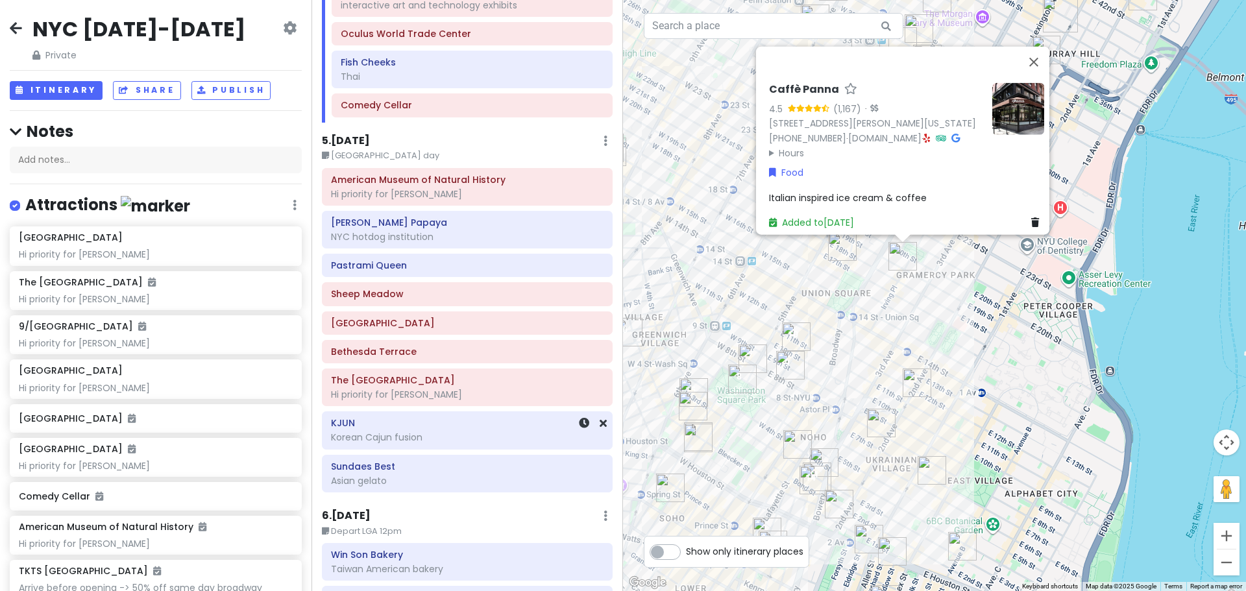
click at [414, 433] on div "Korean Cajun fusion" at bounding box center [467, 438] width 273 height 12
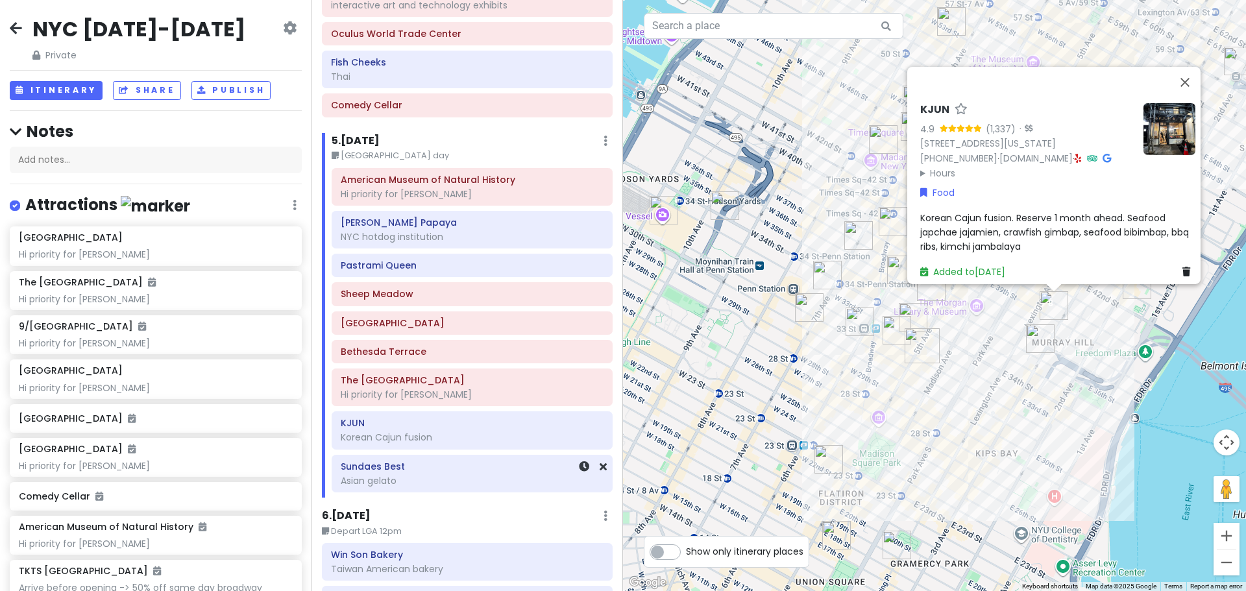
click at [403, 475] on div "Asian gelato" at bounding box center [472, 481] width 263 height 12
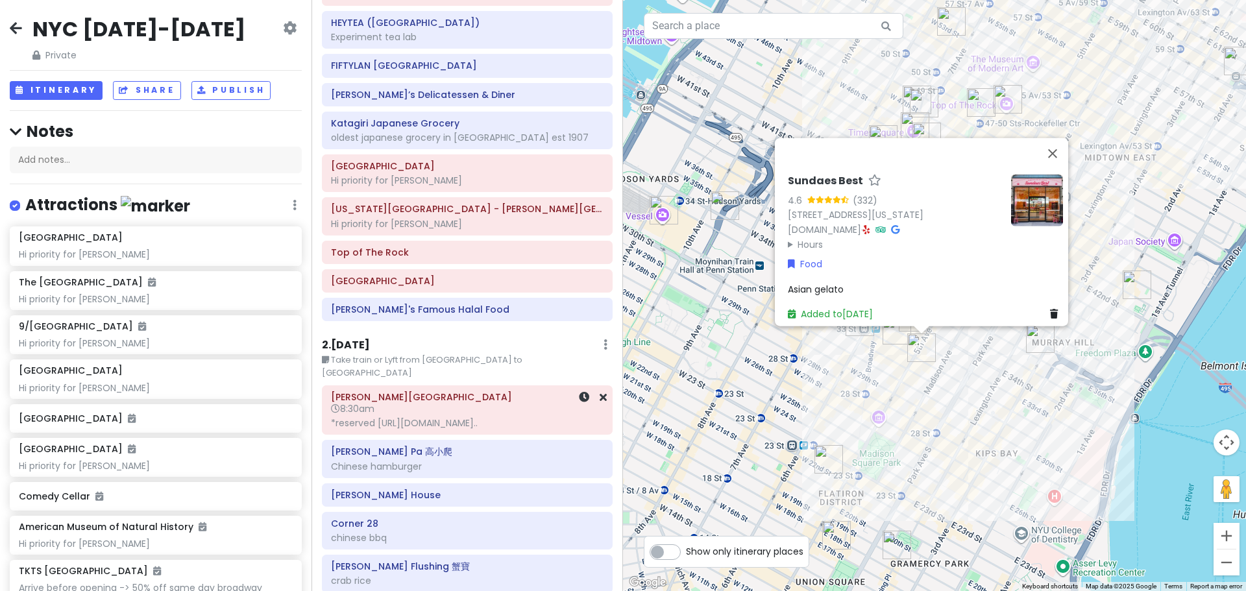
scroll to position [0, 0]
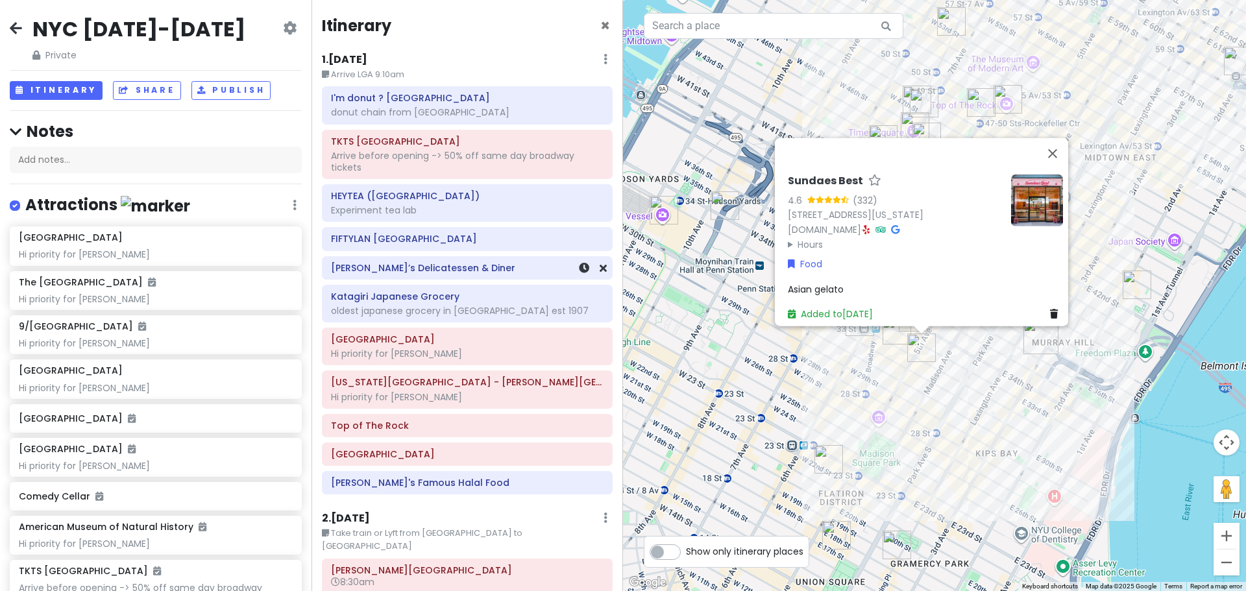
click at [417, 267] on h6 "[PERSON_NAME]’s Delicatessen & Diner" at bounding box center [467, 268] width 273 height 12
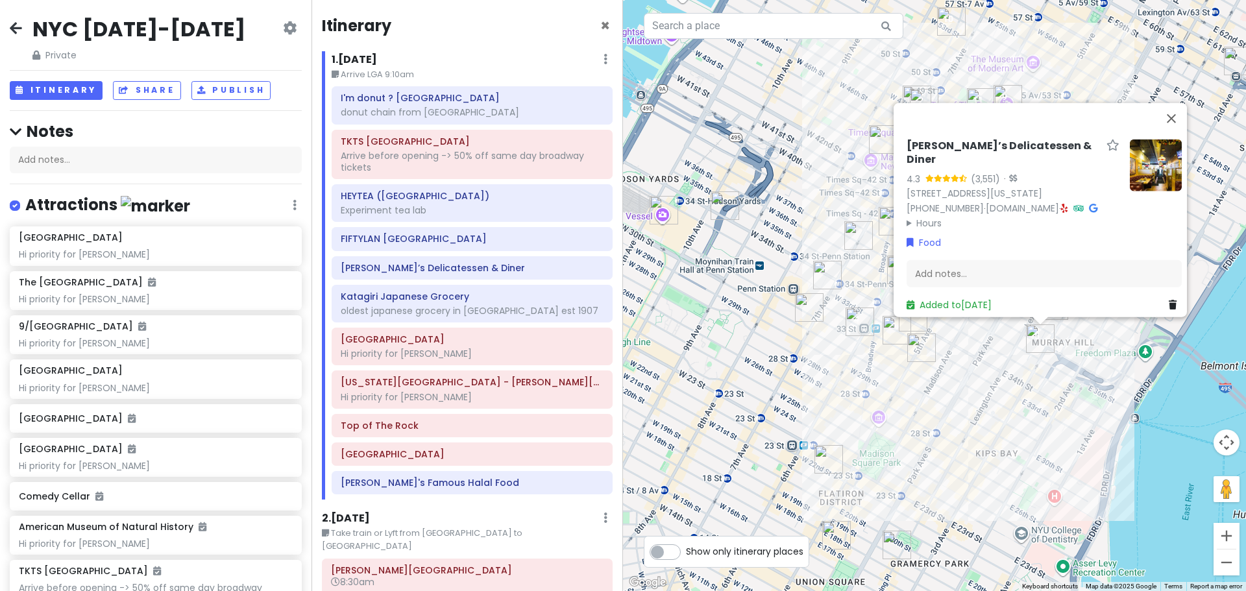
click at [12, 25] on icon at bounding box center [16, 28] width 12 height 10
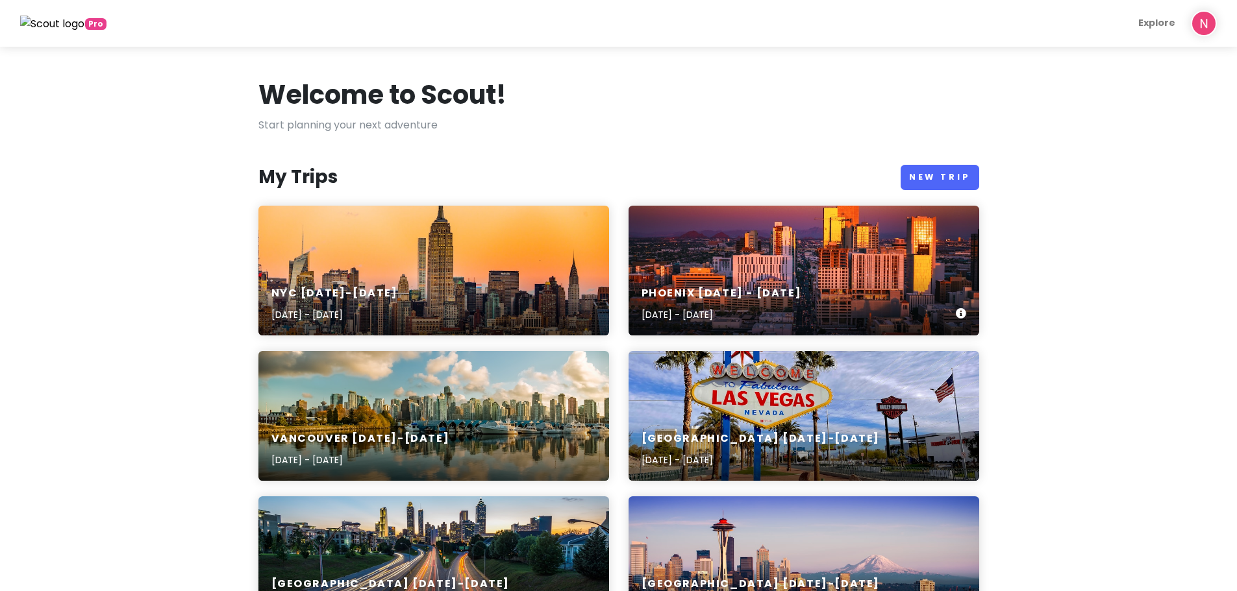
click at [748, 287] on h6 "Phoenix [DATE] - [DATE]" at bounding box center [721, 294] width 160 height 14
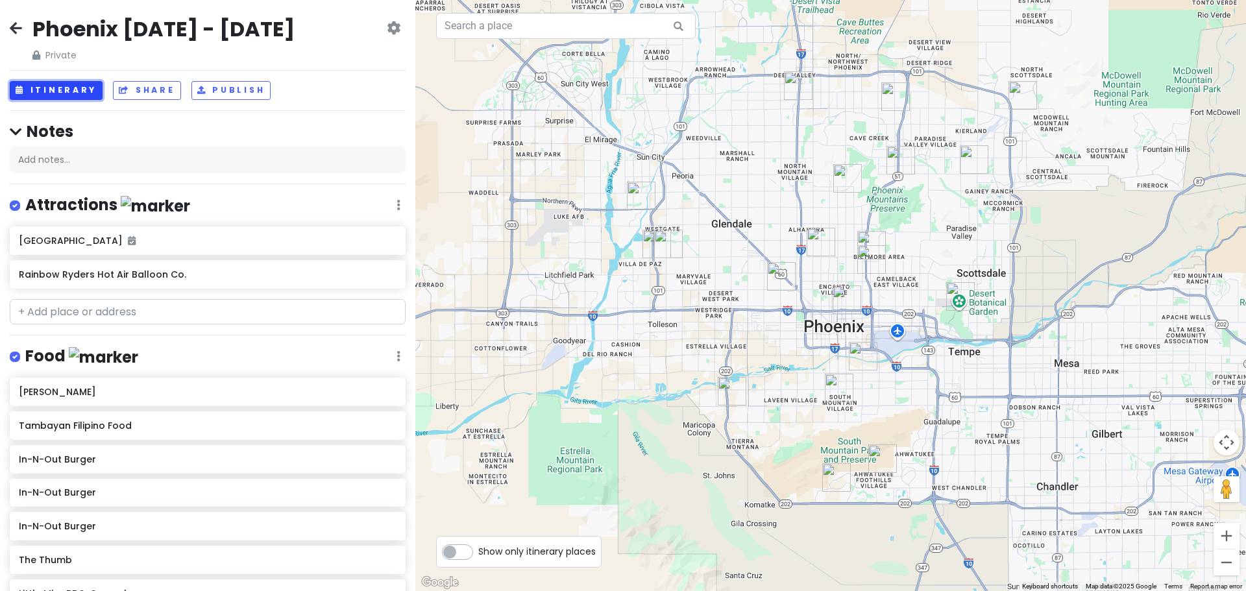
click at [57, 81] on button "Itinerary" at bounding box center [56, 90] width 93 height 19
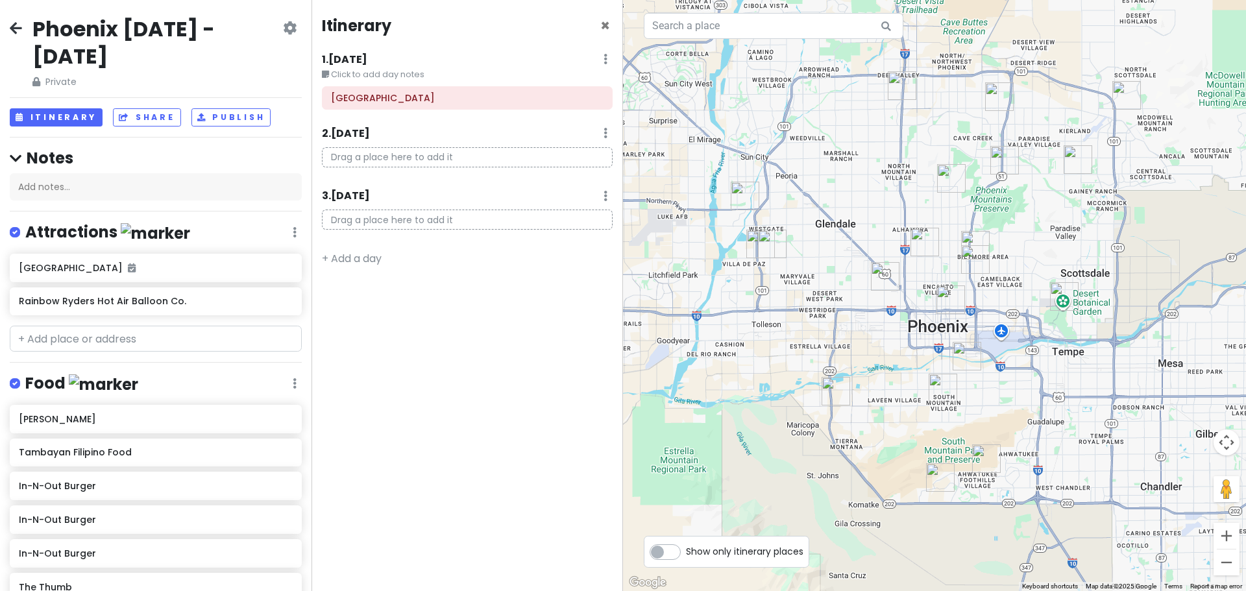
click at [405, 76] on small "Click to add day notes" at bounding box center [467, 74] width 291 height 13
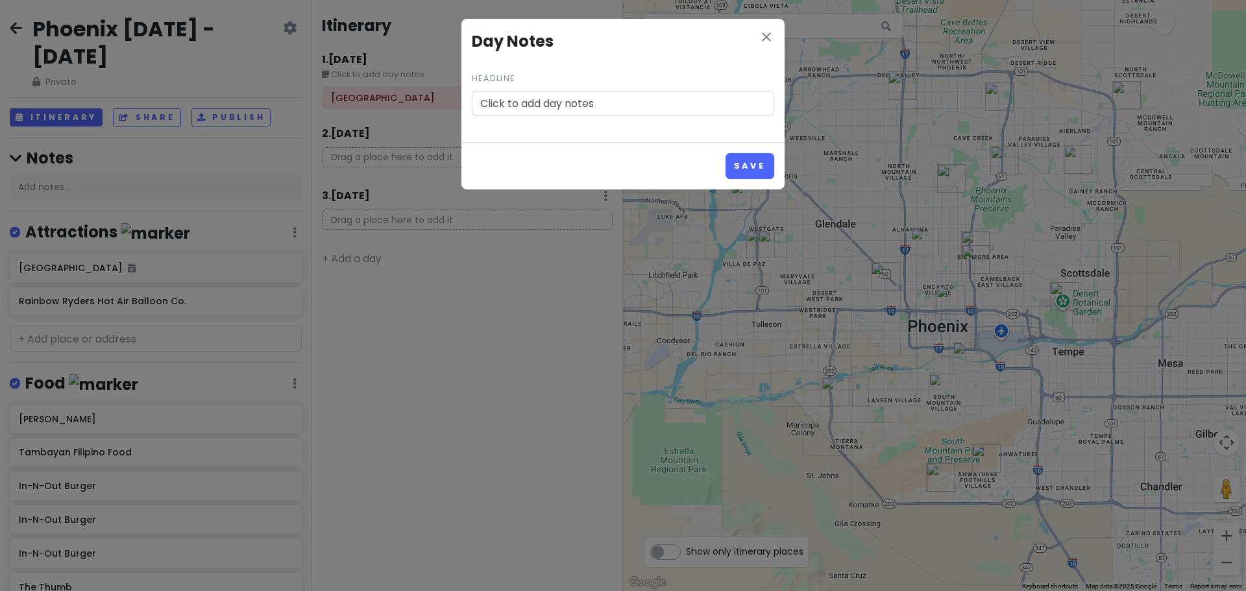
drag, startPoint x: 613, startPoint y: 105, endPoint x: 67, endPoint y: 105, distance: 546.0
click at [67, 105] on div "close Day Notes Headline Click to add day notes Save" at bounding box center [623, 295] width 1246 height 591
type input "stay with [PERSON_NAME]'s parents"
click at [762, 160] on button "Save" at bounding box center [750, 165] width 49 height 25
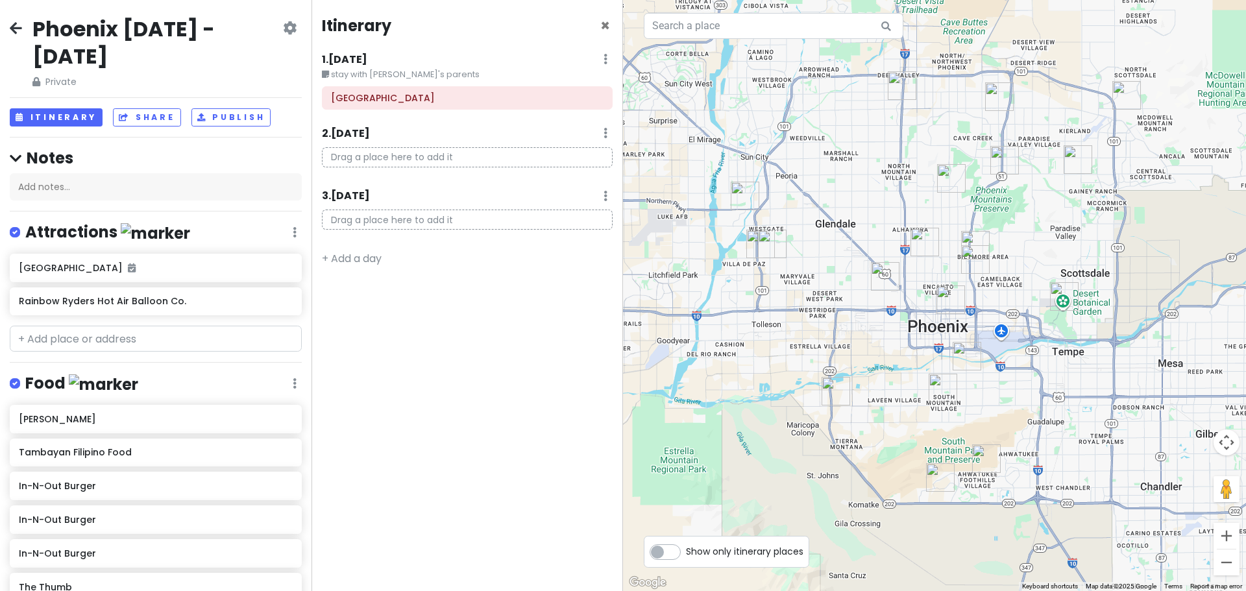
click at [606, 134] on icon at bounding box center [606, 133] width 4 height 10
click at [561, 171] on link "Add Day Notes" at bounding box center [565, 171] width 106 height 31
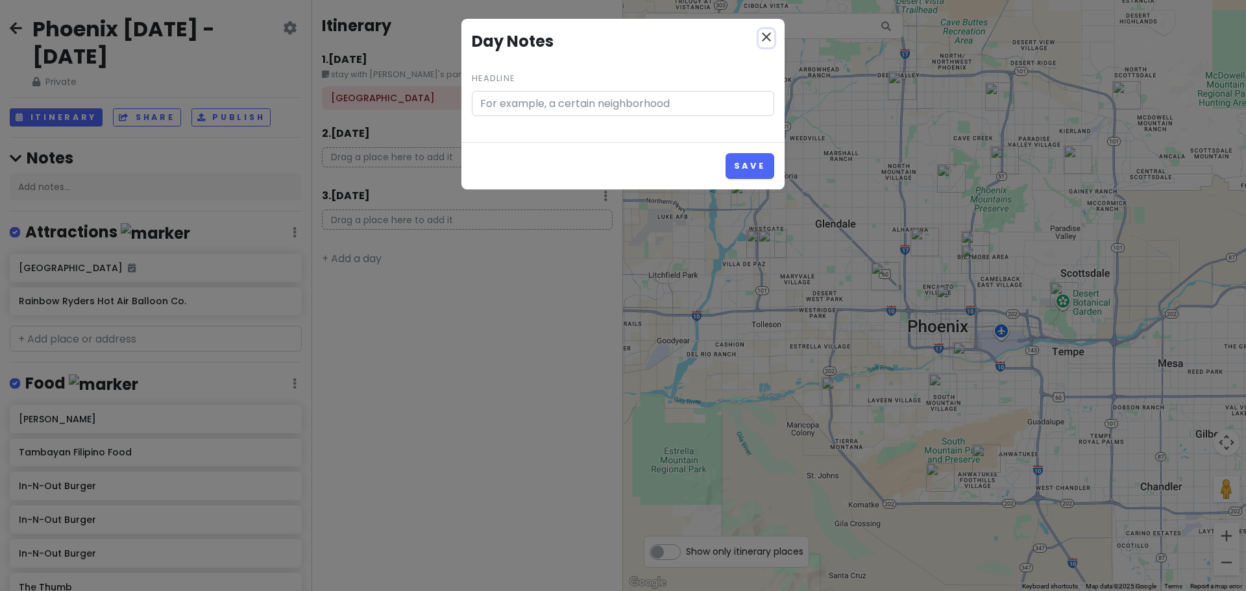
click at [766, 37] on icon "close" at bounding box center [767, 37] width 16 height 16
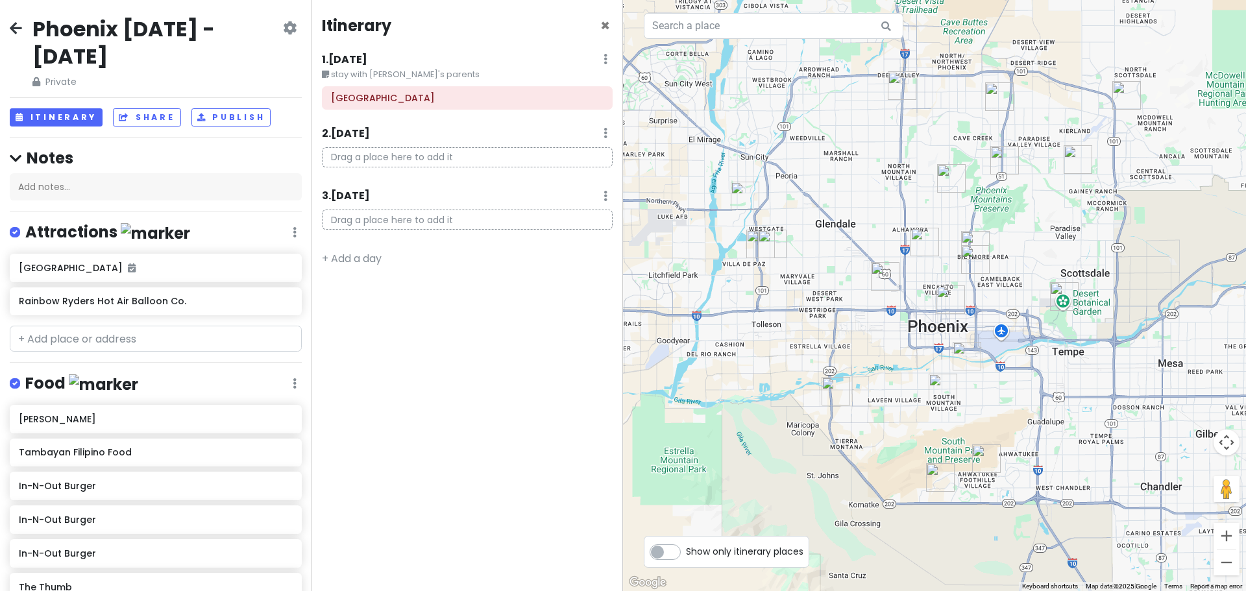
drag, startPoint x: 422, startPoint y: 142, endPoint x: 440, endPoint y: 139, distance: 18.4
click at [424, 142] on div "2 . [DATE] Add Day Notes Delete Day" at bounding box center [467, 136] width 291 height 22
click at [601, 135] on div "2 . [DATE] Add Day Notes Delete Day" at bounding box center [467, 136] width 291 height 22
click at [608, 131] on div "2 . [DATE] Add Day Notes Delete Day" at bounding box center [467, 136] width 291 height 22
click at [603, 133] on div "2 . [DATE] Add Day Notes Delete Day" at bounding box center [467, 136] width 291 height 22
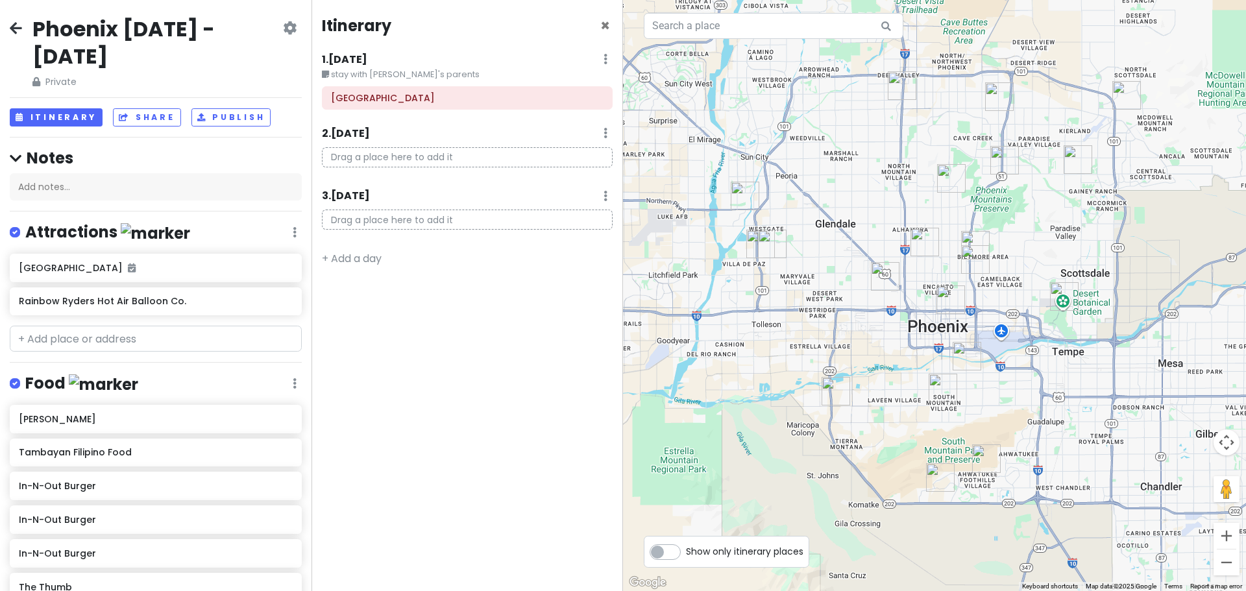
click at [605, 132] on icon at bounding box center [606, 133] width 4 height 10
click at [570, 173] on link "Add Day Notes" at bounding box center [565, 171] width 106 height 31
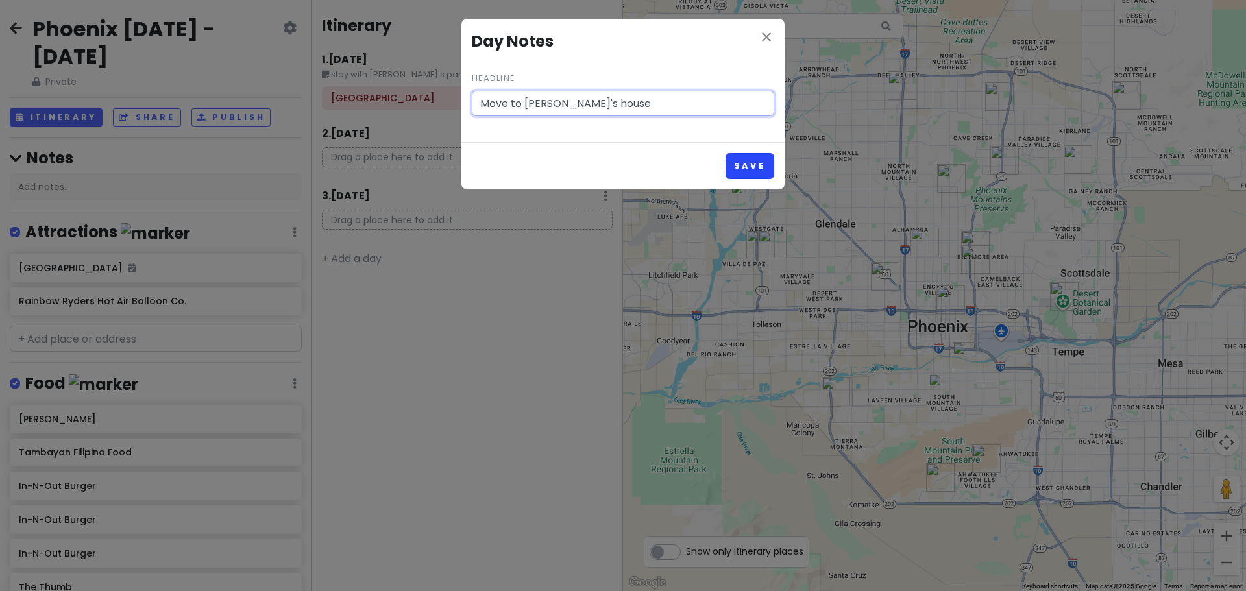
type input "Move to [PERSON_NAME]'s house"
click at [749, 173] on button "Save" at bounding box center [750, 165] width 49 height 25
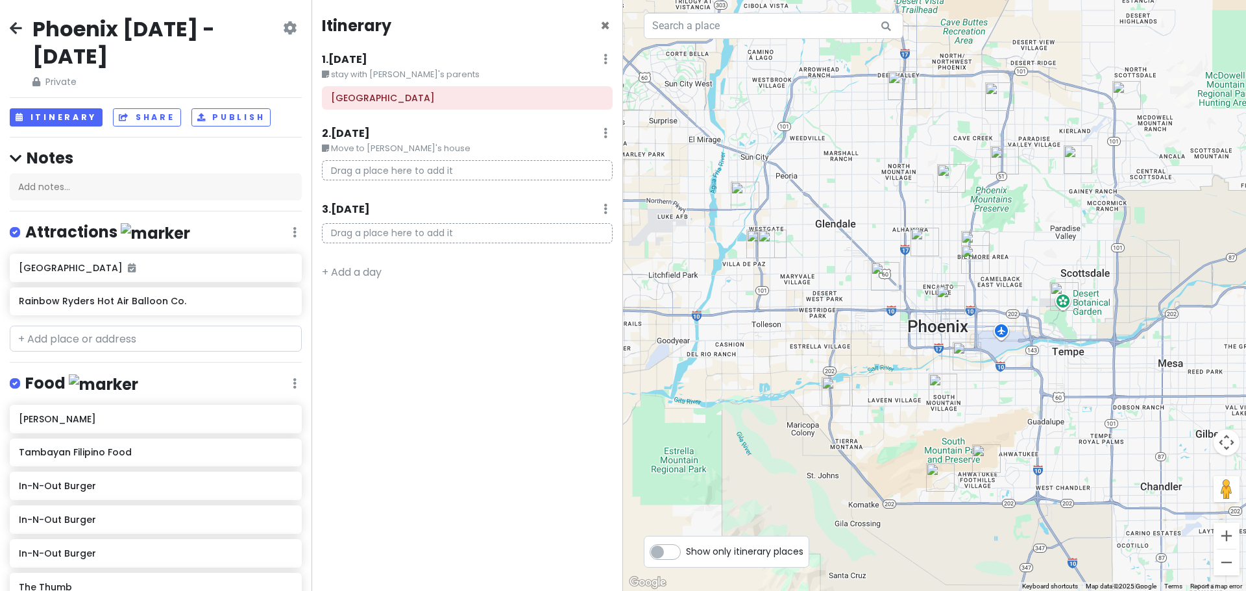
click at [467, 388] on div "Itinerary × 1 . [DATE] Edit Day Notes Delete Day stay with [PERSON_NAME]'s pare…" at bounding box center [468, 295] width 312 height 591
click at [359, 71] on small "stay with [PERSON_NAME]'s parents" at bounding box center [467, 74] width 291 height 13
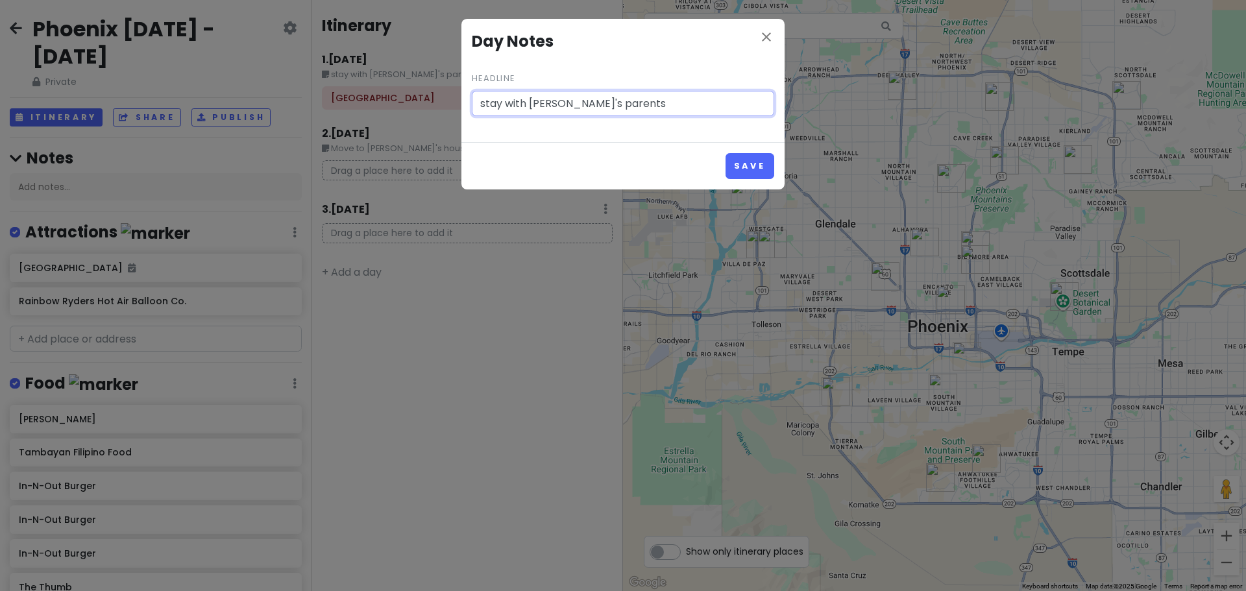
click at [482, 103] on input "stay with [PERSON_NAME]'s parents" at bounding box center [623, 104] width 303 height 26
type input "Arrive 11:15pm, stay with [PERSON_NAME]'s parents"
click at [744, 166] on button "Save" at bounding box center [750, 165] width 49 height 25
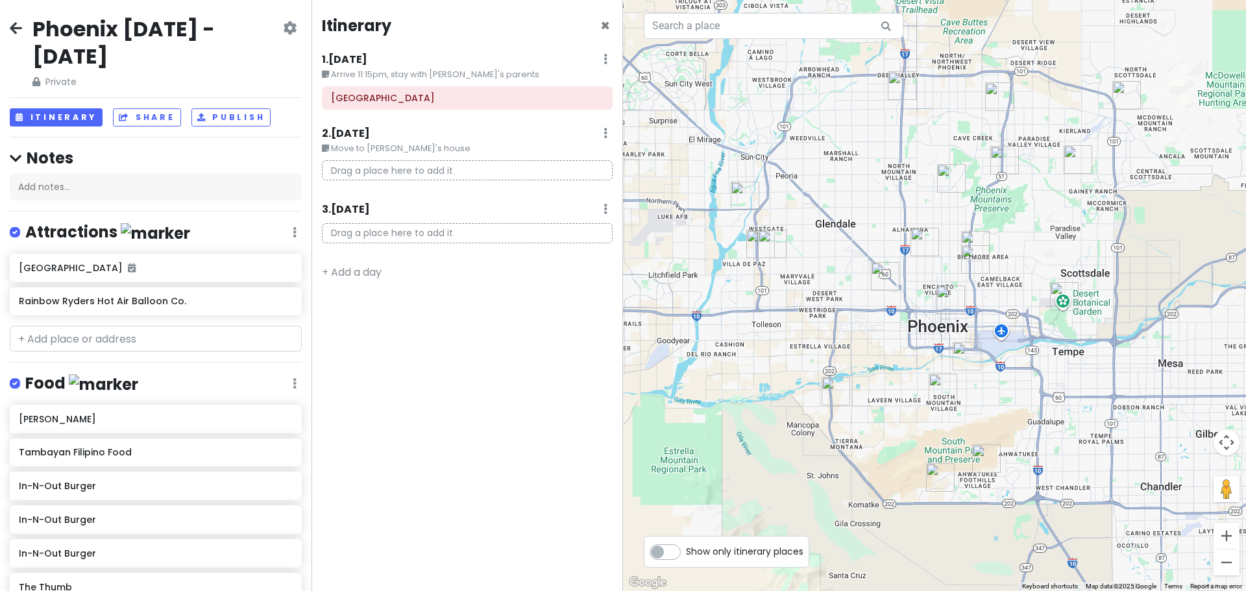
click at [608, 207] on div "3 . [DATE] Add Day Notes Delete Day" at bounding box center [467, 212] width 291 height 22
click at [604, 204] on icon at bounding box center [606, 209] width 4 height 10
click at [561, 247] on link "Add Day Notes" at bounding box center [565, 247] width 106 height 31
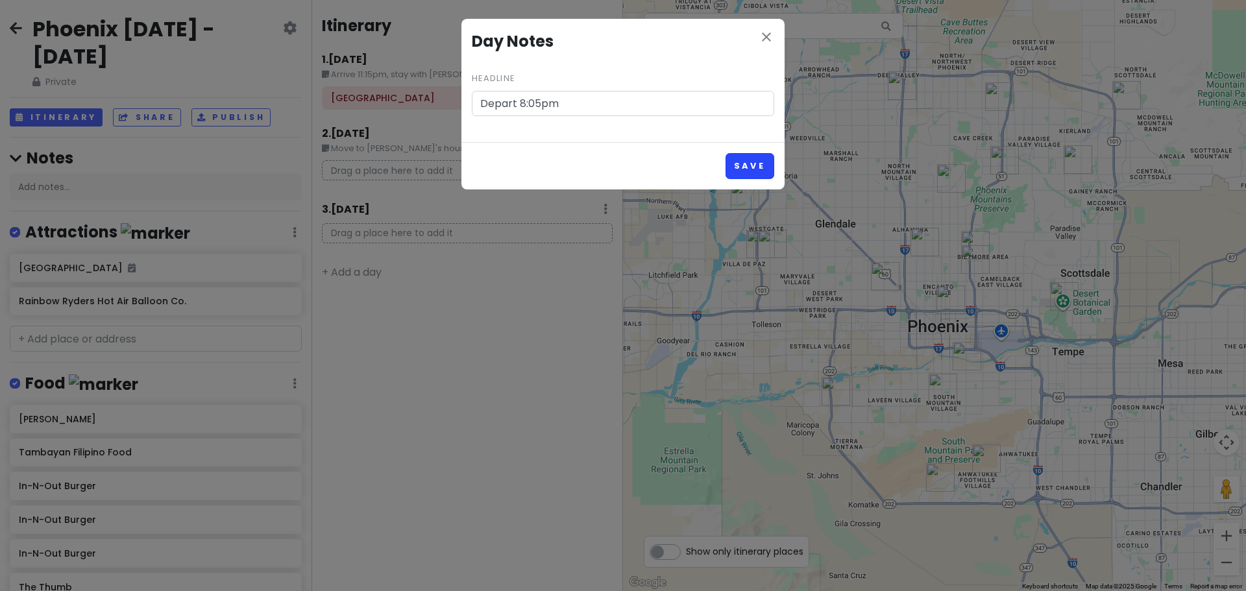
type input "Depart 8:05pm"
click at [731, 173] on button "Save" at bounding box center [750, 165] width 49 height 25
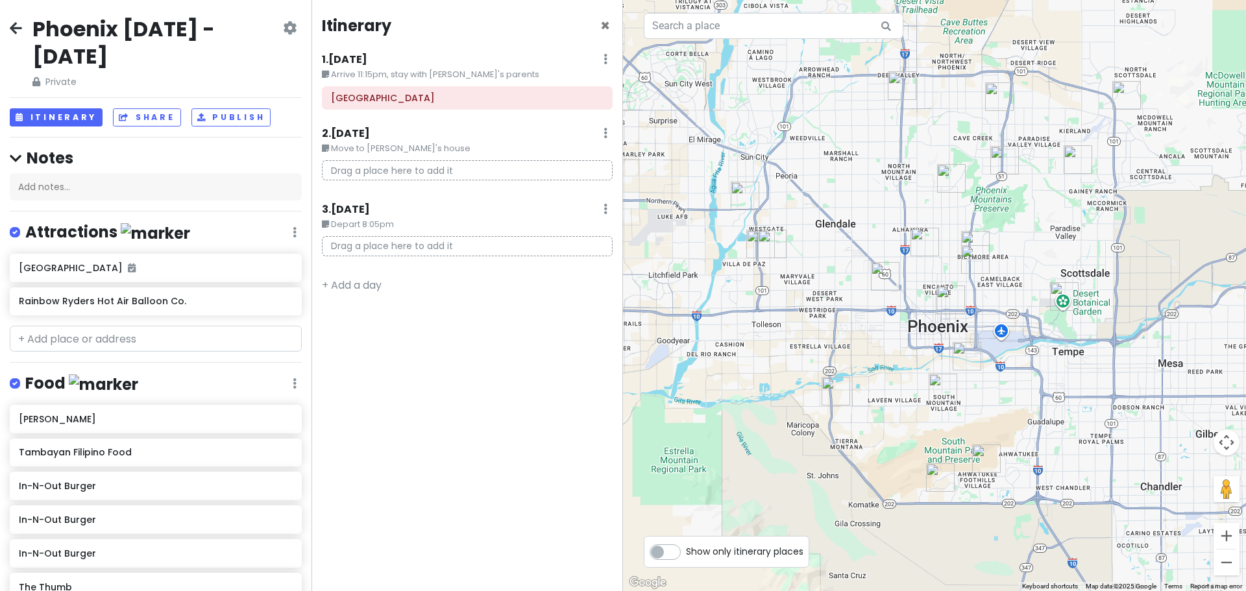
click at [360, 77] on small "Arrive 11:15pm, stay with [PERSON_NAME]'s parents" at bounding box center [467, 74] width 291 height 13
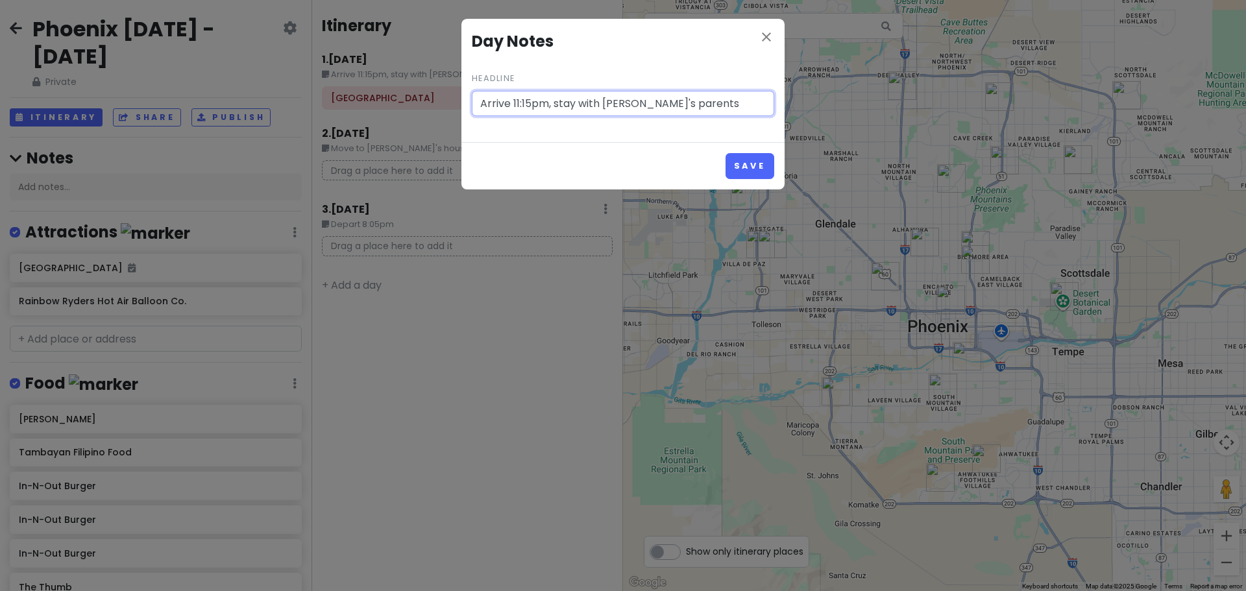
drag, startPoint x: 511, startPoint y: 101, endPoint x: 525, endPoint y: 98, distance: 14.5
click at [515, 101] on input "Arrive 11:15pm, stay with [PERSON_NAME]'s parents" at bounding box center [623, 104] width 303 height 26
type input "Arrive Thur, 11:15pm, stay with [PERSON_NAME]'s parents"
click at [740, 157] on button "Save" at bounding box center [750, 165] width 49 height 25
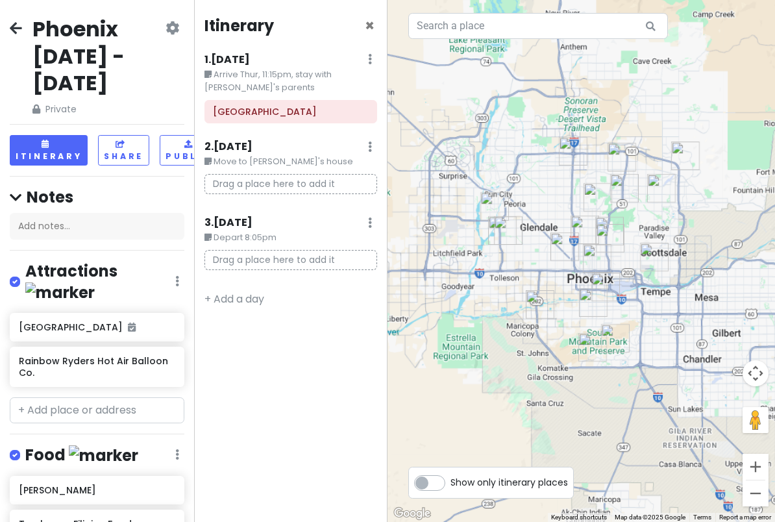
click at [495, 212] on img "Rainbow Ryders Hot Air Balloon Co." at bounding box center [494, 206] width 29 height 29
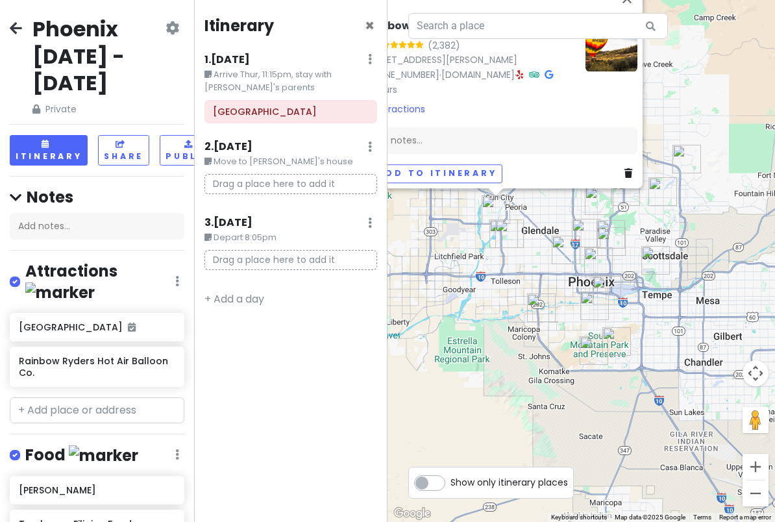
drag, startPoint x: 592, startPoint y: 369, endPoint x: 495, endPoint y: 273, distance: 136.3
click at [496, 275] on div "Rainbow Ryders Hot Air Balloon Co. 4.9 (2,382) [STREET_ADDRESS][PERSON_NAME] [P…" at bounding box center [582, 261] width 388 height 522
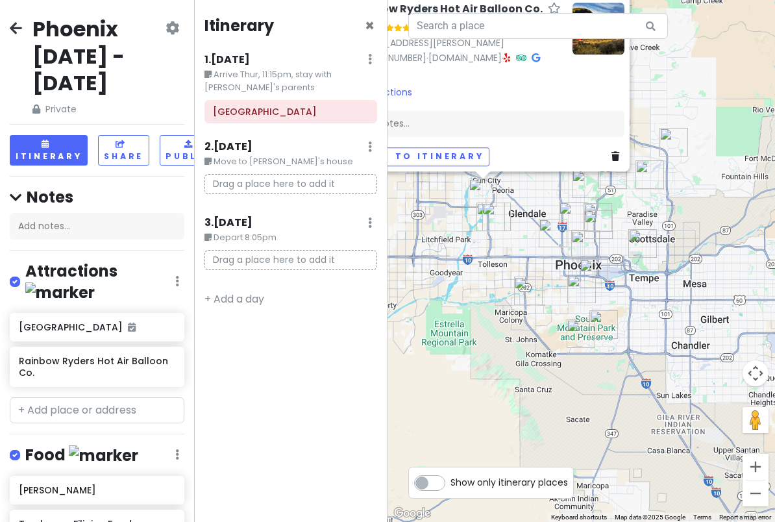
click at [608, 329] on img "14052 S 24th Way" at bounding box center [603, 324] width 29 height 29
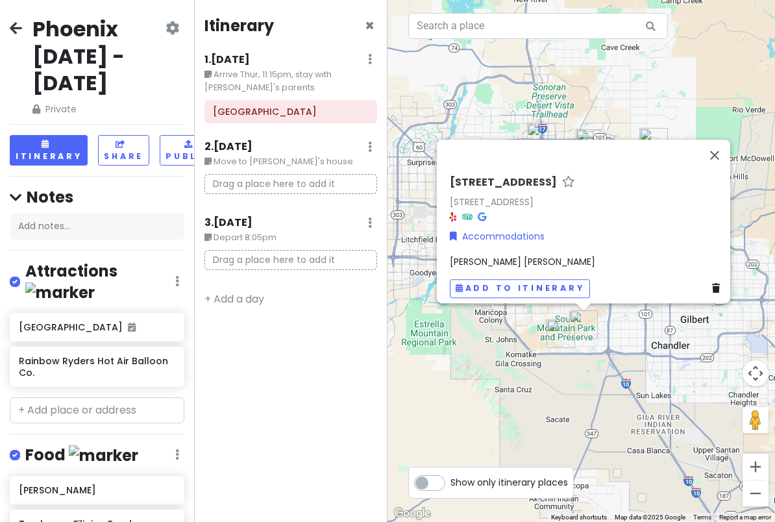
click at [599, 384] on div "[STREET_ADDRESS] Accommodations [PERSON_NAME] [PERSON_NAME] Add to itinerary" at bounding box center [582, 261] width 388 height 522
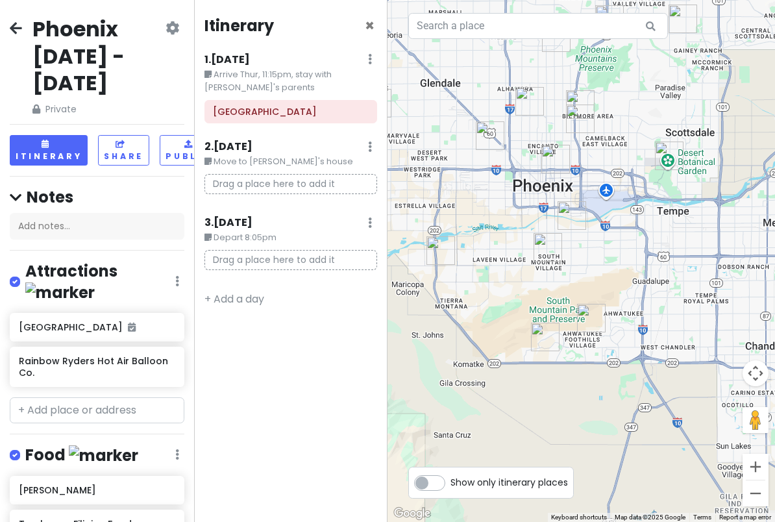
click at [586, 322] on img "14052 S 24th Way" at bounding box center [591, 318] width 29 height 29
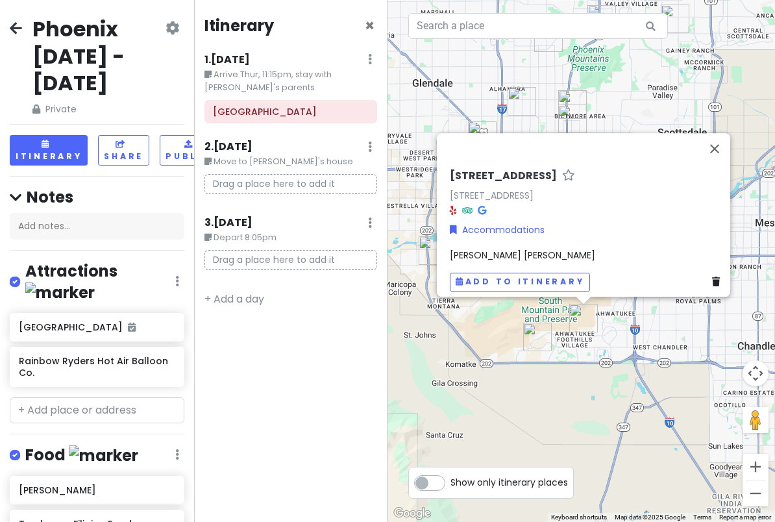
click at [539, 339] on img "16001 S 1st St" at bounding box center [537, 337] width 29 height 29
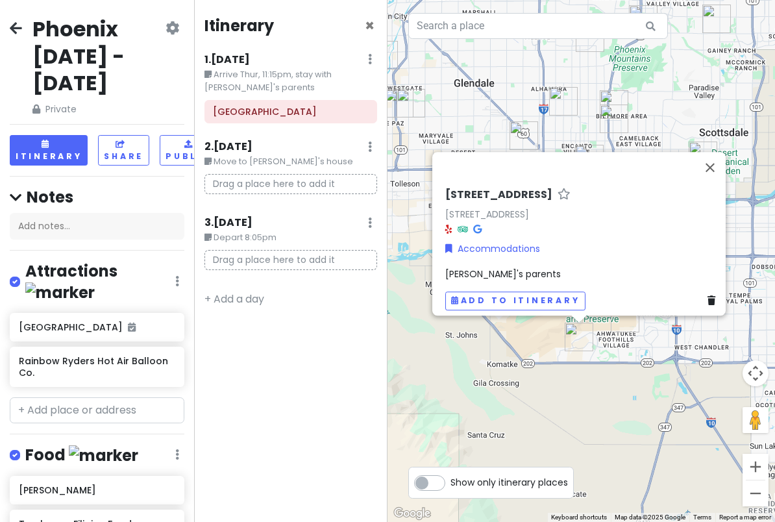
click at [612, 380] on div "[STREET_ADDRESS] Accommodations [PERSON_NAME]'s parents Add to itinerary" at bounding box center [582, 261] width 388 height 522
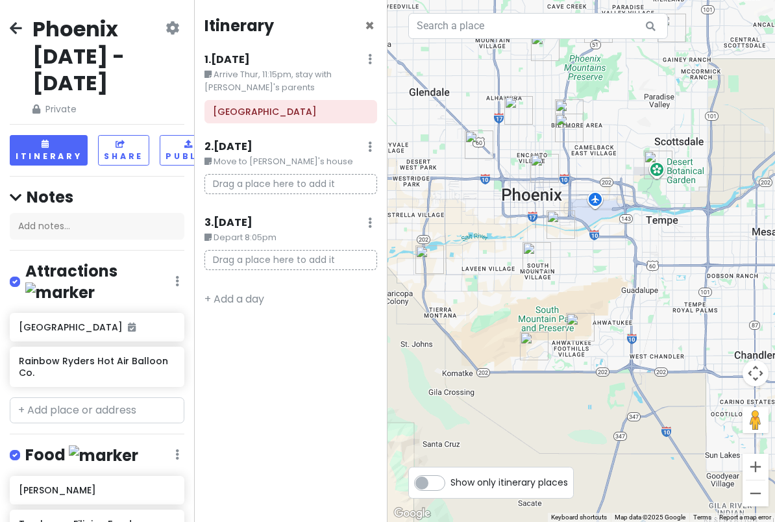
drag, startPoint x: 502, startPoint y: 325, endPoint x: 449, endPoint y: 338, distance: 54.8
click at [449, 338] on div at bounding box center [582, 261] width 388 height 522
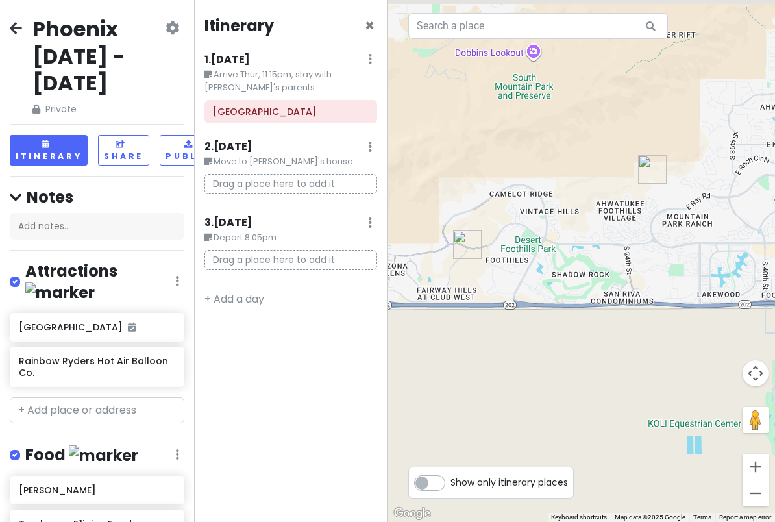
drag, startPoint x: 579, startPoint y: 225, endPoint x: 581, endPoint y: 275, distance: 49.4
click at [581, 275] on div at bounding box center [582, 261] width 388 height 522
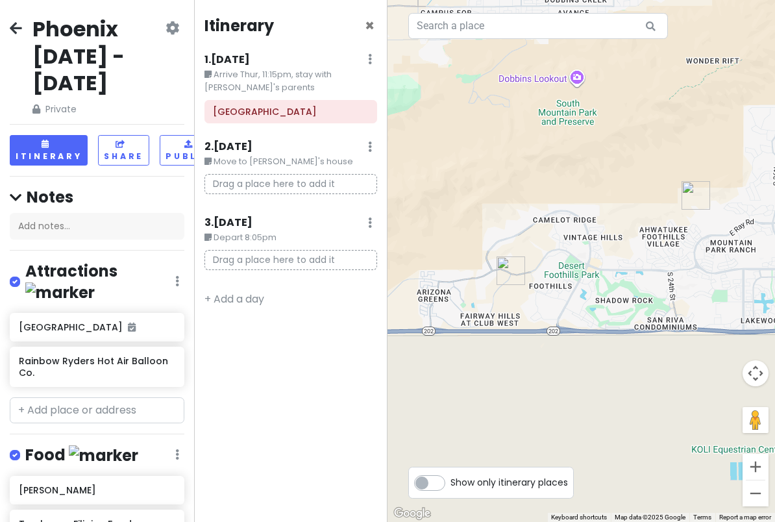
drag, startPoint x: 475, startPoint y: 198, endPoint x: 580, endPoint y: 245, distance: 115.4
click at [580, 245] on div at bounding box center [582, 261] width 388 height 522
click at [687, 196] on img "14052 S 24th Way" at bounding box center [696, 195] width 29 height 29
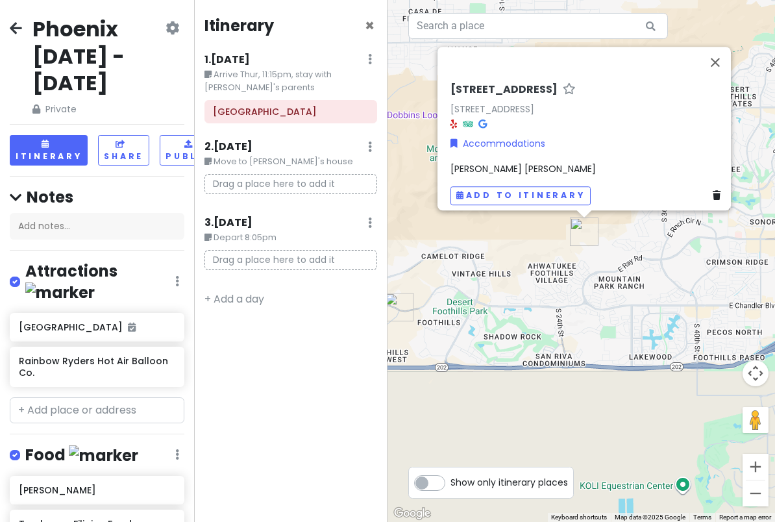
click at [627, 281] on div "[STREET_ADDRESS] Accommodations [PERSON_NAME] [PERSON_NAME] Add to itinerary" at bounding box center [582, 261] width 388 height 522
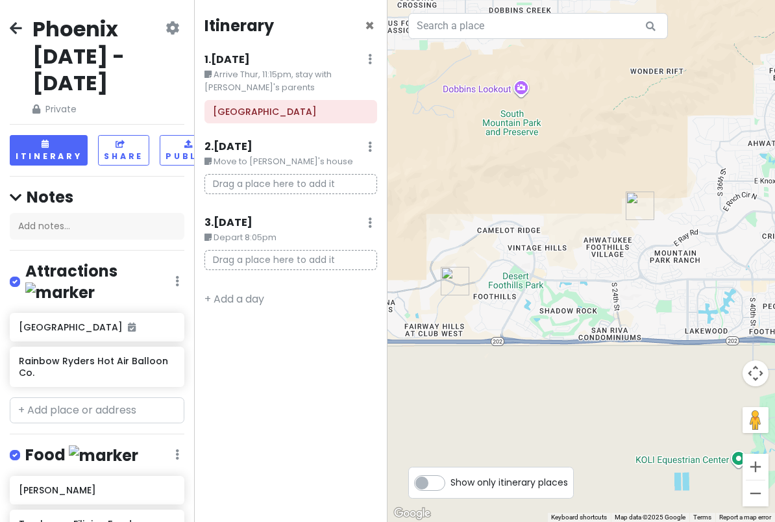
drag, startPoint x: 558, startPoint y: 294, endPoint x: 622, endPoint y: 267, distance: 69.8
click at [621, 267] on div at bounding box center [582, 261] width 388 height 522
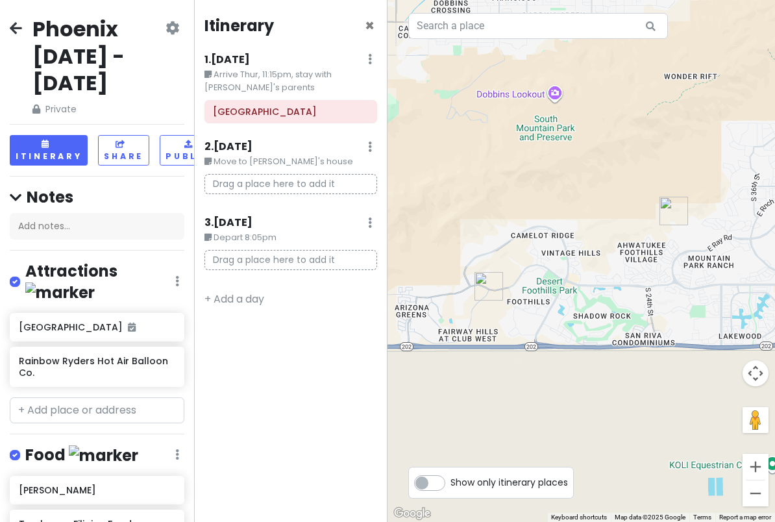
drag, startPoint x: 515, startPoint y: 314, endPoint x: 499, endPoint y: 317, distance: 15.9
click at [499, 318] on div at bounding box center [582, 261] width 388 height 522
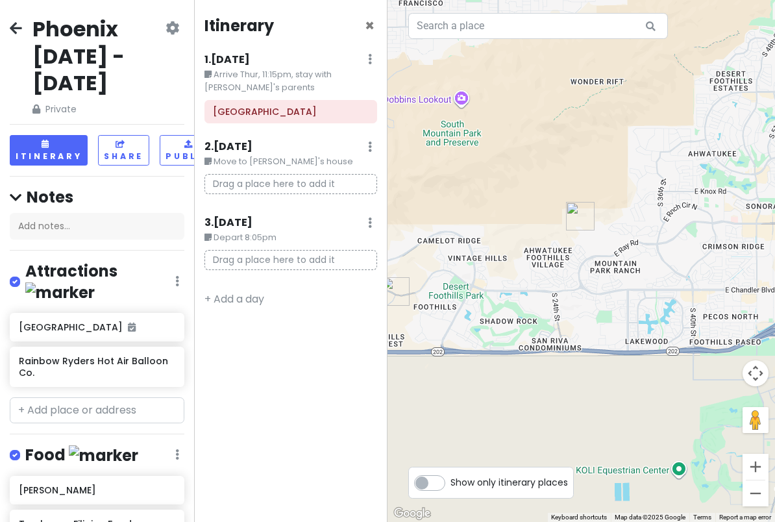
drag, startPoint x: 574, startPoint y: 303, endPoint x: 532, endPoint y: 309, distance: 42.0
click at [534, 309] on div at bounding box center [582, 261] width 388 height 522
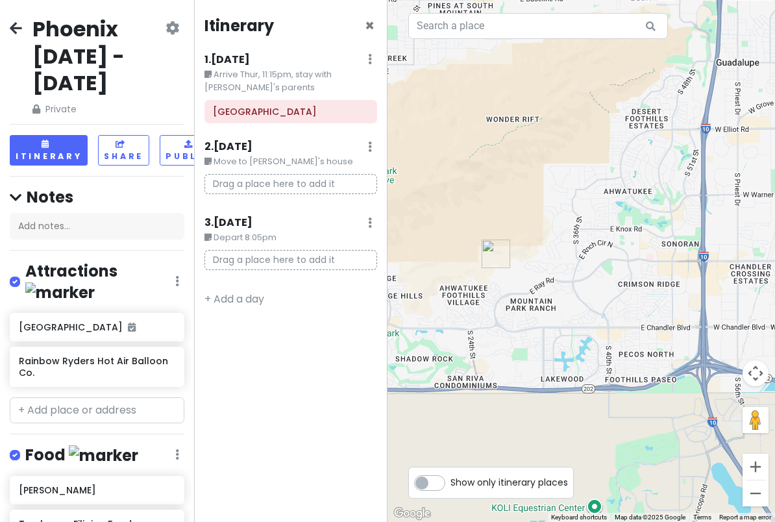
drag, startPoint x: 582, startPoint y: 275, endPoint x: 562, endPoint y: 316, distance: 45.6
click at [562, 316] on div at bounding box center [582, 261] width 388 height 522
click at [494, 253] on img "14052 S 24th Way" at bounding box center [496, 254] width 29 height 29
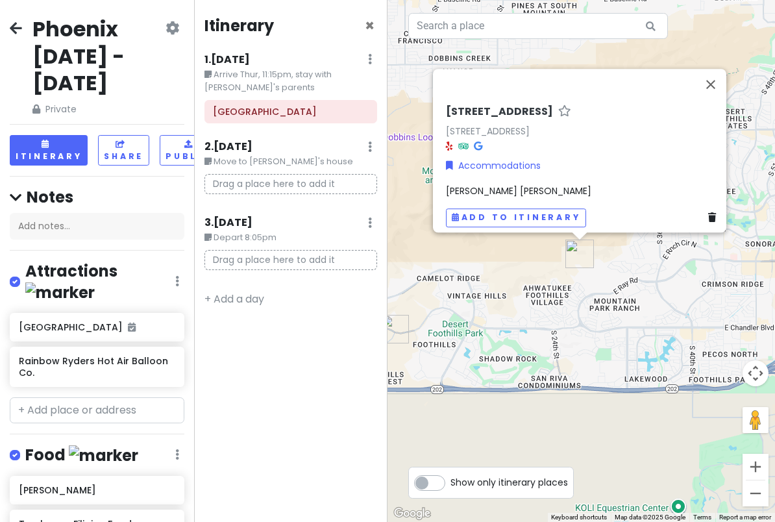
click at [477, 140] on div "[STREET_ADDRESS]" at bounding box center [583, 129] width 275 height 48
click at [475, 142] on icon at bounding box center [478, 146] width 8 height 9
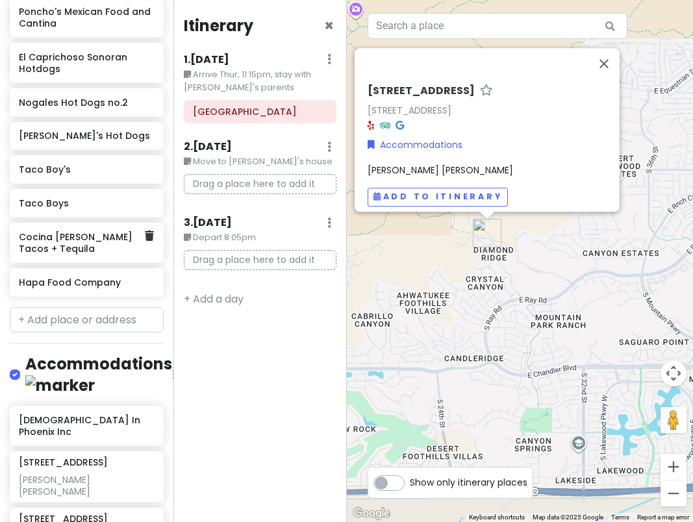
scroll to position [786, 0]
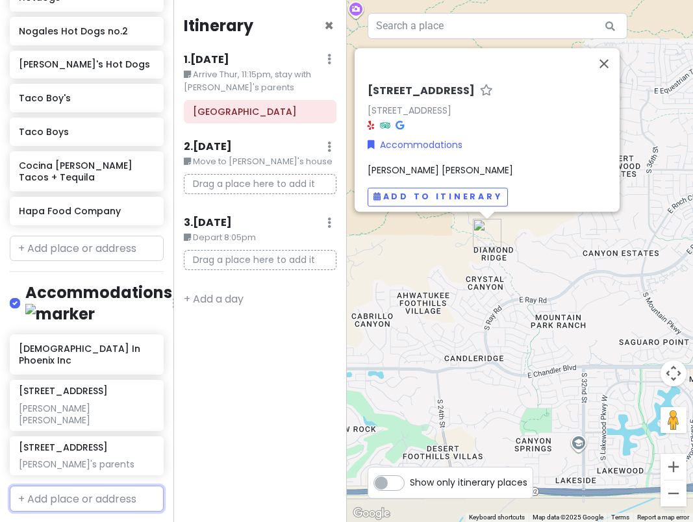
click at [92, 486] on input "text" at bounding box center [87, 499] width 154 height 26
paste input "[STREET_ADDRESS]"
type input "[STREET_ADDRESS]"
click at [69, 521] on span "[STREET_ADDRESS]" at bounding box center [70, 527] width 89 height 13
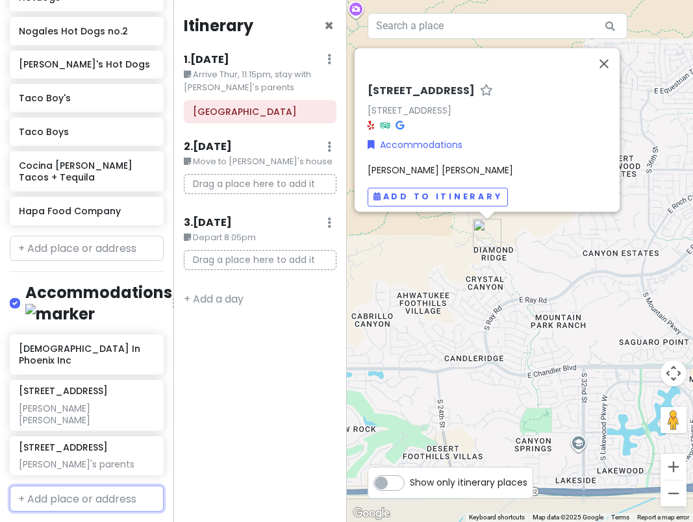
scroll to position [0, 0]
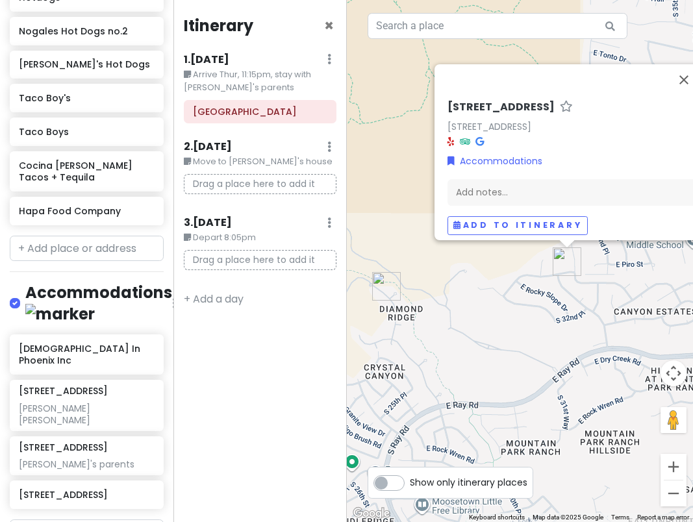
drag, startPoint x: 478, startPoint y: 289, endPoint x: 521, endPoint y: 302, distance: 44.2
click at [508, 323] on div "[STREET_ADDRESS] Accommodations Add notes... Add to itinerary" at bounding box center [520, 261] width 347 height 522
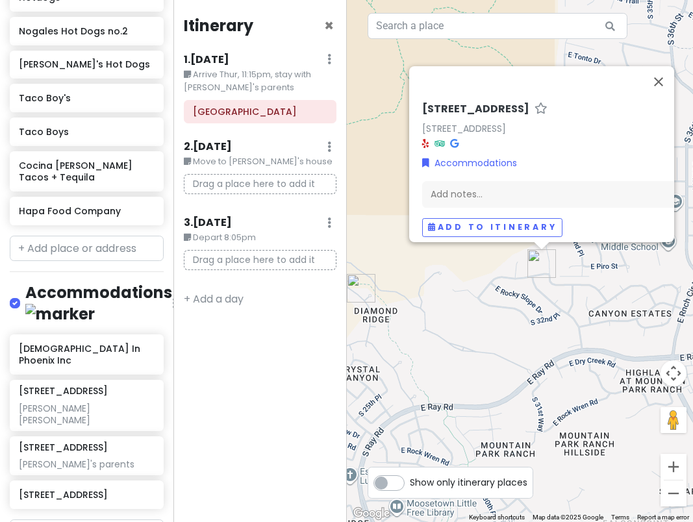
click at [452, 139] on icon at bounding box center [454, 143] width 8 height 9
click at [358, 276] on img "14052 S 24th Way" at bounding box center [361, 288] width 29 height 29
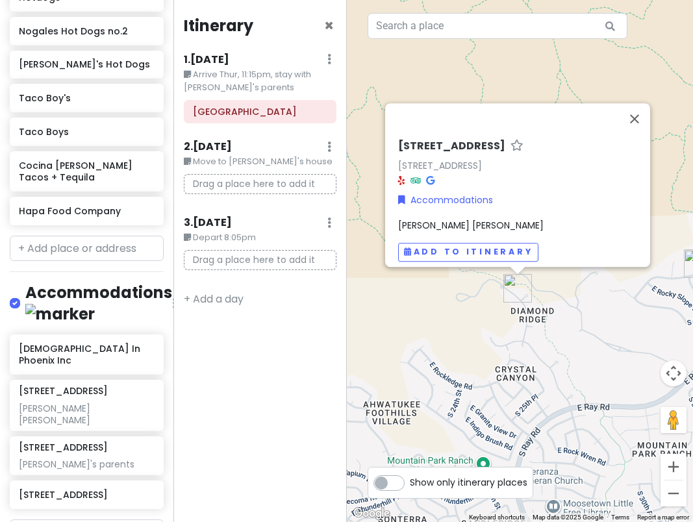
click at [444, 140] on h6 "[STREET_ADDRESS]" at bounding box center [451, 147] width 107 height 14
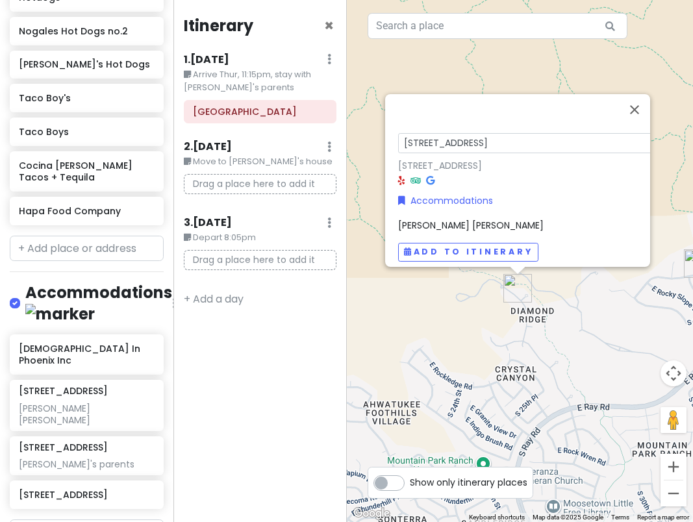
scroll to position [0, 5]
click at [431, 133] on input "[STREET_ADDRESS]" at bounding box center [530, 143] width 275 height 20
click at [365, 297] on div "[STREET_ADDRESS] Accommodations [PERSON_NAME] [PERSON_NAME] Add to itinerary" at bounding box center [520, 261] width 347 height 522
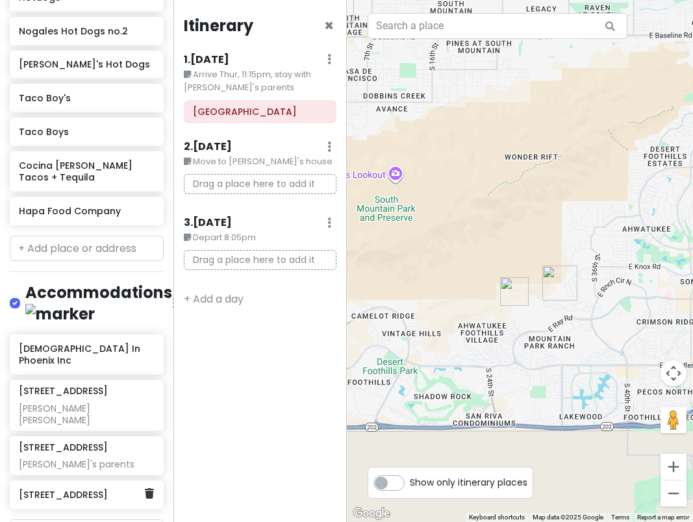
click at [62, 489] on h6 "[STREET_ADDRESS]" at bounding box center [82, 495] width 126 height 12
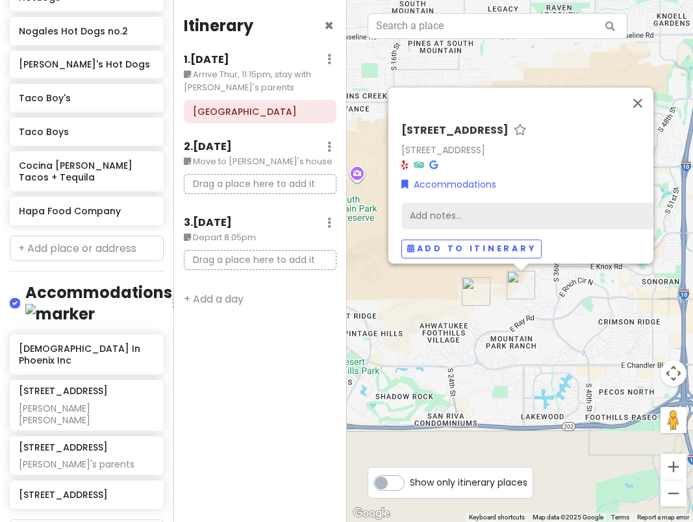
click at [489, 203] on div "Add notes..." at bounding box center [538, 216] width 275 height 27
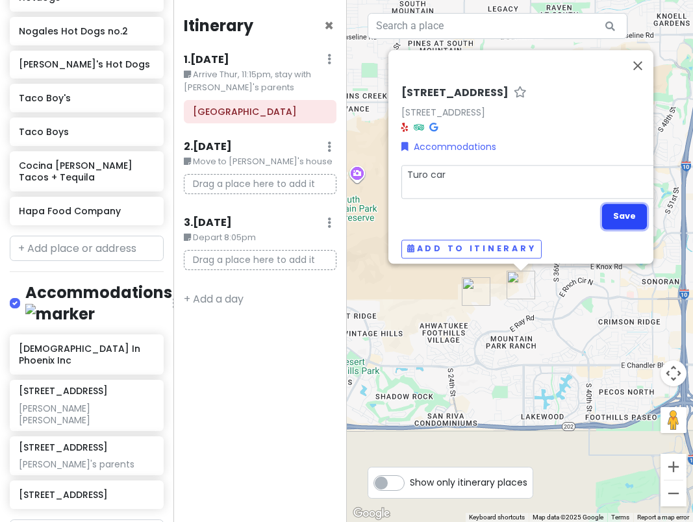
click at [615, 212] on button "Save" at bounding box center [624, 216] width 45 height 25
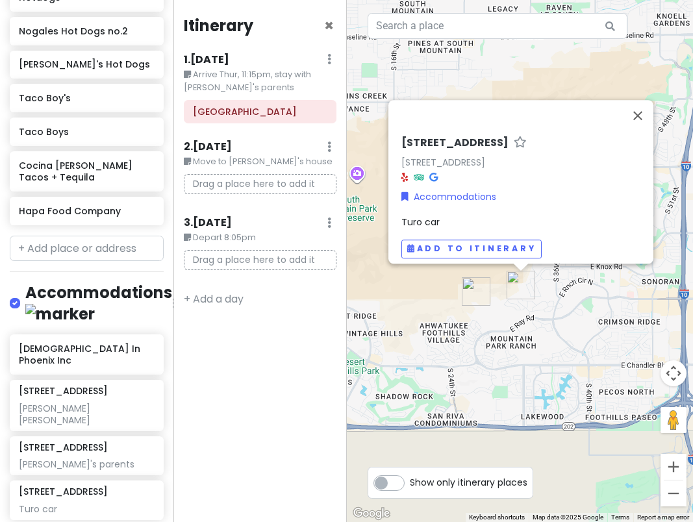
click at [562, 362] on div "[STREET_ADDRESS] Accommodations Turo car Add to itinerary" at bounding box center [520, 261] width 347 height 522
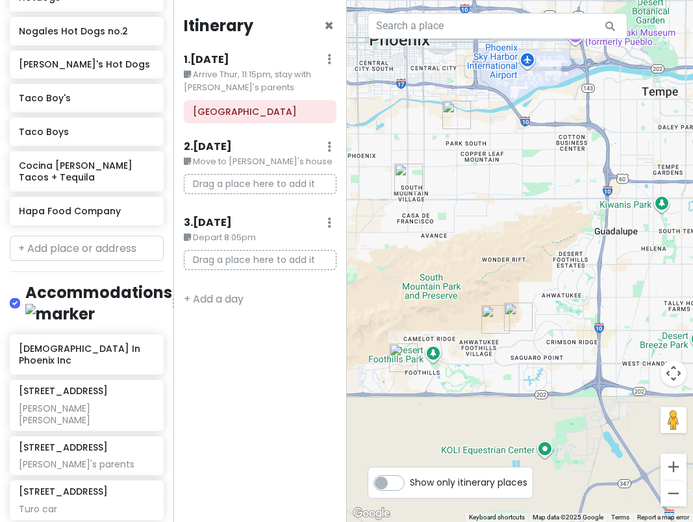
drag, startPoint x: 504, startPoint y: 197, endPoint x: 504, endPoint y: 277, distance: 79.9
click at [504, 277] on div at bounding box center [520, 261] width 347 height 522
click at [401, 355] on img "16001 S 1st St" at bounding box center [403, 357] width 29 height 29
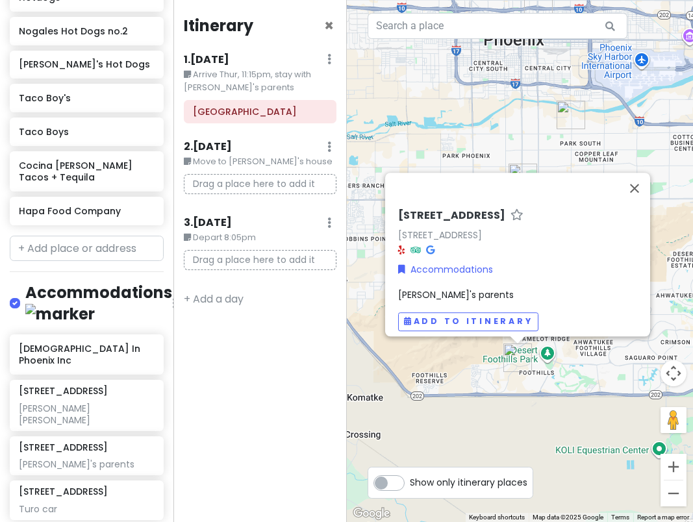
click at [579, 410] on div "[STREET_ADDRESS] Accommodations [PERSON_NAME]'s parents Add to itinerary" at bounding box center [520, 261] width 347 height 522
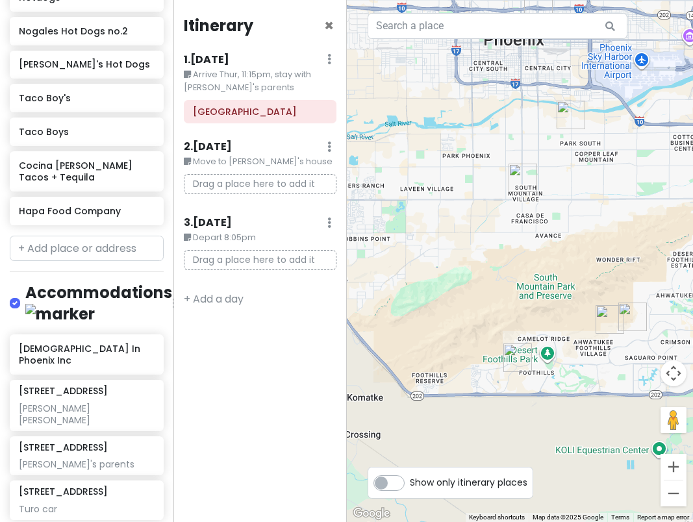
click at [614, 308] on img "14052 S 24th Way" at bounding box center [609, 319] width 29 height 29
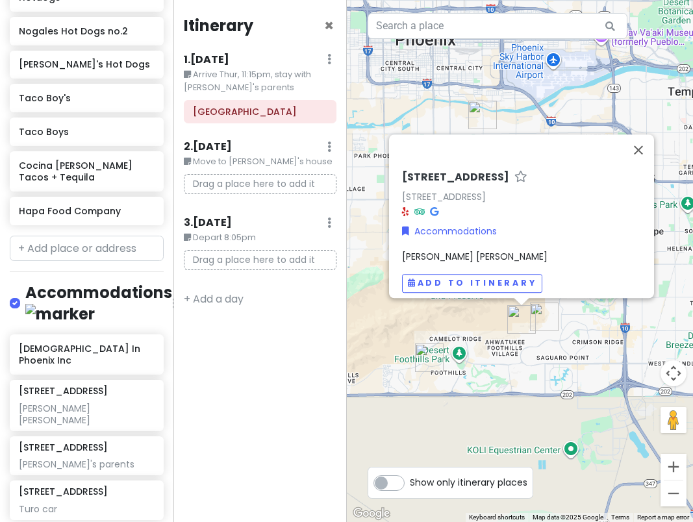
click at [562, 323] on div "[STREET_ADDRESS] Accommodations [PERSON_NAME] [PERSON_NAME] Add to itinerary" at bounding box center [520, 261] width 347 height 522
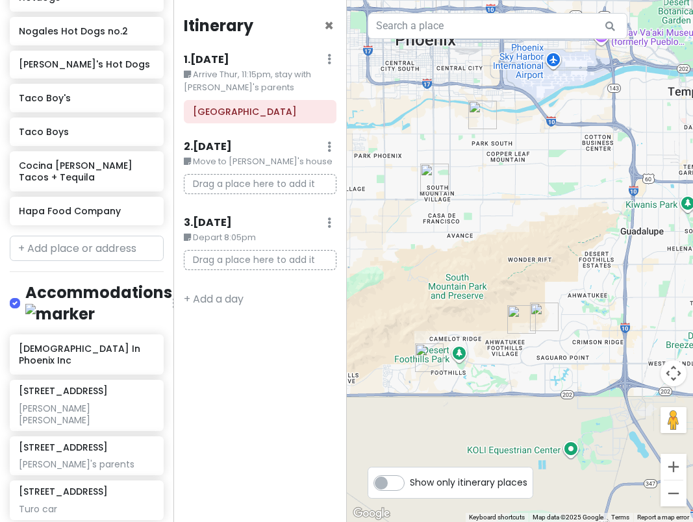
click at [545, 320] on img "3169 E Desert Flower Ln" at bounding box center [544, 317] width 29 height 29
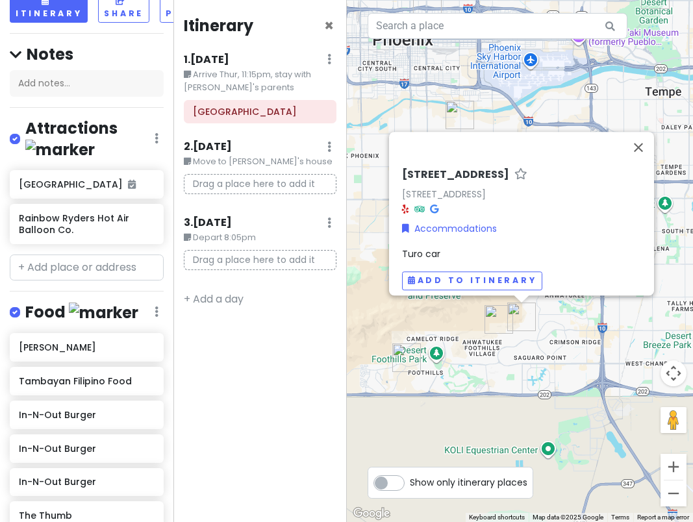
scroll to position [0, 0]
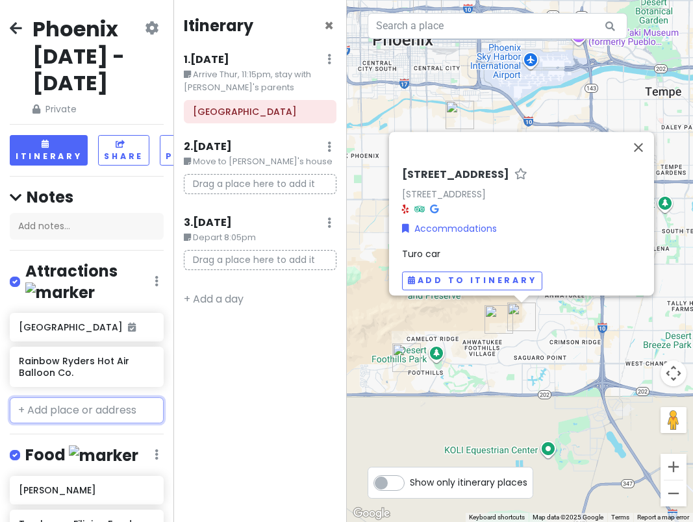
click at [79, 397] on input "text" at bounding box center [87, 410] width 154 height 26
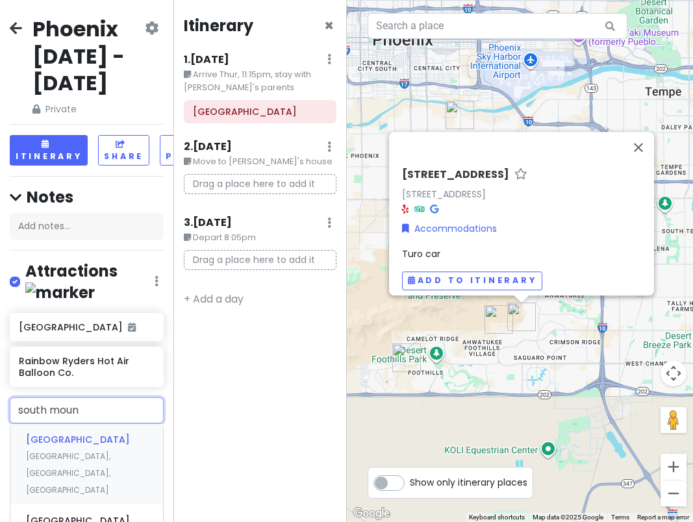
scroll to position [65, 0]
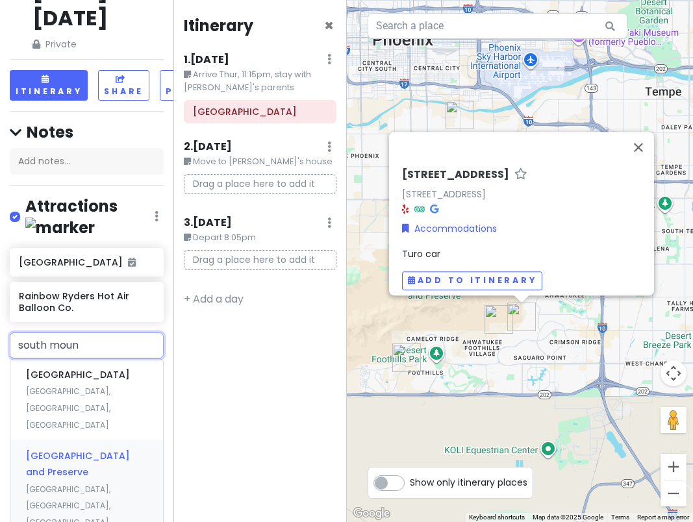
click at [98, 484] on span "[GEOGRAPHIC_DATA], [GEOGRAPHIC_DATA], [GEOGRAPHIC_DATA]" at bounding box center [68, 506] width 84 height 44
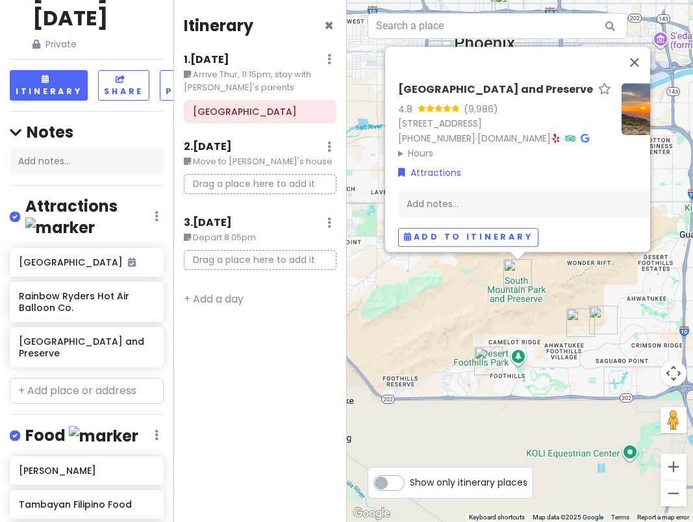
click at [538, 318] on div "[GEOGRAPHIC_DATA] 4.8 (9,986) [STREET_ADDRESS] [PHONE_NUMBER] · [DOMAIN_NAME] ·…" at bounding box center [520, 261] width 347 height 522
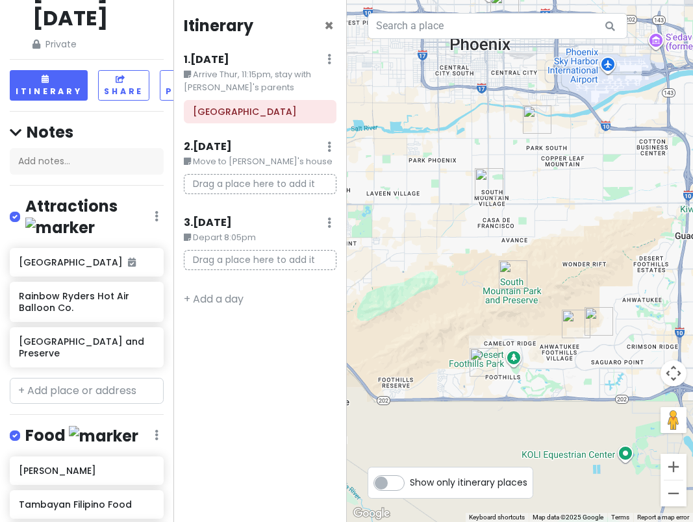
click at [510, 270] on img "South Mountain Park and Preserve" at bounding box center [513, 274] width 29 height 29
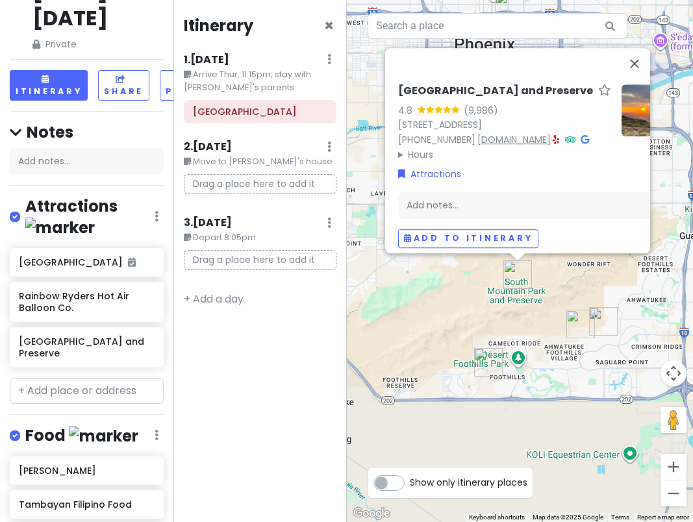
click at [521, 134] on link "[DOMAIN_NAME]" at bounding box center [513, 139] width 73 height 13
click at [85, 378] on input "text" at bounding box center [87, 391] width 154 height 26
paste input "Montezuma"
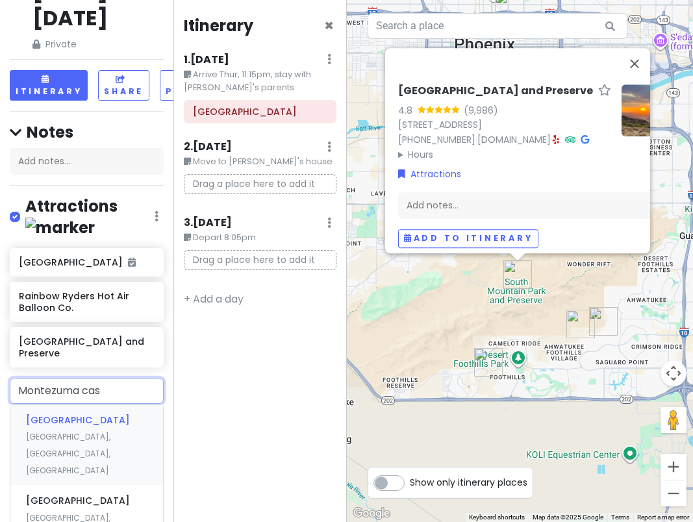
scroll to position [130, 0]
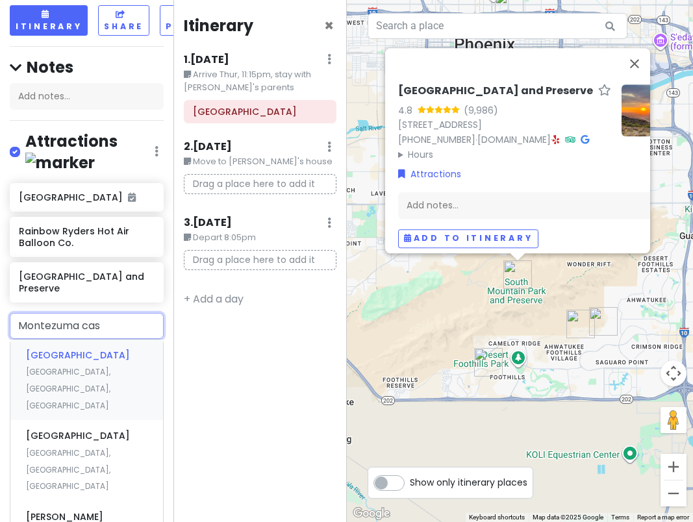
click at [88, 349] on span "[GEOGRAPHIC_DATA]" at bounding box center [78, 355] width 104 height 13
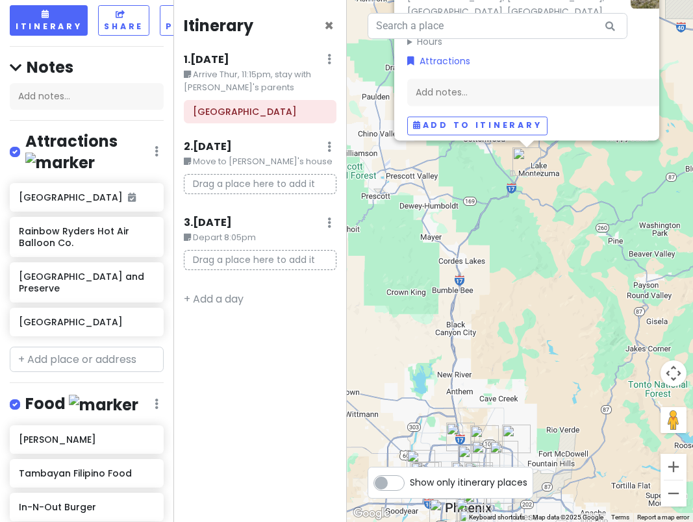
drag, startPoint x: 559, startPoint y: 411, endPoint x: 545, endPoint y: 230, distance: 181.0
click at [547, 230] on div "[GEOGRAPHIC_DATA] 4.7 (11,404) [STREET_ADDRESS] [PHONE_NUMBER] · [DOMAIN_NAME] …" at bounding box center [520, 261] width 347 height 522
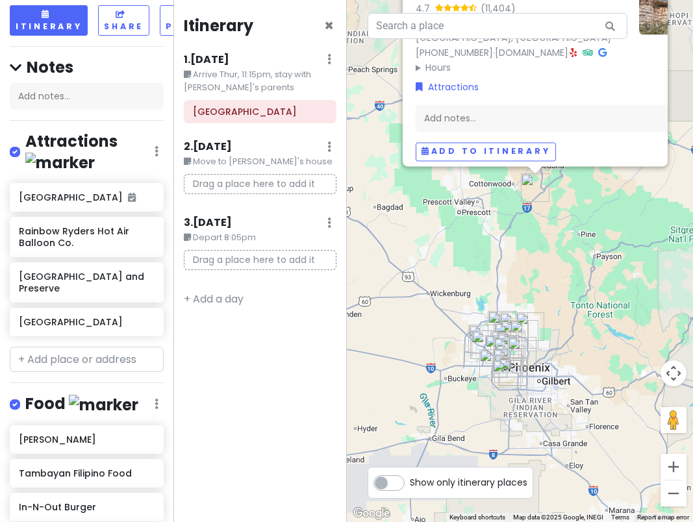
click at [536, 238] on div "[GEOGRAPHIC_DATA] 4.7 (11,404) [STREET_ADDRESS] [PHONE_NUMBER] · [DOMAIN_NAME] …" at bounding box center [520, 261] width 347 height 522
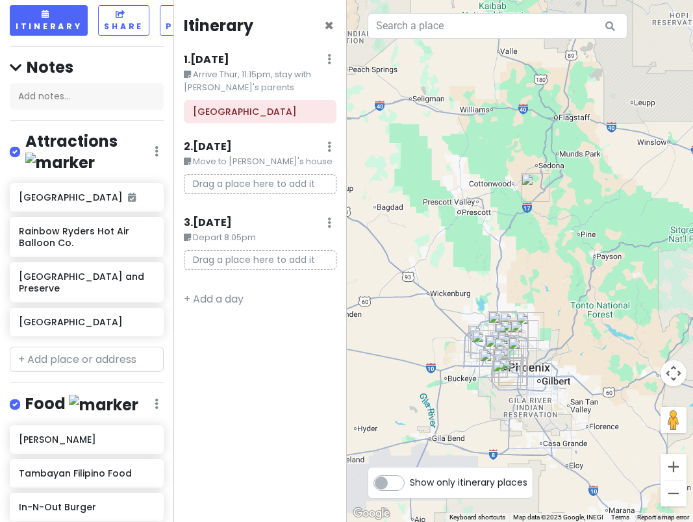
click at [528, 184] on img "Montezuma Castle National Monument" at bounding box center [535, 187] width 29 height 29
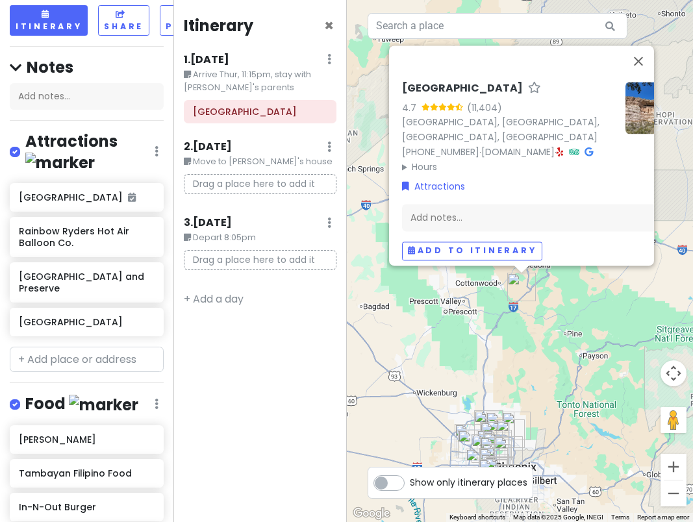
click at [632, 103] on img at bounding box center [651, 108] width 52 height 52
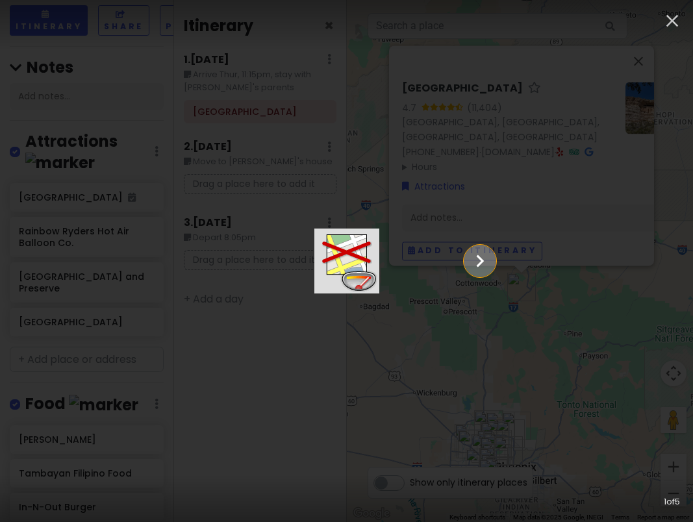
click at [492, 263] on icon "Show slide 2 of 5" at bounding box center [479, 260] width 25 height 31
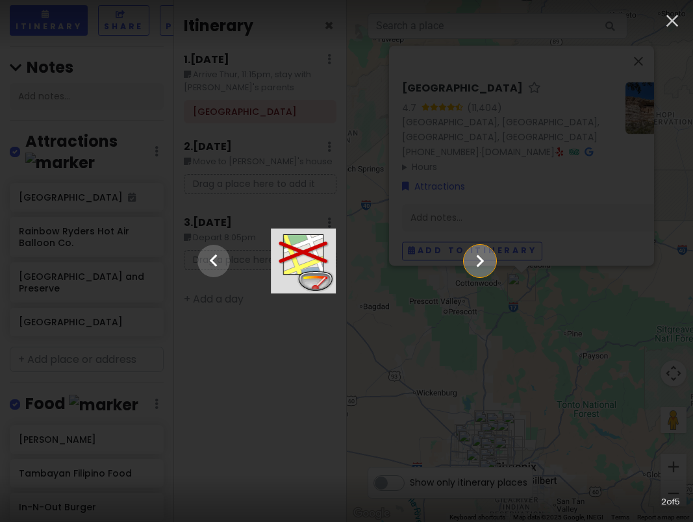
click at [492, 263] on icon "Show slide 3 of 5" at bounding box center [479, 260] width 25 height 31
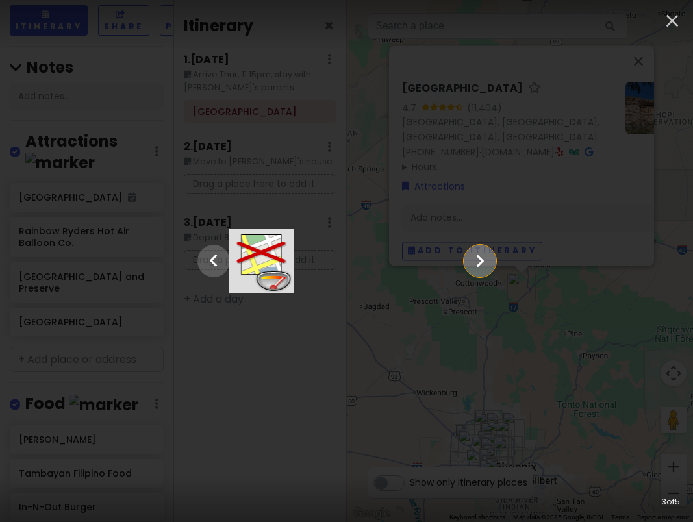
click at [492, 263] on icon "Show slide 4 of 5" at bounding box center [479, 260] width 25 height 31
click at [492, 263] on icon "Show slide 5 of 5" at bounding box center [479, 260] width 25 height 31
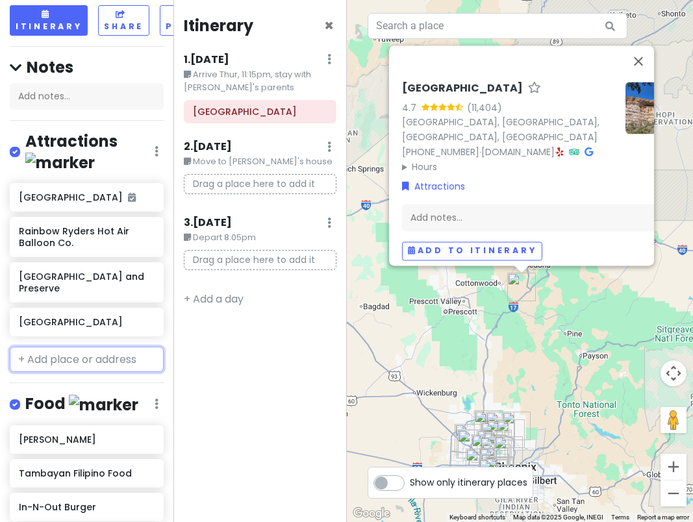
click at [58, 348] on input "text" at bounding box center [87, 360] width 154 height 26
paste input "[GEOGRAPHIC_DATA]"
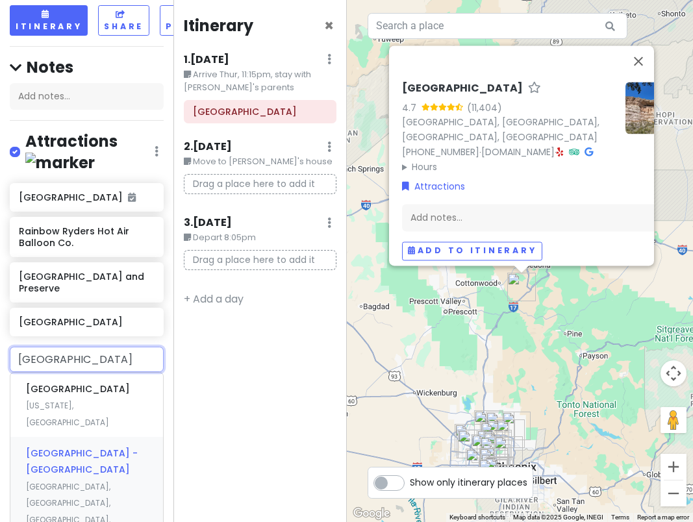
drag, startPoint x: 71, startPoint y: 386, endPoint x: 84, endPoint y: 445, distance: 60.6
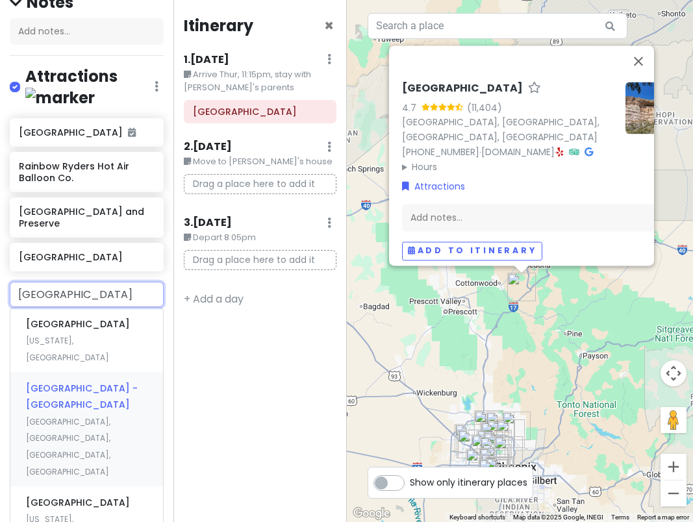
scroll to position [260, 0]
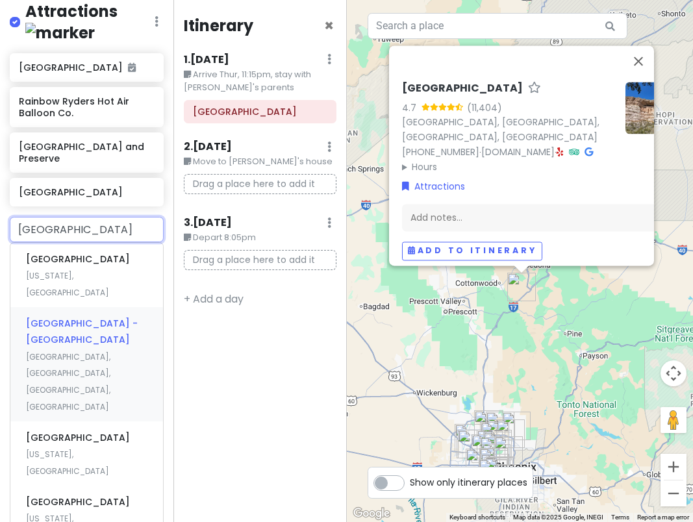
click at [97, 351] on span "[GEOGRAPHIC_DATA], [GEOGRAPHIC_DATA], [GEOGRAPHIC_DATA], [GEOGRAPHIC_DATA]" at bounding box center [68, 381] width 84 height 61
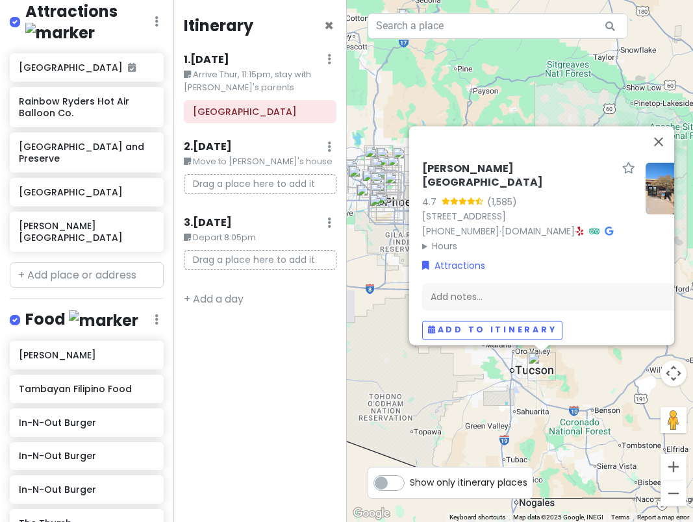
drag, startPoint x: 576, startPoint y: 394, endPoint x: 578, endPoint y: 372, distance: 22.2
click at [578, 372] on div "[PERSON_NAME][GEOGRAPHIC_DATA] 4.7 (1,585) [STREET_ADDRESS] [PHONE_NUMBER] · [D…" at bounding box center [520, 261] width 347 height 522
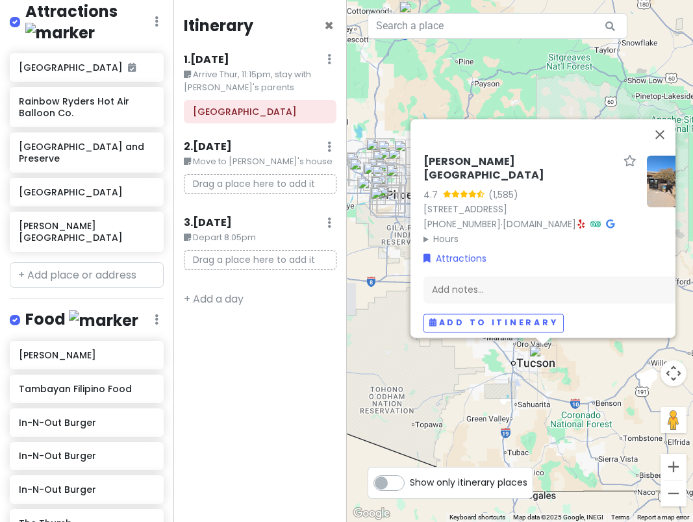
click at [571, 371] on div "[PERSON_NAME][GEOGRAPHIC_DATA] 4.7 (1,585) [STREET_ADDRESS] [PHONE_NUMBER] · [D…" at bounding box center [520, 261] width 347 height 522
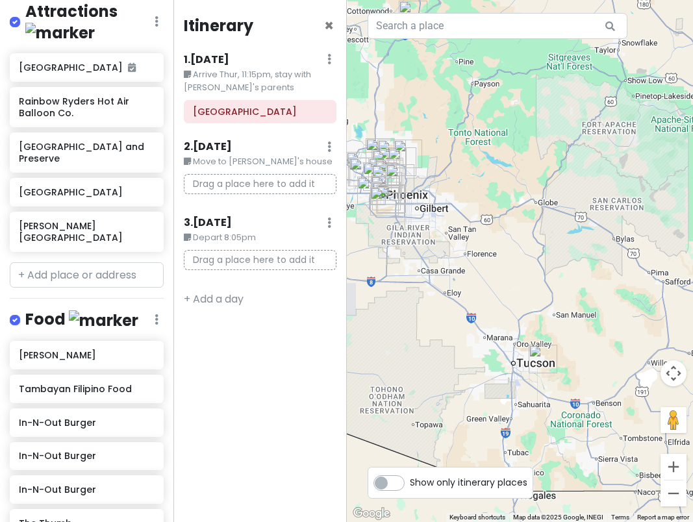
click at [539, 358] on img "Rincon Mountain Visitor Center" at bounding box center [542, 359] width 29 height 29
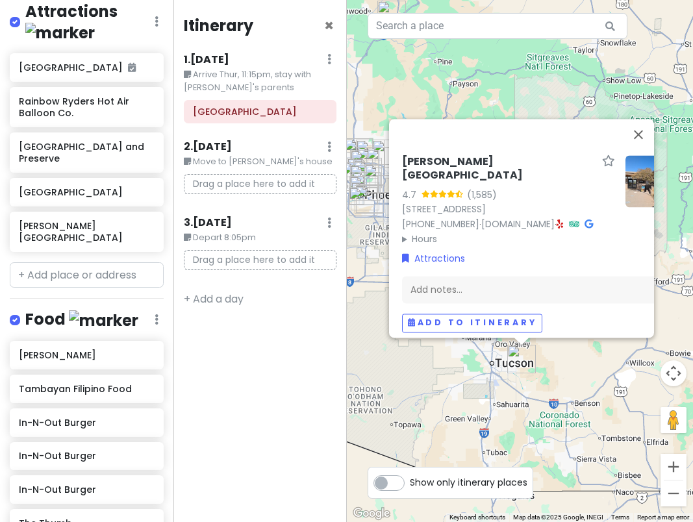
click at [584, 219] on icon at bounding box center [588, 223] width 8 height 9
click at [74, 266] on input "text" at bounding box center [87, 275] width 154 height 26
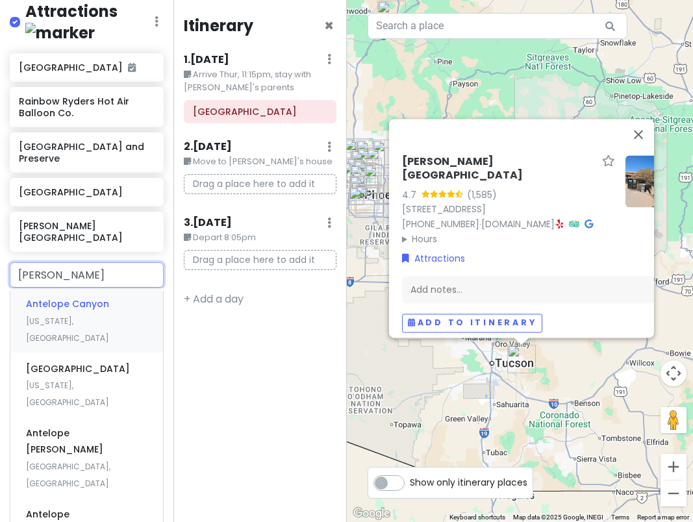
click at [77, 288] on div "[GEOGRAPHIC_DATA] [US_STATE], [GEOGRAPHIC_DATA]" at bounding box center [86, 320] width 153 height 64
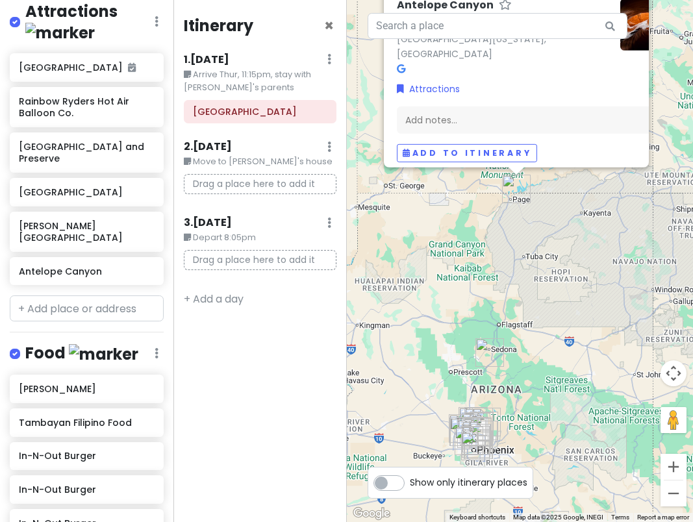
drag, startPoint x: 544, startPoint y: 393, endPoint x: 562, endPoint y: 277, distance: 117.6
click at [562, 277] on div "Antelope Canyon 4.7 (5,348) [GEOGRAPHIC_DATA][US_STATE], [GEOGRAPHIC_DATA] Attr…" at bounding box center [520, 261] width 347 height 522
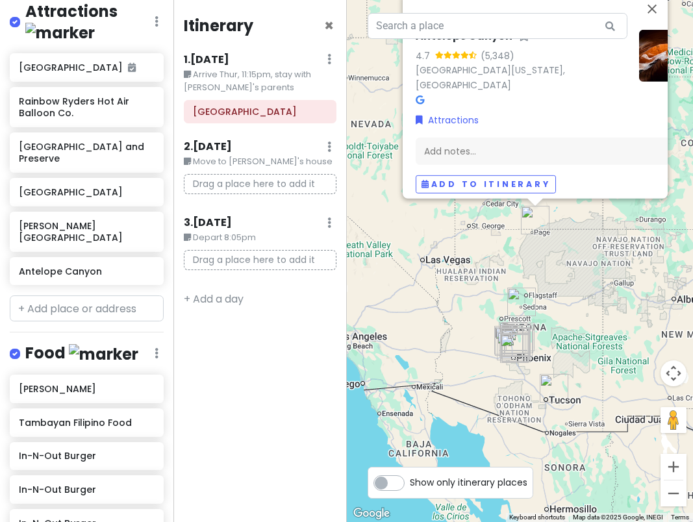
click at [564, 276] on div "Antelope Canyon 4.7 (5,348) [GEOGRAPHIC_DATA][US_STATE], [GEOGRAPHIC_DATA] Attr…" at bounding box center [520, 261] width 347 height 522
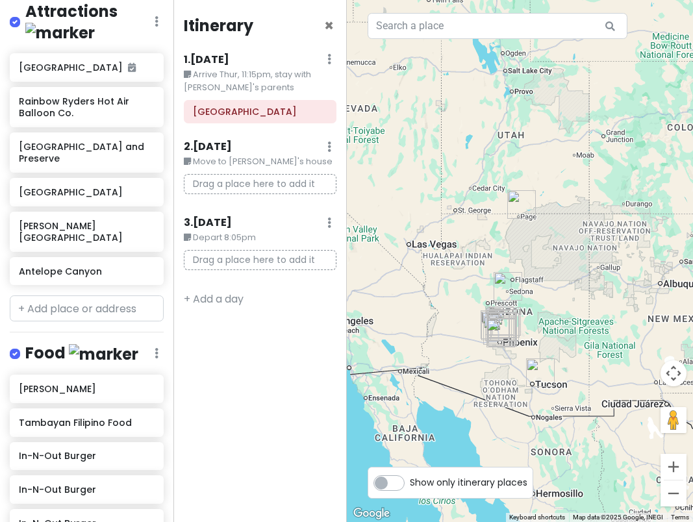
click at [515, 212] on img "Antelope Canyon" at bounding box center [521, 204] width 29 height 29
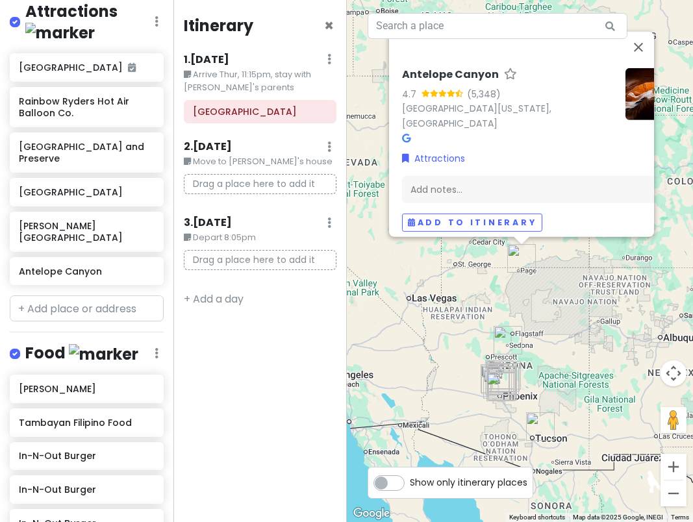
scroll to position [0, 40]
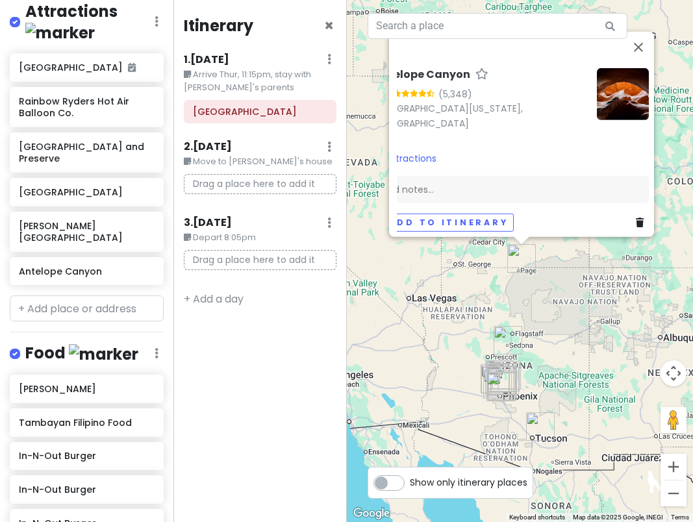
click at [636, 218] on icon at bounding box center [640, 222] width 8 height 9
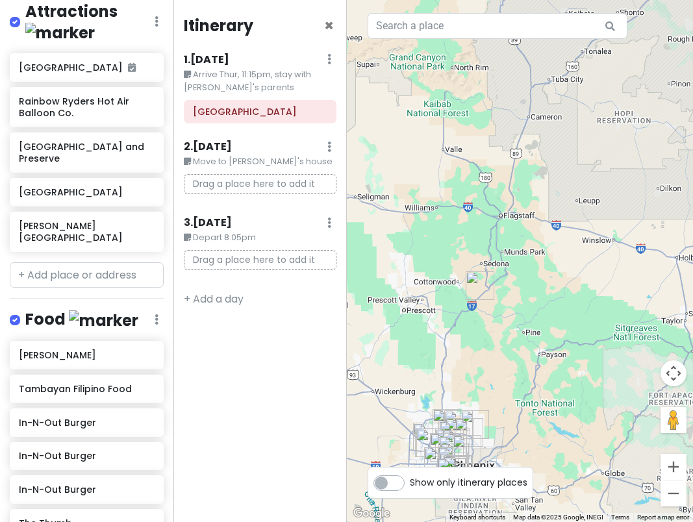
drag, startPoint x: 489, startPoint y: 411, endPoint x: 529, endPoint y: 305, distance: 113.2
click at [529, 305] on div "To navigate, press the arrow keys." at bounding box center [520, 261] width 347 height 522
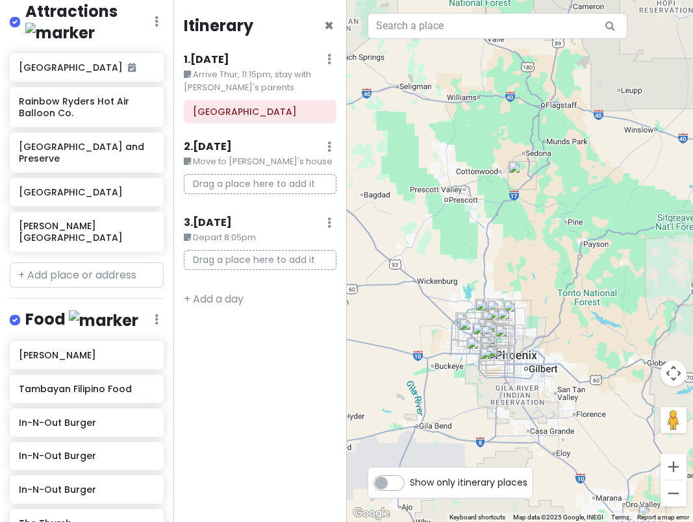
click at [498, 348] on img "16001 S 1st St" at bounding box center [493, 361] width 29 height 29
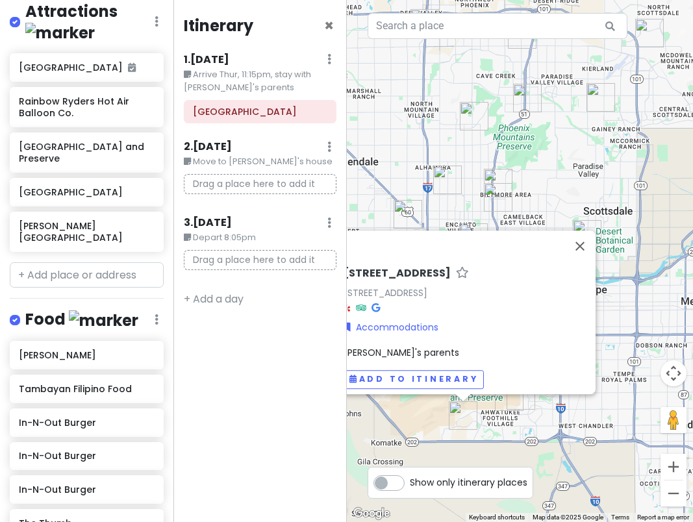
click at [506, 403] on img "14052 S 24th Way" at bounding box center [509, 396] width 29 height 29
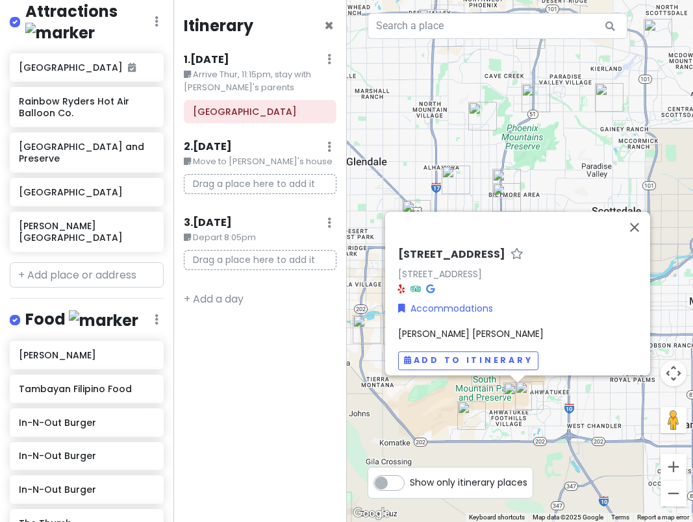
click at [433, 284] on icon at bounding box center [430, 288] width 8 height 9
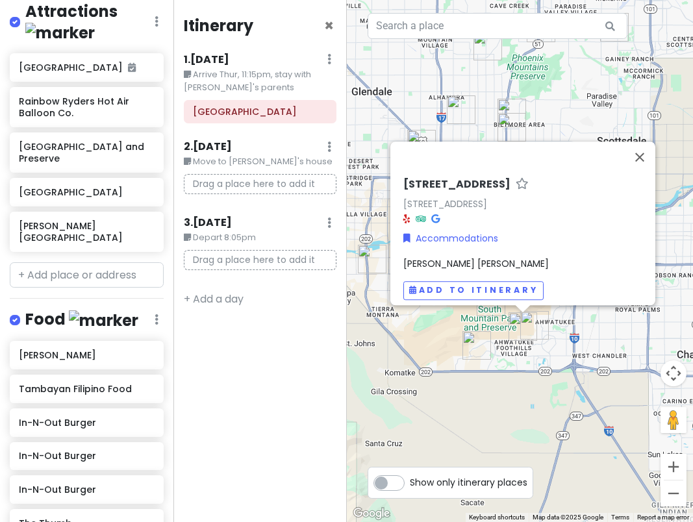
drag, startPoint x: 480, startPoint y: 156, endPoint x: 485, endPoint y: 81, distance: 74.8
click at [485, 81] on div "[STREET_ADDRESS] Accommodations [PERSON_NAME] [PERSON_NAME] Add to itinerary" at bounding box center [520, 261] width 347 height 522
click at [504, 379] on div "[STREET_ADDRESS] Accommodations [PERSON_NAME] [PERSON_NAME] Add to itinerary" at bounding box center [520, 261] width 347 height 522
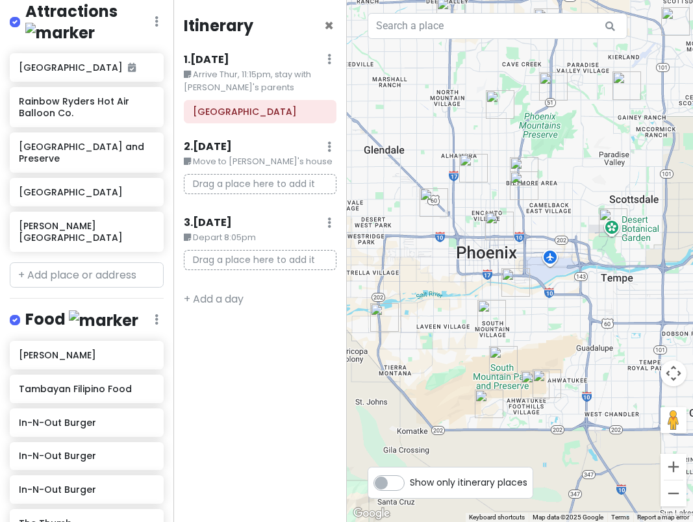
drag, startPoint x: 447, startPoint y: 145, endPoint x: 447, endPoint y: 213, distance: 67.5
click at [447, 213] on div at bounding box center [520, 261] width 347 height 522
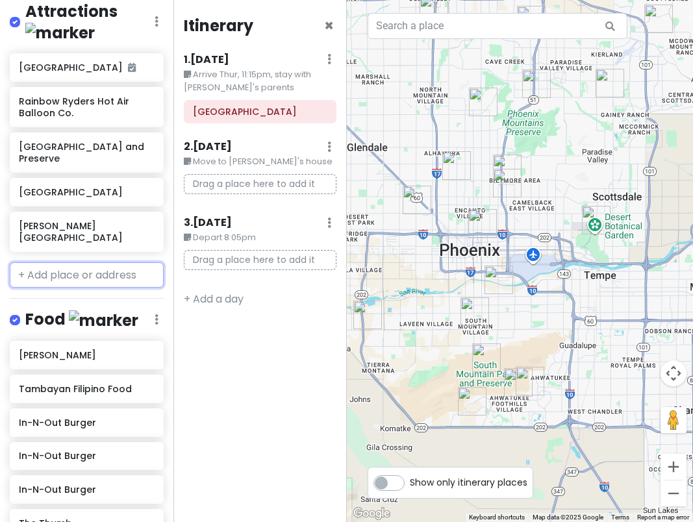
click at [66, 267] on input "text" at bounding box center [87, 275] width 154 height 26
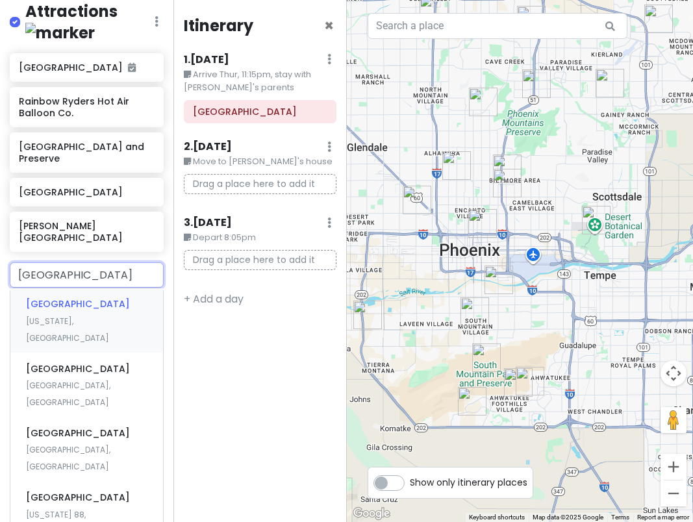
click at [70, 297] on span "[GEOGRAPHIC_DATA]" at bounding box center [78, 303] width 104 height 13
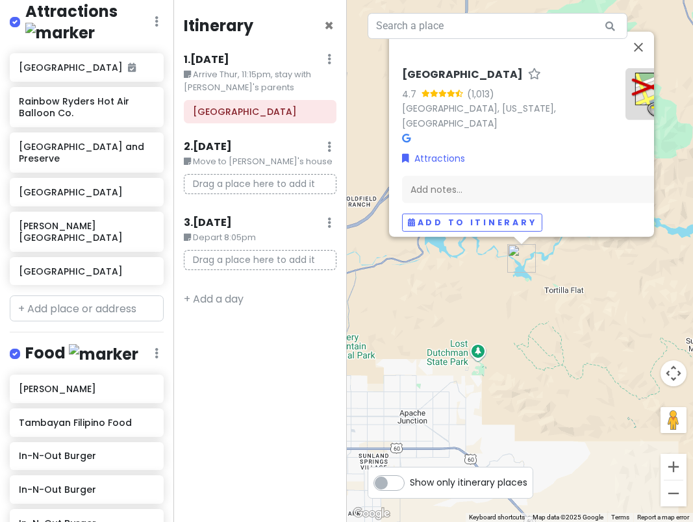
click at [574, 344] on div "[GEOGRAPHIC_DATA] 4.7 (1,013) [GEOGRAPHIC_DATA], [US_STATE], [GEOGRAPHIC_DATA] …" at bounding box center [520, 261] width 347 height 522
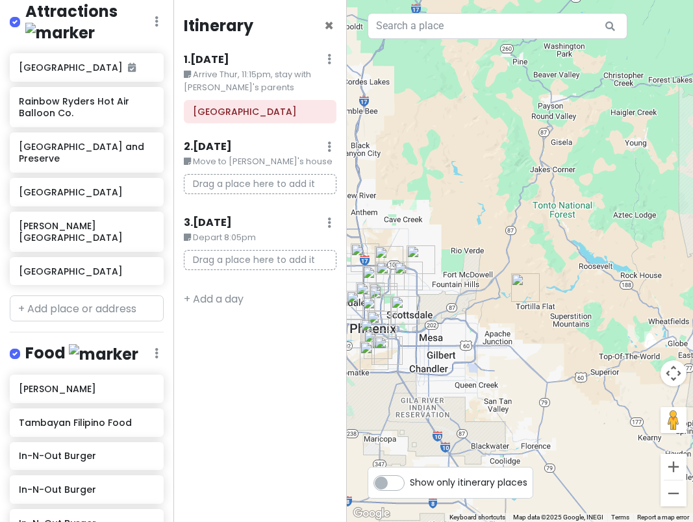
drag, startPoint x: 462, startPoint y: 317, endPoint x: 532, endPoint y: 317, distance: 70.1
click at [532, 317] on div at bounding box center [520, 261] width 347 height 522
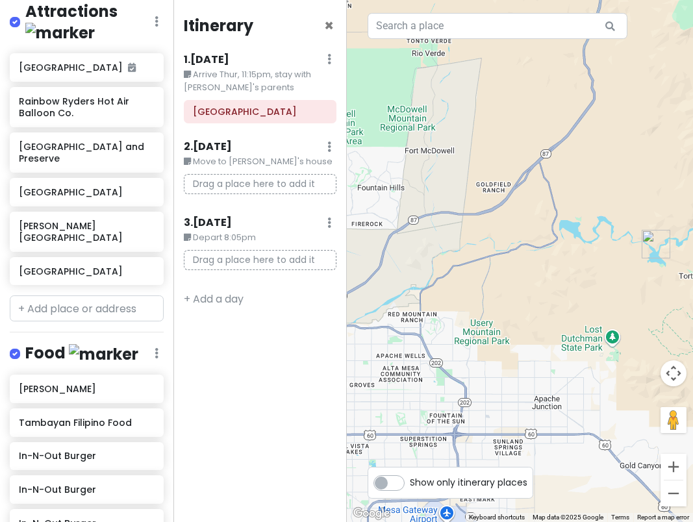
drag, startPoint x: 521, startPoint y: 317, endPoint x: 507, endPoint y: 317, distance: 14.3
click at [507, 317] on div at bounding box center [520, 261] width 347 height 522
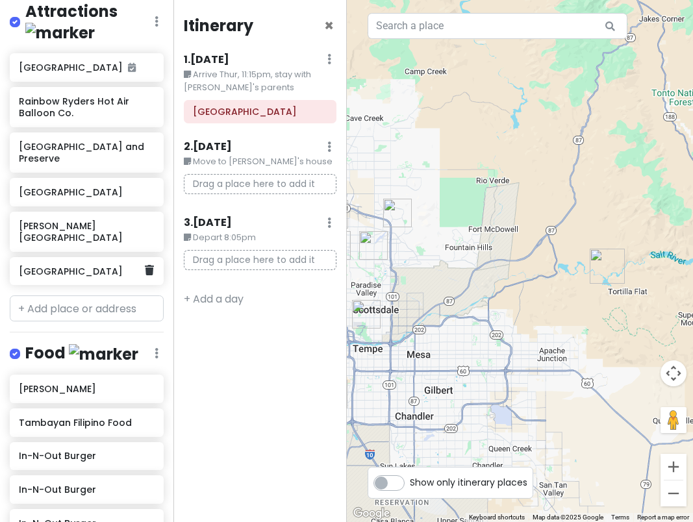
click at [64, 266] on h6 "[GEOGRAPHIC_DATA]" at bounding box center [82, 272] width 126 height 12
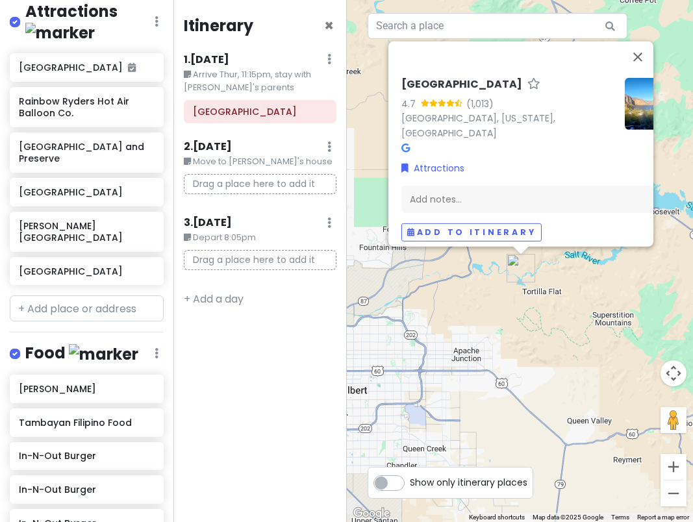
click at [631, 118] on img at bounding box center [651, 104] width 52 height 52
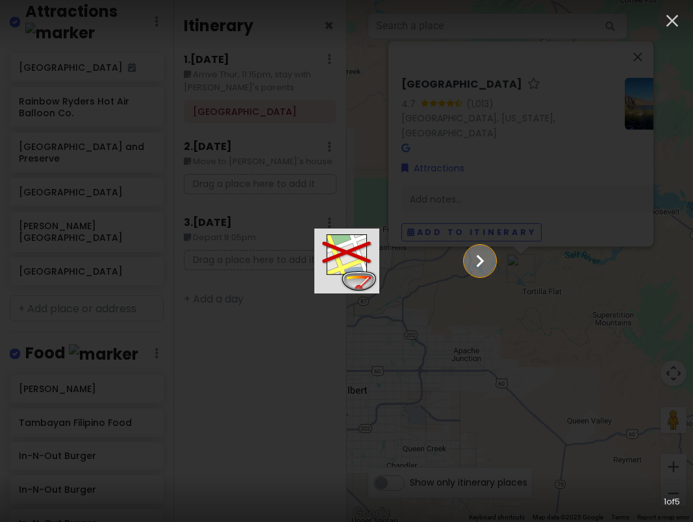
click at [492, 260] on icon "Show slide 2 of 5" at bounding box center [479, 260] width 25 height 31
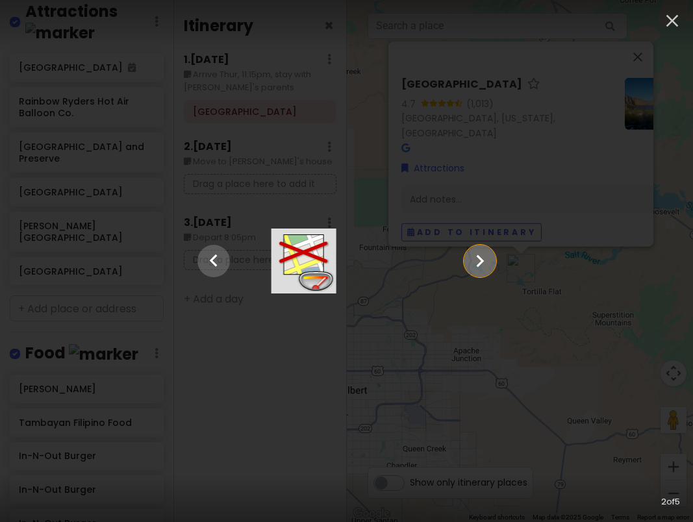
click at [492, 260] on icon "Show slide 3 of 5" at bounding box center [479, 260] width 25 height 31
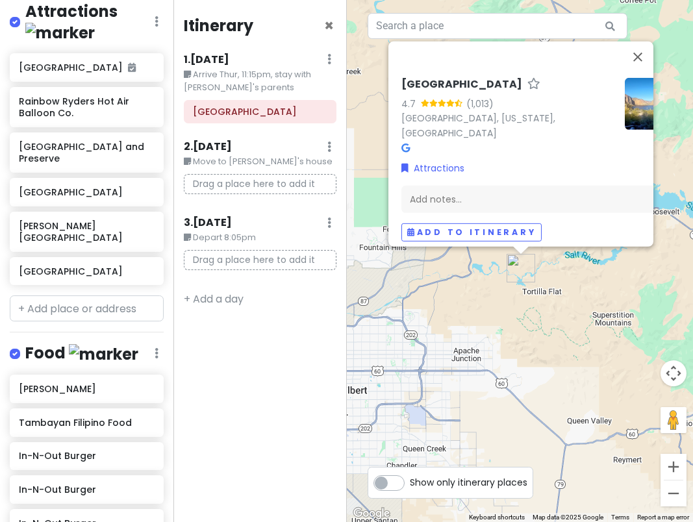
click at [423, 330] on div "[GEOGRAPHIC_DATA] 4.7 (1,013) [GEOGRAPHIC_DATA], [US_STATE], [GEOGRAPHIC_DATA] …" at bounding box center [520, 261] width 347 height 522
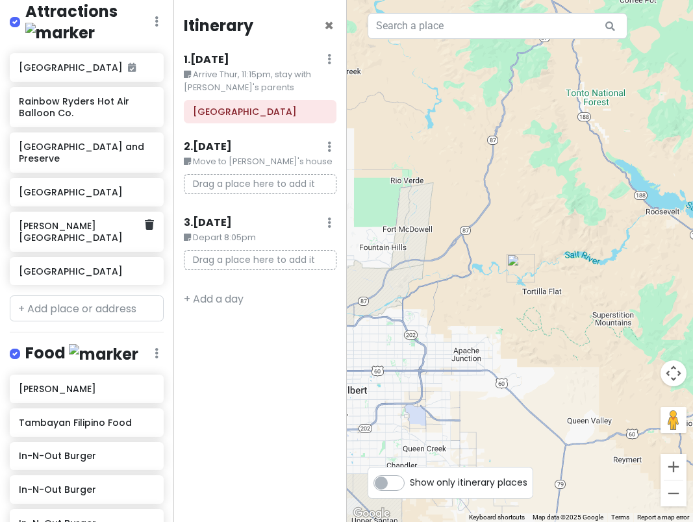
click at [45, 220] on h6 "[PERSON_NAME][GEOGRAPHIC_DATA]" at bounding box center [82, 231] width 126 height 23
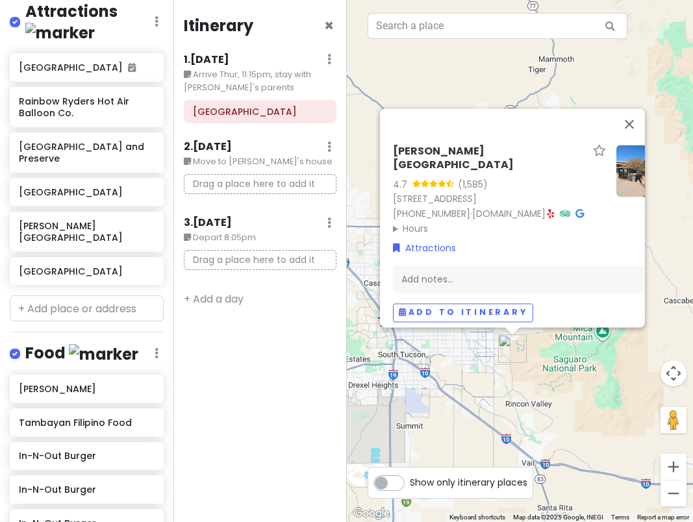
drag, startPoint x: 567, startPoint y: 469, endPoint x: 559, endPoint y: 345, distance: 124.9
click at [559, 345] on div "[PERSON_NAME][GEOGRAPHIC_DATA] 4.7 (1,585) [STREET_ADDRESS] [PHONE_NUMBER] · [D…" at bounding box center [520, 261] width 347 height 522
click at [543, 360] on div "[PERSON_NAME][GEOGRAPHIC_DATA] 4.7 (1,585) [STREET_ADDRESS] [PHONE_NUMBER] · [D…" at bounding box center [520, 261] width 347 height 522
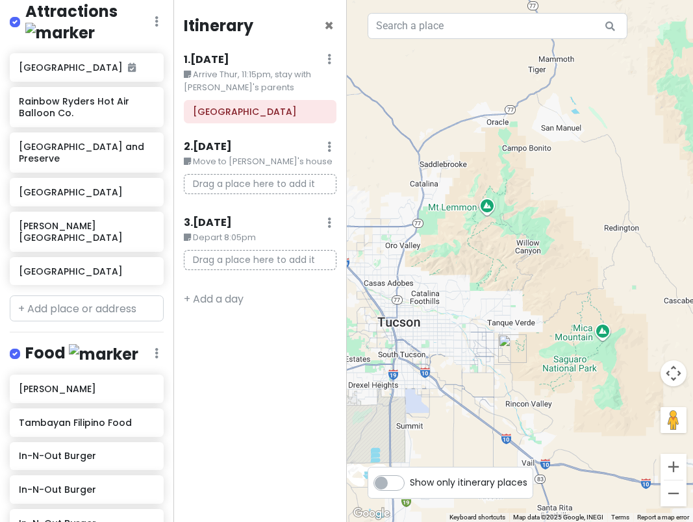
click at [514, 351] on img "Rincon Mountain Visitor Center" at bounding box center [512, 348] width 29 height 29
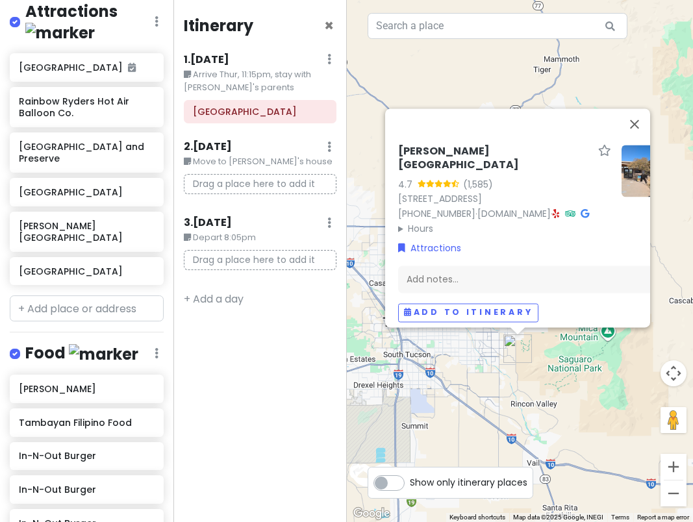
drag, startPoint x: 521, startPoint y: 327, endPoint x: 589, endPoint y: 325, distance: 67.5
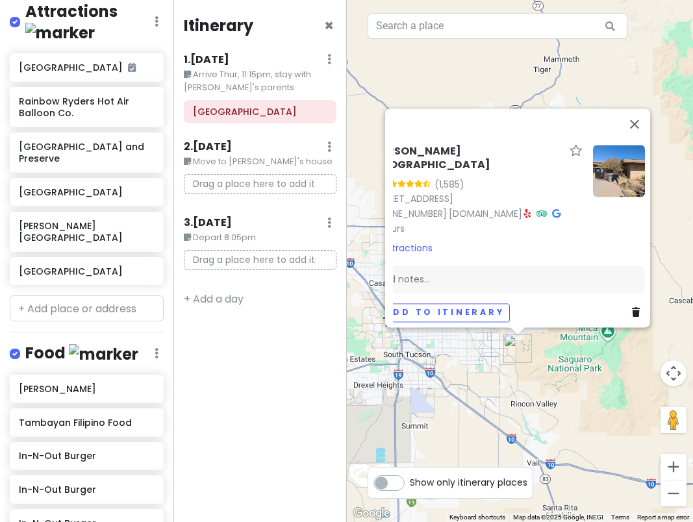
click at [632, 308] on icon at bounding box center [636, 312] width 8 height 9
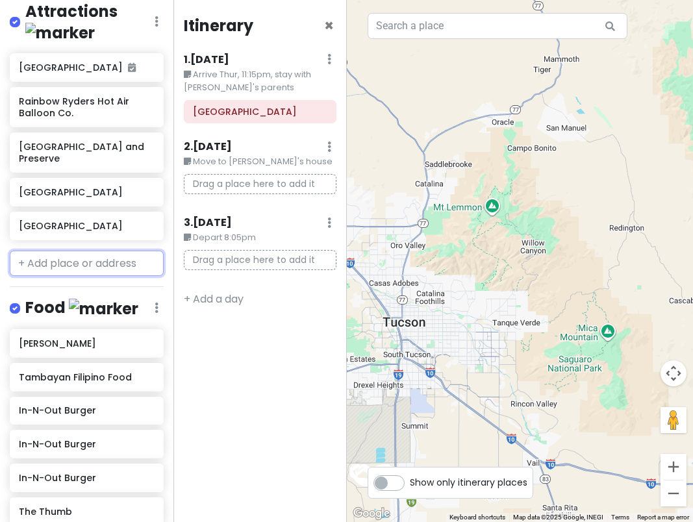
click at [79, 263] on input "text" at bounding box center [87, 264] width 154 height 26
click at [83, 263] on input "text" at bounding box center [87, 264] width 154 height 26
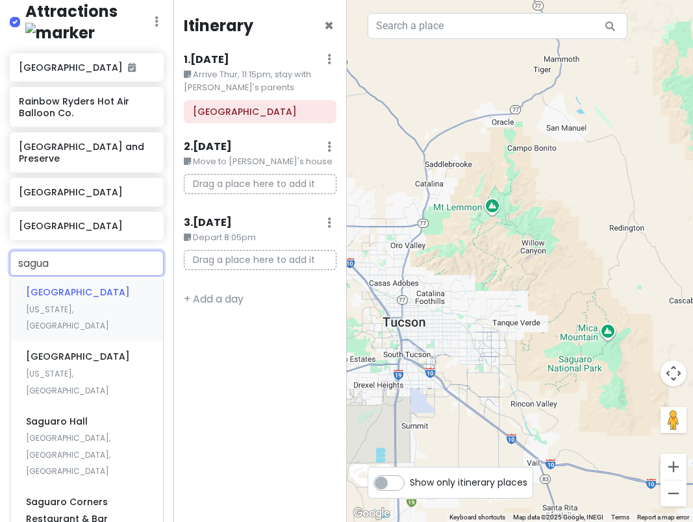
click at [81, 286] on span "[GEOGRAPHIC_DATA]" at bounding box center [78, 292] width 104 height 13
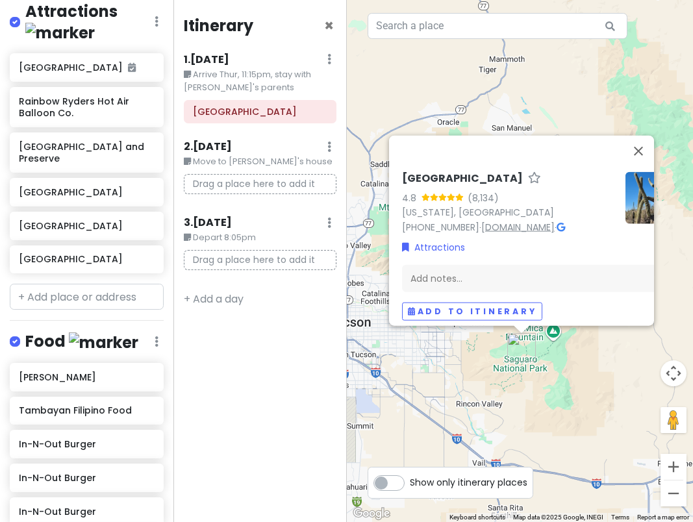
click at [495, 223] on link "[DOMAIN_NAME]" at bounding box center [517, 227] width 73 height 13
click at [77, 295] on input "text" at bounding box center [87, 297] width 154 height 26
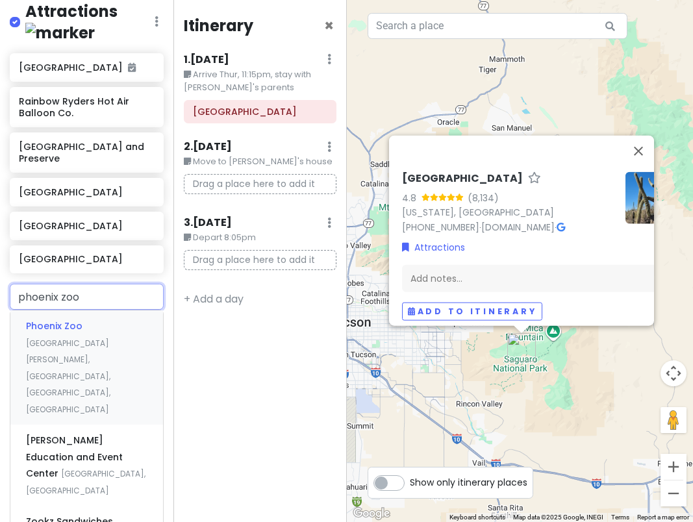
click at [81, 310] on div "[GEOGRAPHIC_DATA] [GEOGRAPHIC_DATA][PERSON_NAME], [GEOGRAPHIC_DATA], [GEOGRAPHI…" at bounding box center [86, 367] width 153 height 114
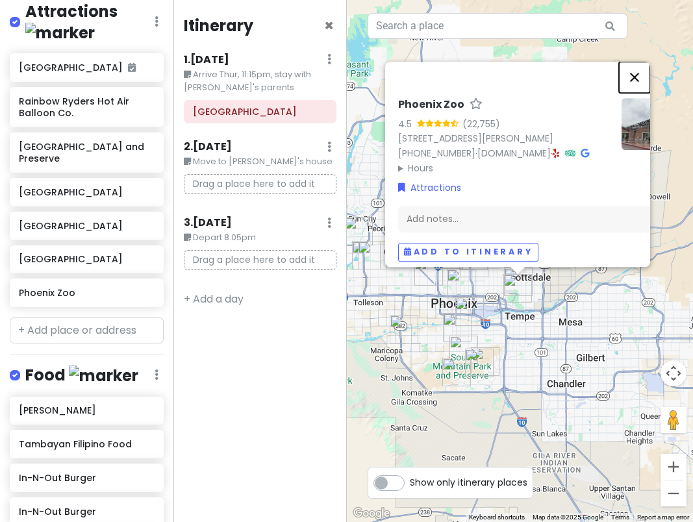
click at [638, 62] on button "Close" at bounding box center [634, 77] width 31 height 31
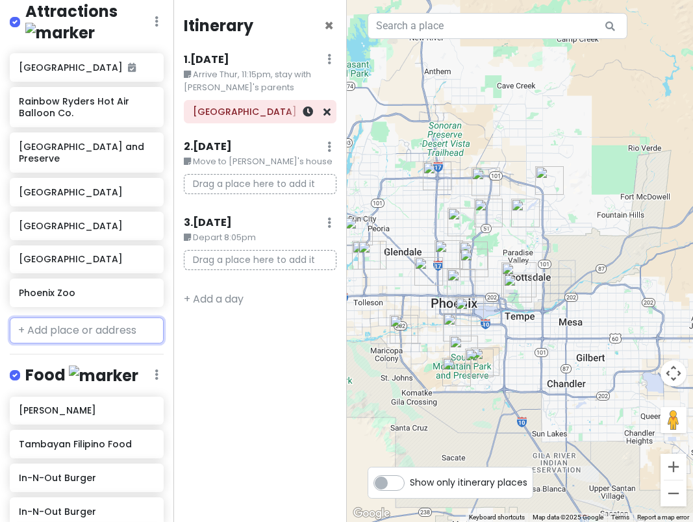
click at [263, 114] on h6 "[GEOGRAPHIC_DATA]" at bounding box center [260, 112] width 134 height 12
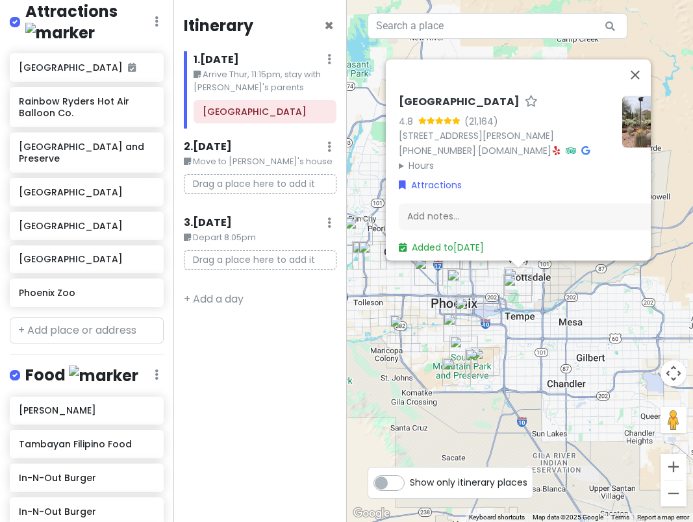
click at [404, 158] on summary "Hours" at bounding box center [505, 165] width 213 height 14
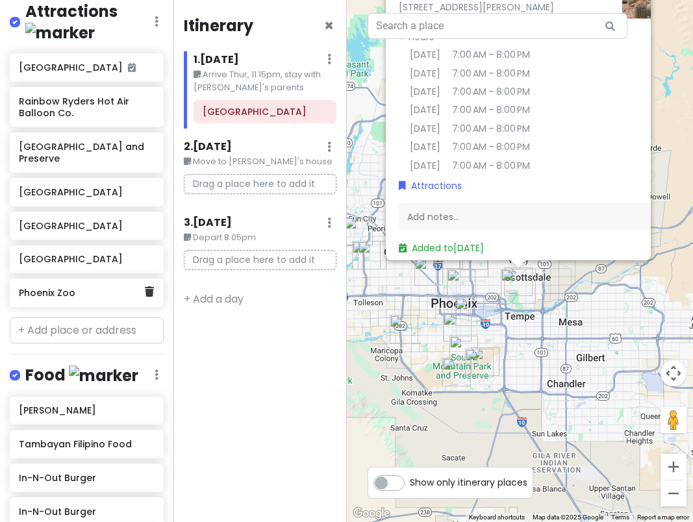
click at [73, 294] on div "Phoenix Zoo" at bounding box center [87, 293] width 154 height 29
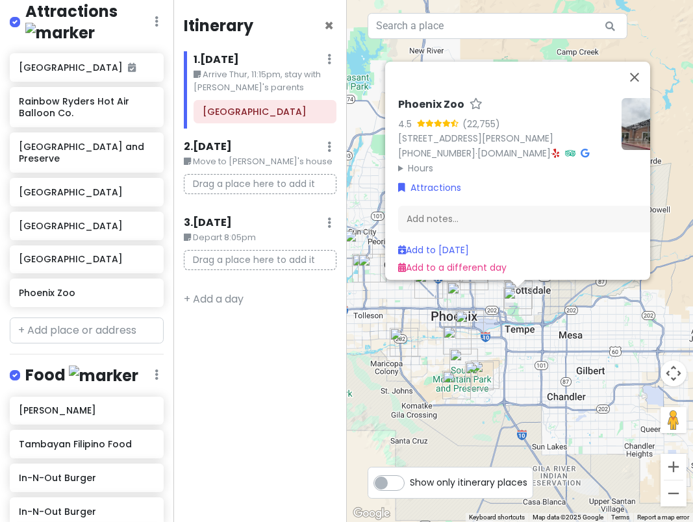
click at [425, 161] on summary "Hours" at bounding box center [504, 168] width 213 height 14
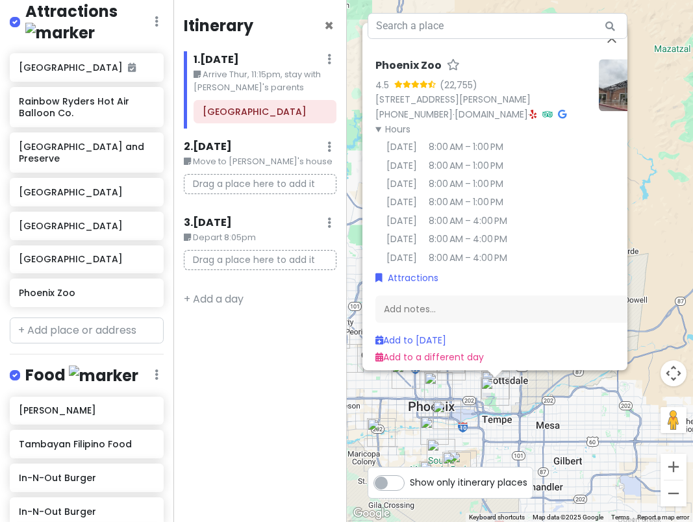
drag, startPoint x: 494, startPoint y: 351, endPoint x: 471, endPoint y: 432, distance: 84.3
click at [471, 432] on div "To navigate, press the arrow keys. Phoenix Zoo 4.5 (22,755) [STREET_ADDRESS][PE…" at bounding box center [520, 261] width 347 height 522
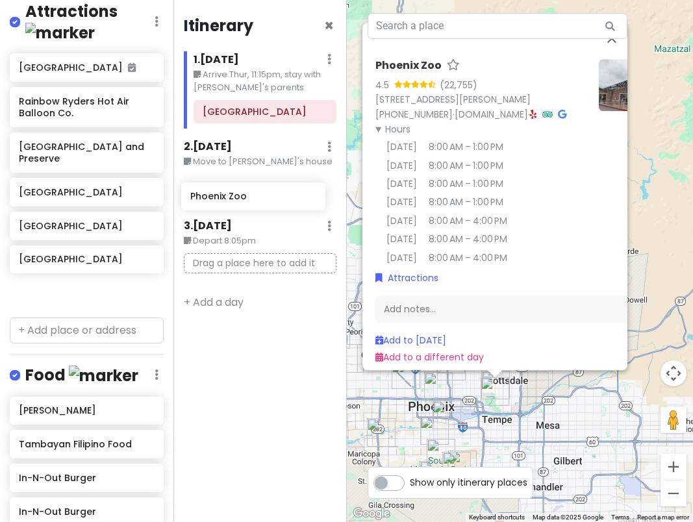
drag, startPoint x: 81, startPoint y: 290, endPoint x: 262, endPoint y: 201, distance: 201.5
click at [255, 203] on div "Phoenix [DATE] - [DATE] Private Change Dates Make a Copy Delete Trip Give Feedb…" at bounding box center [346, 261] width 693 height 522
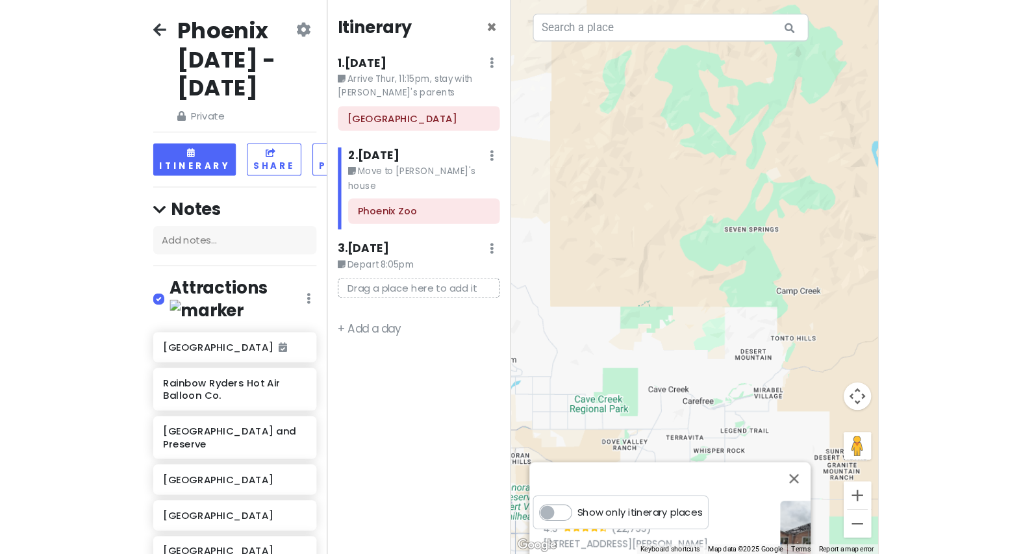
scroll to position [260, 0]
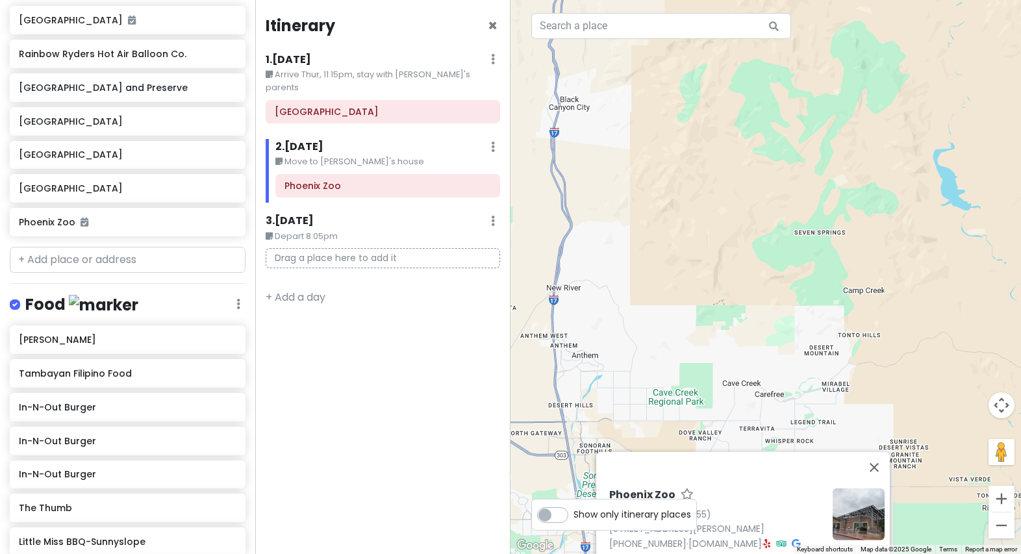
click at [692, 386] on div "To navigate, press the arrow keys. Phoenix Zoo 4.5 (22,755) 455 N Galvin Pkwy, …" at bounding box center [765, 277] width 510 height 554
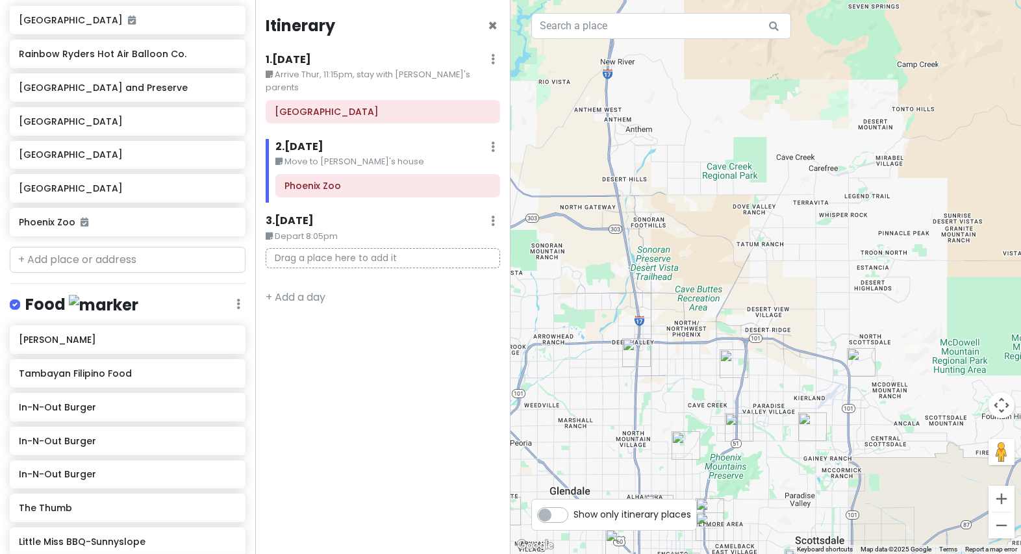
drag, startPoint x: 834, startPoint y: 319, endPoint x: 876, endPoint y: 158, distance: 165.8
click at [692, 158] on div "To navigate, press the arrow keys." at bounding box center [765, 277] width 510 height 554
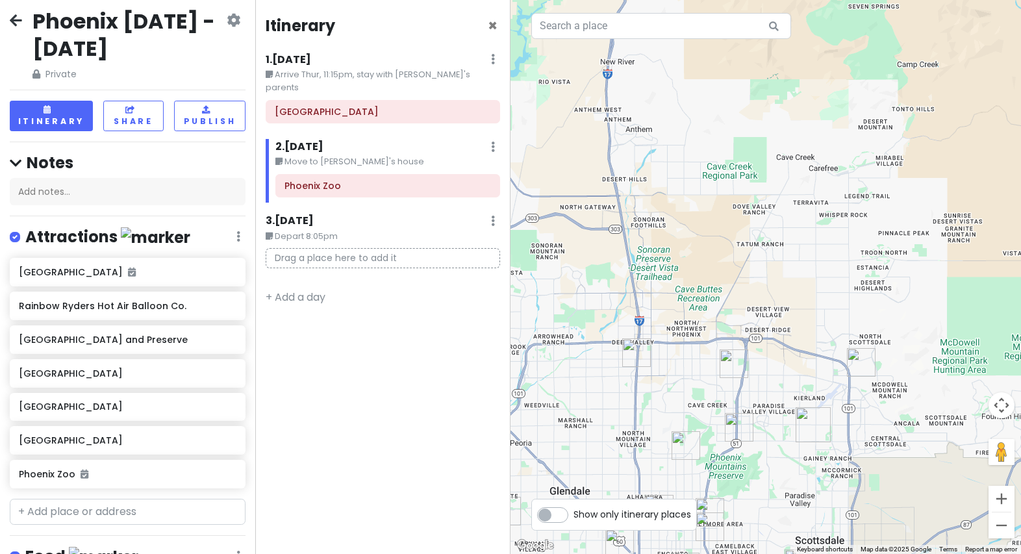
scroll to position [0, 0]
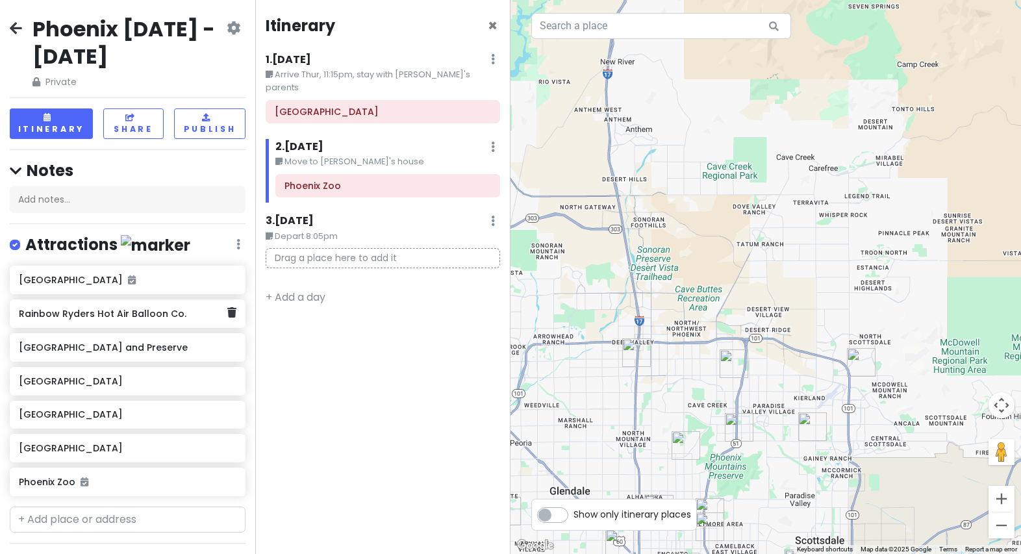
click at [148, 322] on div "Rainbow Ryders Hot Air Balloon Co." at bounding box center [128, 313] width 236 height 29
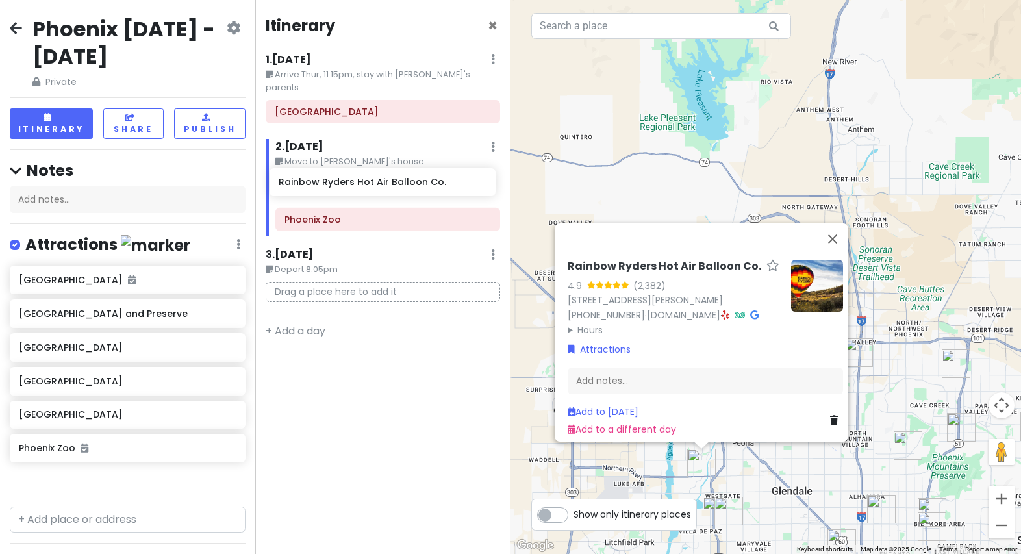
drag, startPoint x: 149, startPoint y: 314, endPoint x: 409, endPoint y: 184, distance: 290.6
click at [409, 184] on div "Phoenix [DATE] - [DATE] Private Change Dates Make a Copy Delete Trip Give Feedb…" at bounding box center [510, 277] width 1021 height 554
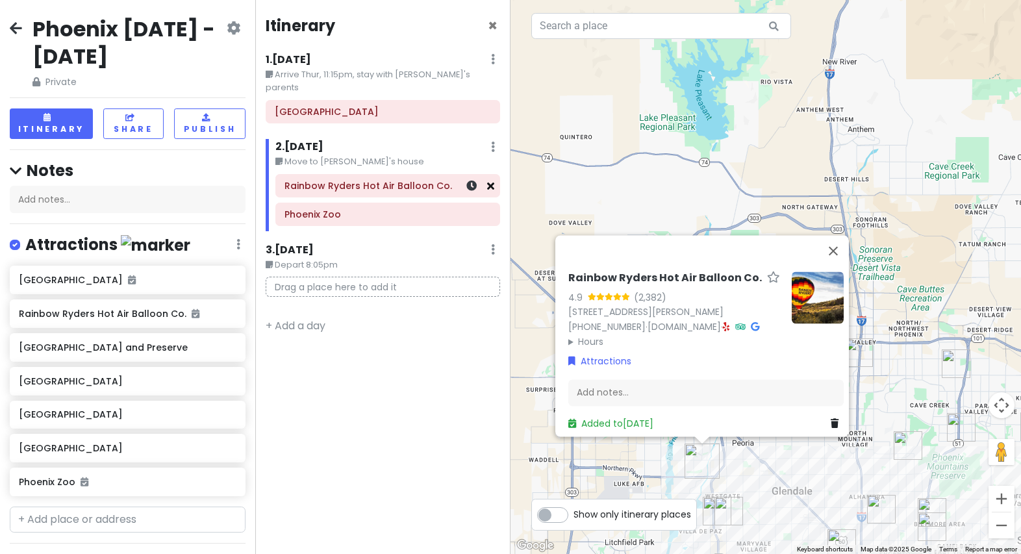
drag, startPoint x: 462, startPoint y: 164, endPoint x: 493, endPoint y: 174, distance: 33.5
click at [493, 180] on icon at bounding box center [490, 185] width 7 height 10
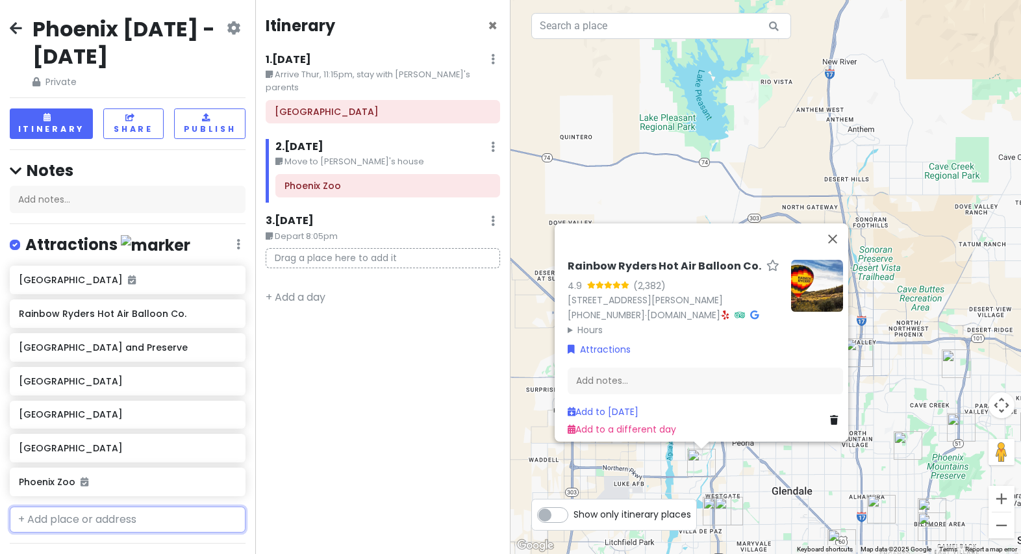
click at [81, 512] on input "text" at bounding box center [128, 519] width 236 height 26
type input "museical"
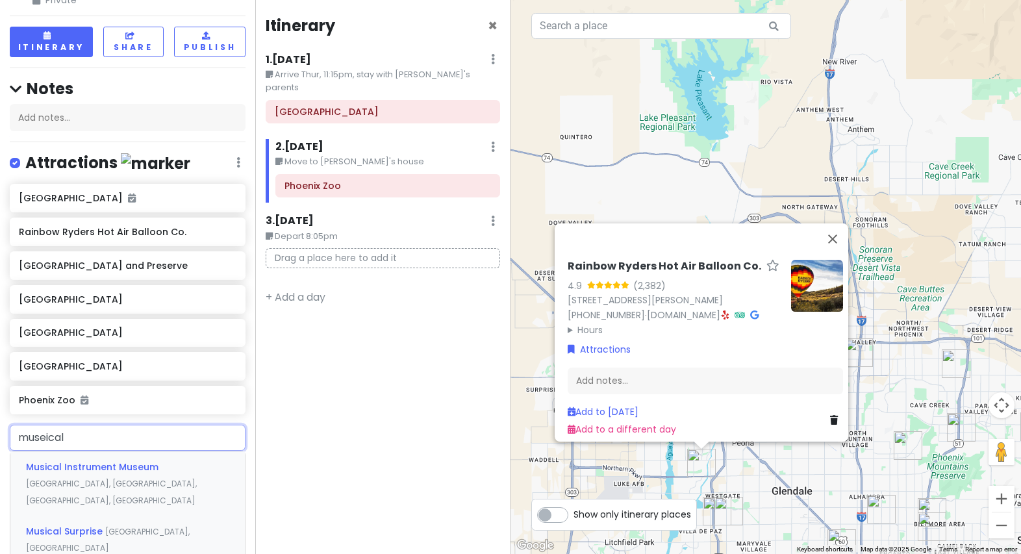
scroll to position [195, 0]
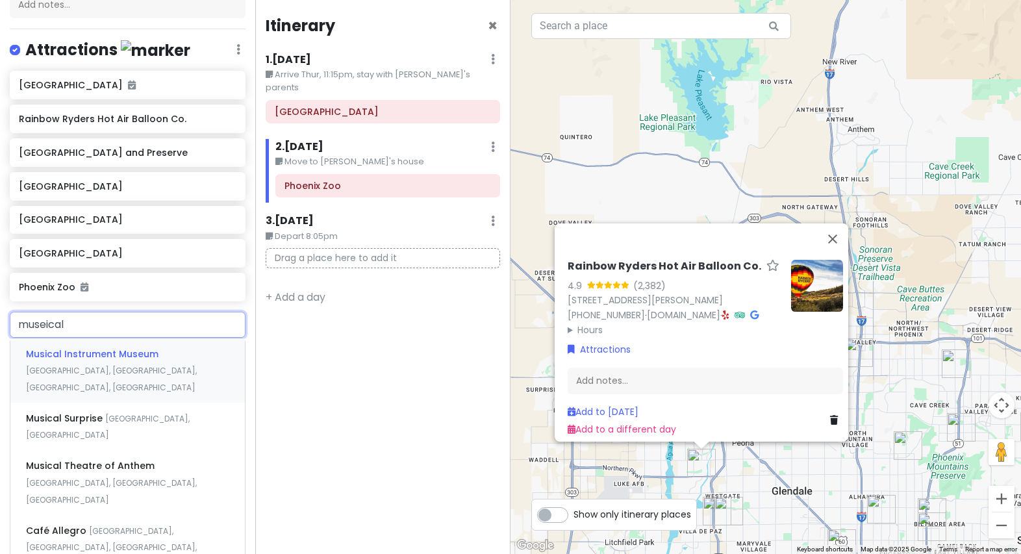
click at [158, 365] on div "Musical Instrument Museum East Mayo Boulevard, Phoenix, AZ, USA" at bounding box center [127, 370] width 234 height 64
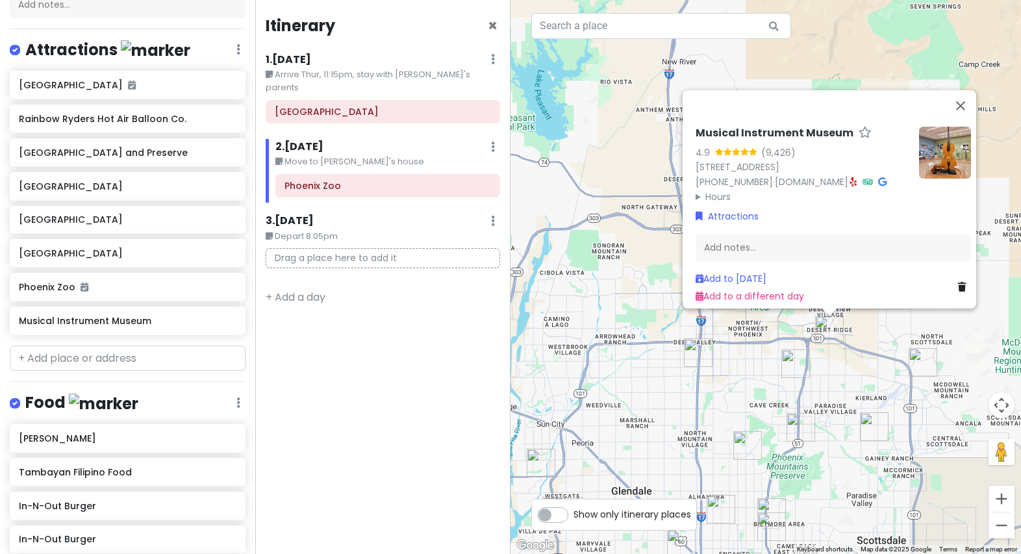
click at [692, 371] on img "Lupita's Hot Dogs" at bounding box center [795, 363] width 29 height 29
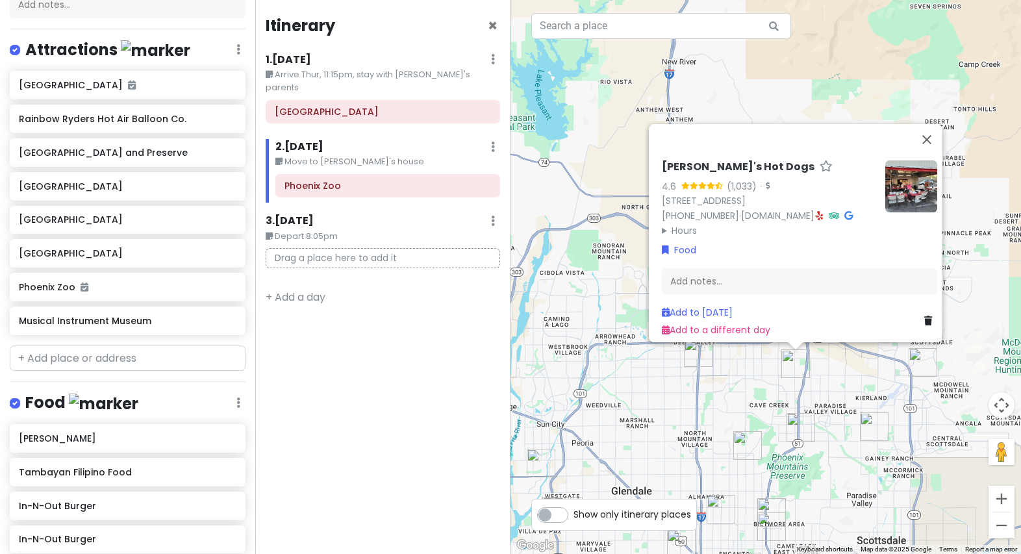
click at [692, 373] on div "Lupita's Hot Dogs 4.6 (1,033) · 16622 N 32nd St, Phoenix, AZ 85032, USA (602) 2…" at bounding box center [765, 277] width 510 height 554
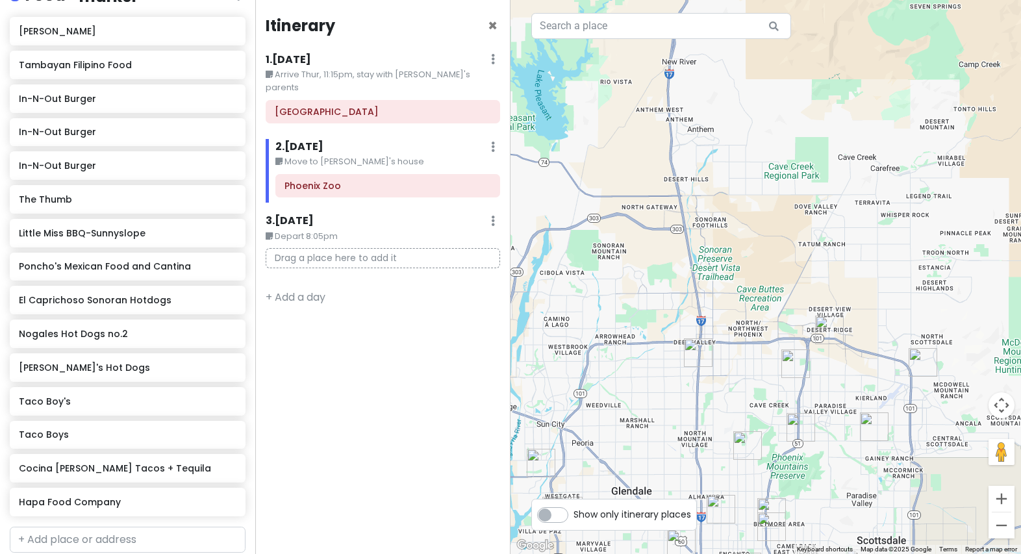
scroll to position [779, 0]
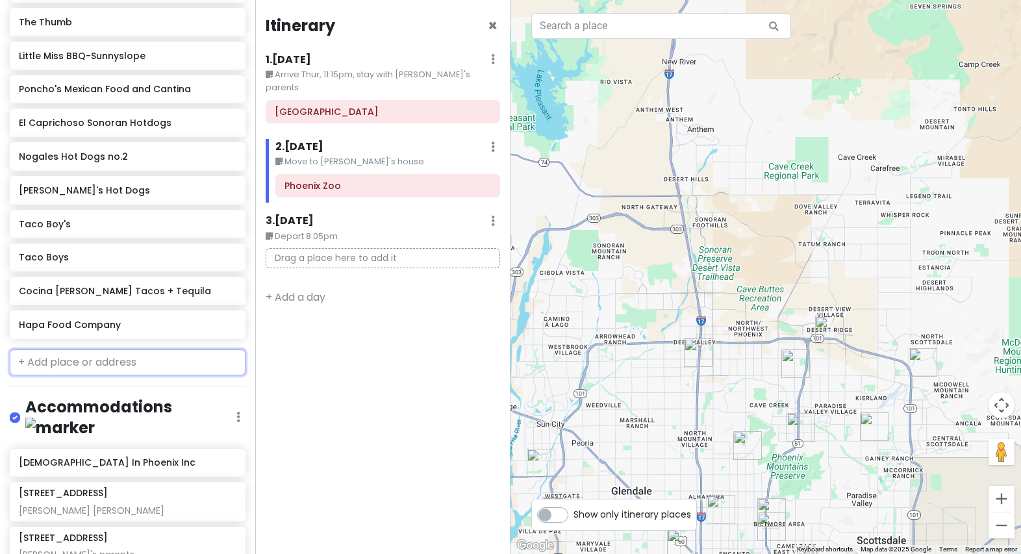
click at [146, 360] on input "text" at bounding box center [128, 362] width 236 height 26
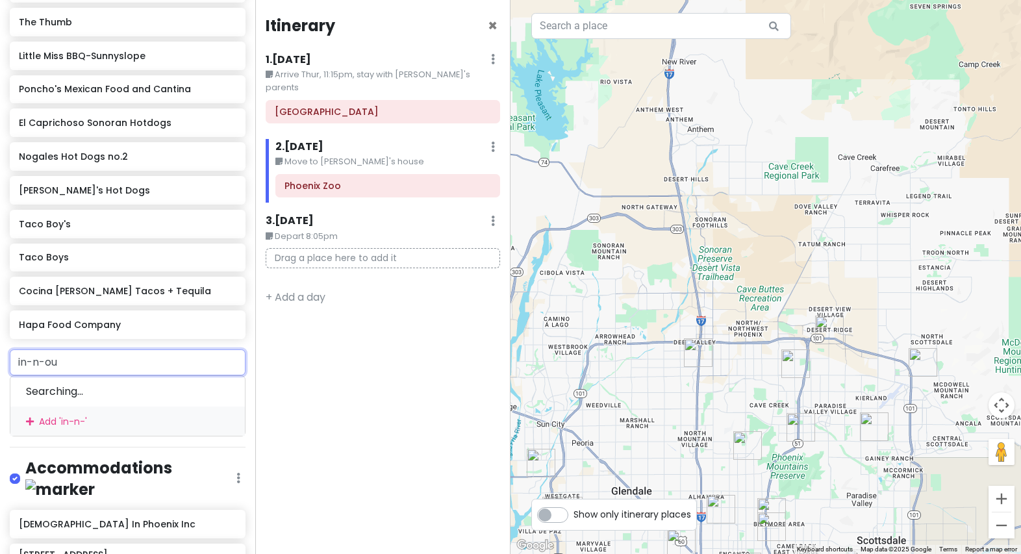
type input "in-n-out"
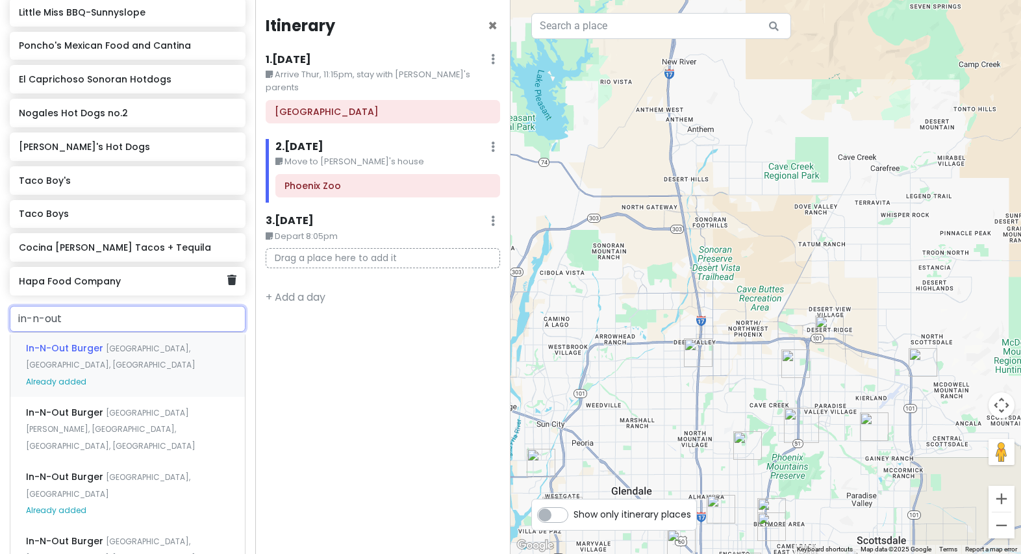
scroll to position [844, 0]
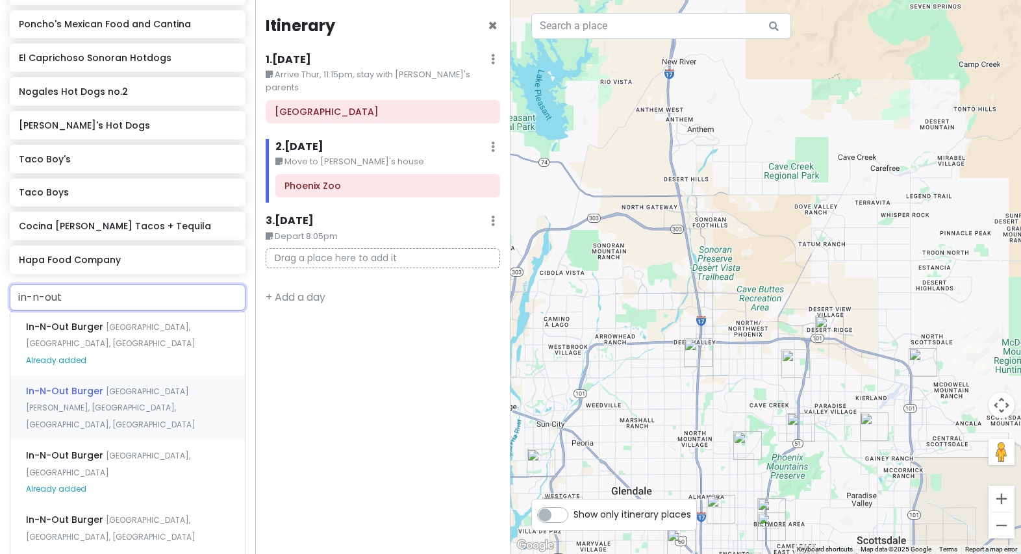
click at [128, 393] on span "East Frank Lloyd Wright Boulevard, Scottsdale, AZ, USA" at bounding box center [110, 408] width 169 height 44
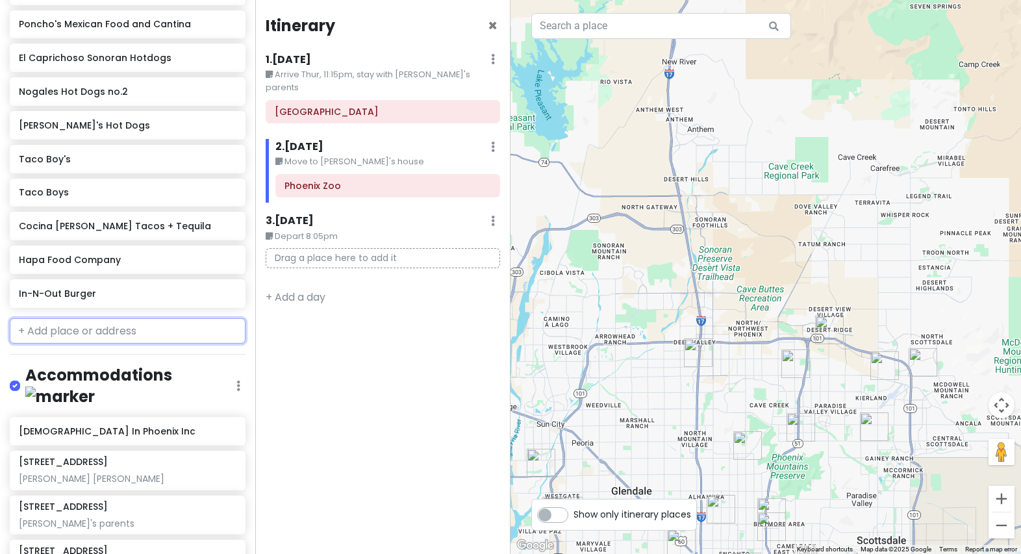
scroll to position [877, 0]
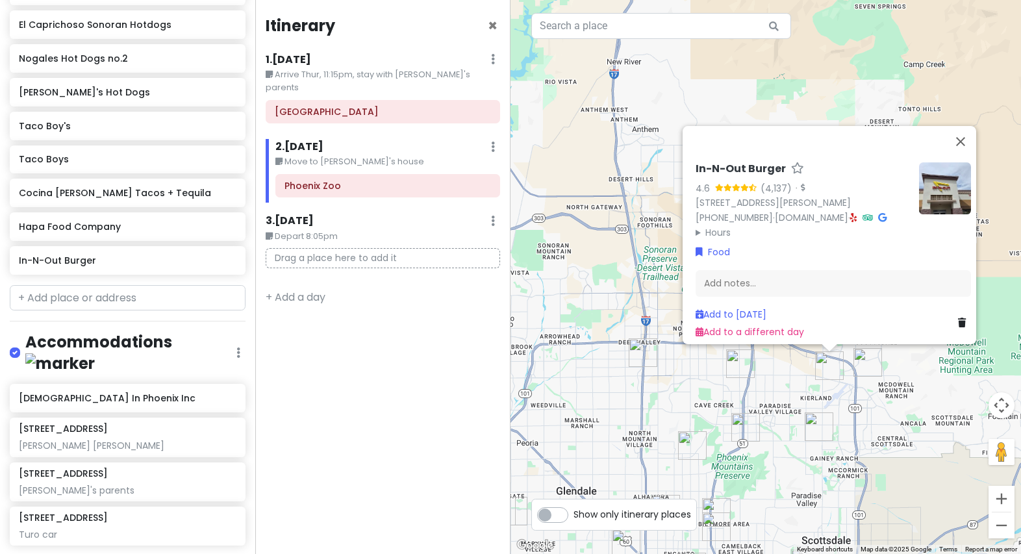
click at [692, 318] on icon at bounding box center [962, 322] width 8 height 9
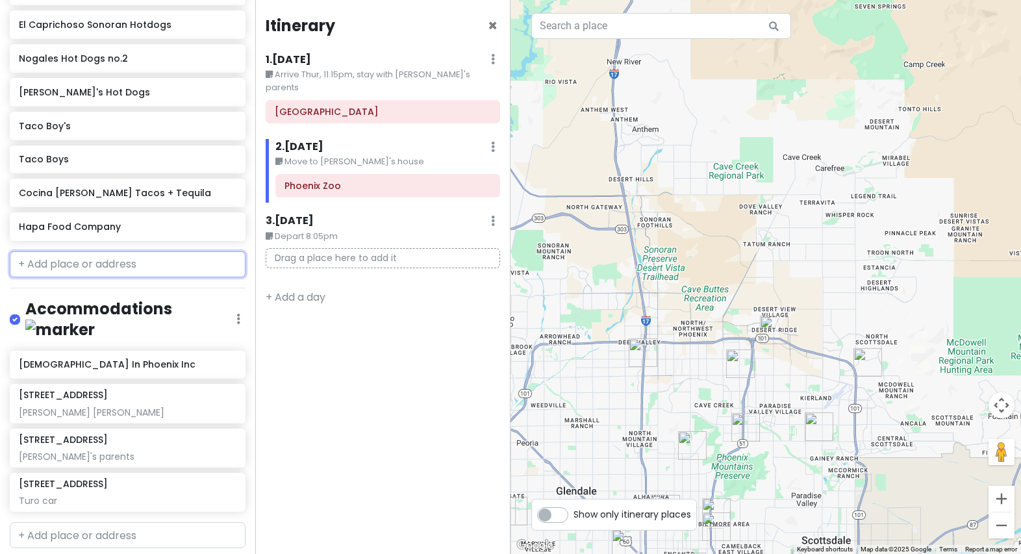
scroll to position [844, 0]
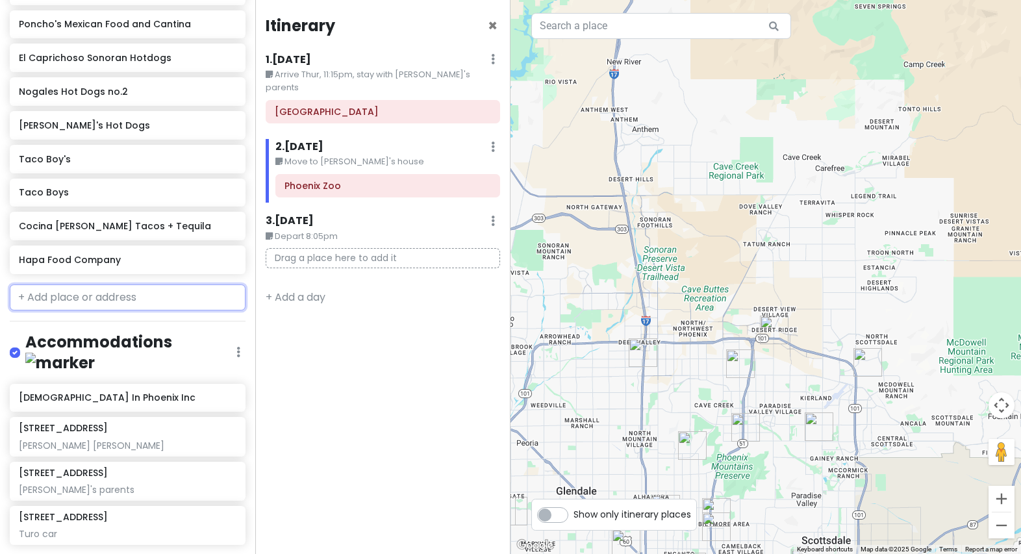
click at [88, 299] on input "text" at bounding box center [128, 297] width 236 height 26
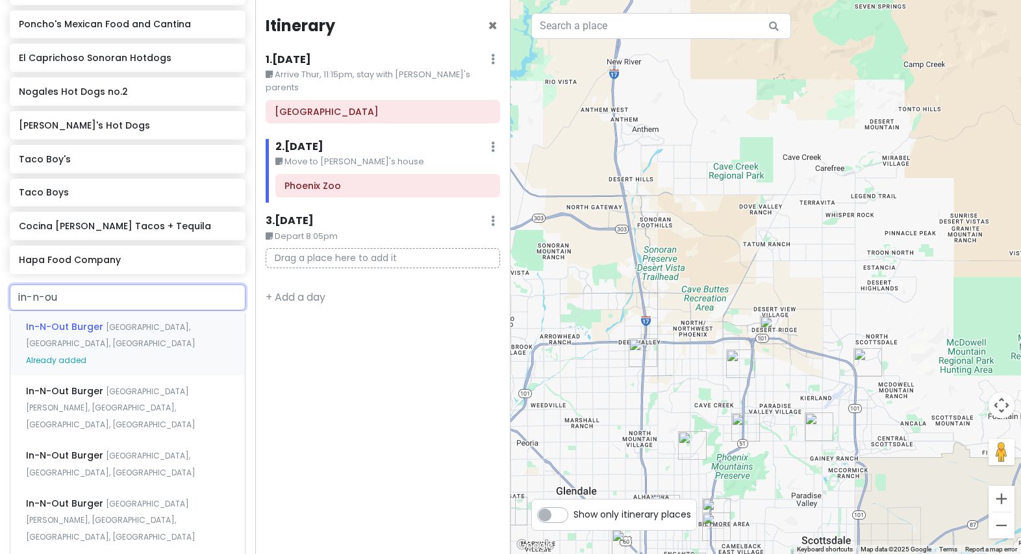
type input "in-n-out"
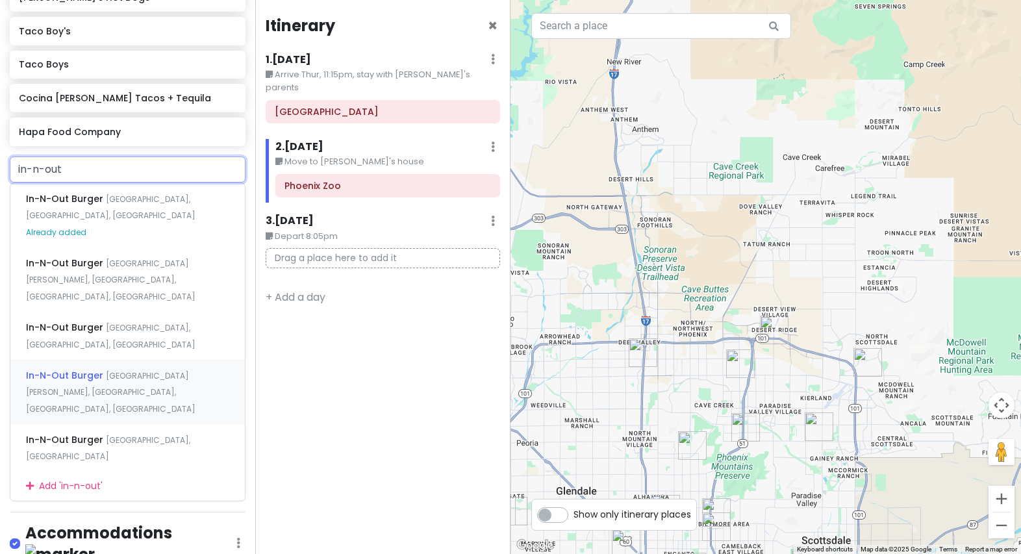
scroll to position [974, 0]
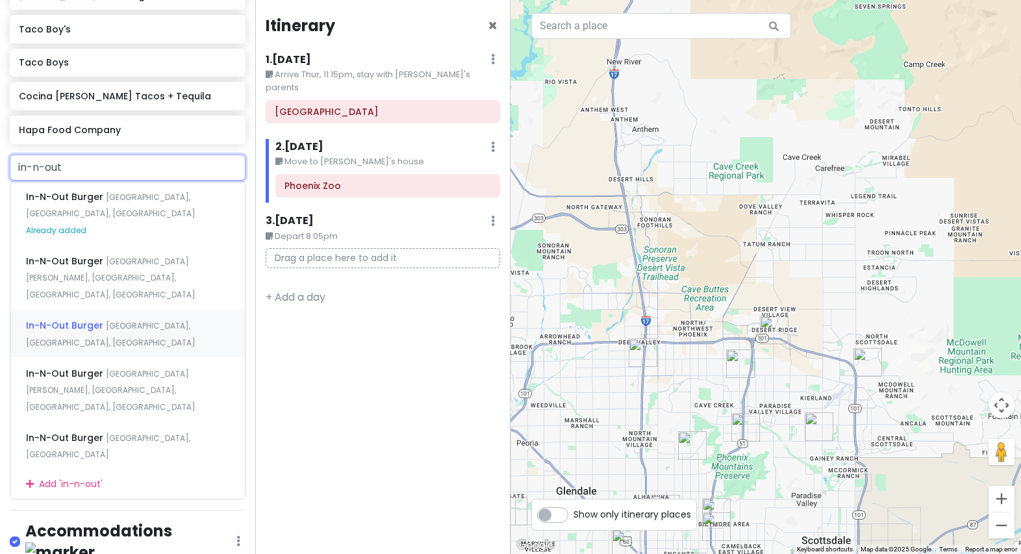
click at [167, 316] on div "In-N-Out Burger North 27th Avenue, Phoenix, AZ, USA" at bounding box center [127, 334] width 234 height 48
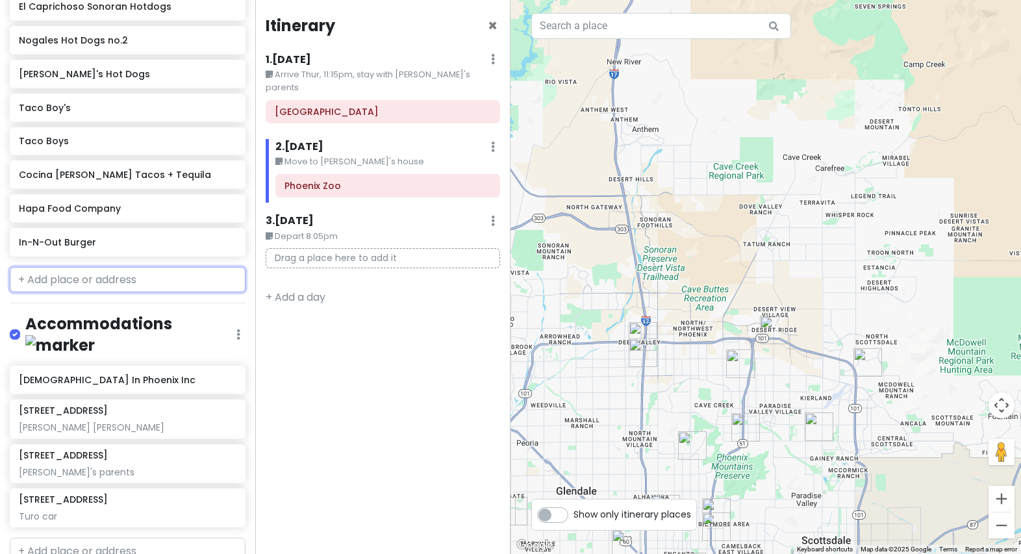
scroll to position [929, 0]
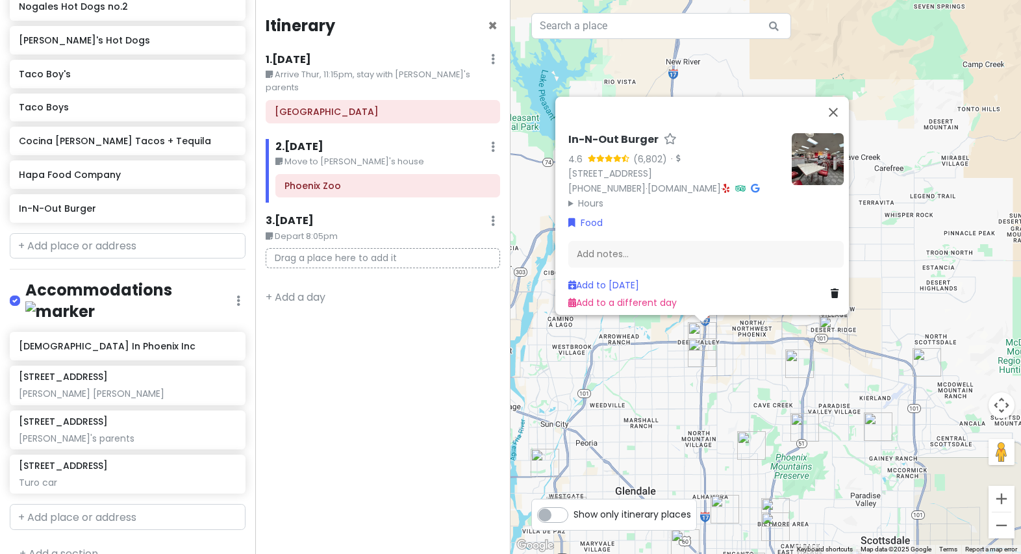
drag, startPoint x: 691, startPoint y: 365, endPoint x: 695, endPoint y: 356, distance: 9.7
click at [692, 358] on img "Church In Phoenix Inc" at bounding box center [701, 352] width 29 height 29
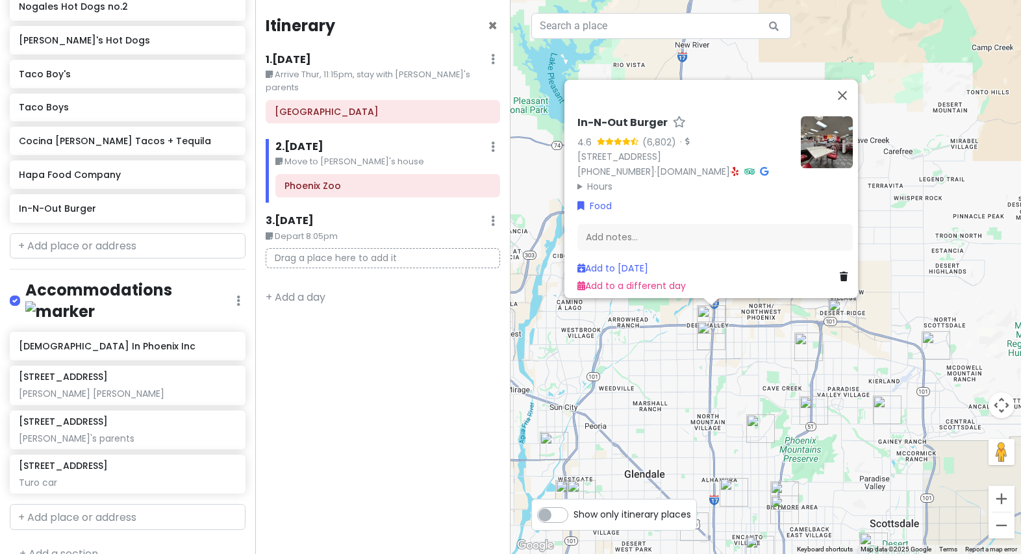
click at [692, 349] on img "Church In Phoenix Inc" at bounding box center [711, 335] width 29 height 29
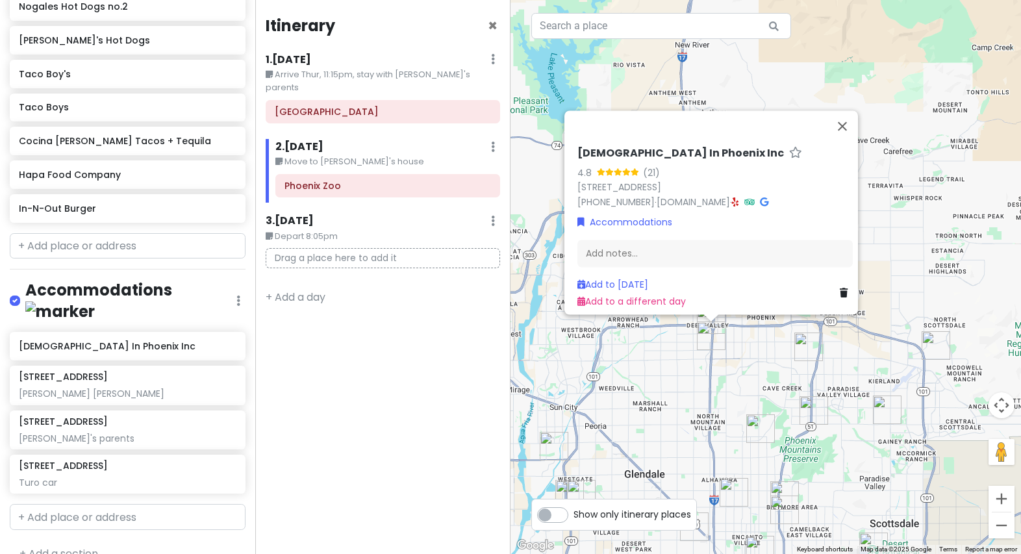
click at [692, 364] on div "Church In Phoenix Inc 4.8 (21) 17803 N 27th Ave, Phoenix, AZ 85053, USA (602) 2…" at bounding box center [765, 277] width 510 height 554
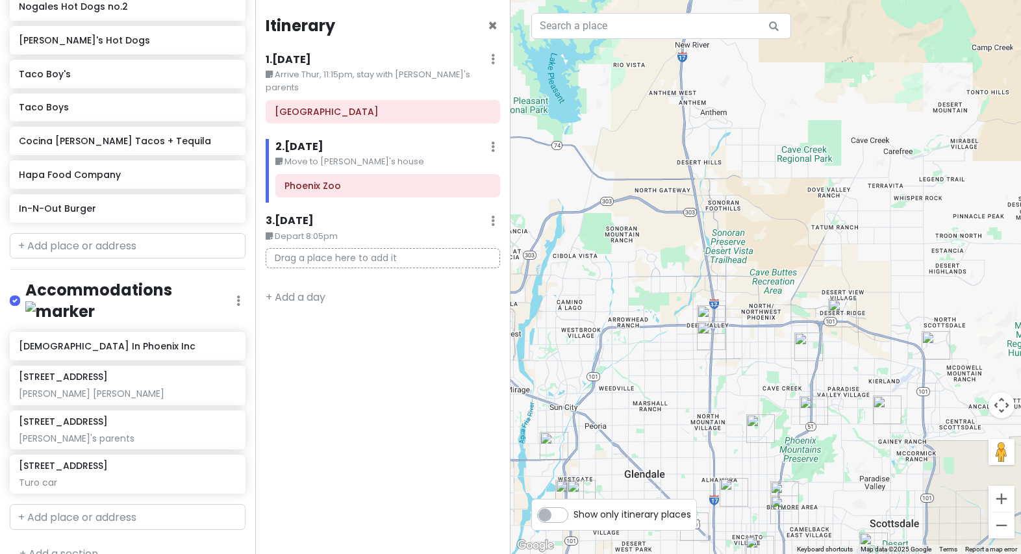
click at [692, 307] on img "In-N-Out Burger" at bounding box center [711, 319] width 29 height 29
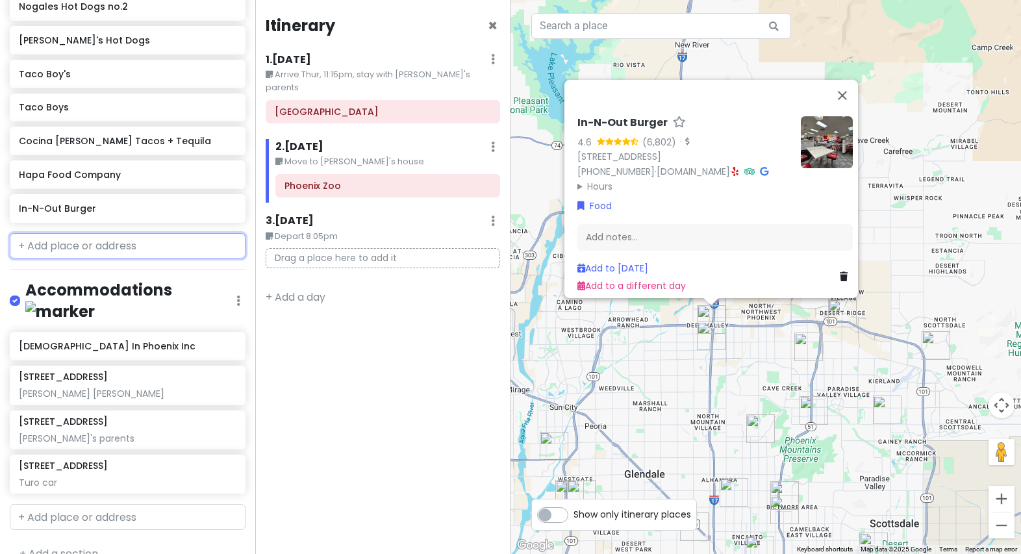
click at [123, 243] on input "text" at bounding box center [128, 246] width 236 height 26
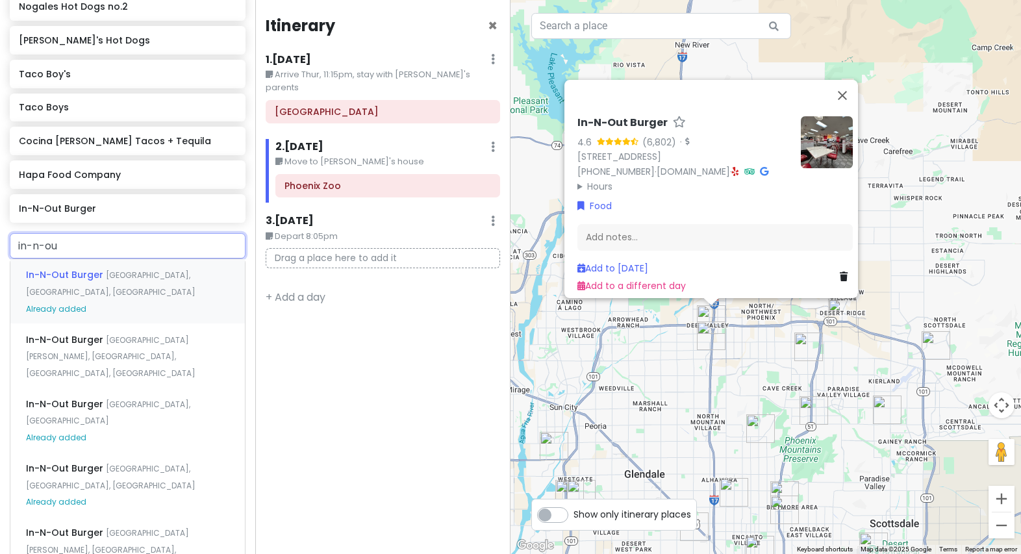
type input "in-n-out"
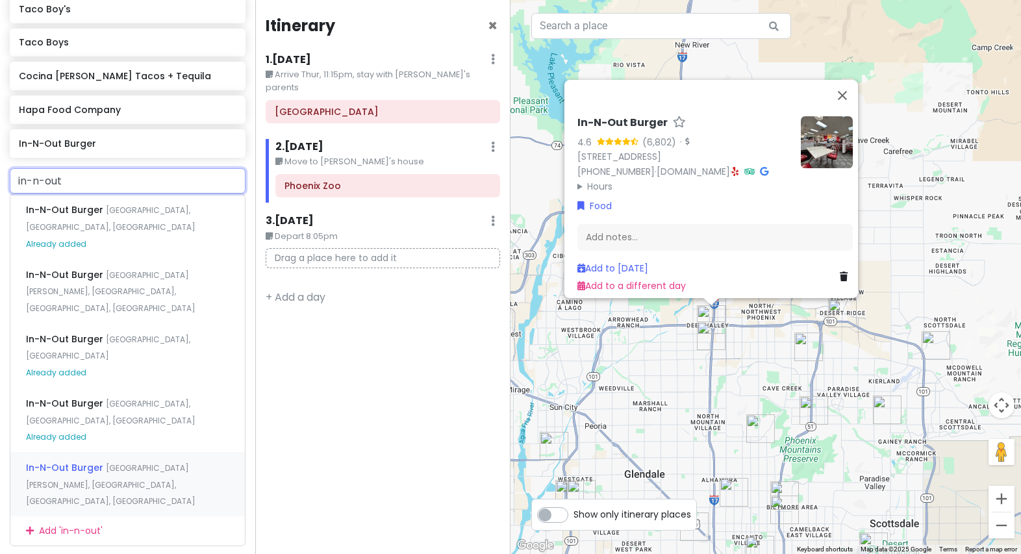
click at [132, 456] on div "In-N-Out Burger North Tatum Boulevard, Phoenix, AZ, USA" at bounding box center [127, 484] width 234 height 64
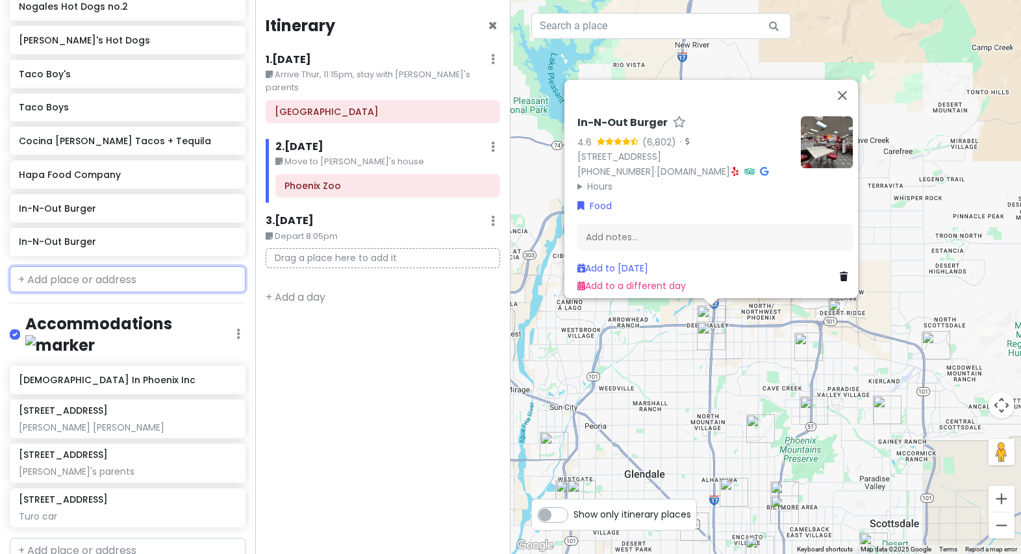
scroll to position [963, 0]
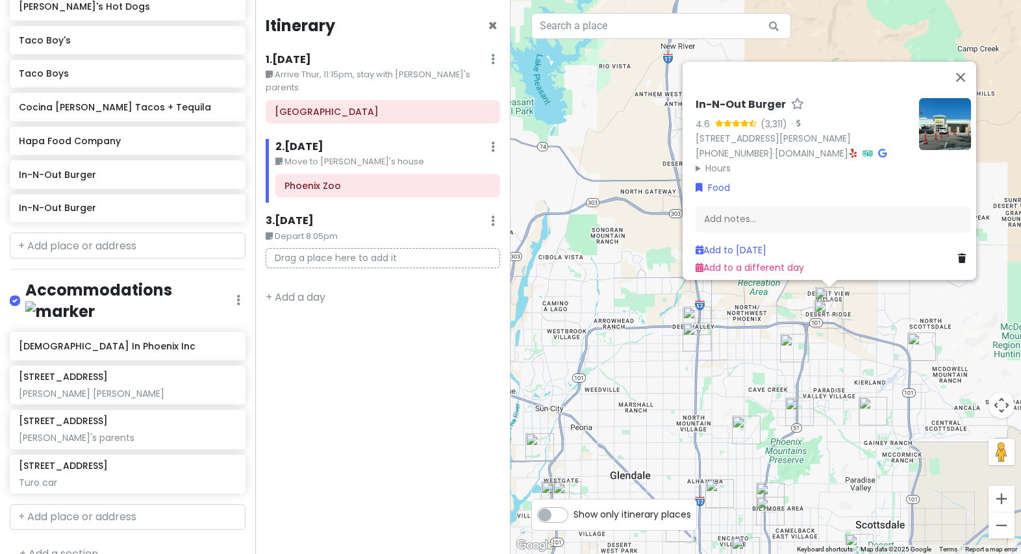
click at [692, 312] on img "Musical Instrument Museum" at bounding box center [827, 314] width 29 height 29
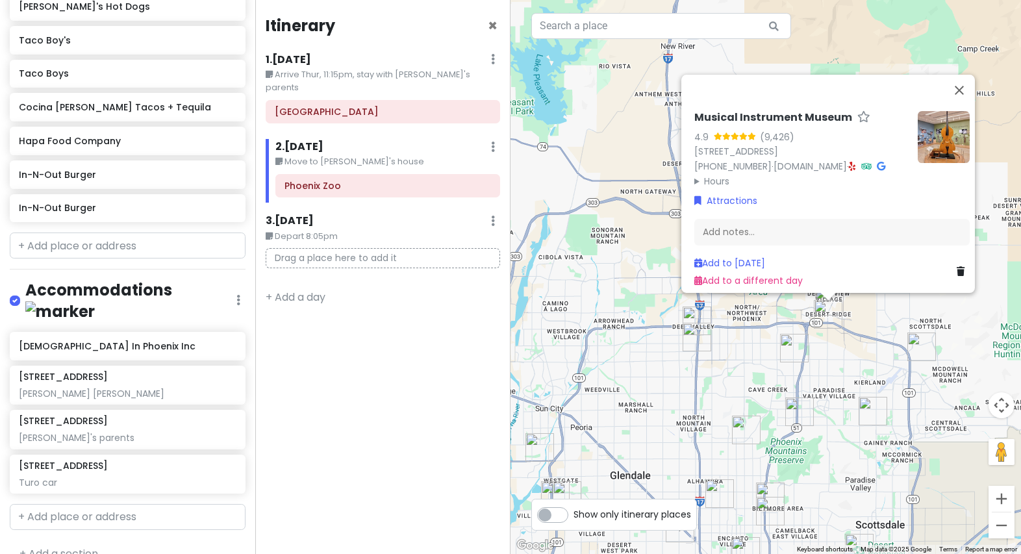
click at [692, 366] on div "Musical Instrument Museum 4.9 (9,426) 4725 E Mayo Blvd, Phoenix, AZ 85050, USA …" at bounding box center [765, 277] width 510 height 554
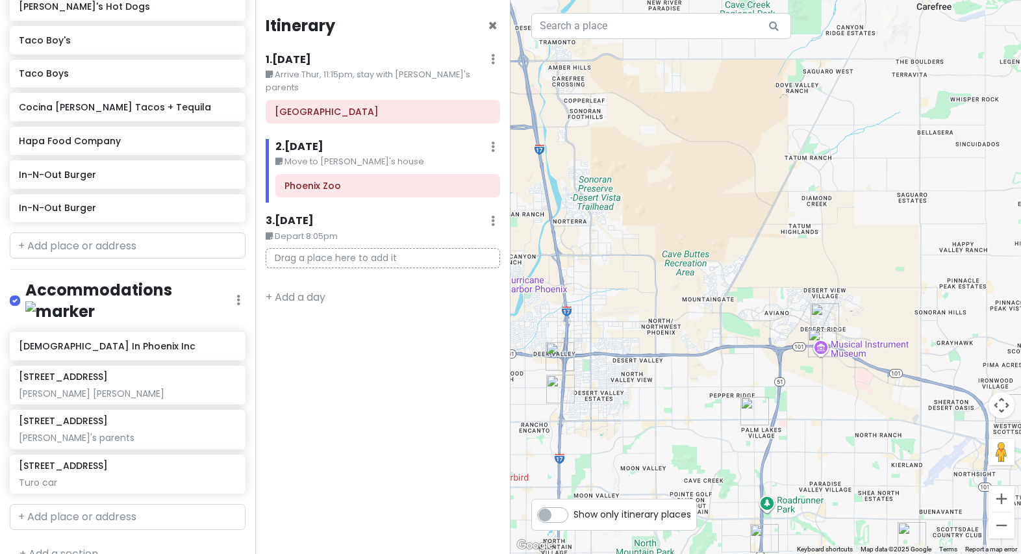
click at [692, 317] on img "In-N-Out Burger" at bounding box center [824, 317] width 29 height 29
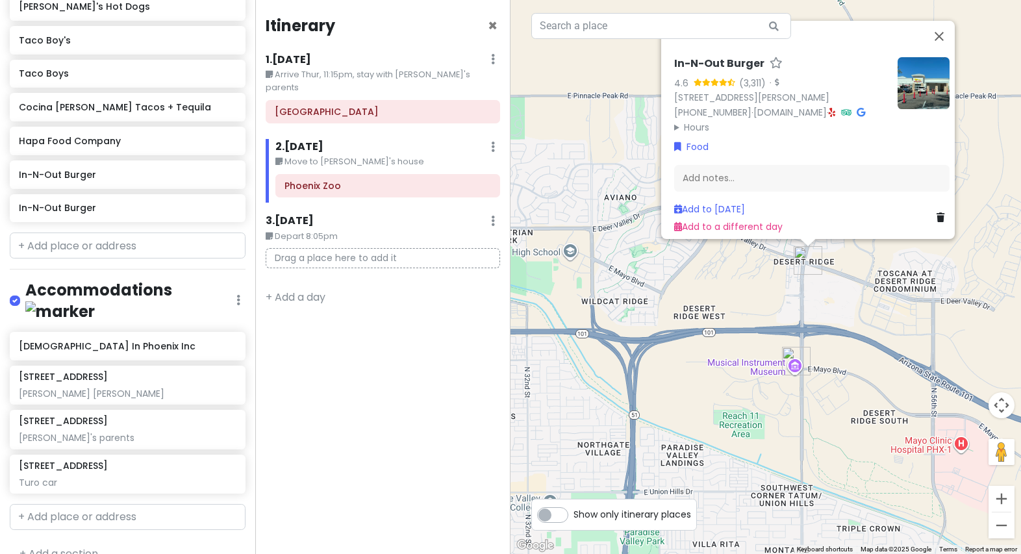
click at [692, 391] on div "In-N-Out Burger 4.6 (3,311) · 21001 N Tatum Blvd, Phoenix, AZ 85050, USA (800) …" at bounding box center [765, 277] width 510 height 554
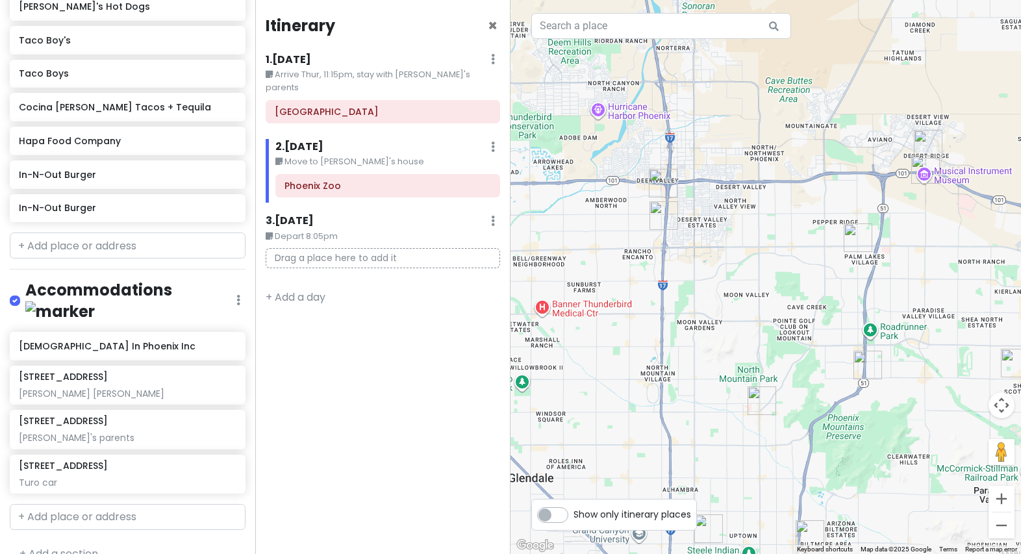
drag, startPoint x: 860, startPoint y: 337, endPoint x: 913, endPoint y: 258, distance: 95.3
click at [692, 258] on div at bounding box center [765, 277] width 510 height 554
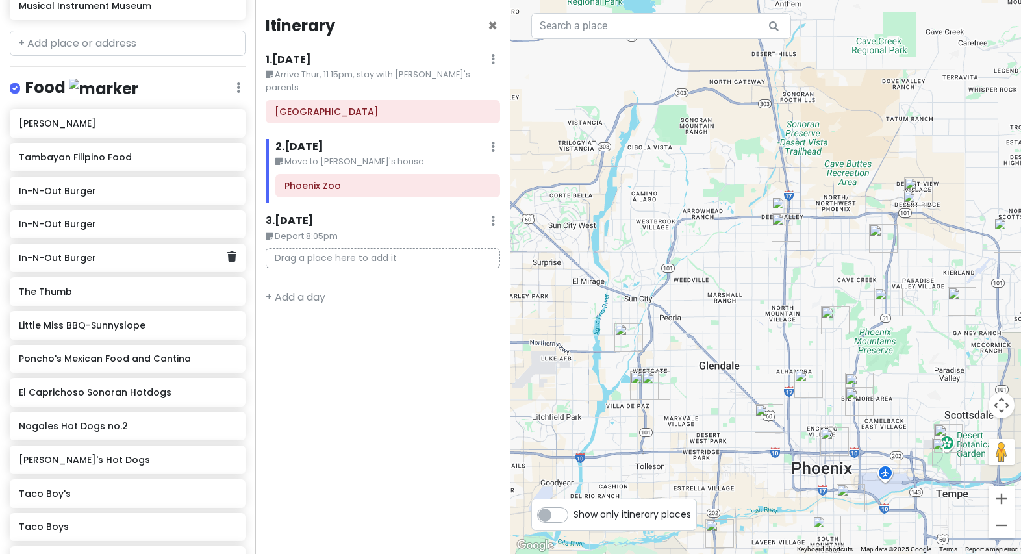
scroll to position [508, 0]
click at [101, 192] on h6 "In-N-Out Burger" at bounding box center [123, 192] width 208 height 12
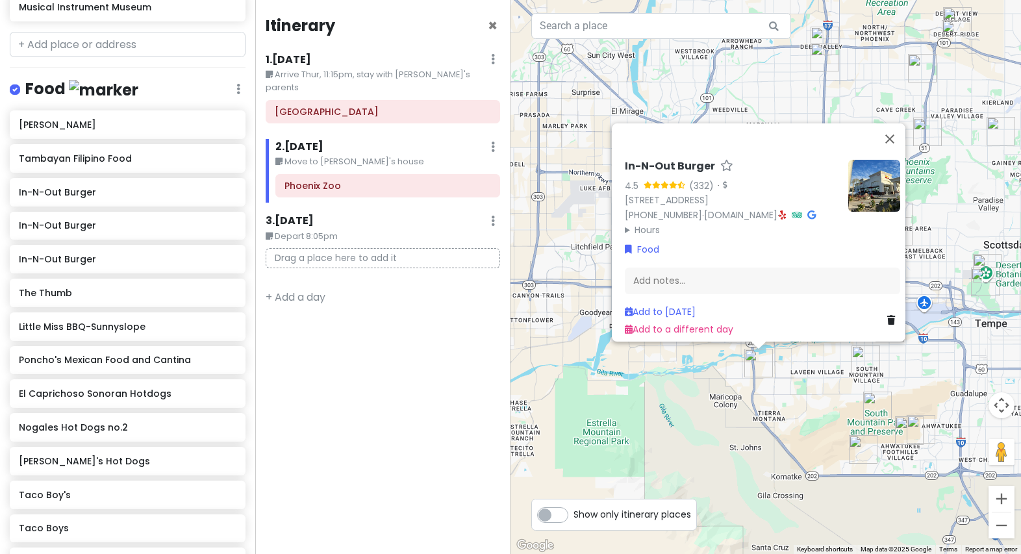
drag, startPoint x: 746, startPoint y: 499, endPoint x: 784, endPoint y: 367, distance: 137.7
click at [692, 367] on div "In-N-Out Burger 4.5 (332) · 5940 W Baseline Rd, Laveen Village, AZ 85339, USA (…" at bounding box center [765, 277] width 510 height 554
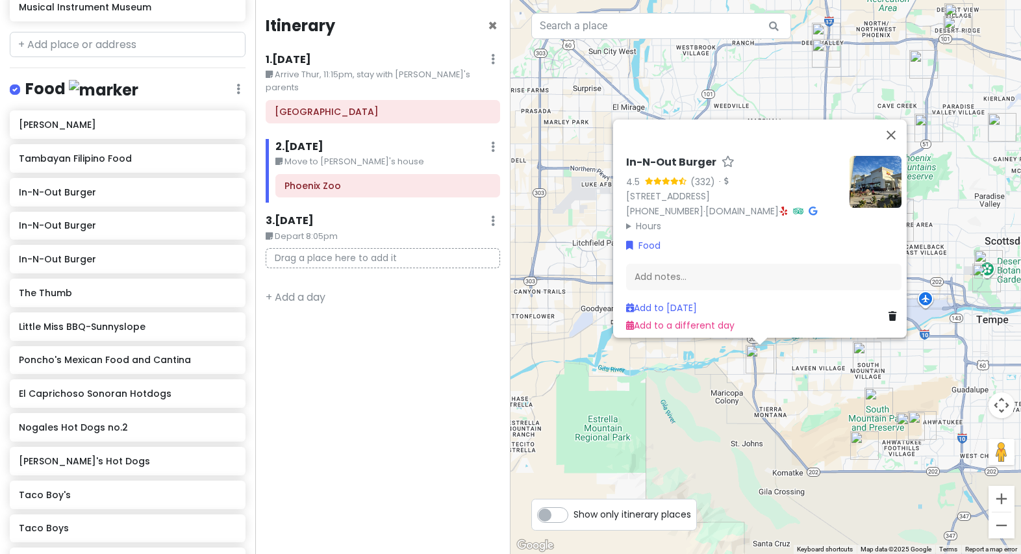
click at [692, 367] on div "In-N-Out Burger 4.5 (332) · 5940 W Baseline Rd, Laveen Village, AZ 85339, USA (…" at bounding box center [765, 277] width 510 height 554
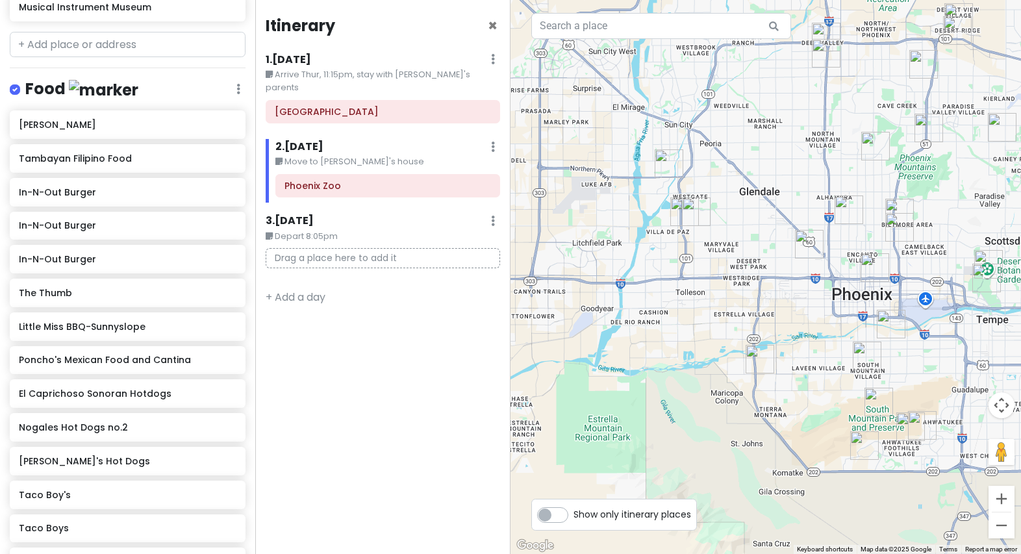
click at [692, 364] on img "In-N-Out Burger" at bounding box center [759, 359] width 29 height 29
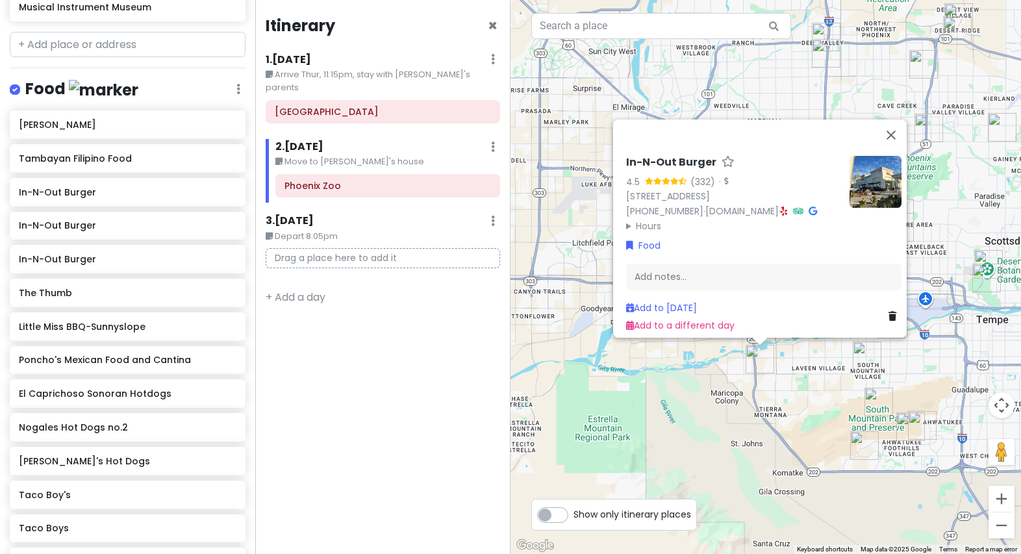
click at [692, 312] on icon at bounding box center [892, 316] width 8 height 9
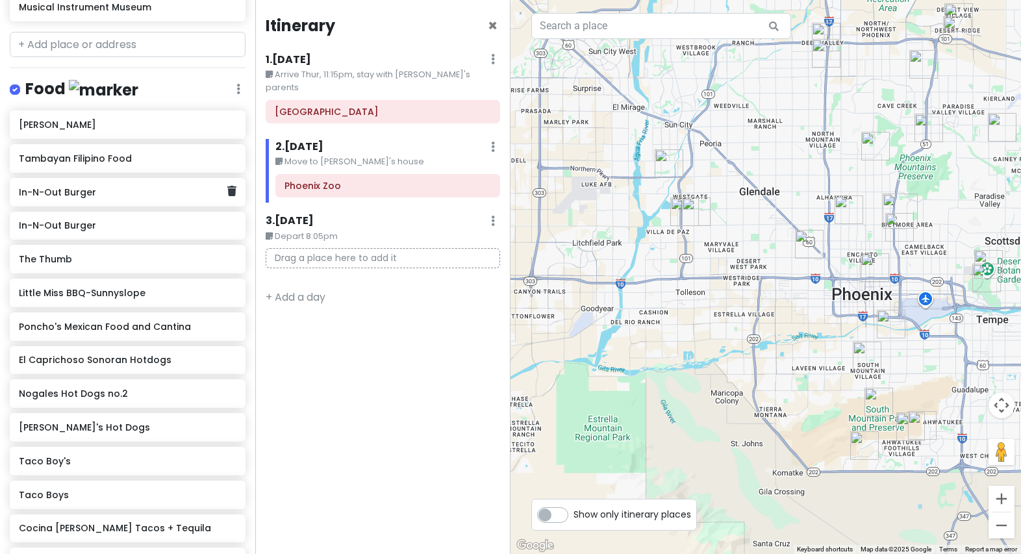
click at [122, 194] on h6 "In-N-Out Burger" at bounding box center [123, 192] width 208 height 12
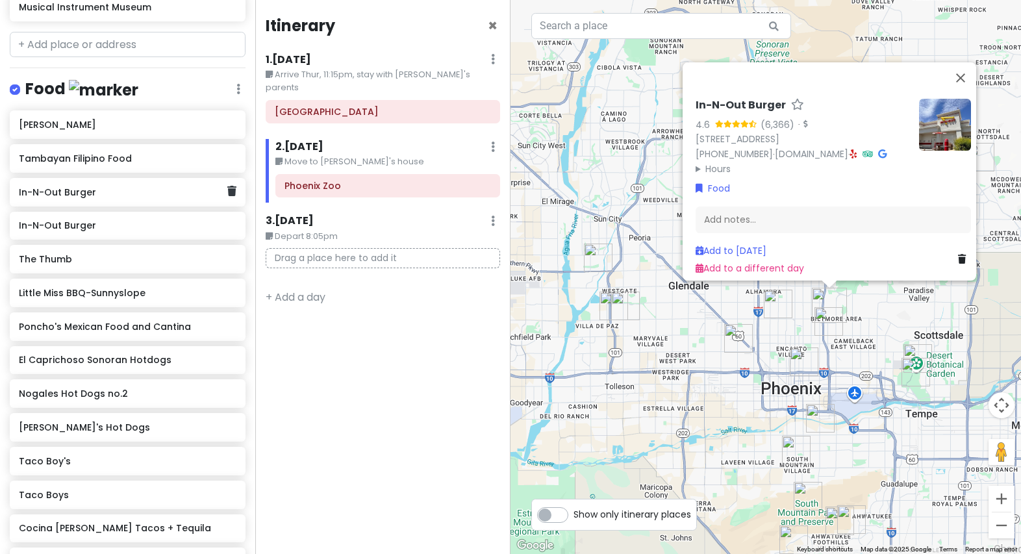
click at [109, 203] on div "In-N-Out Burger" at bounding box center [128, 192] width 236 height 29
click at [118, 197] on div "In-N-Out Burger" at bounding box center [123, 192] width 208 height 18
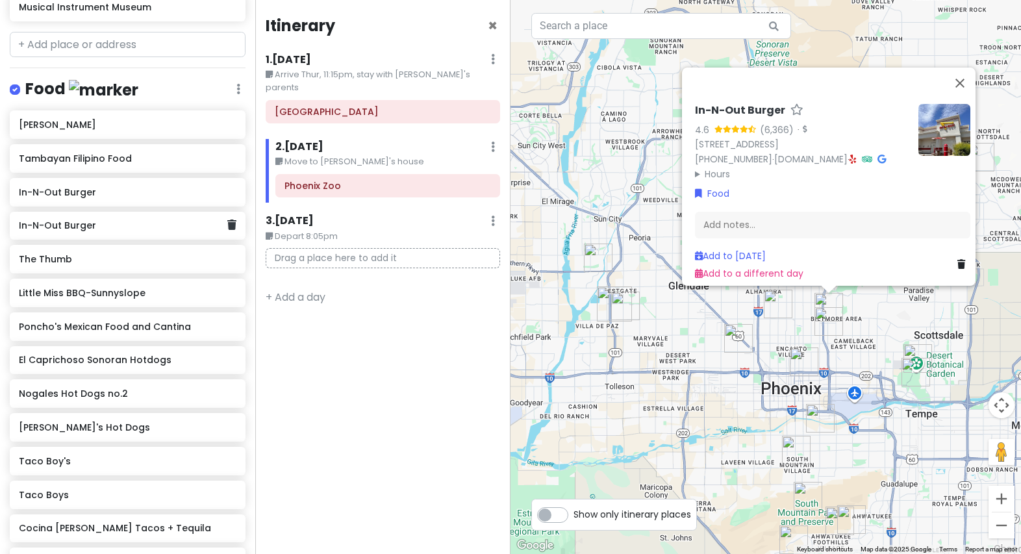
click at [106, 227] on h6 "In-N-Out Burger" at bounding box center [123, 225] width 208 height 12
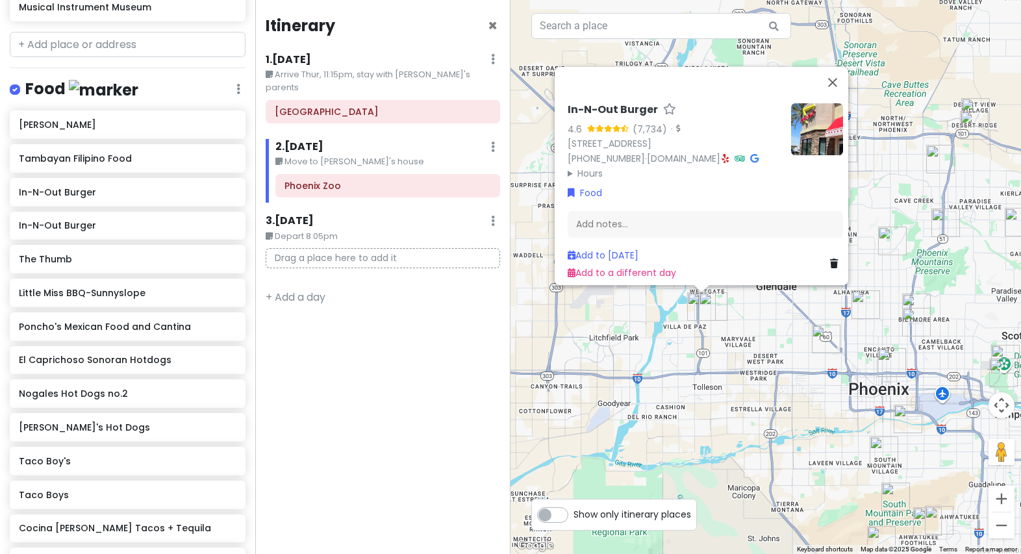
drag, startPoint x: 689, startPoint y: 359, endPoint x: 693, endPoint y: 346, distance: 13.6
click at [691, 358] on div "In-N-Out Burger 4.6 (7,734) · 9585 W Camelback Rd, Phoenix, AZ 85037, USA (800)…" at bounding box center [765, 277] width 510 height 554
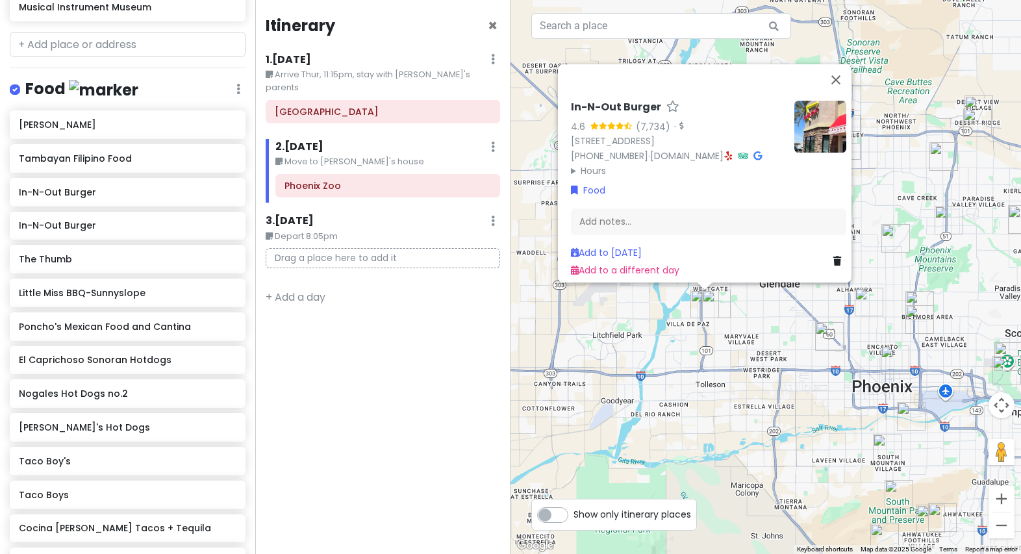
click at [692, 299] on img "Taco Boys" at bounding box center [716, 304] width 29 height 29
click at [692, 345] on div "To navigate, press the arrow keys. In-N-Out Burger 4.6 (7,734) · 9585 W Camelba…" at bounding box center [765, 277] width 510 height 554
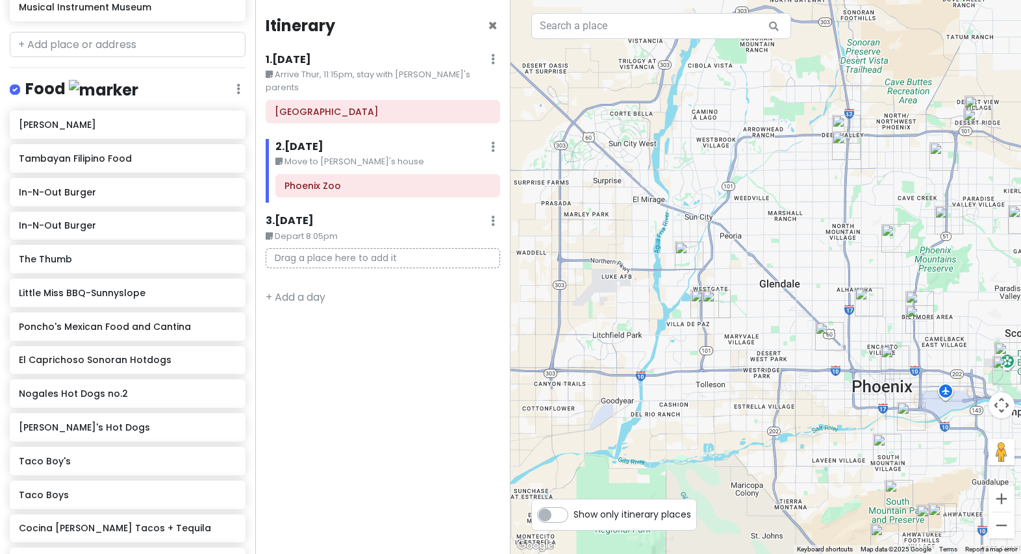
click at [692, 258] on img "Rainbow Ryders Hot Air Balloon Co." at bounding box center [689, 256] width 29 height 29
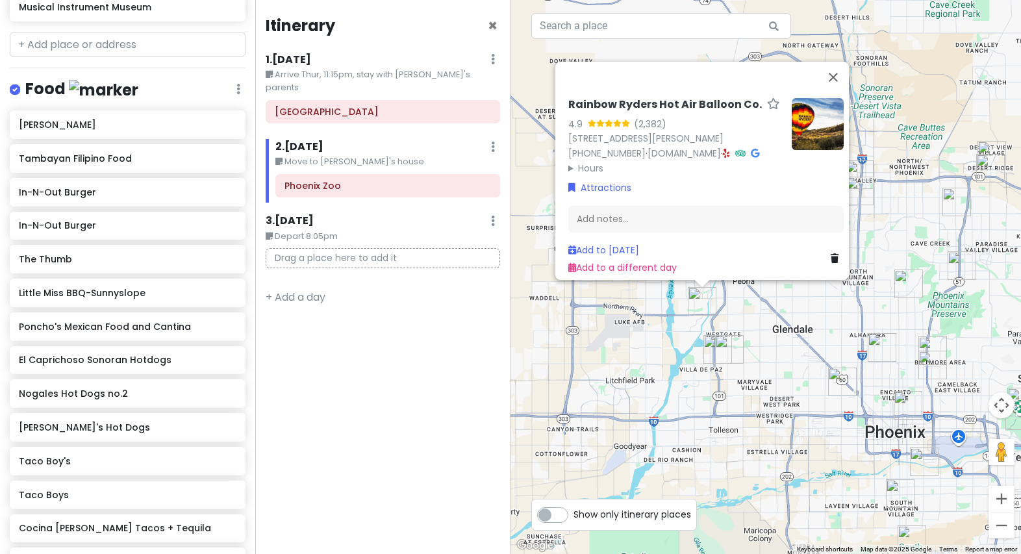
click at [692, 334] on div "Rainbow Ryders Hot Air Balloon Co. 4.9 (2,382) 7934 N Glen Harbor Blvd, Glendal…" at bounding box center [765, 277] width 510 height 554
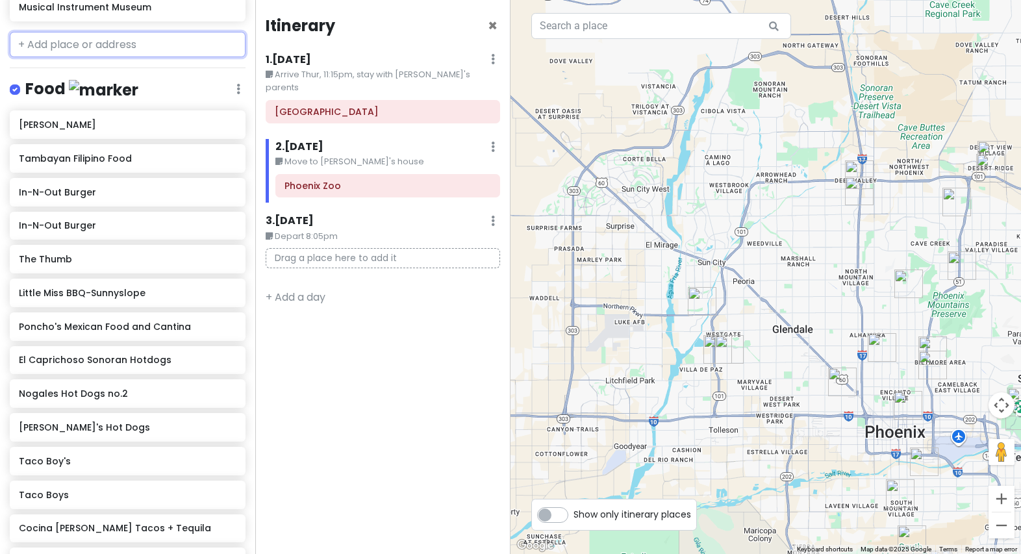
click at [94, 44] on input "text" at bounding box center [128, 45] width 236 height 26
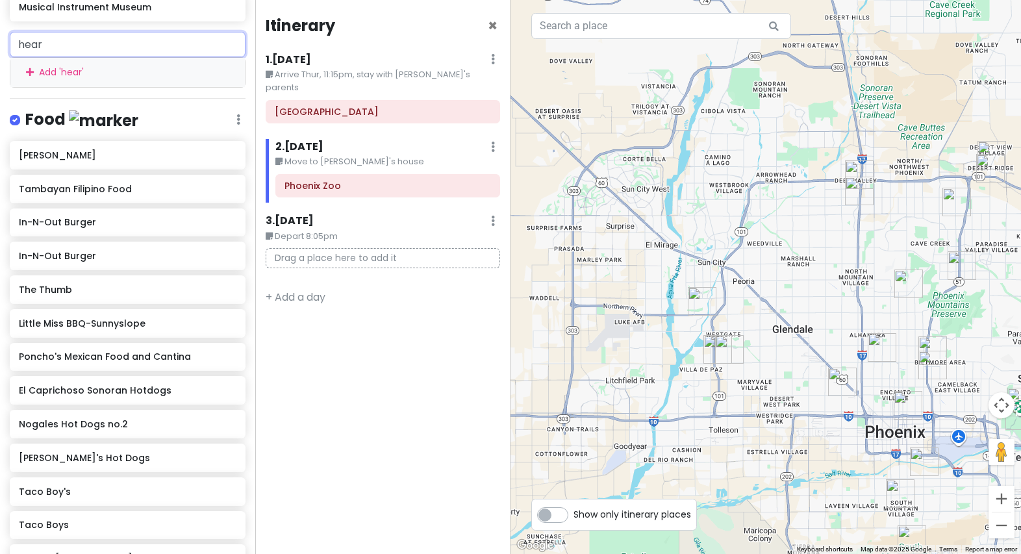
type input "heard"
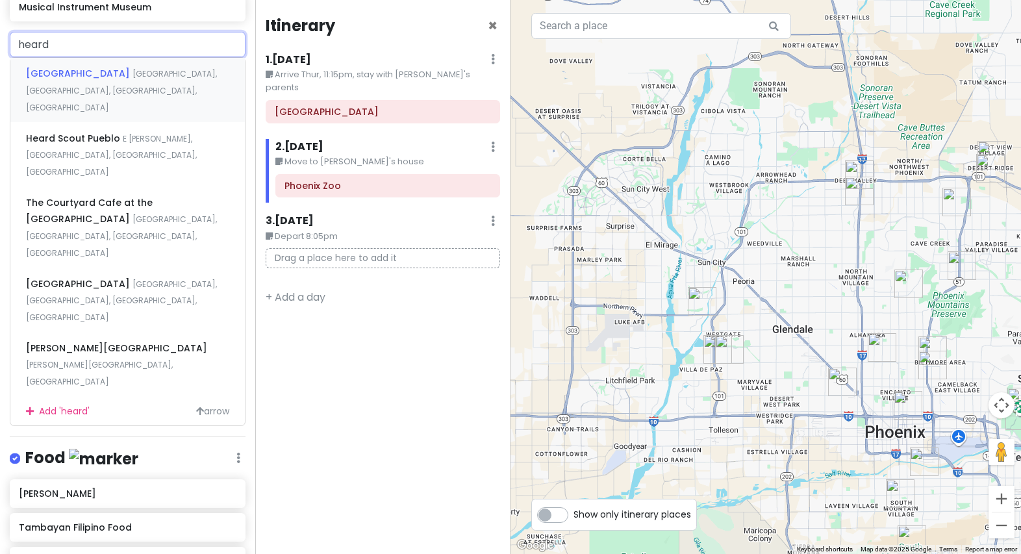
click at [86, 71] on span "Heard Museum" at bounding box center [79, 73] width 106 height 13
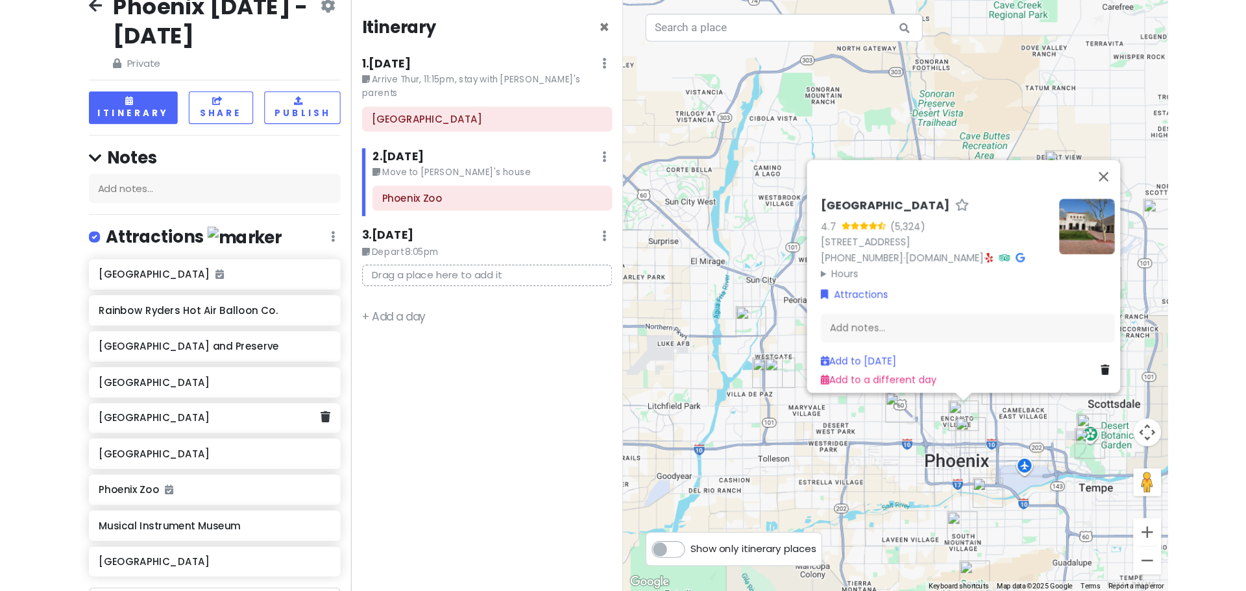
scroll to position [153, 0]
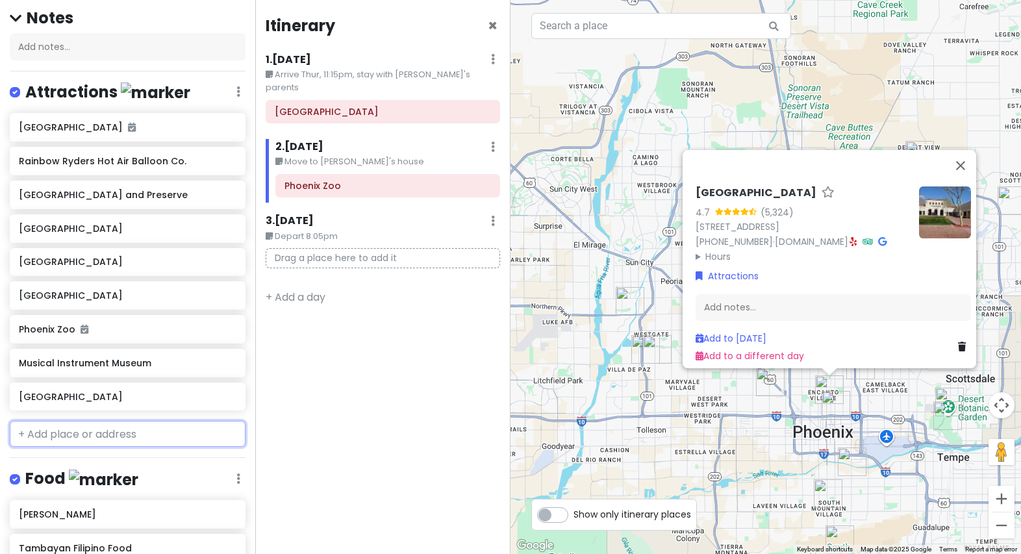
click at [64, 433] on input "text" at bounding box center [128, 434] width 236 height 26
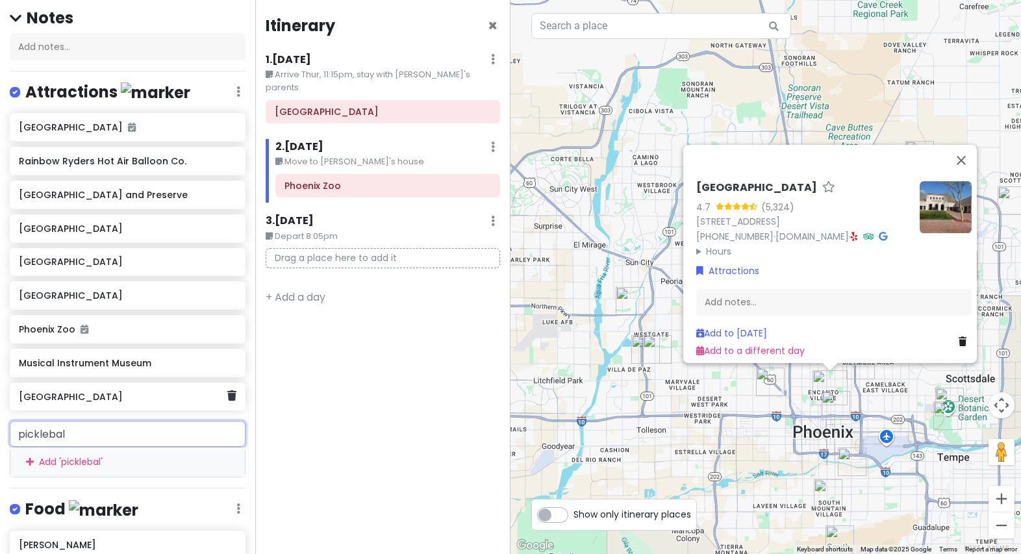
type input "pickleball"
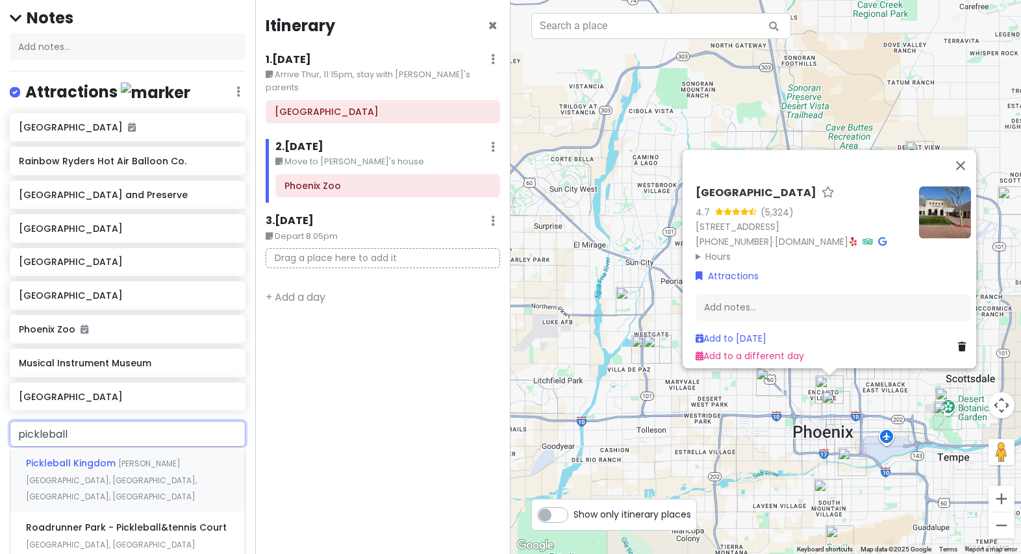
click at [99, 458] on span "Pickleball Kingdom" at bounding box center [72, 462] width 92 height 13
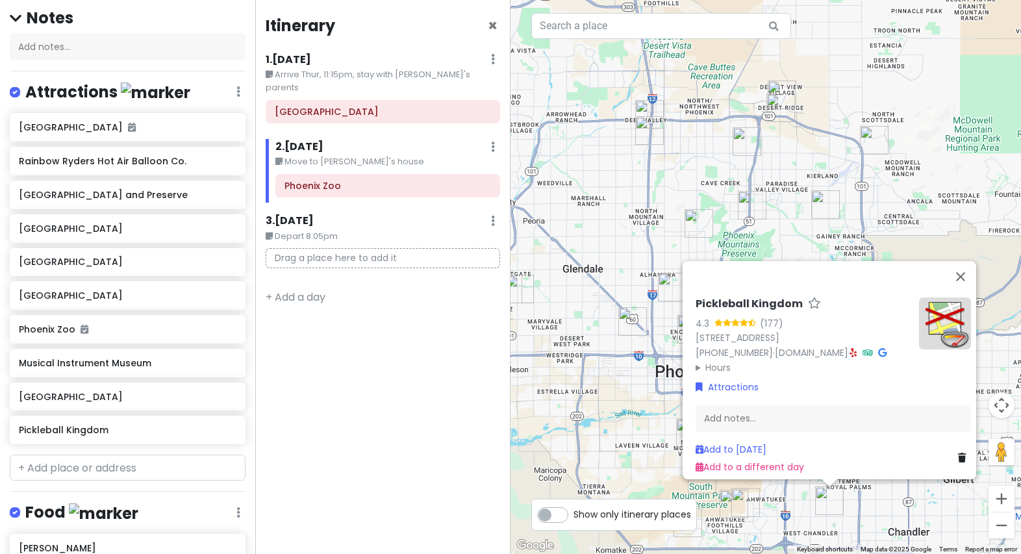
click at [692, 494] on div "Pickleball Kingdom 4.3 (177) 4950 W Ray Rd, Chandler, AZ 85226, USA (480) 818-9…" at bounding box center [765, 277] width 510 height 554
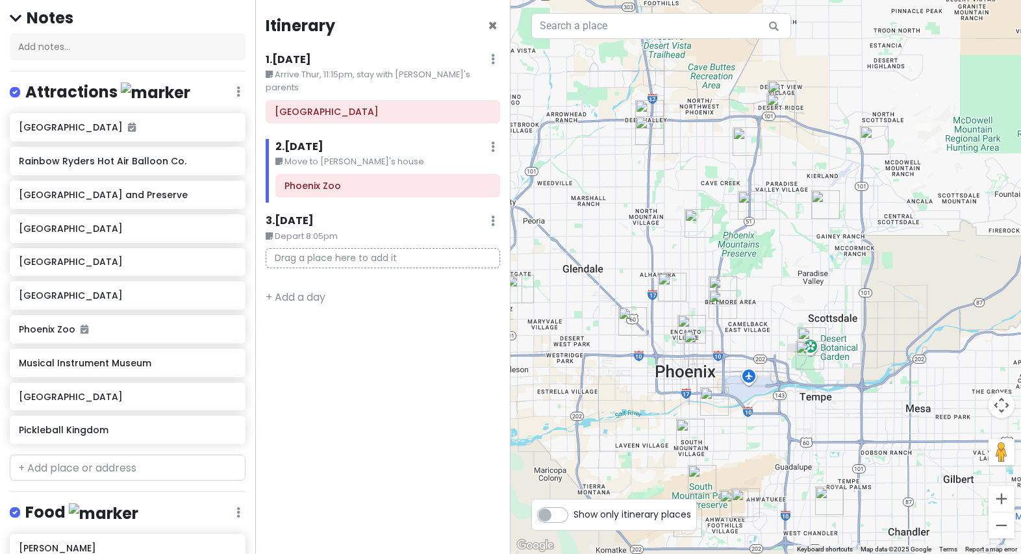
click at [692, 501] on img "Pickleball Kingdom" at bounding box center [829, 500] width 29 height 29
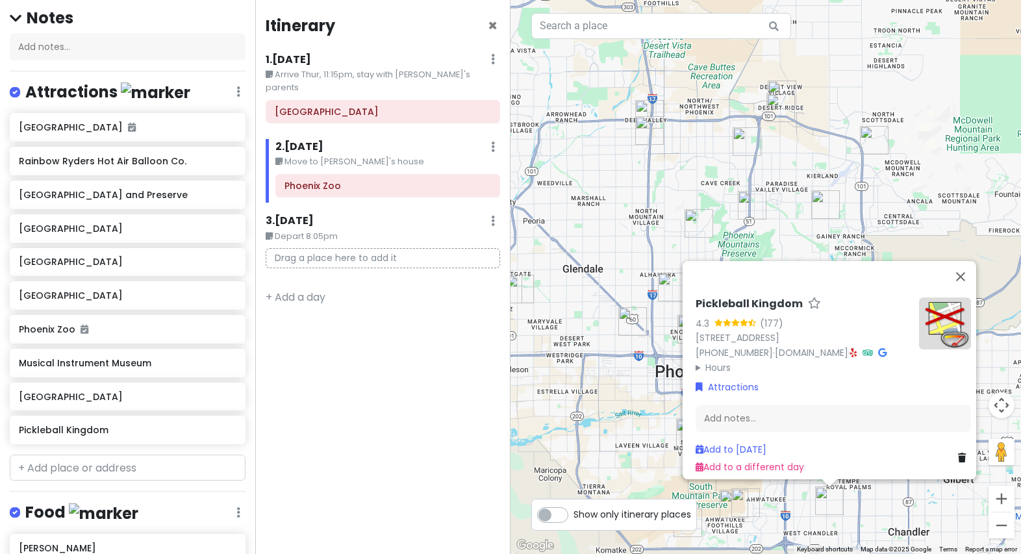
click at [692, 508] on div "Pickleball Kingdom 4.3 (177) 4950 W Ray Rd, Chandler, AZ 85226, USA (480) 818-9…" at bounding box center [765, 277] width 510 height 554
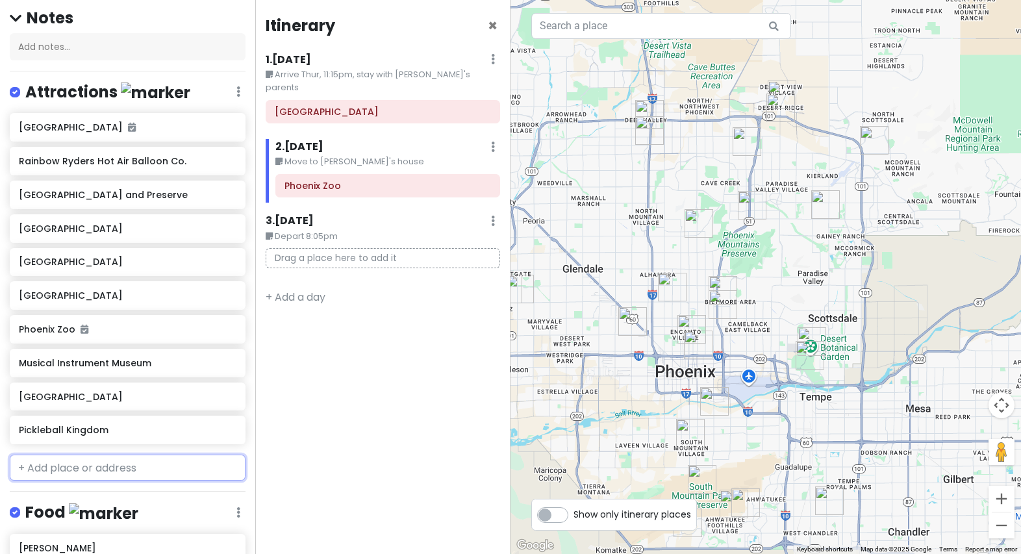
click at [83, 465] on input "text" at bounding box center [128, 467] width 236 height 26
type input "octane"
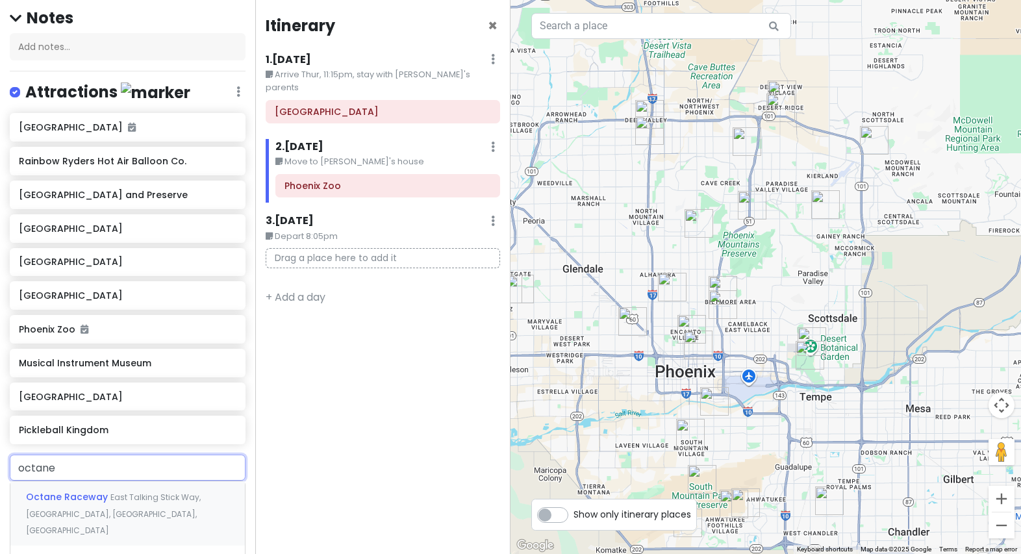
click at [95, 491] on span "Octane Raceway" at bounding box center [68, 496] width 84 height 13
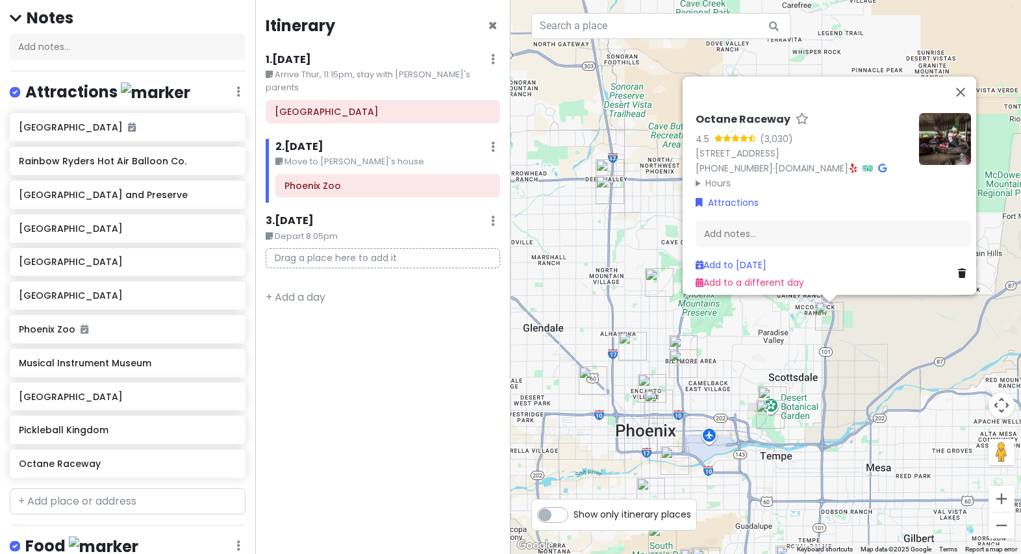
click at [692, 370] on div "Octane Raceway 4.5 (3,030) 9119 E Talking Stick Wy, Scottsdale, AZ 85250, USA (…" at bounding box center [765, 277] width 510 height 554
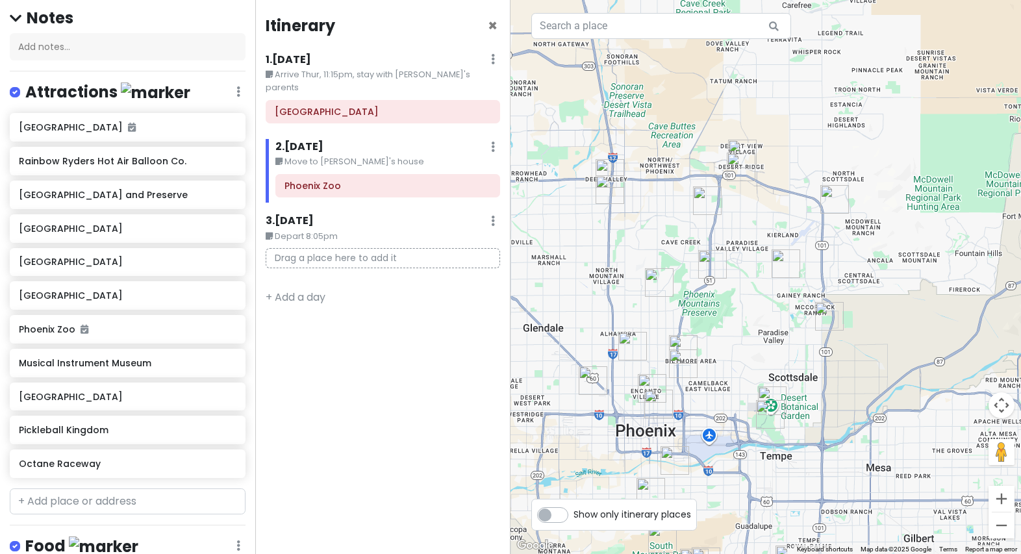
click at [692, 319] on img "Octane Raceway" at bounding box center [829, 316] width 29 height 29
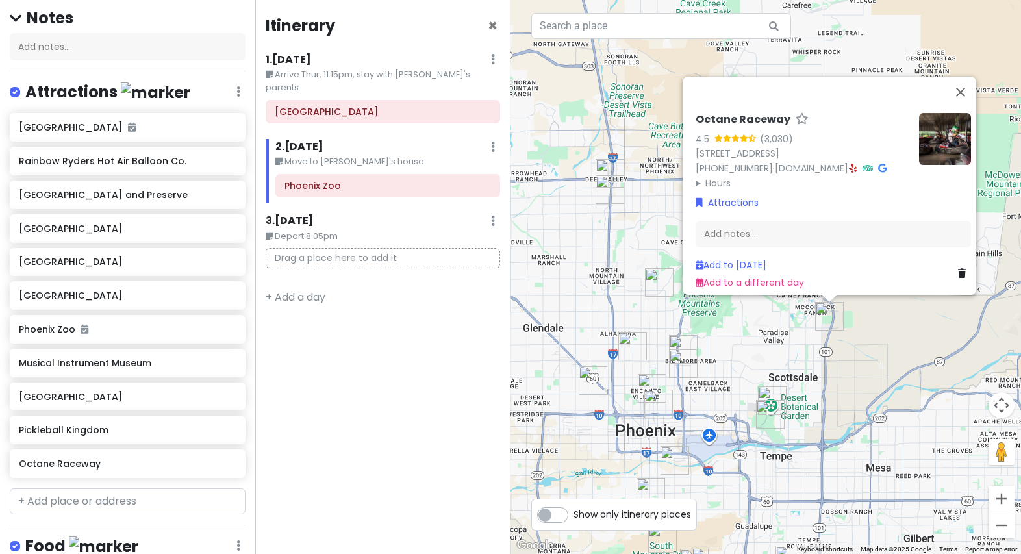
click at [692, 355] on div "Octane Raceway 4.5 (3,030) 9119 E Talking Stick Wy, Scottsdale, AZ 85250, USA (…" at bounding box center [765, 277] width 510 height 554
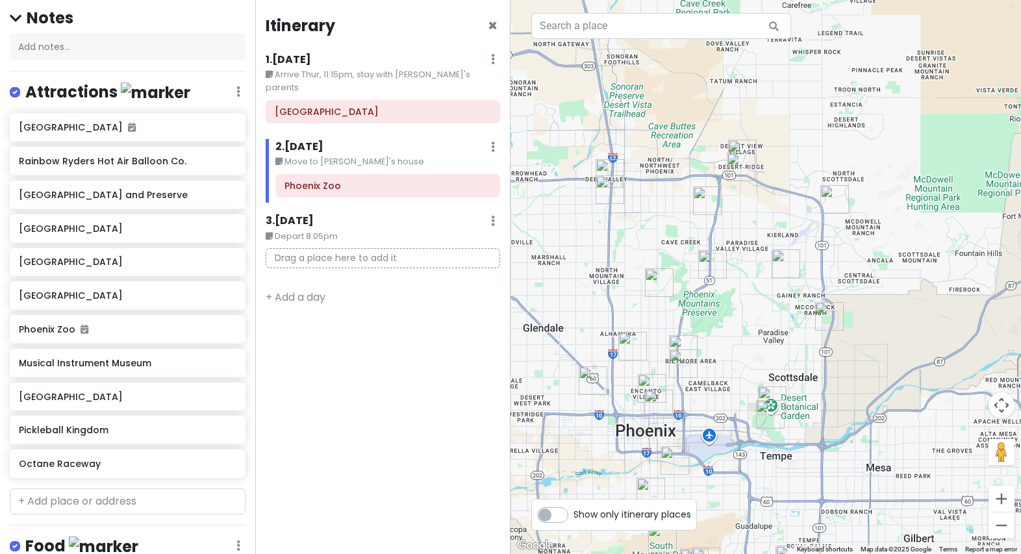
click at [692, 393] on img "Desert Botanical Garden" at bounding box center [772, 400] width 29 height 29
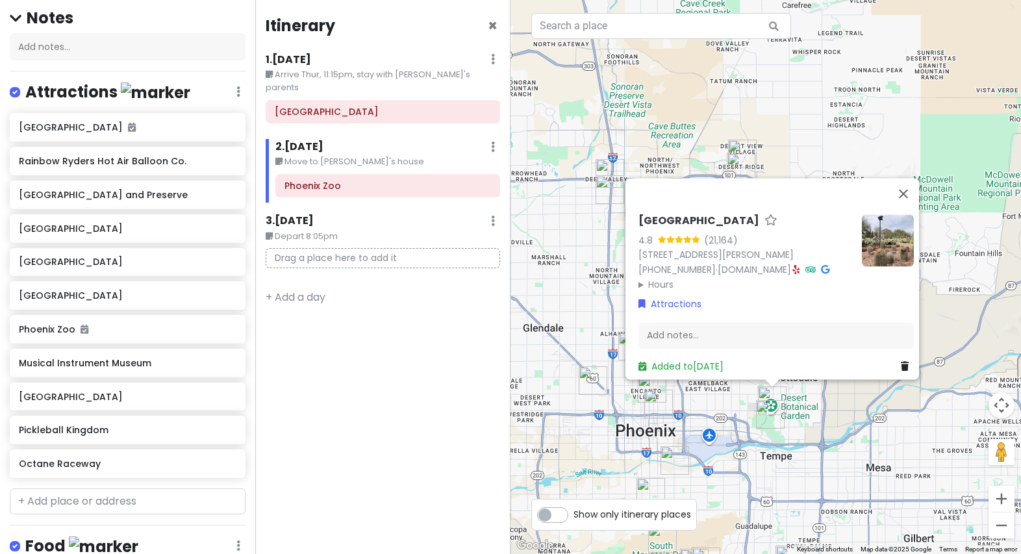
click at [692, 407] on div "Desert Botanical Garden 4.8 (21,164) 1201 N Galvin Pkwy, Phoenix, AZ 85008, USA…" at bounding box center [765, 277] width 510 height 554
